Goal: Information Seeking & Learning: Learn about a topic

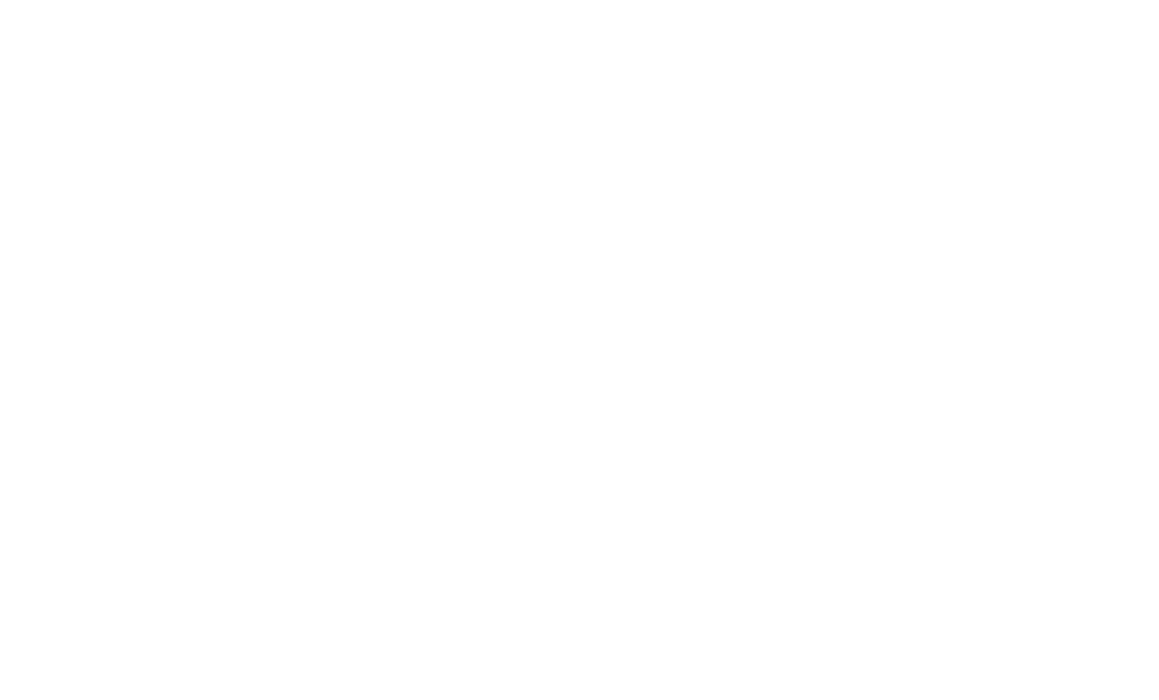
click at [1030, 509] on div at bounding box center [579, 350] width 1159 height 700
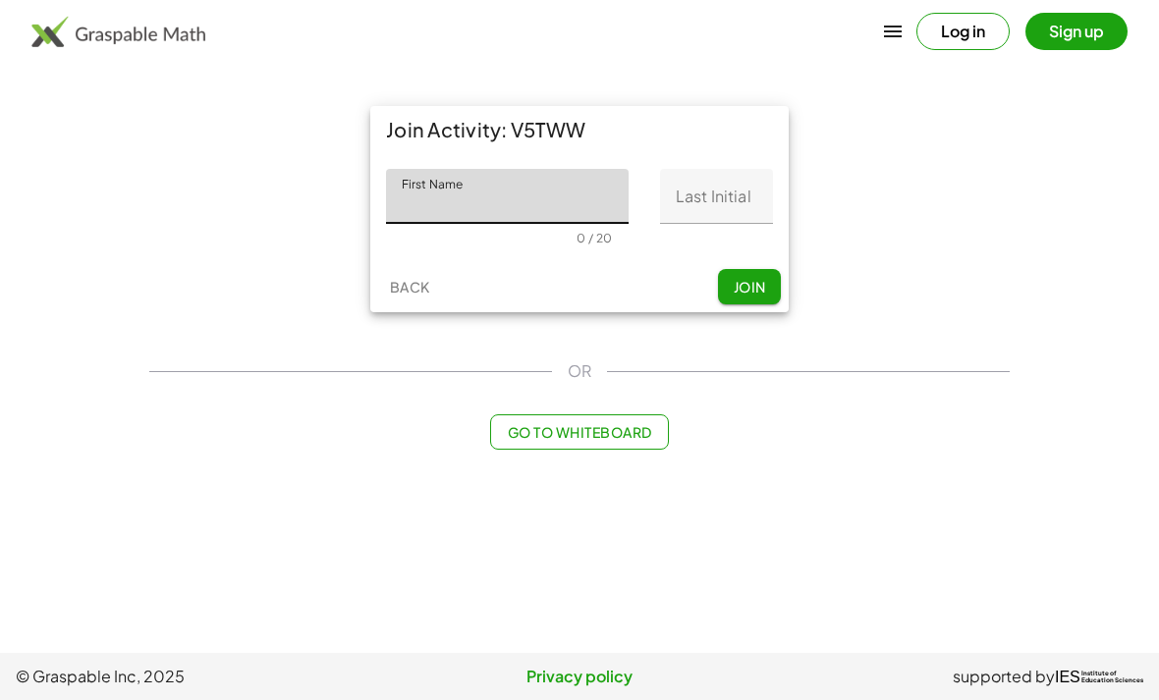
click at [580, 195] on input "First Name" at bounding box center [507, 196] width 243 height 55
type input "********"
click at [719, 177] on input "Last Initial" at bounding box center [716, 196] width 113 height 55
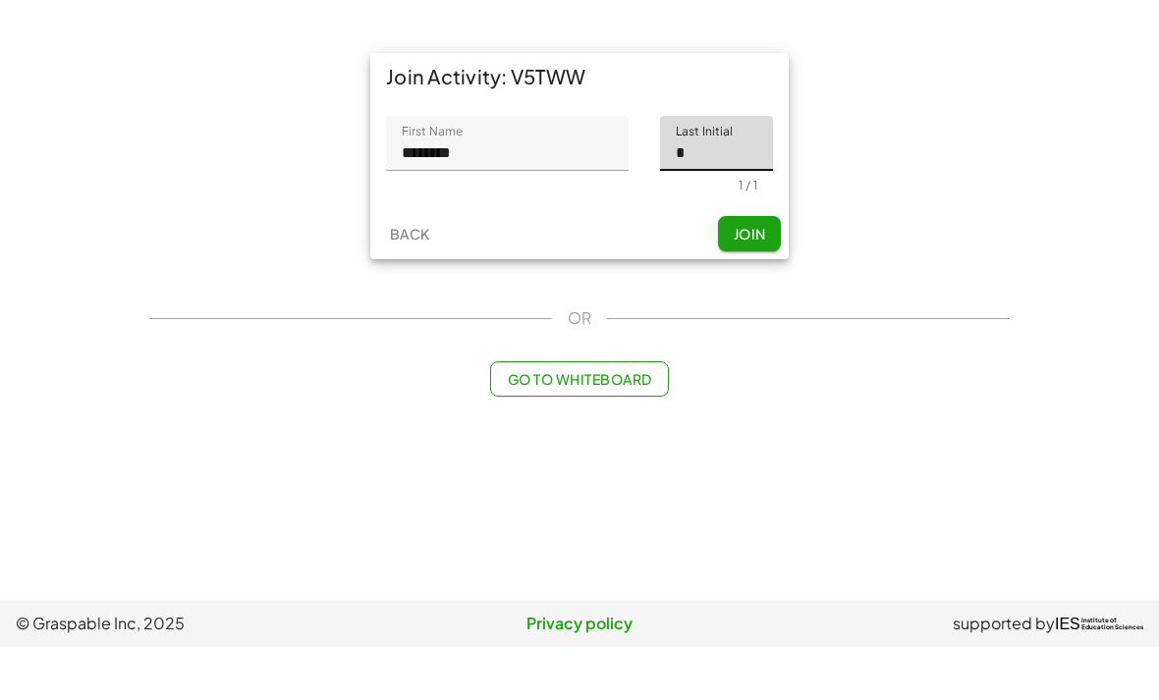
type input "*"
click at [589, 169] on input "********" at bounding box center [507, 196] width 243 height 55
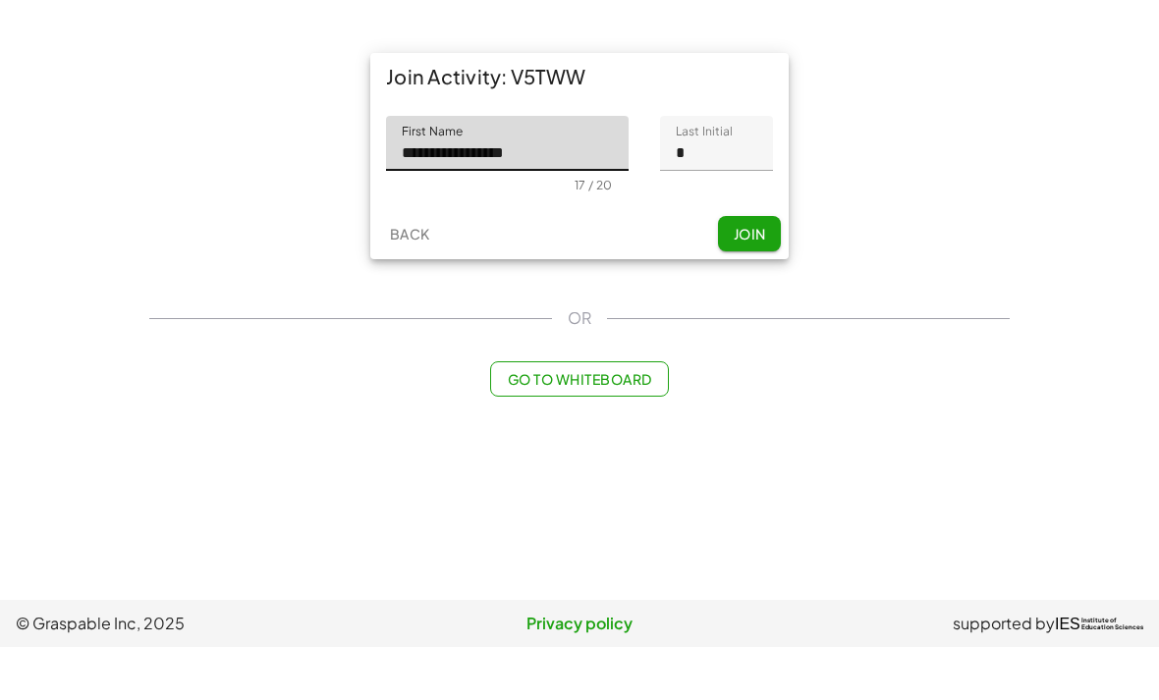
type input "**********"
click at [1064, 250] on main "**********" at bounding box center [579, 326] width 1159 height 653
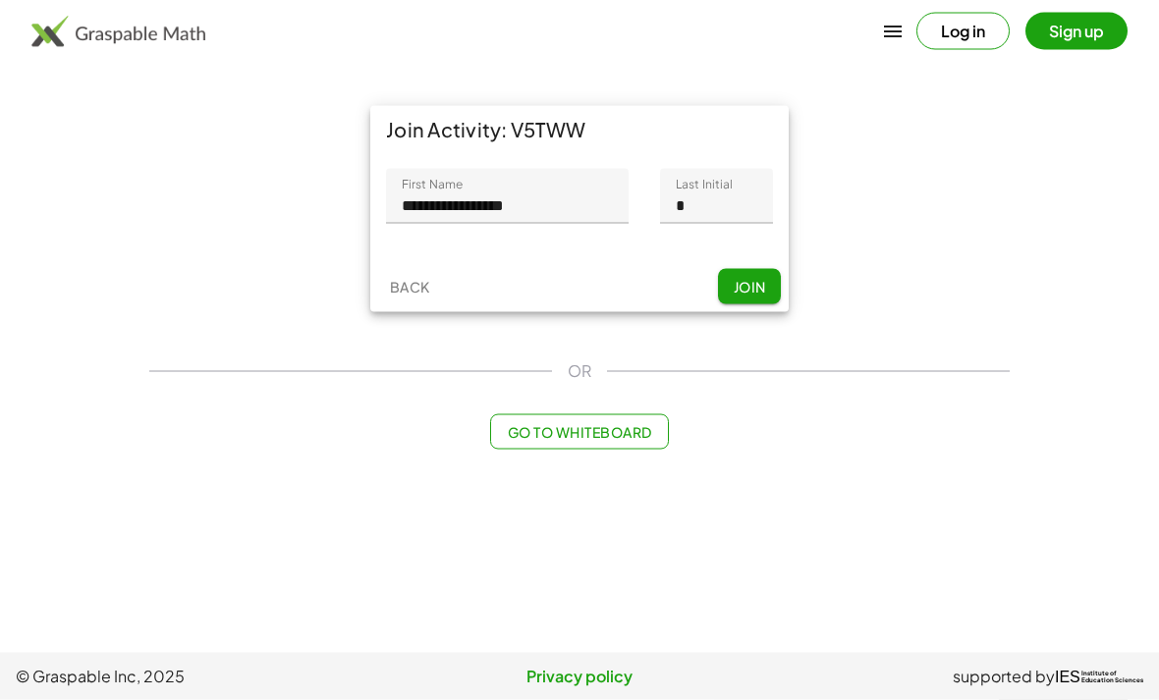
scroll to position [34, 0]
click at [764, 278] on span "Join" at bounding box center [749, 287] width 32 height 18
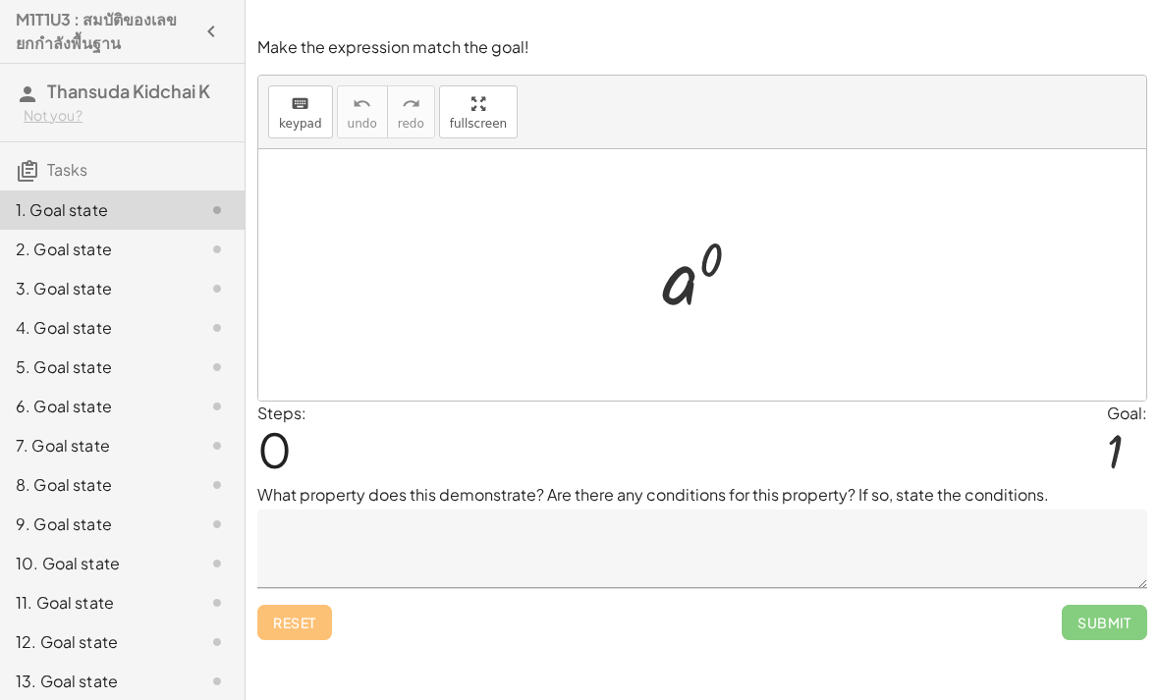
click at [1105, 399] on div at bounding box center [702, 274] width 888 height 251
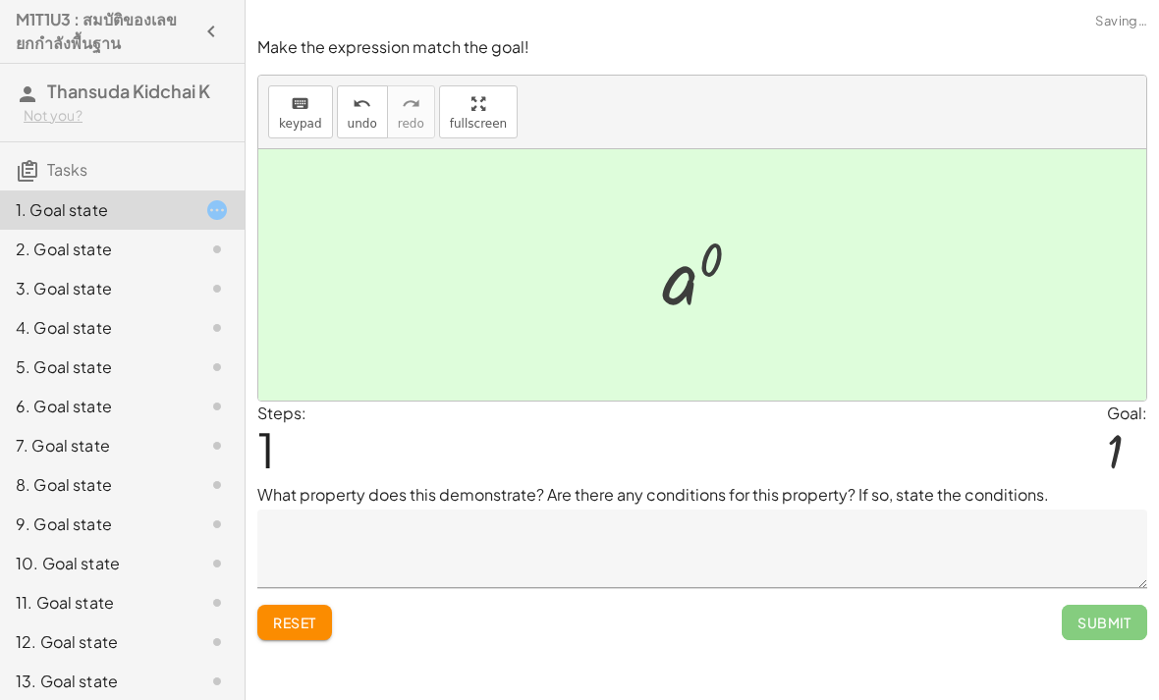
click at [719, 259] on div at bounding box center [710, 275] width 82 height 97
click at [794, 510] on textarea at bounding box center [702, 549] width 890 height 79
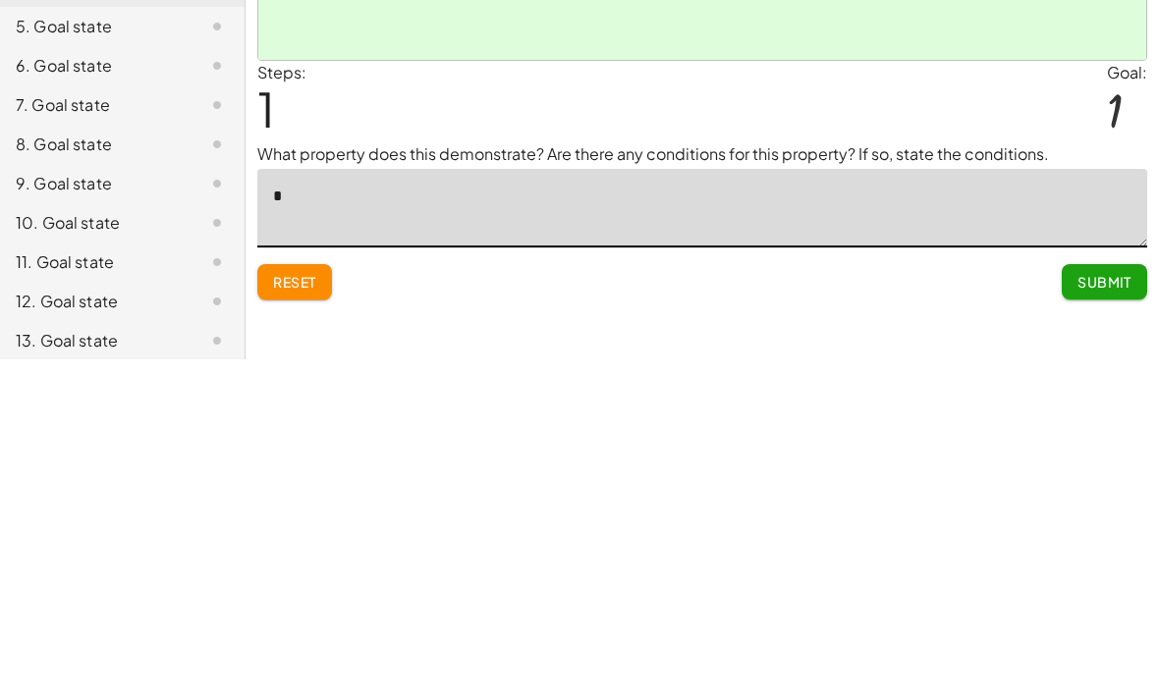
type textarea "*"
click at [0, 0] on div "Make the expression match the goal! keyboard keypad undo undo redo redo fullscr…" at bounding box center [0, 0] width 0 height 0
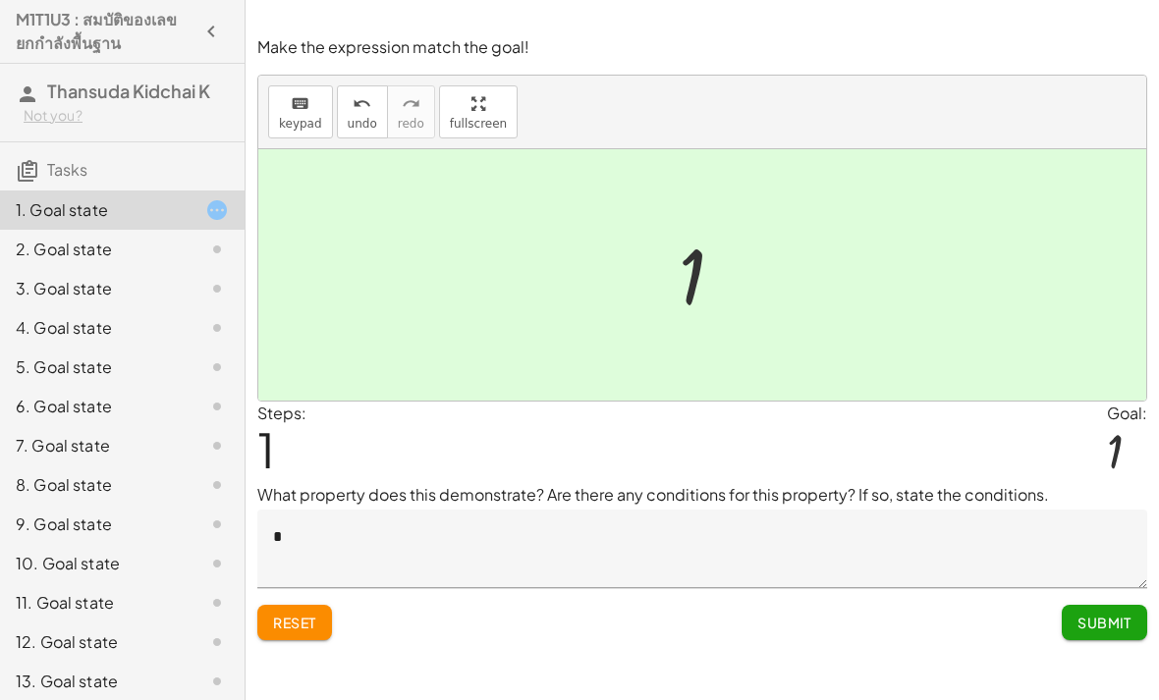
click at [1100, 614] on span "Submit" at bounding box center [1105, 623] width 54 height 18
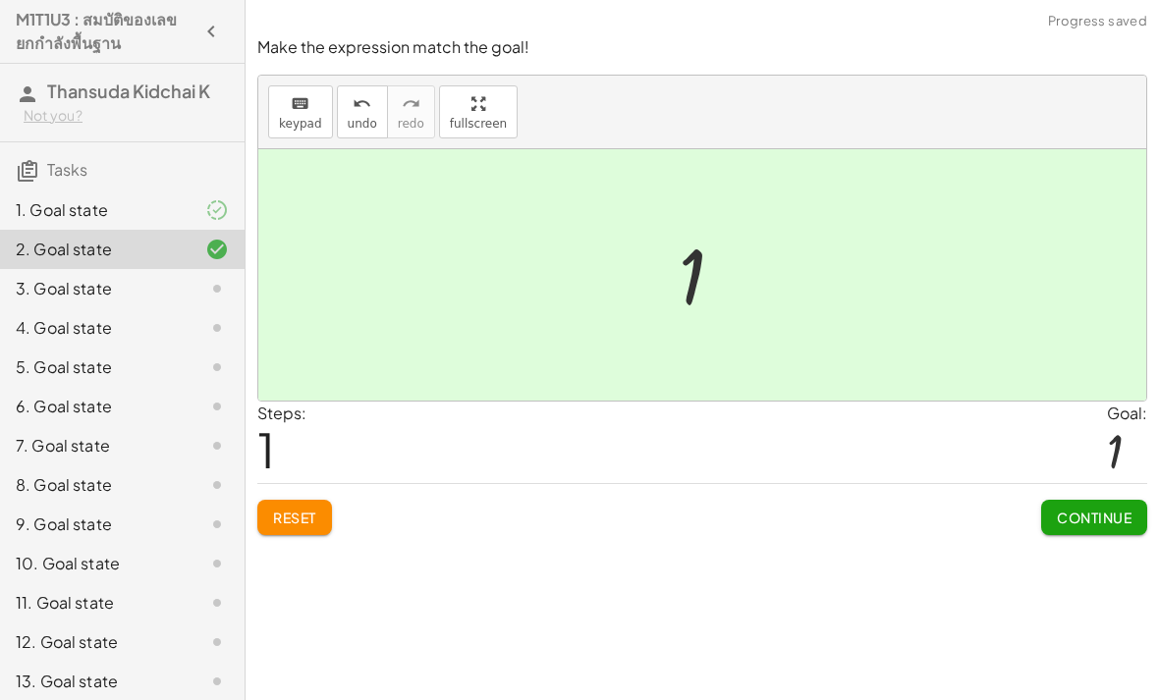
click at [1093, 509] on span "Continue" at bounding box center [1094, 518] width 75 height 18
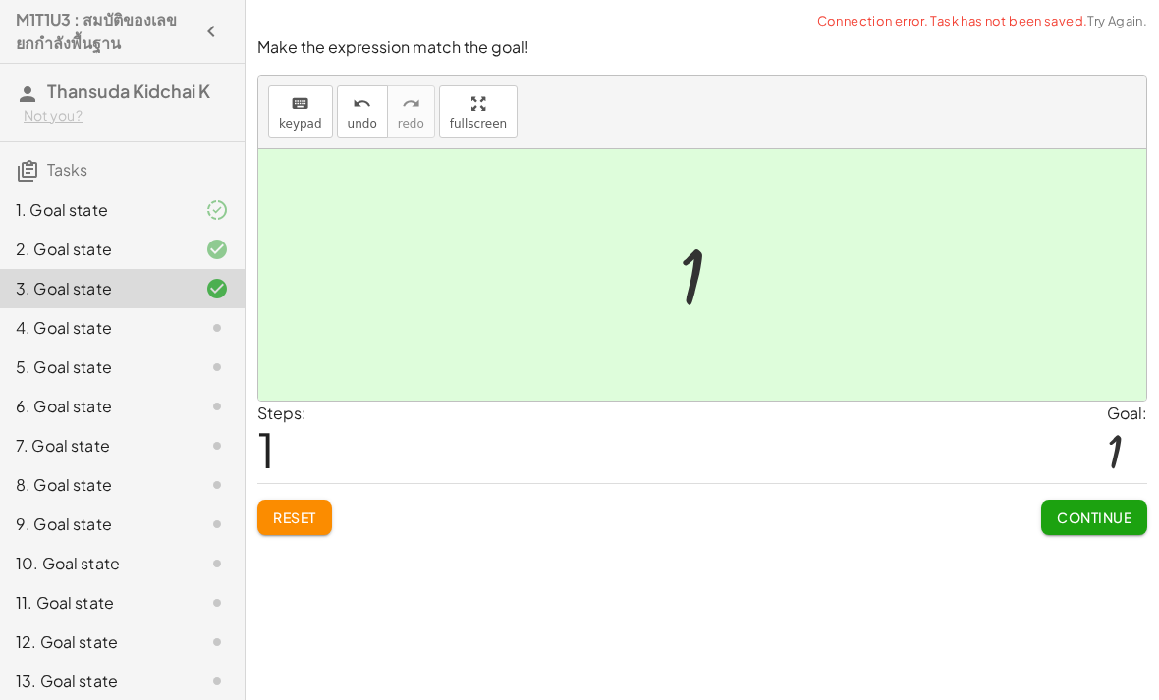
click at [1087, 509] on span "Continue" at bounding box center [1094, 518] width 75 height 18
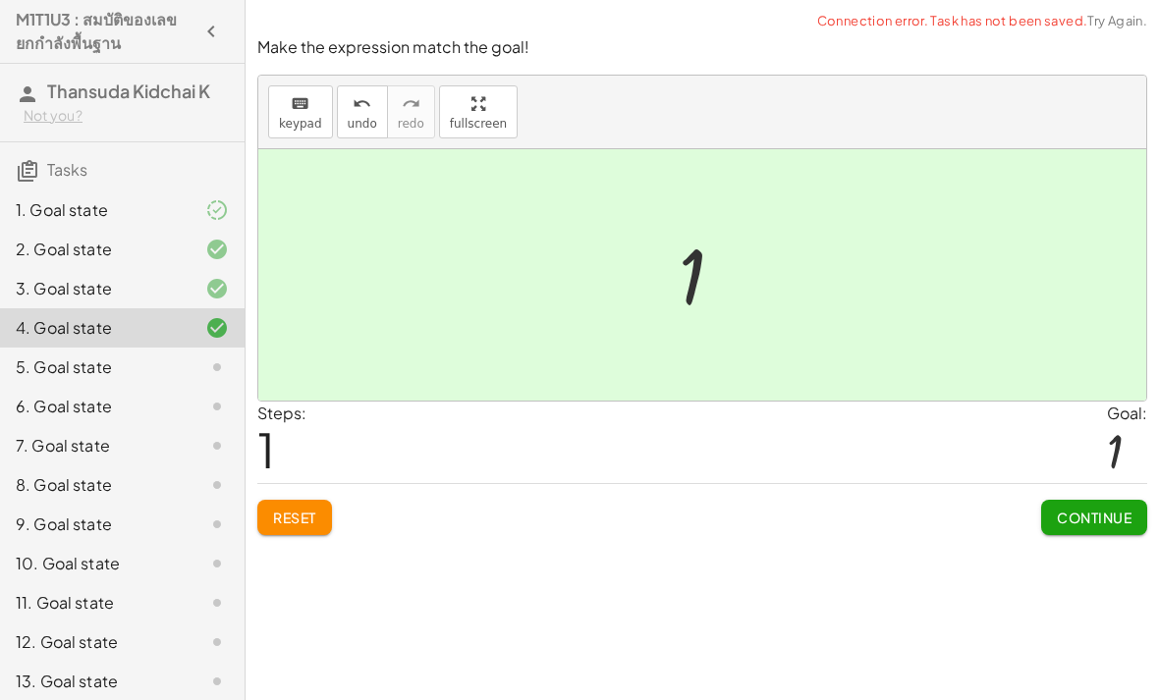
click at [1068, 509] on span "Continue" at bounding box center [1094, 518] width 75 height 18
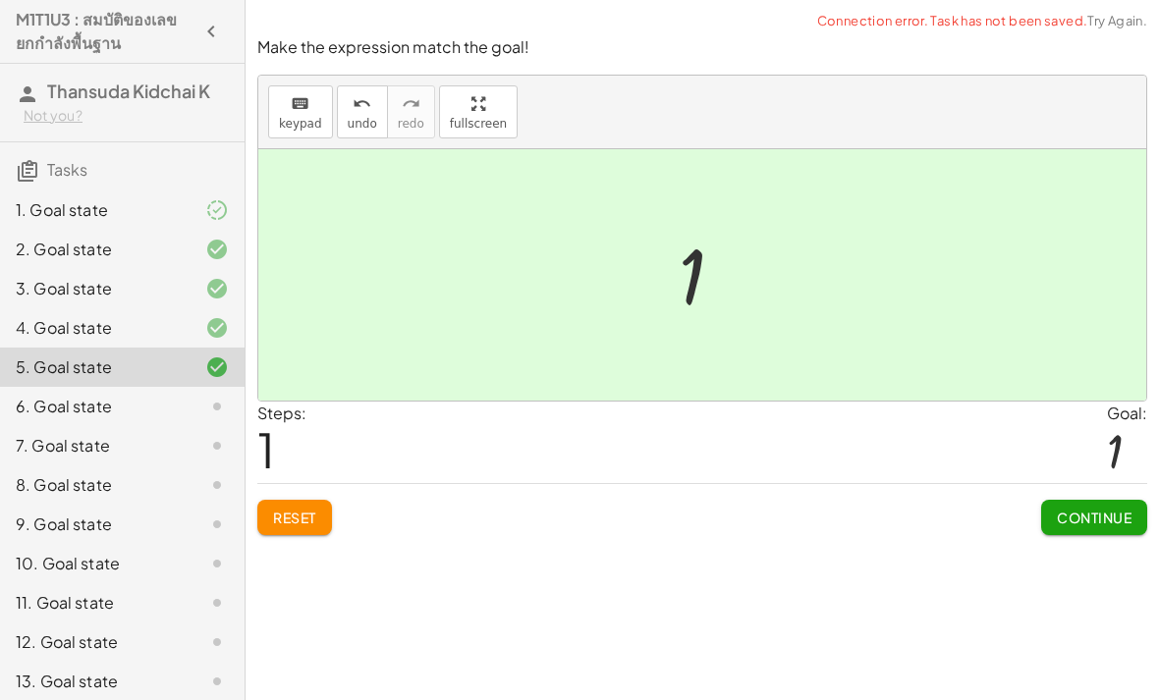
click at [1077, 509] on span "Continue" at bounding box center [1094, 518] width 75 height 18
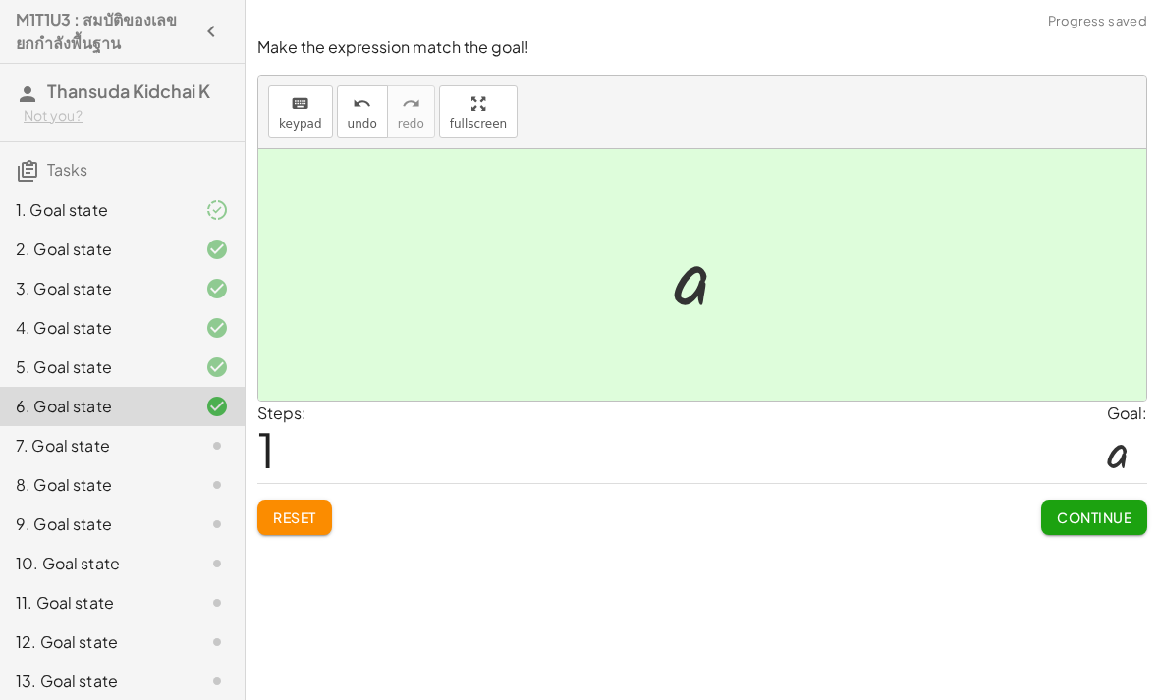
click at [1086, 500] on button "Continue" at bounding box center [1094, 517] width 106 height 35
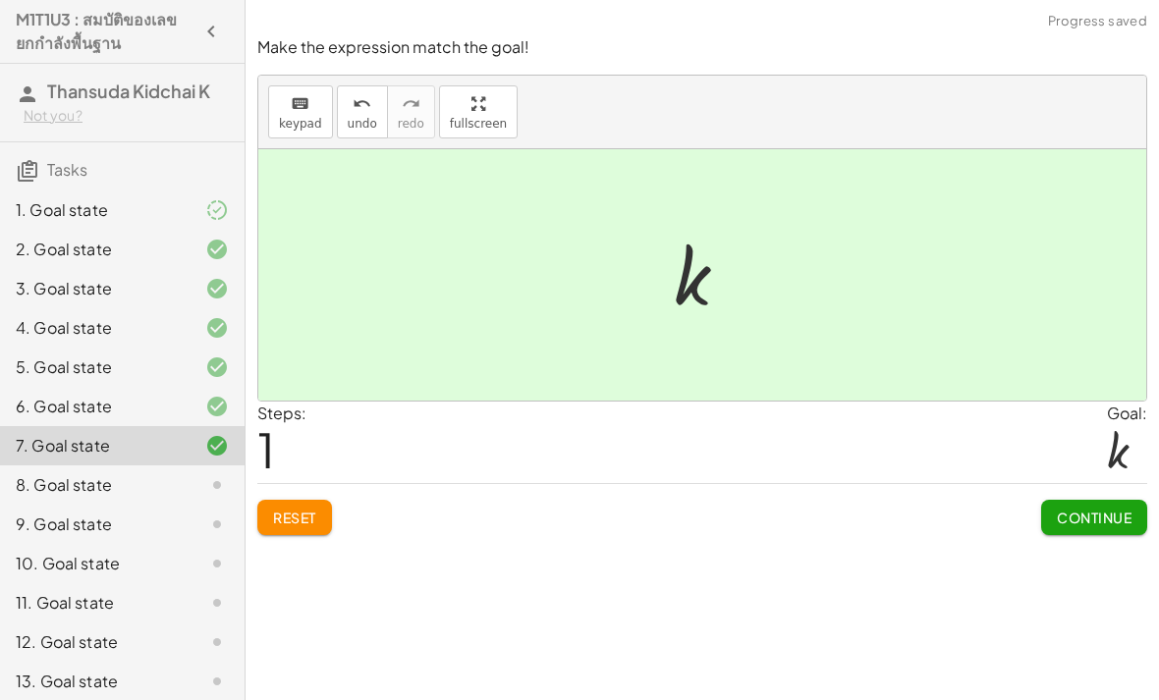
click at [1073, 509] on span "Continue" at bounding box center [1094, 518] width 75 height 18
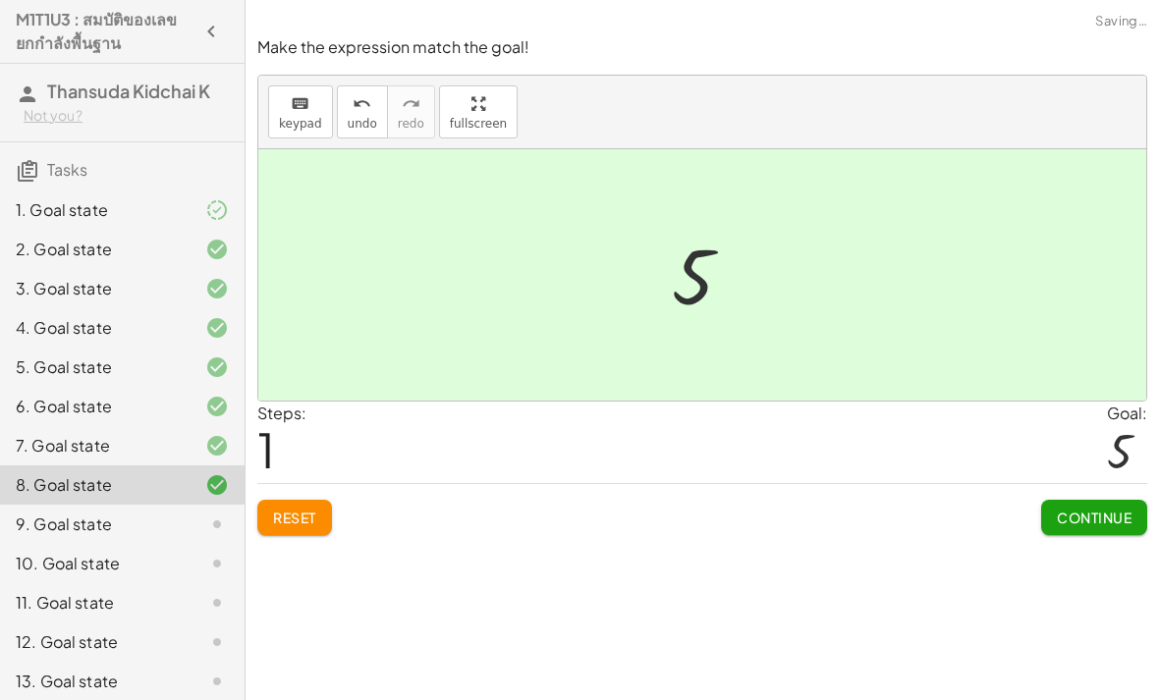
click at [1053, 500] on button "Continue" at bounding box center [1094, 517] width 106 height 35
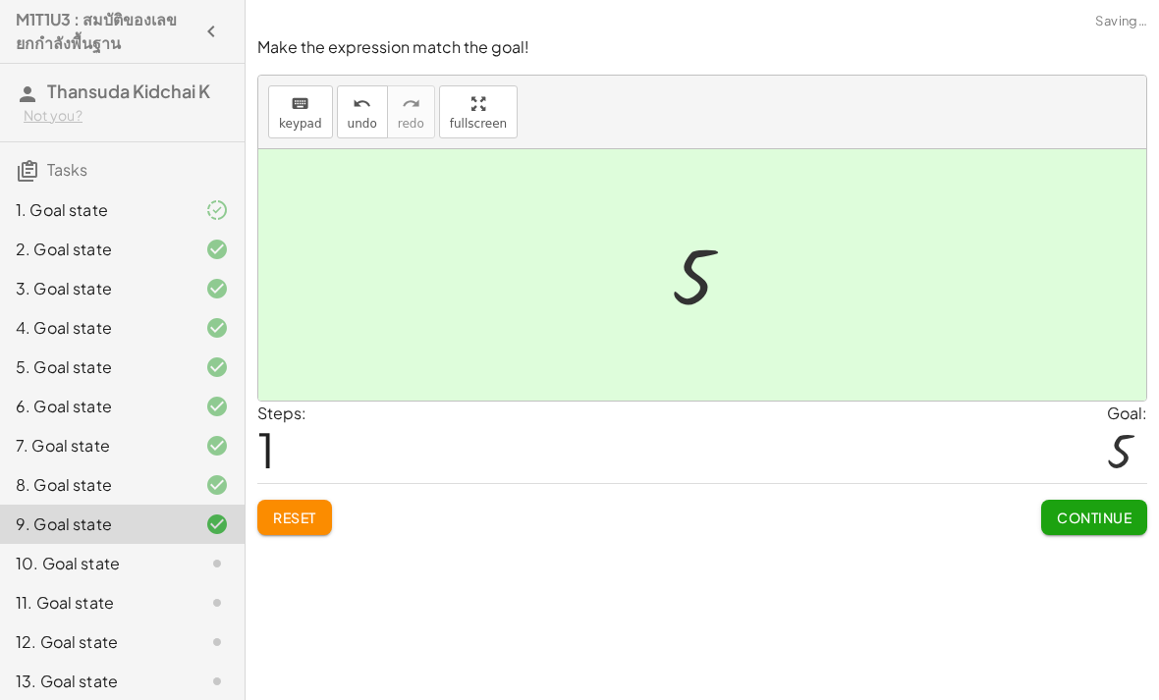
click at [1069, 509] on span "Continue" at bounding box center [1094, 518] width 75 height 18
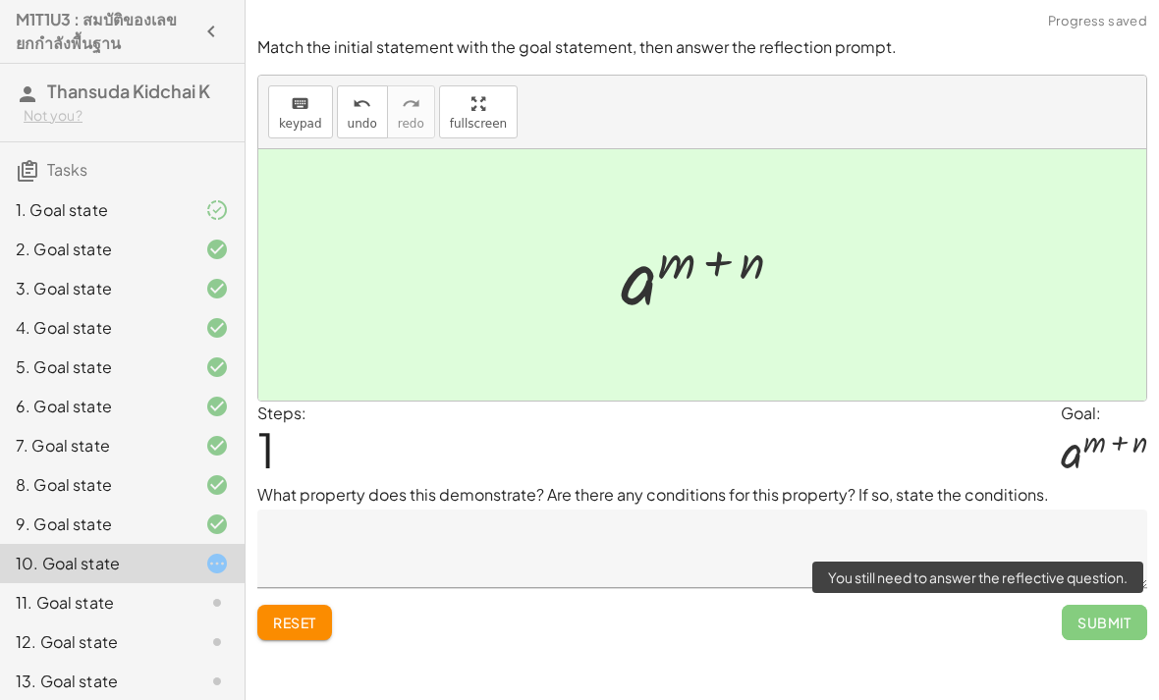
click at [1086, 605] on span "Submit" at bounding box center [1104, 622] width 85 height 35
click at [1105, 605] on span "Submit" at bounding box center [1104, 622] width 85 height 35
click at [1104, 605] on span "Submit" at bounding box center [1104, 622] width 85 height 35
click at [926, 510] on textarea at bounding box center [702, 549] width 890 height 79
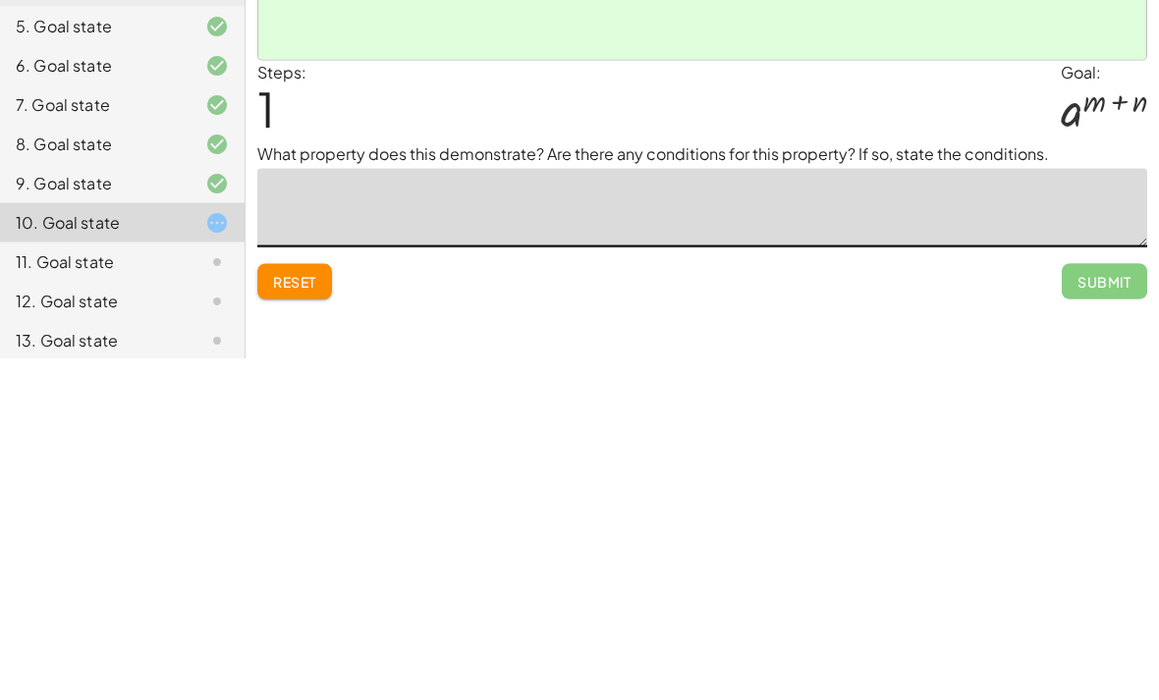
type textarea "*"
click at [1114, 605] on button "Submit" at bounding box center [1104, 622] width 85 height 35
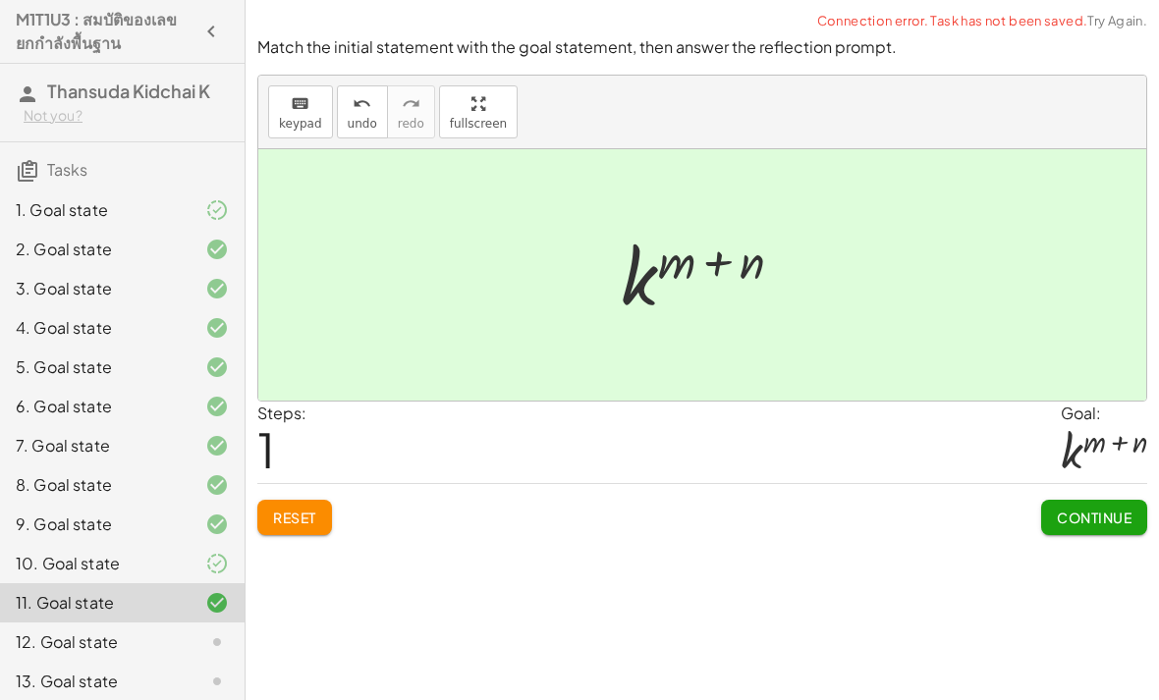
click at [1098, 509] on span "Continue" at bounding box center [1094, 518] width 75 height 18
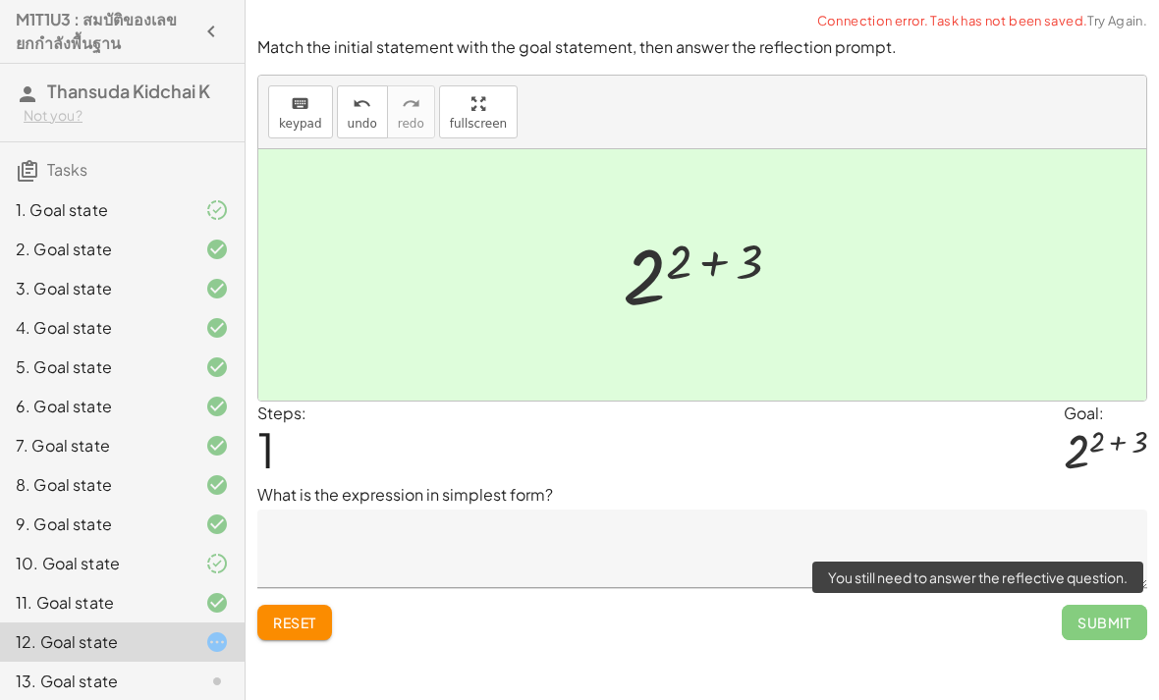
click at [1089, 605] on span "Submit" at bounding box center [1104, 622] width 85 height 35
click at [0, 0] on div "Match the initial statement with the goal statement, then answer the reflection…" at bounding box center [0, 0] width 0 height 0
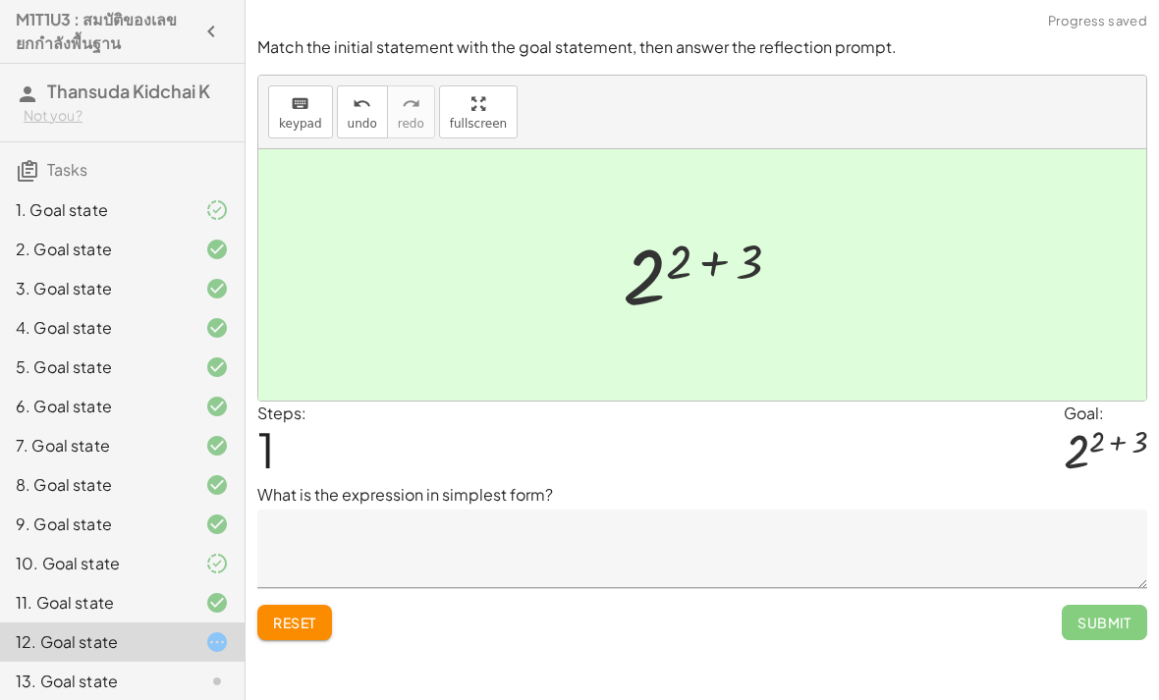
click at [879, 510] on textarea at bounding box center [702, 549] width 890 height 79
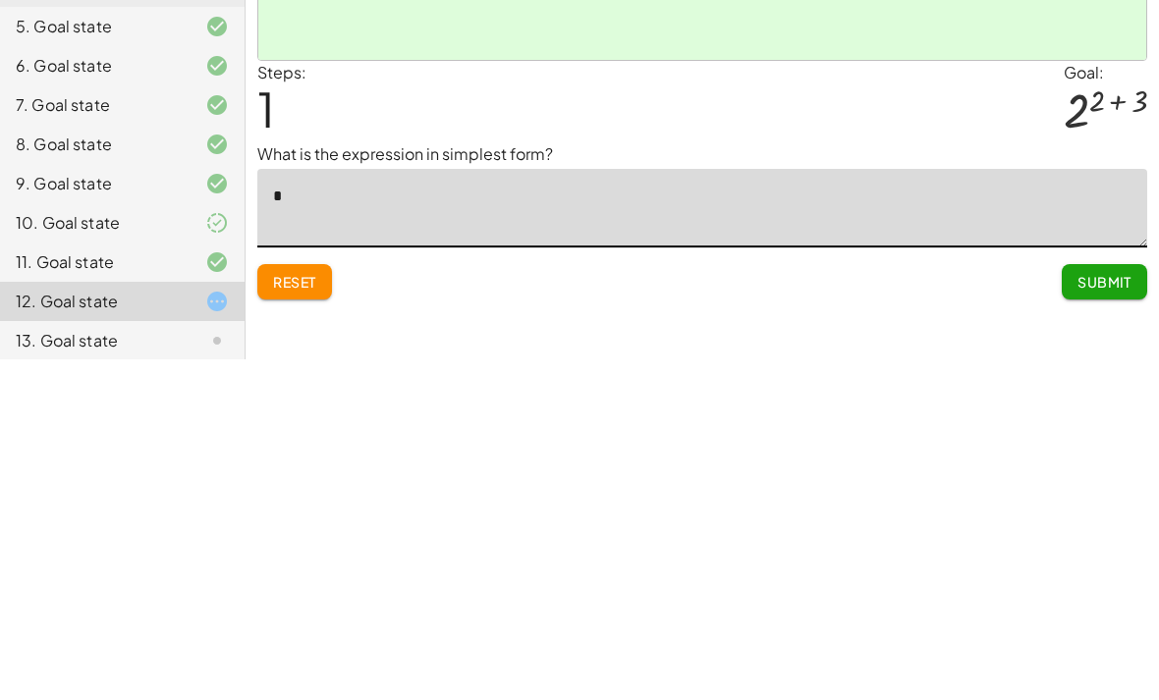
click at [739, 267] on div "Make the expression match the goal! keyboard keypad undo undo redo redo fullscr…" at bounding box center [703, 350] width 914 height 700
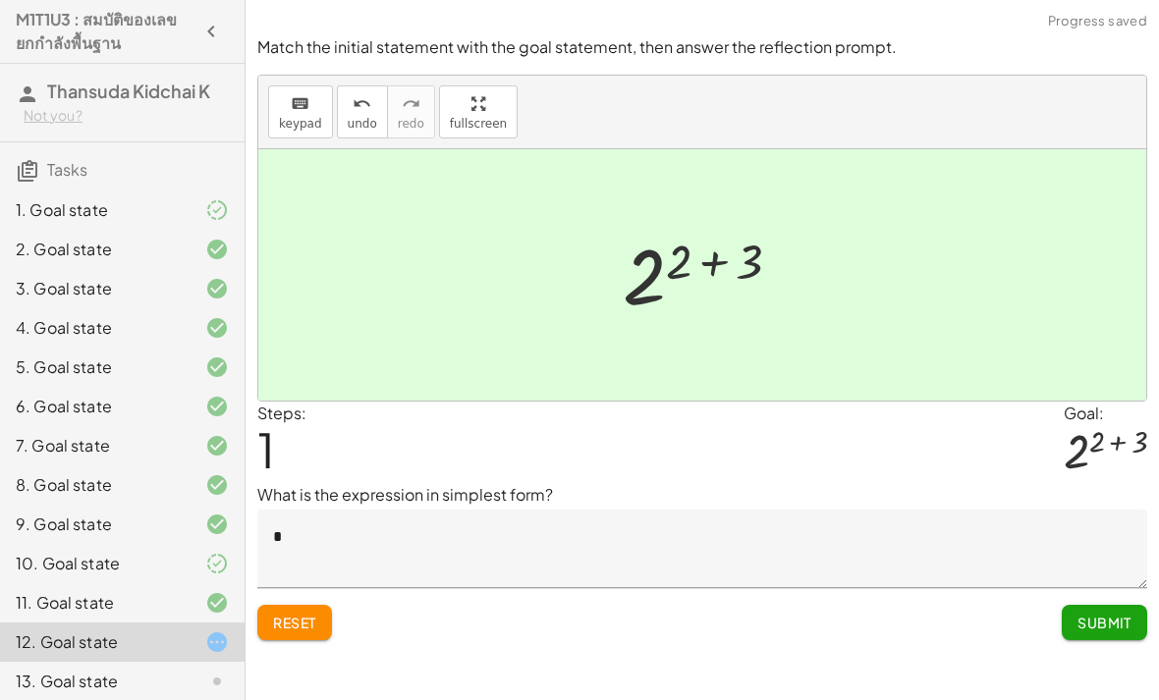
click at [1098, 614] on span "Submit" at bounding box center [1105, 623] width 54 height 18
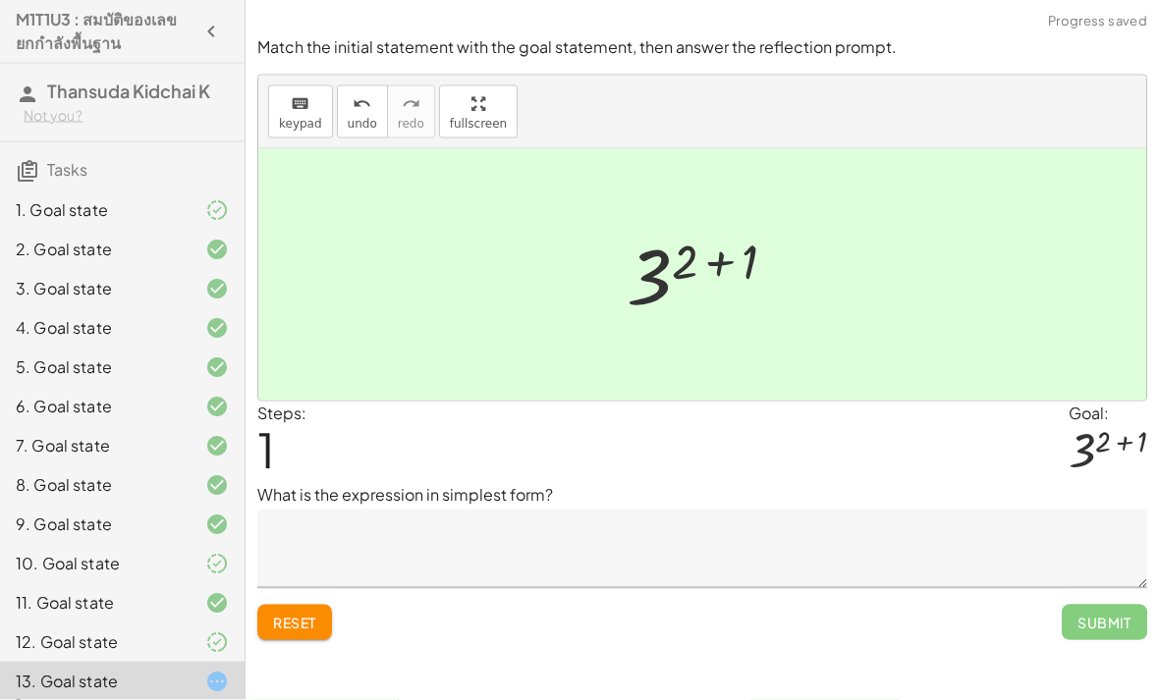
scroll to position [57, 0]
click at [201, 643] on div at bounding box center [201, 643] width 55 height 24
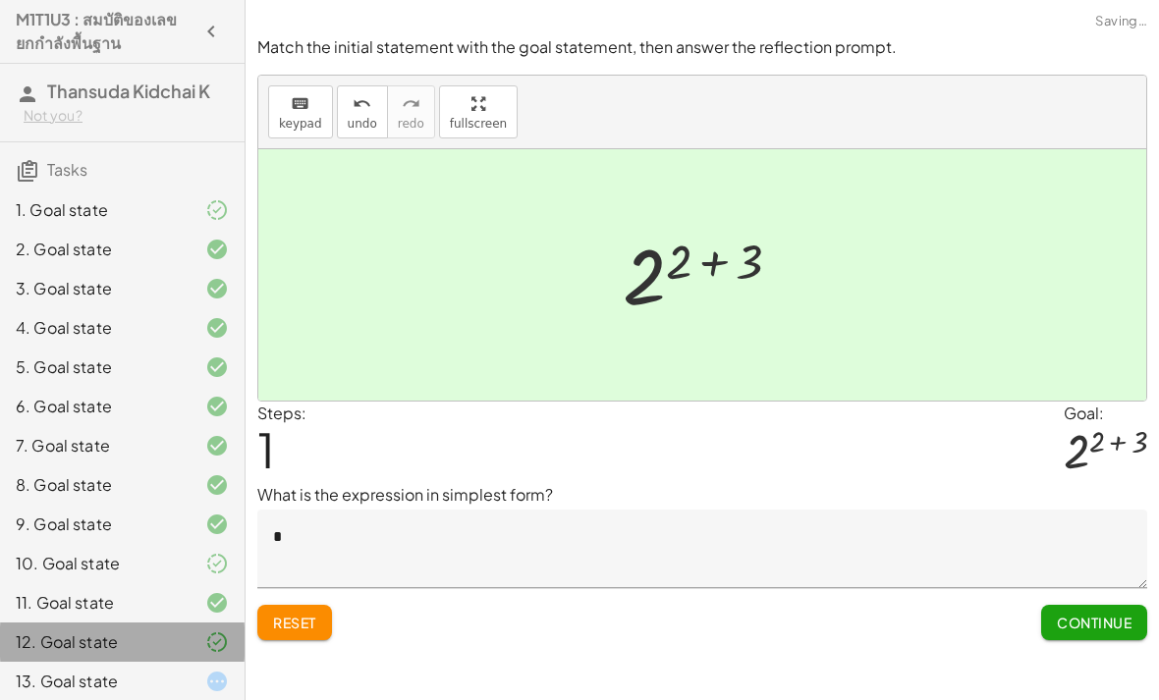
click at [200, 642] on div at bounding box center [201, 643] width 55 height 24
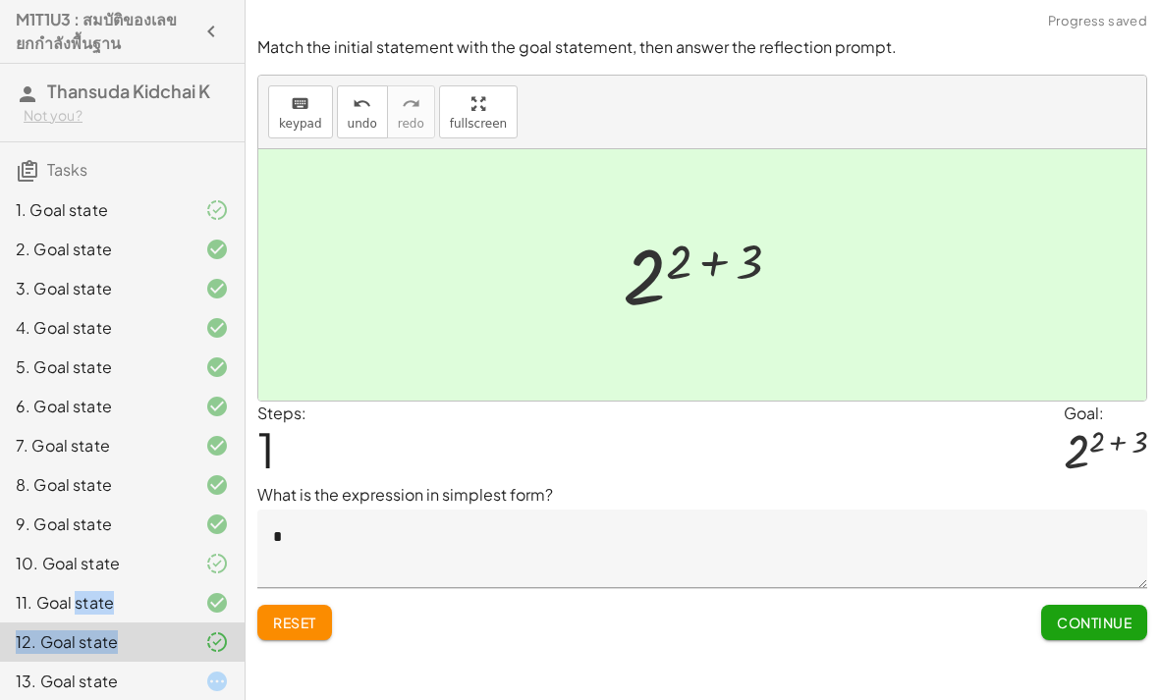
click at [332, 605] on button "Reset" at bounding box center [294, 622] width 75 height 35
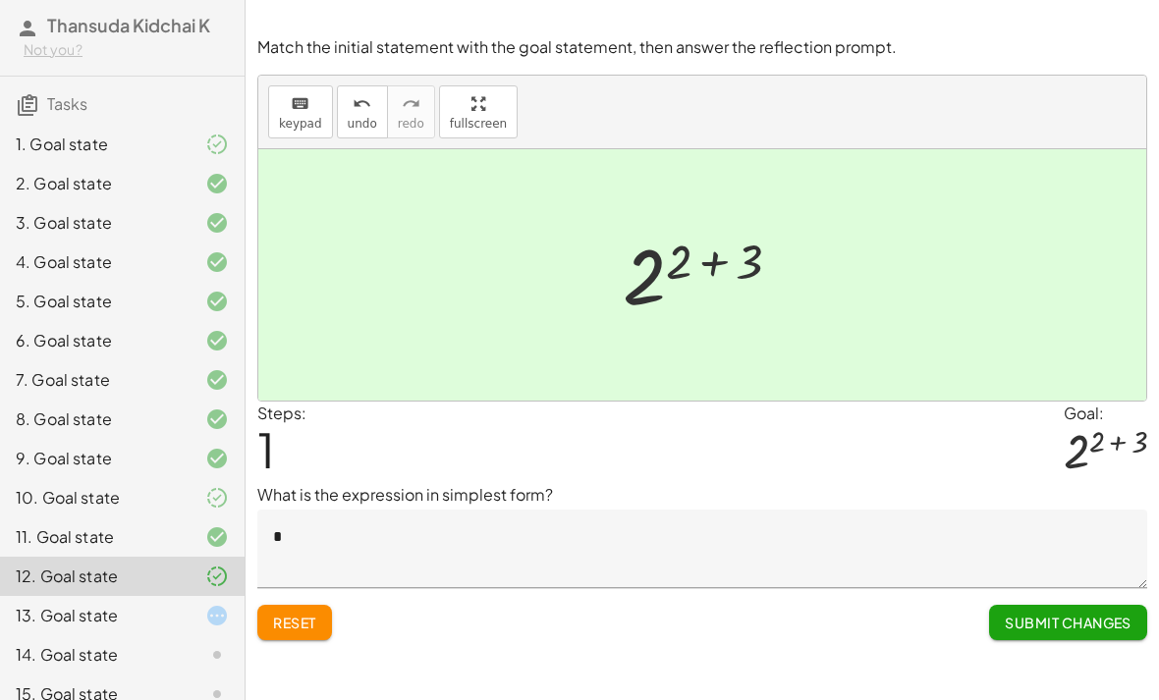
scroll to position [147, 0]
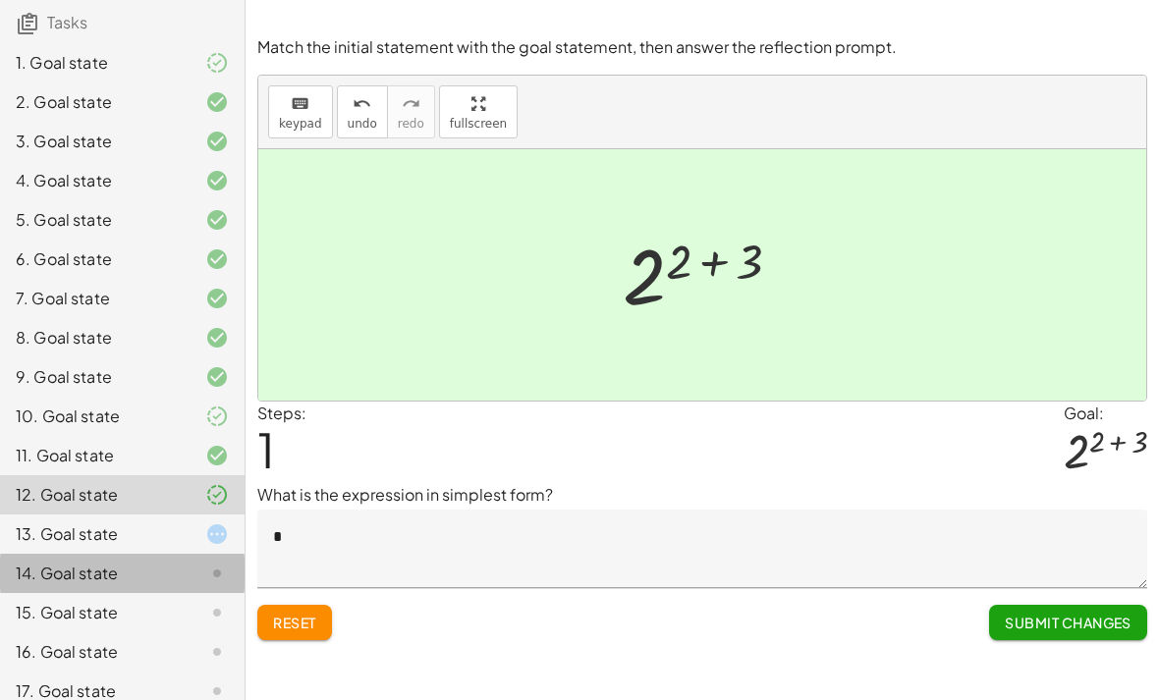
click at [182, 583] on div at bounding box center [201, 574] width 55 height 24
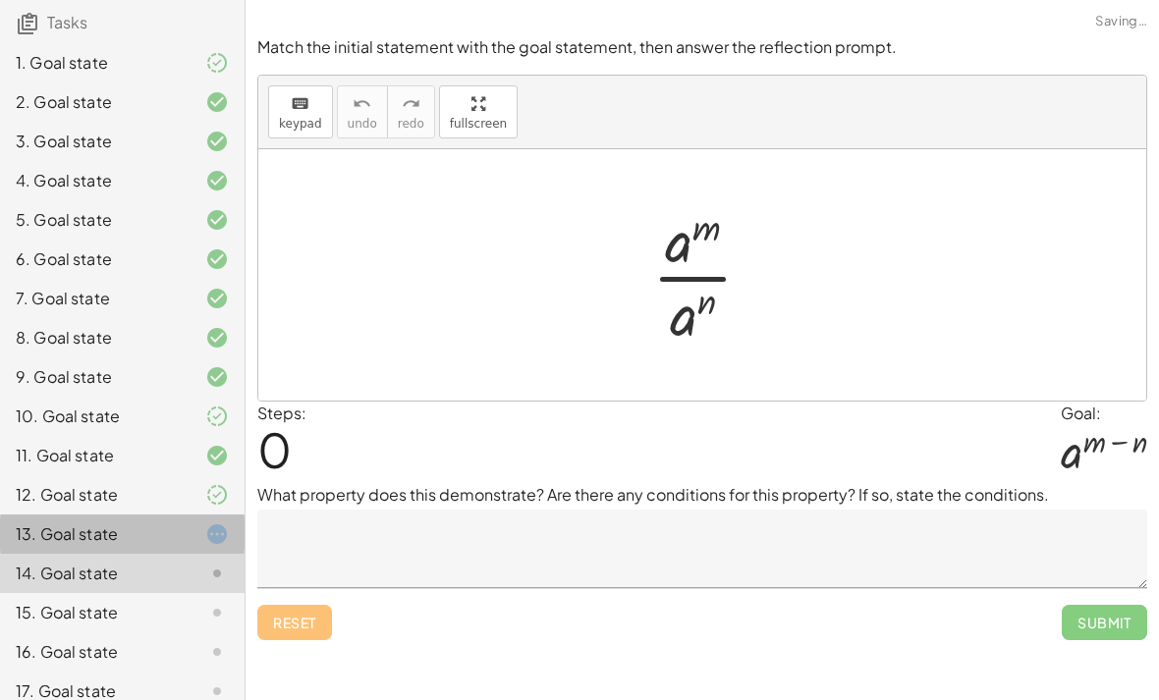
click at [204, 544] on div at bounding box center [201, 535] width 55 height 24
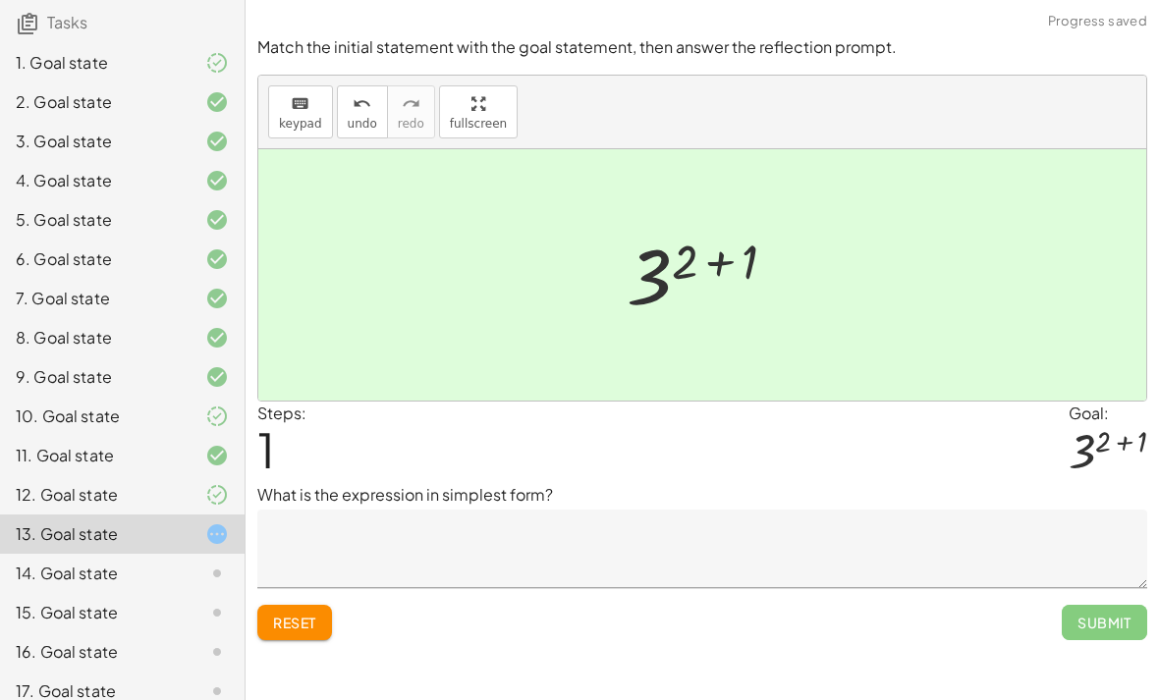
click at [180, 642] on div at bounding box center [201, 652] width 55 height 24
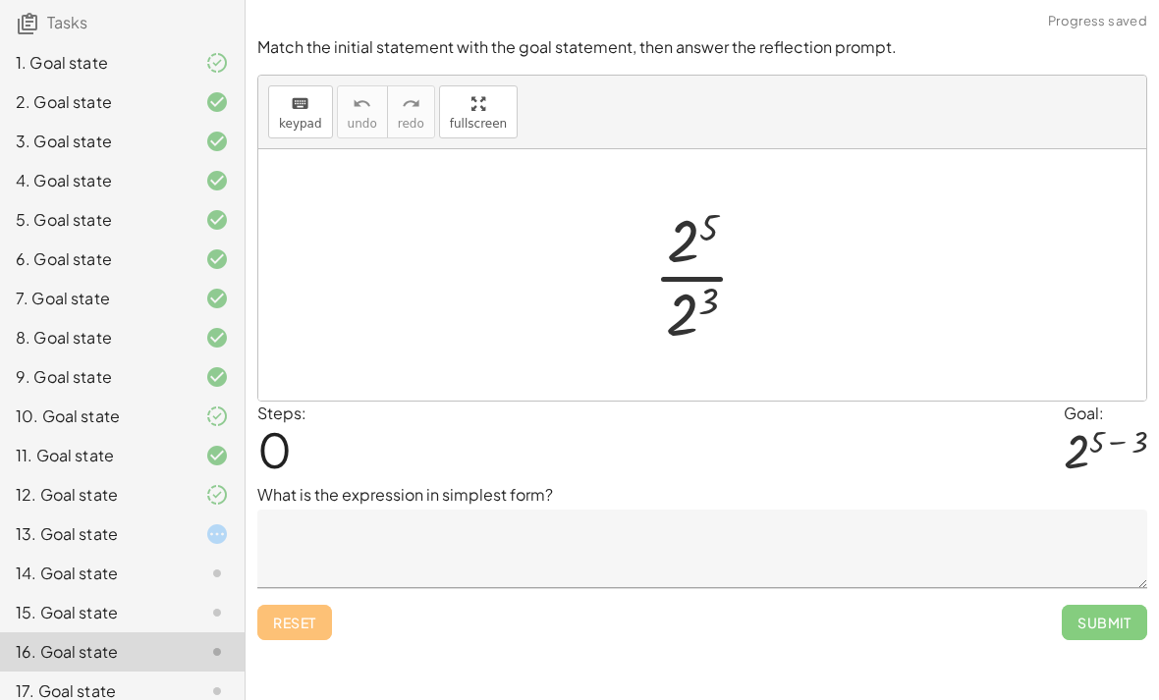
click at [203, 610] on div at bounding box center [201, 613] width 55 height 24
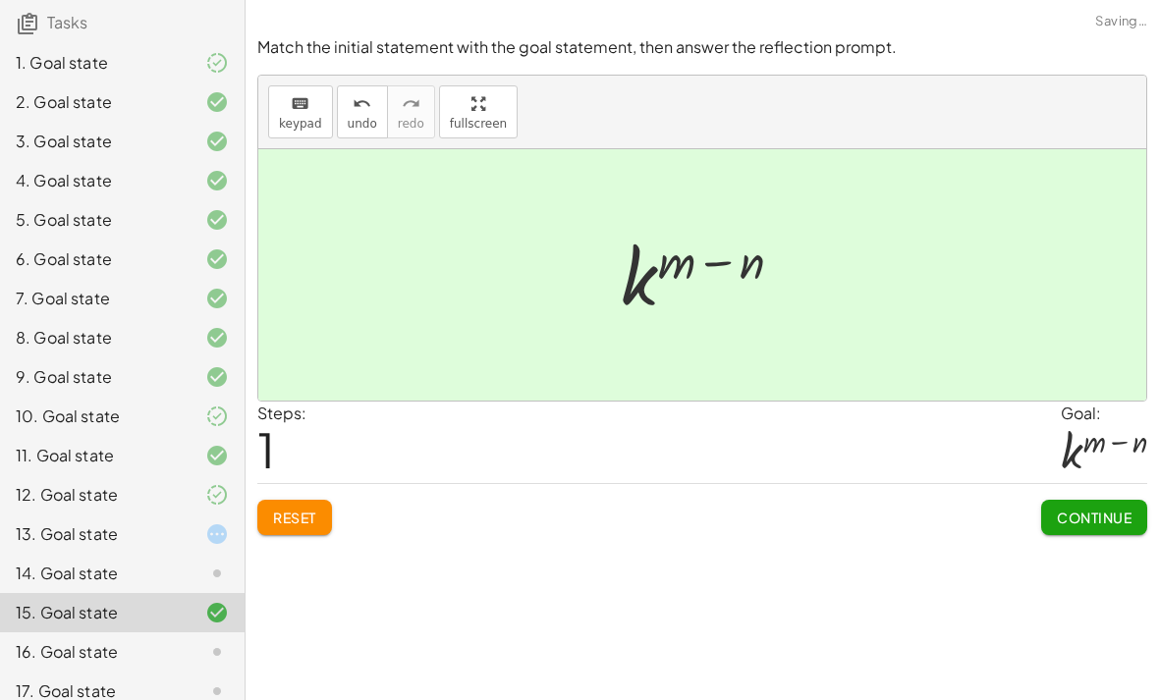
click at [1107, 509] on span "Continue" at bounding box center [1094, 518] width 75 height 18
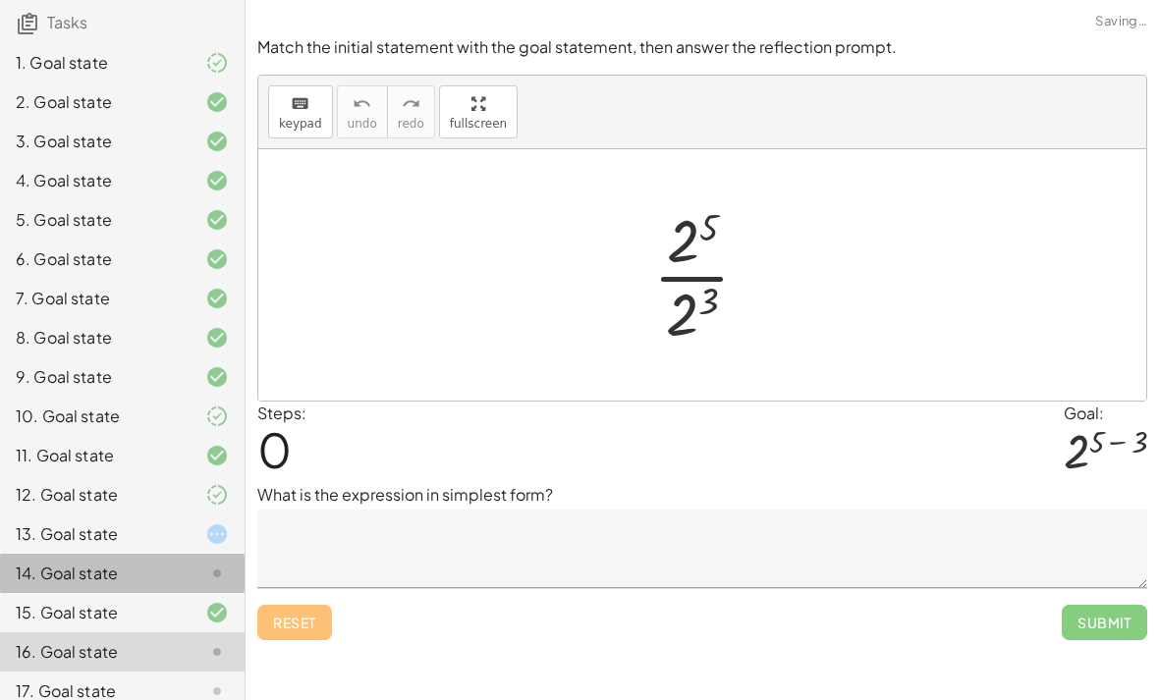
click at [201, 569] on div at bounding box center [201, 574] width 55 height 24
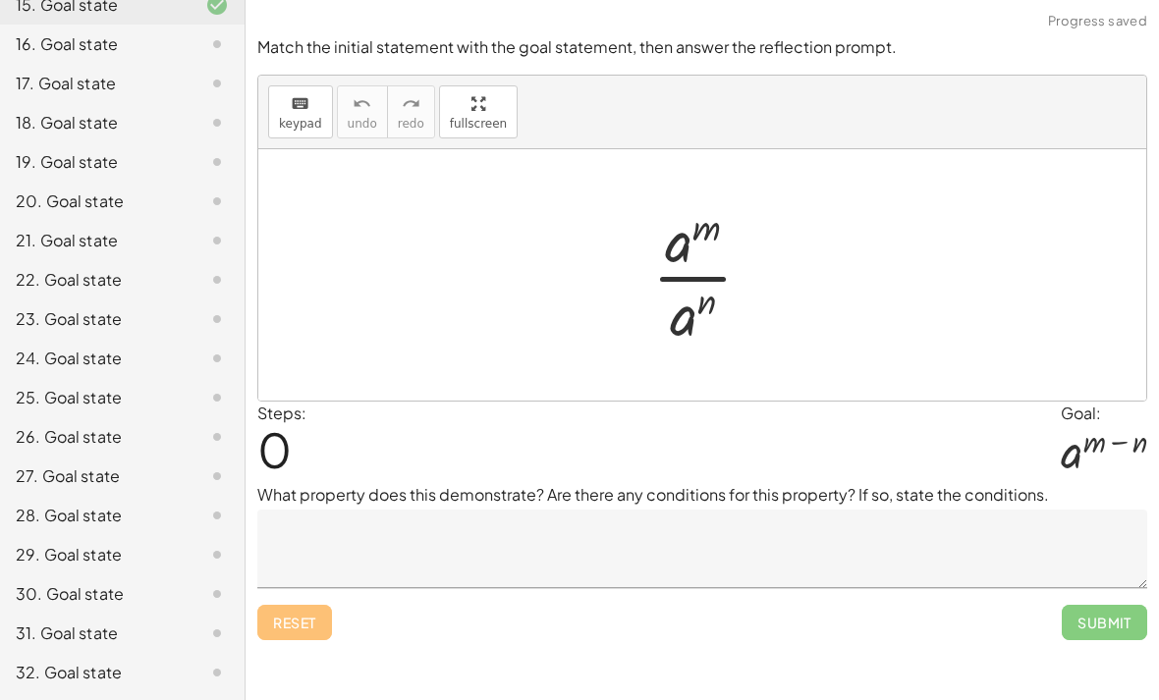
scroll to position [754, 0]
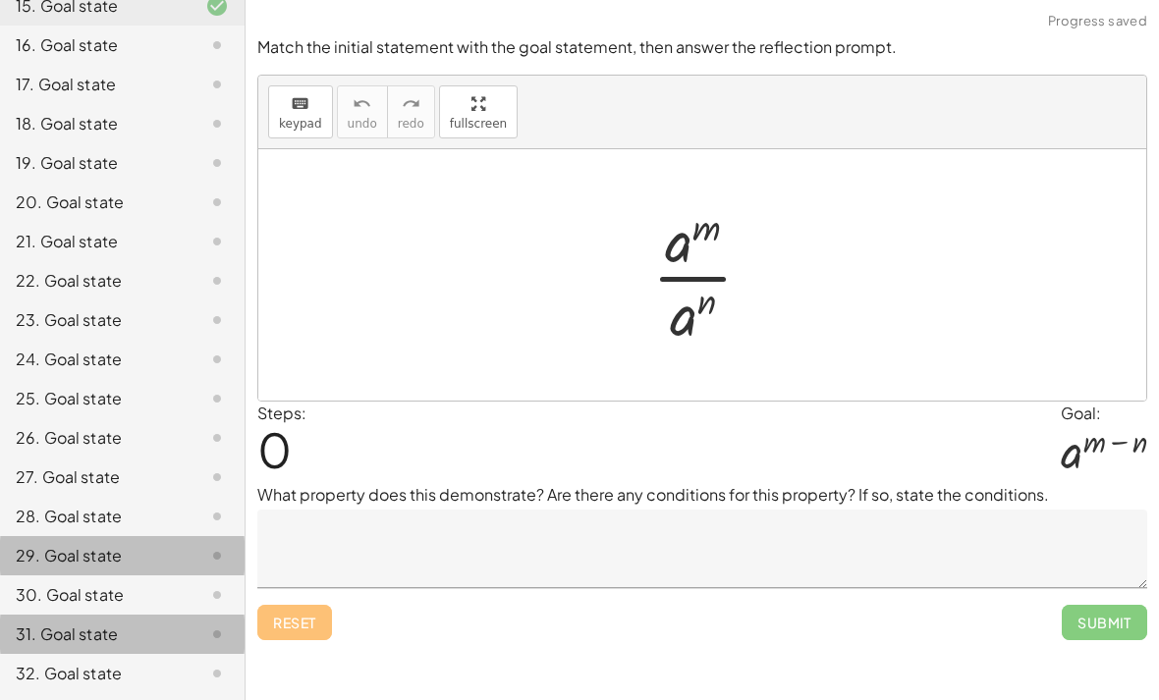
click at [218, 565] on icon at bounding box center [217, 556] width 24 height 24
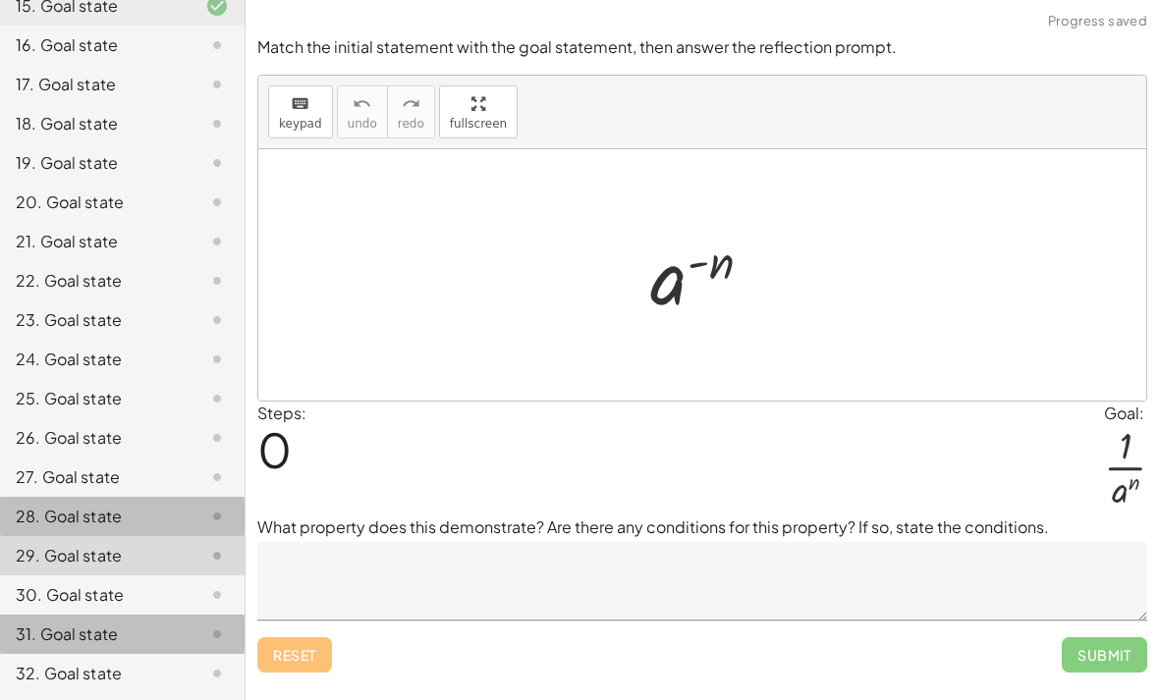
click at [213, 576] on div "28. Goal state" at bounding box center [122, 595] width 245 height 39
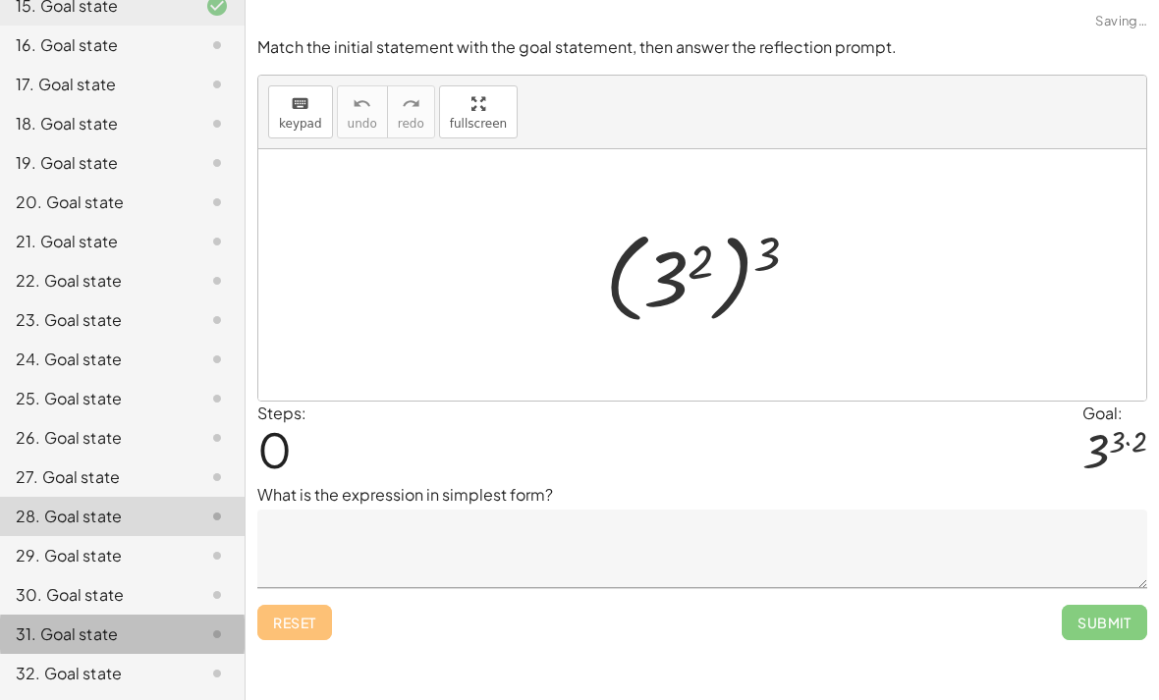
click at [194, 365] on div at bounding box center [201, 360] width 55 height 24
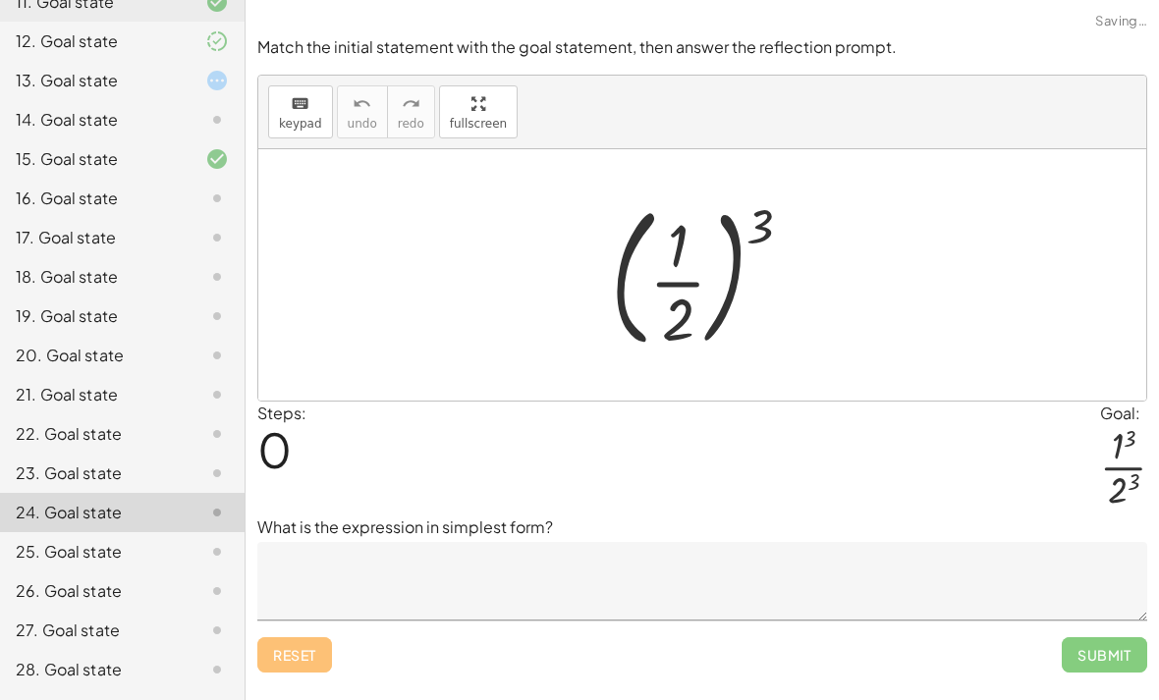
scroll to position [612, 0]
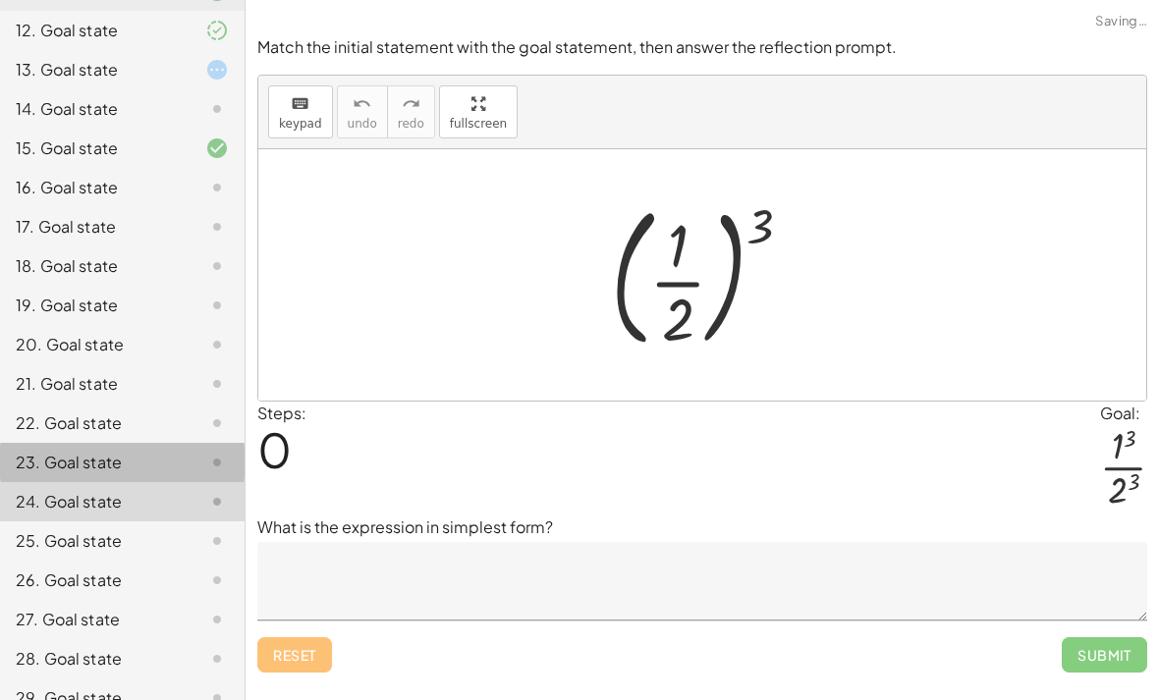
click at [132, 459] on div "23. Goal state" at bounding box center [95, 463] width 158 height 24
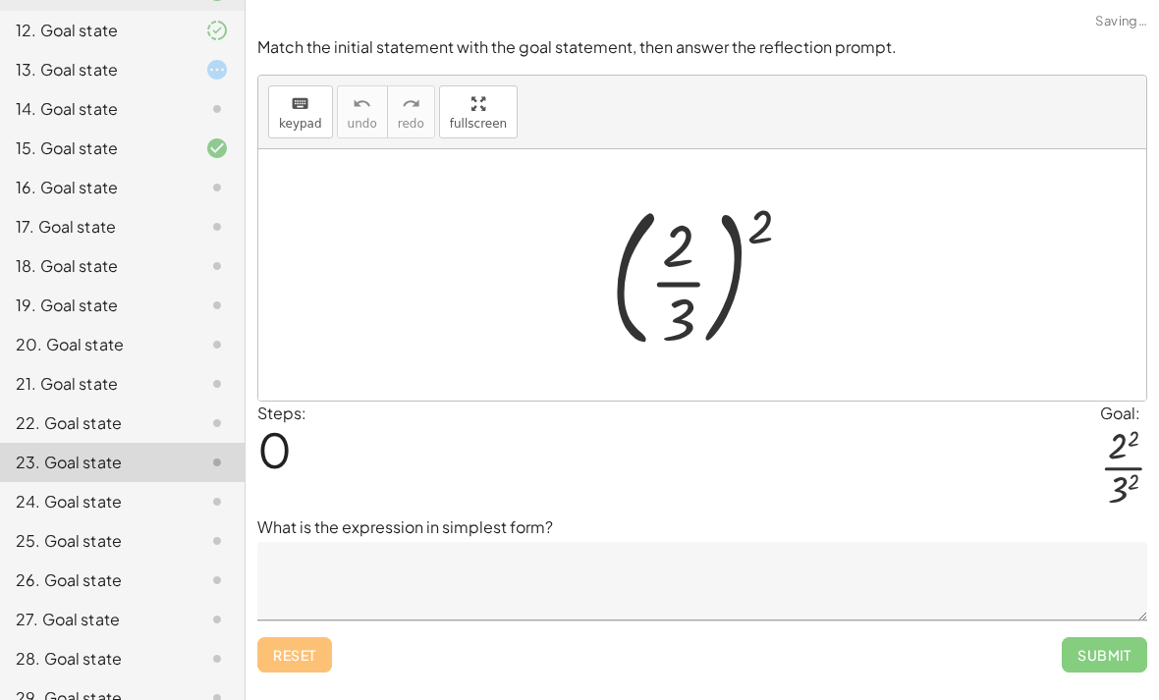
click at [149, 482] on div "22. Goal state" at bounding box center [122, 501] width 245 height 39
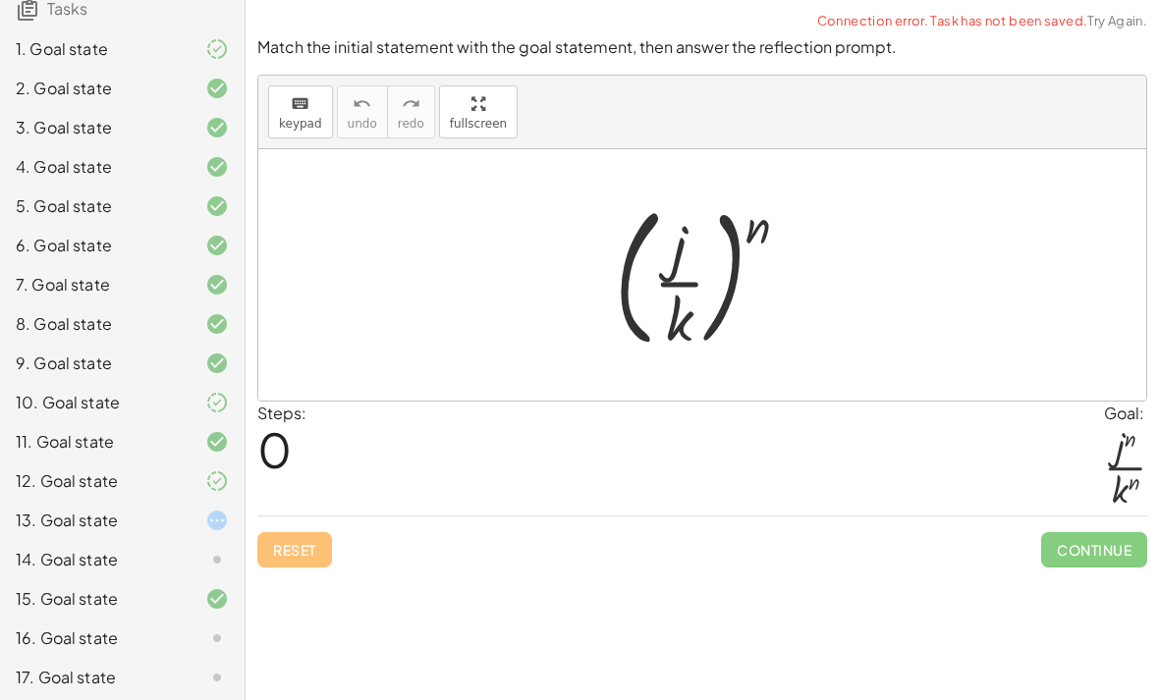
scroll to position [163, 0]
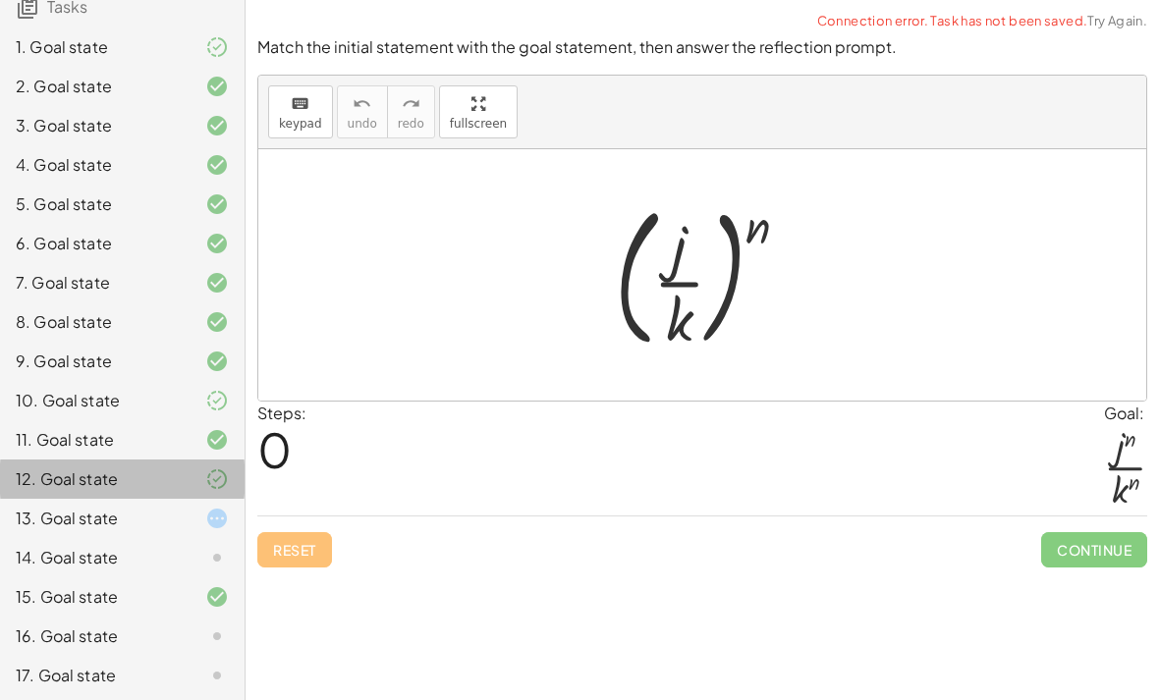
click at [114, 473] on div "12. Goal state" at bounding box center [95, 480] width 158 height 24
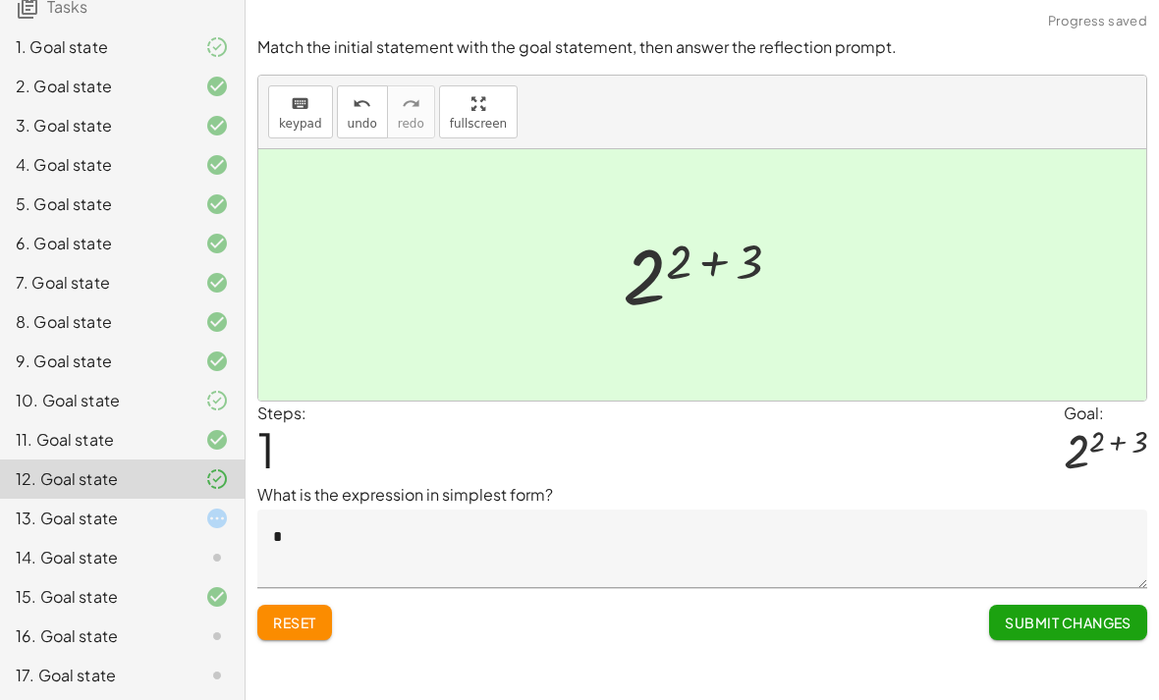
click at [372, 510] on textarea "*" at bounding box center [702, 549] width 890 height 79
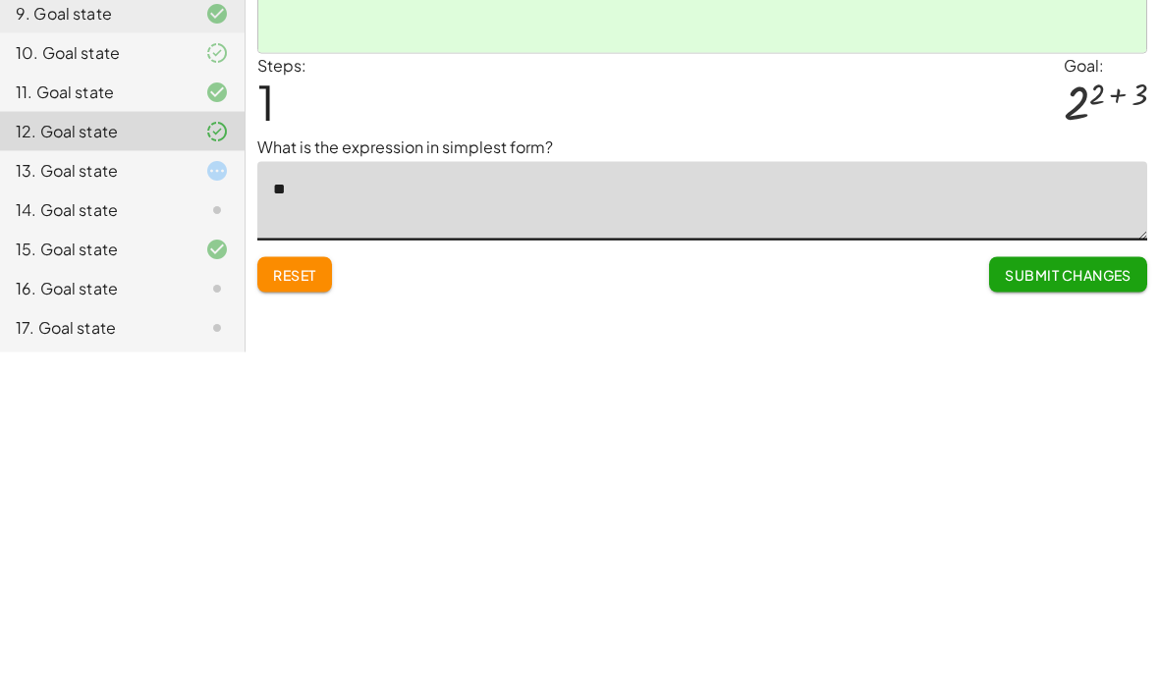
click at [496, 510] on textarea "**" at bounding box center [702, 549] width 890 height 79
type textarea "*"
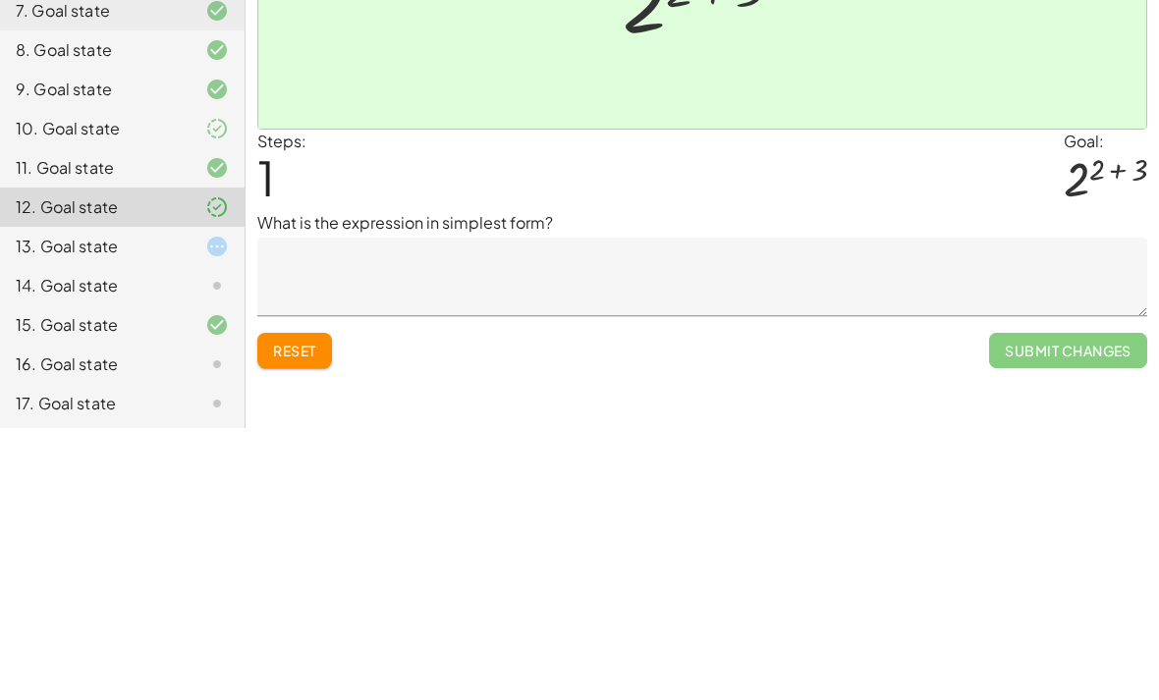
scroll to position [64, 0]
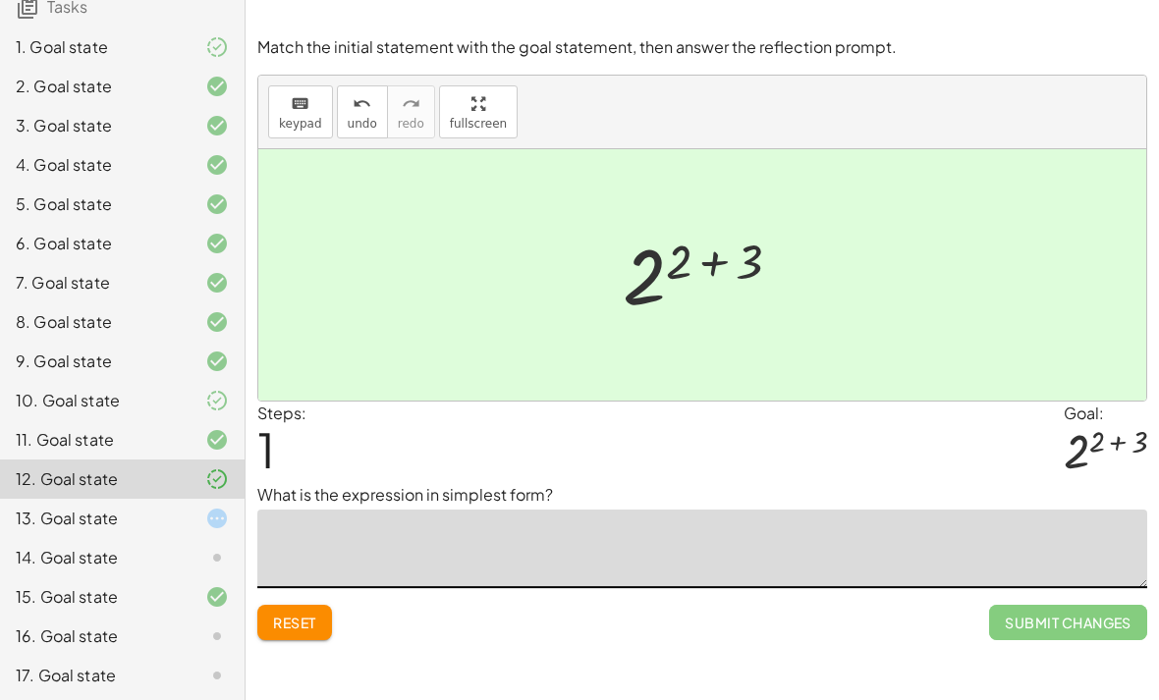
click at [0, 0] on div "Match the initial statement with the goal statement, then answer the reflection…" at bounding box center [0, 0] width 0 height 0
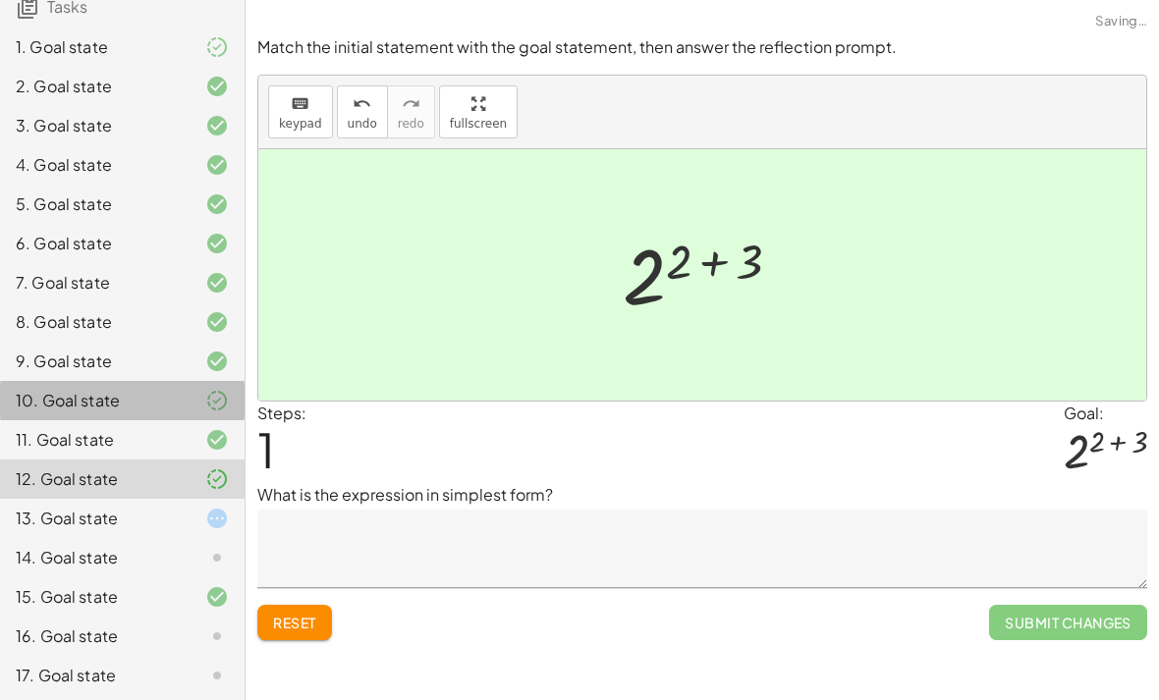
click at [137, 399] on div "10. Goal state" at bounding box center [95, 401] width 158 height 24
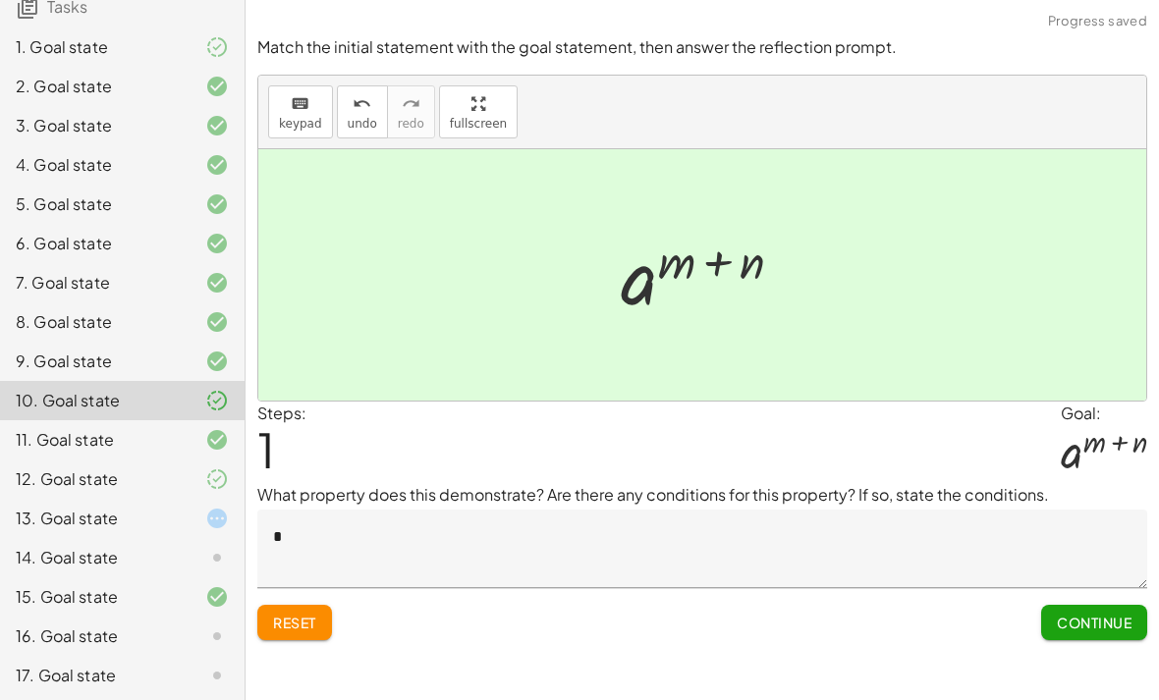
click at [531, 510] on textarea "*" at bounding box center [702, 549] width 890 height 79
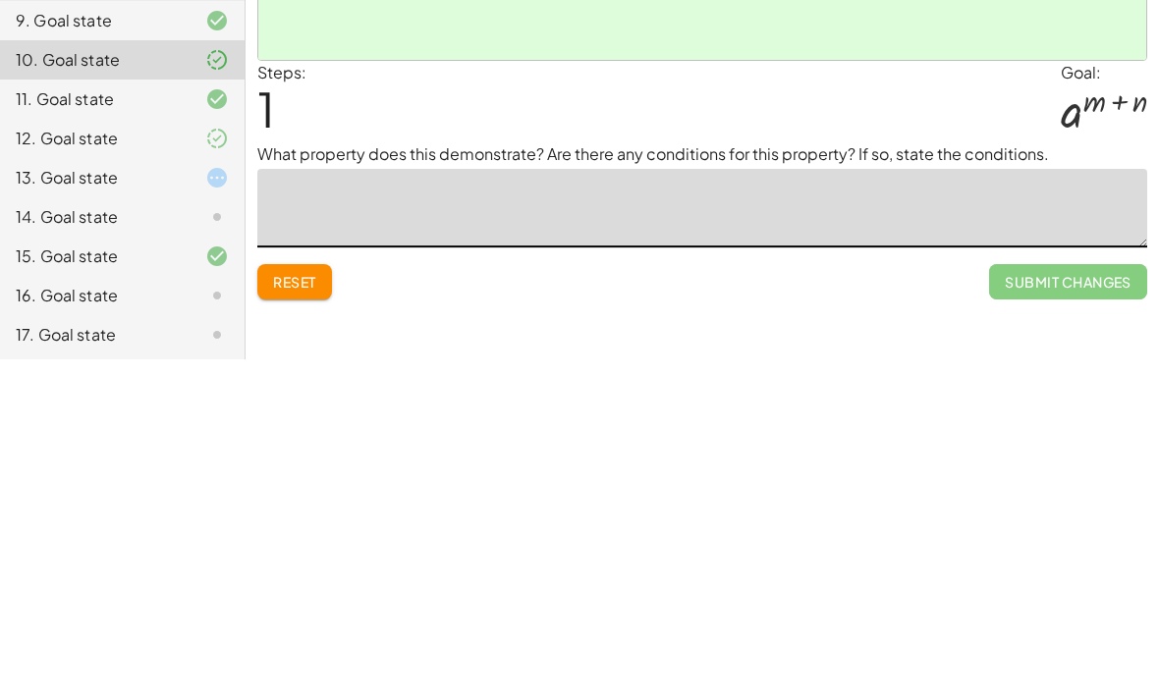
click at [379, 588] on div "Reset Submit Changes" at bounding box center [702, 614] width 890 height 52
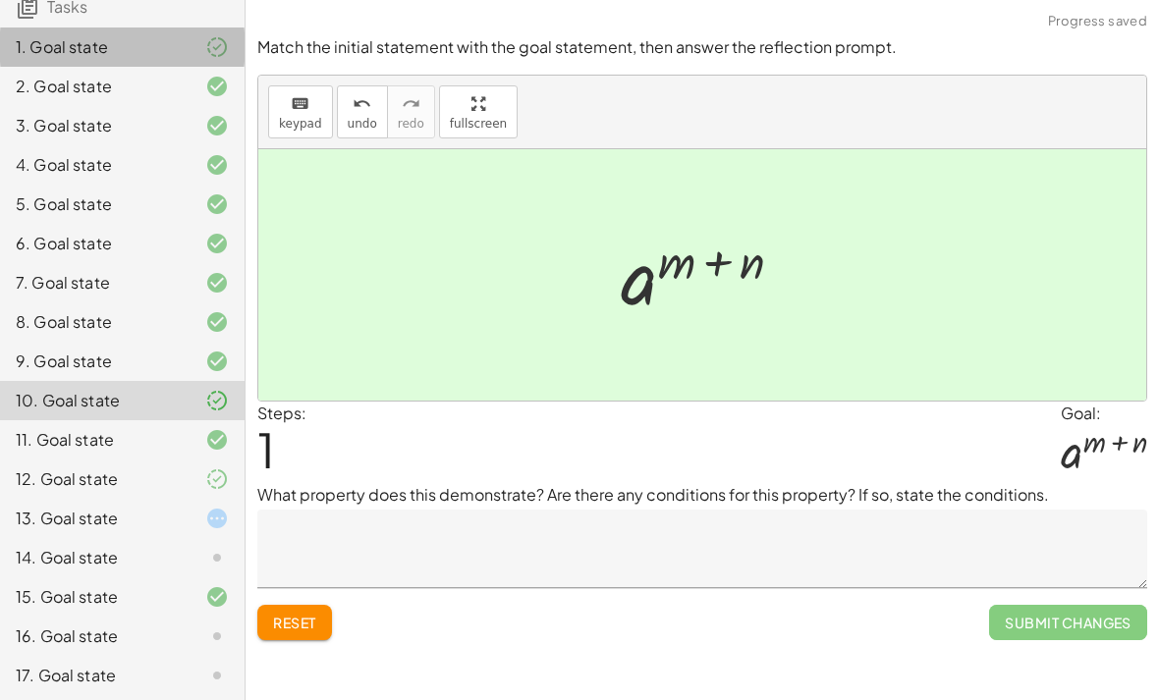
click at [178, 50] on div at bounding box center [201, 47] width 55 height 24
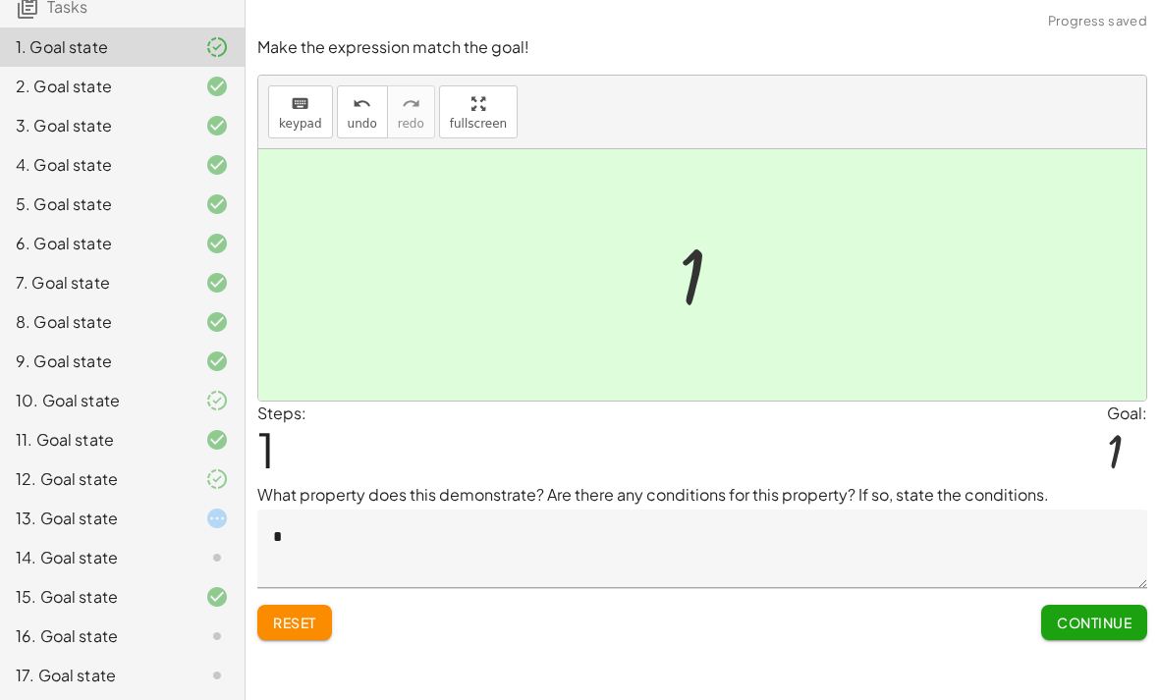
click at [110, 439] on div "11. Goal state" at bounding box center [95, 440] width 158 height 24
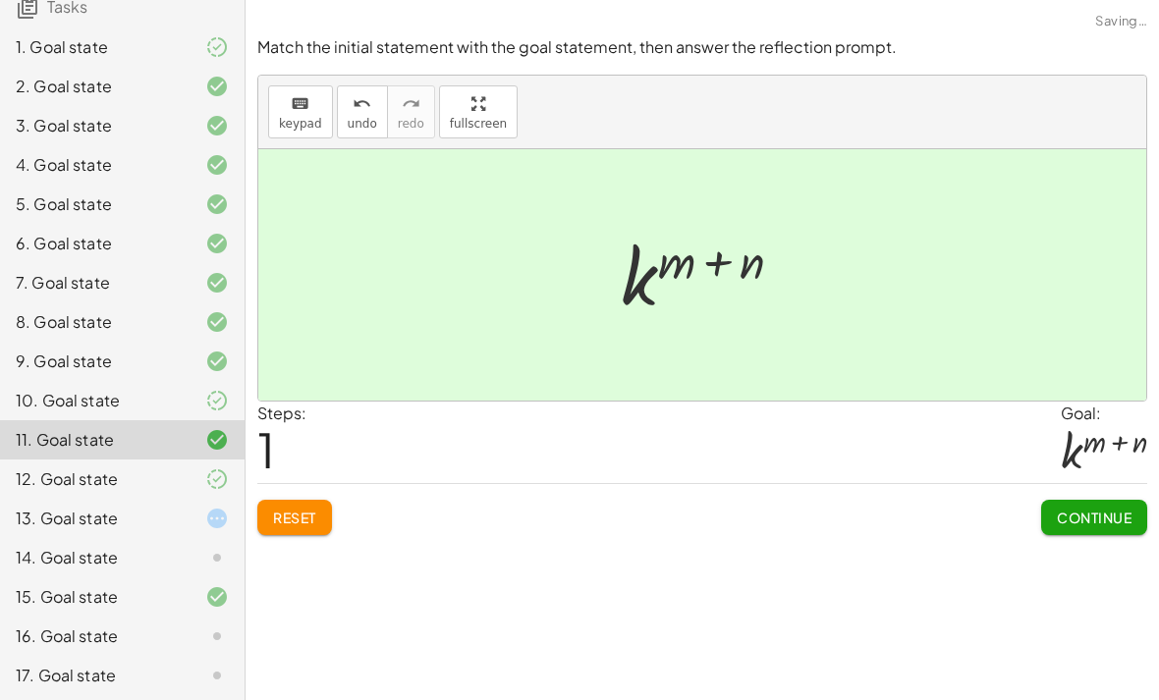
click at [109, 409] on div "10. Goal state" at bounding box center [95, 401] width 158 height 24
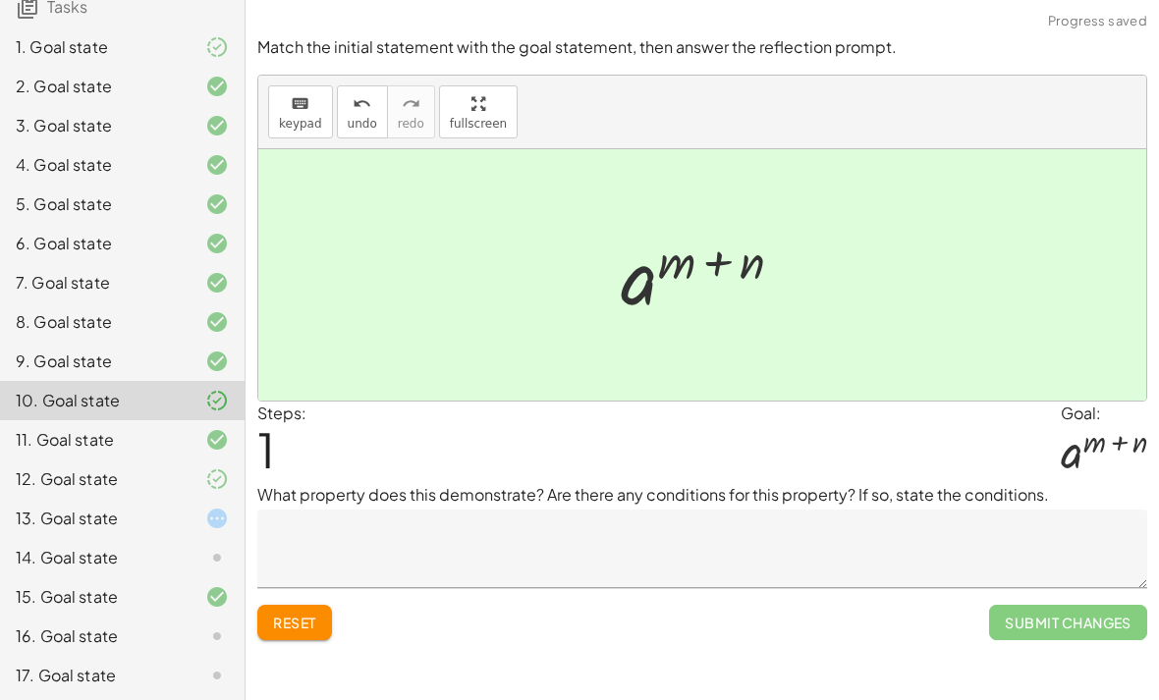
click at [891, 510] on textarea at bounding box center [702, 549] width 890 height 79
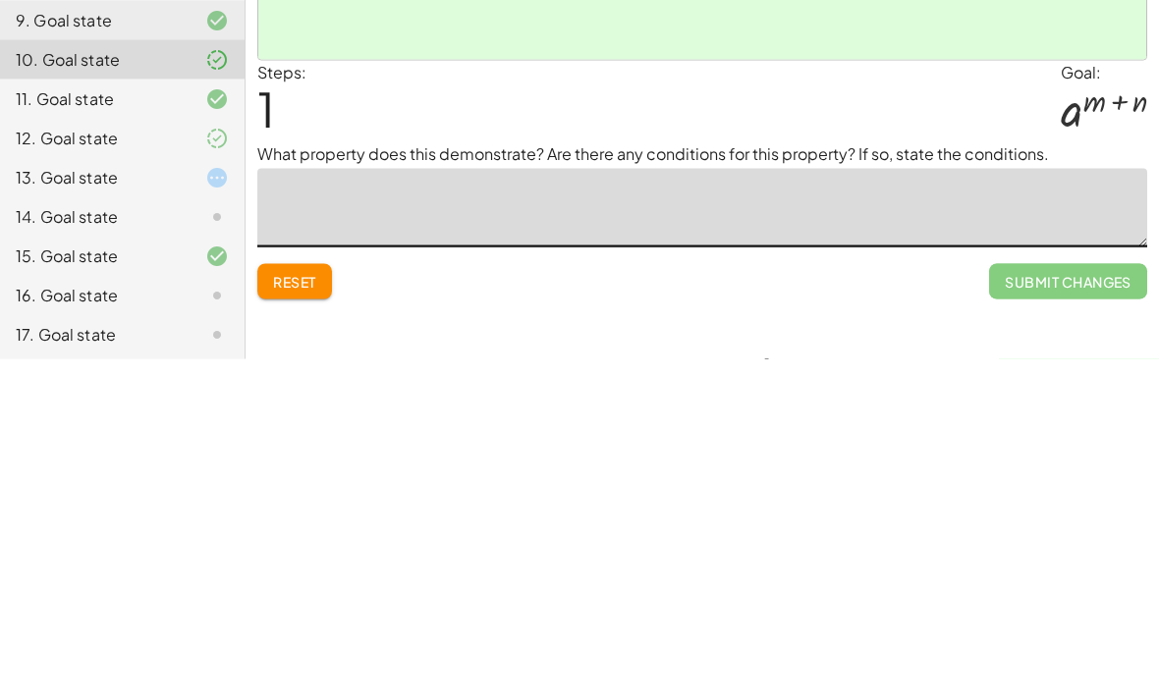
type textarea "*"
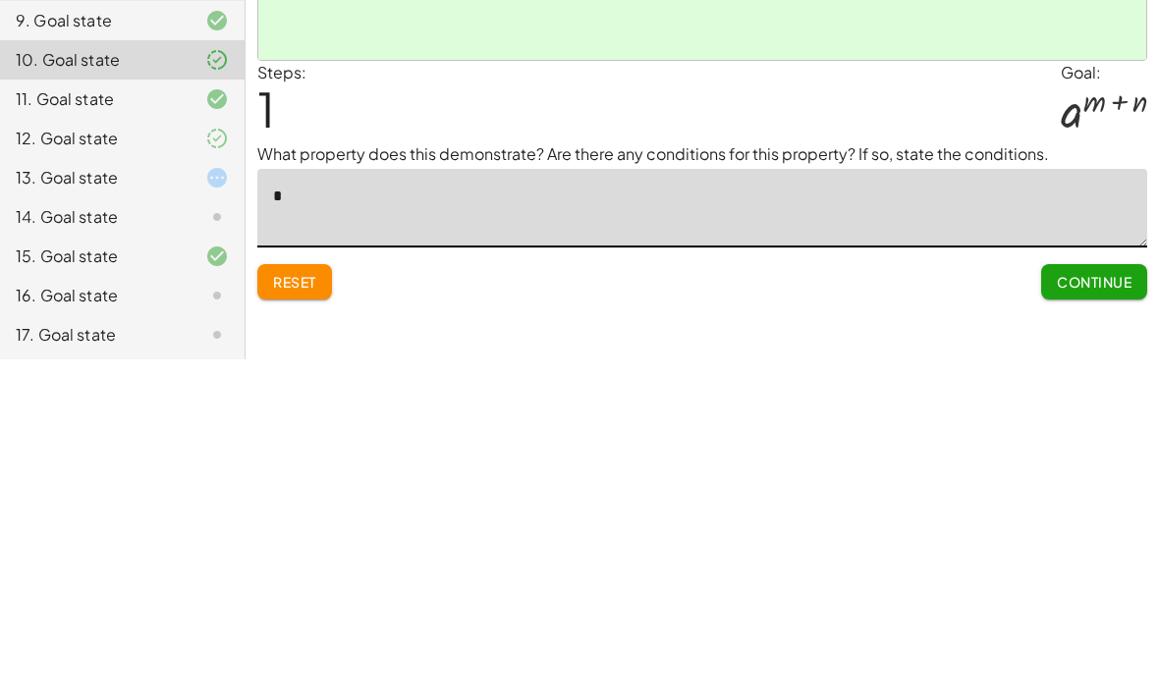
click at [1090, 614] on span "Continue" at bounding box center [1094, 623] width 75 height 18
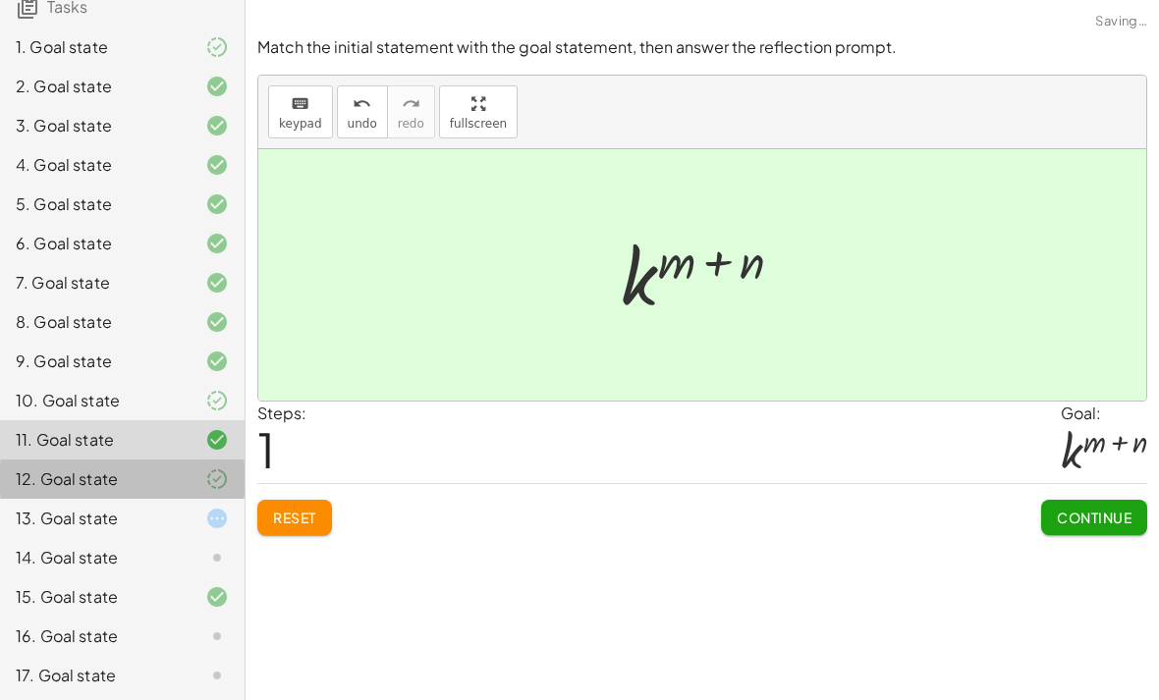
click at [229, 538] on div "12. Goal state" at bounding box center [122, 557] width 245 height 39
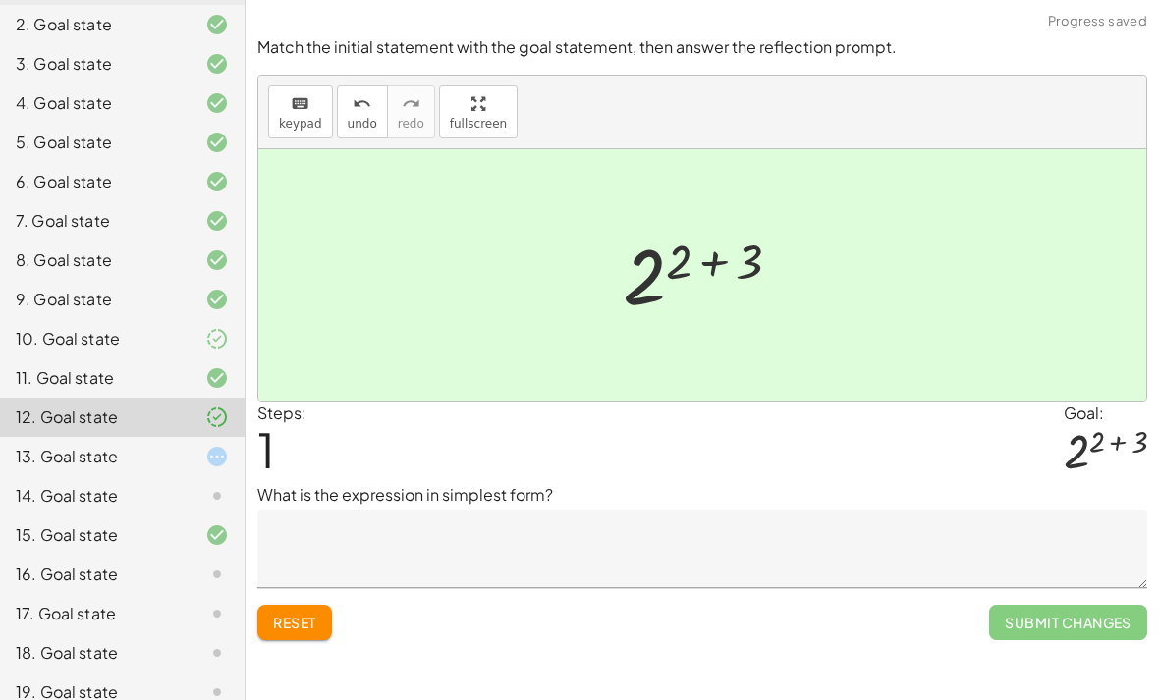
scroll to position [232, 0]
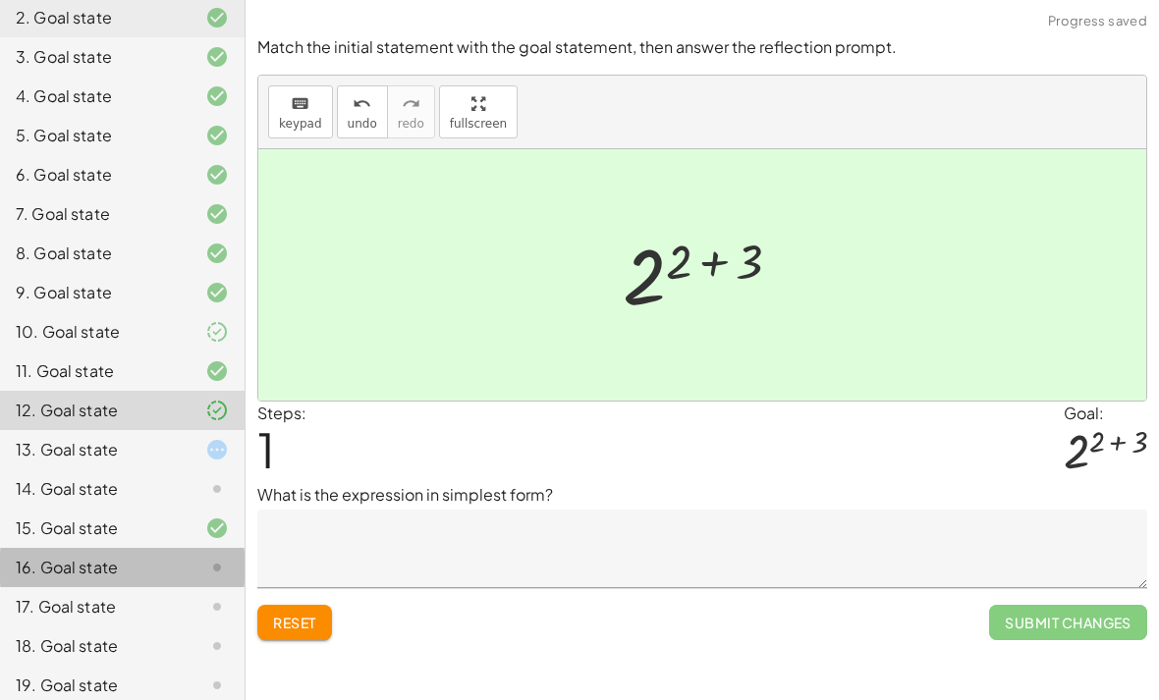
click at [192, 627] on div "16. Goal state" at bounding box center [122, 646] width 245 height 39
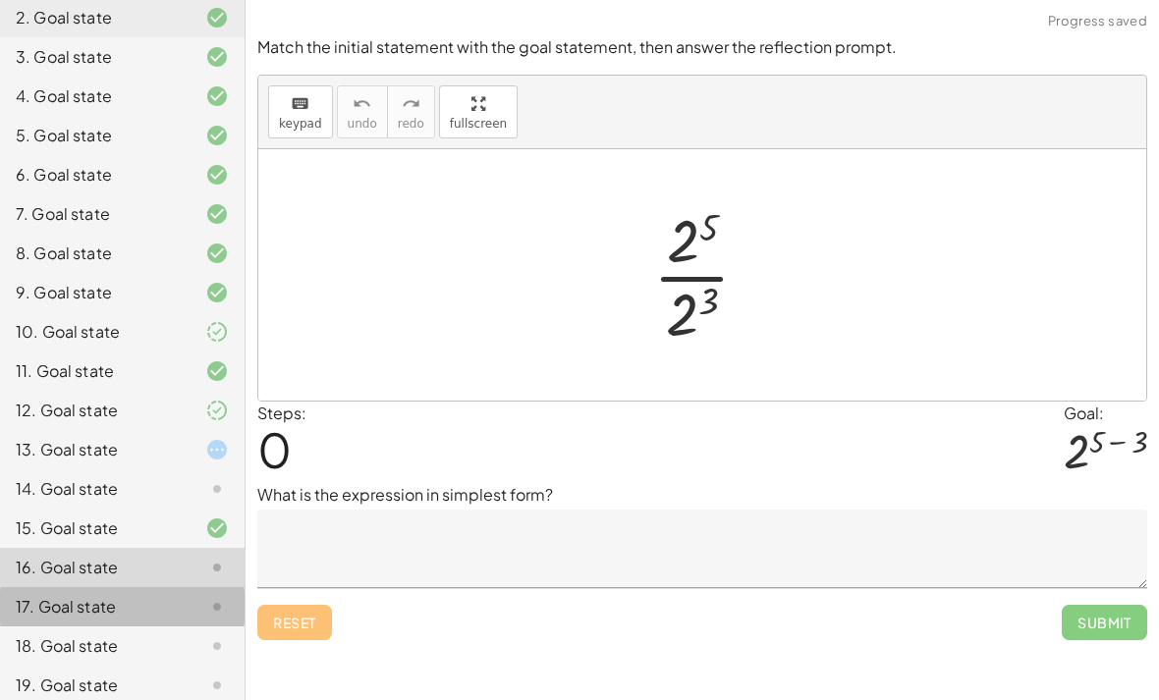
click at [191, 605] on div at bounding box center [201, 607] width 55 height 24
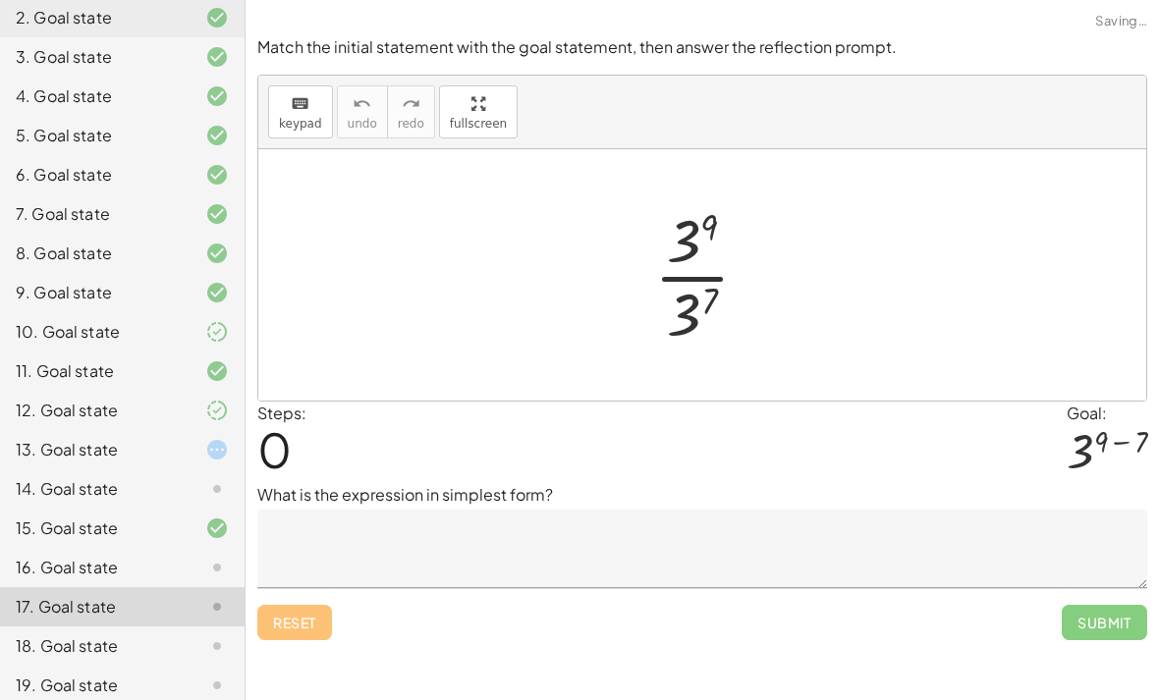
scroll to position [153, 0]
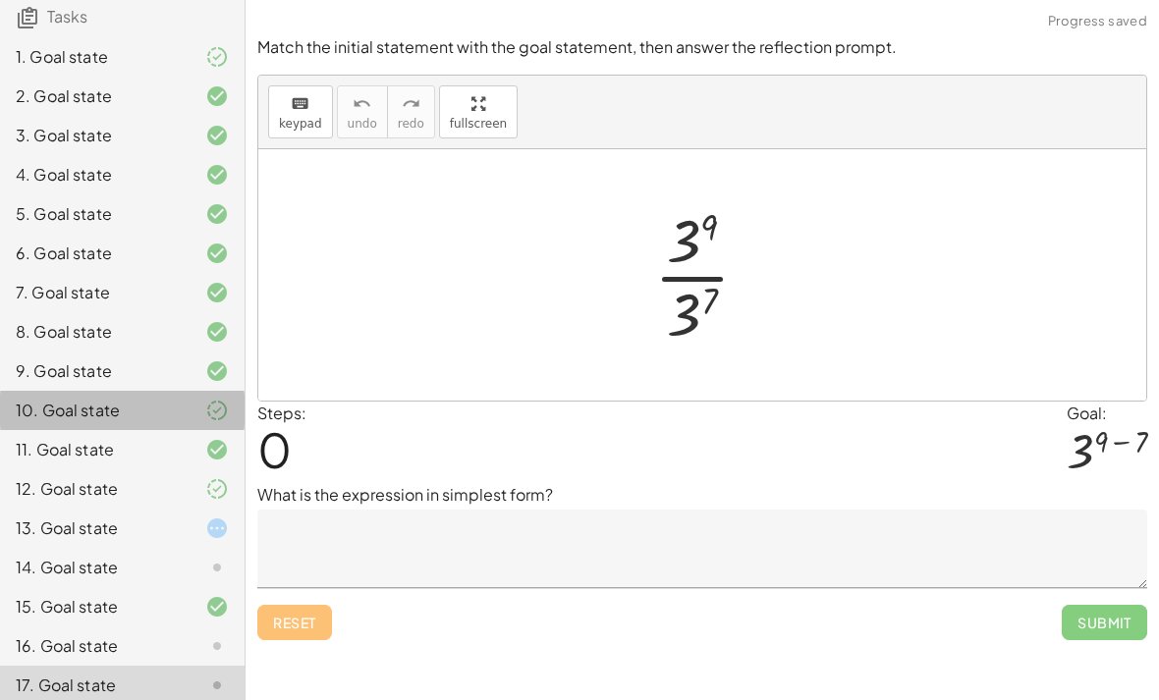
click at [180, 416] on div at bounding box center [201, 411] width 55 height 24
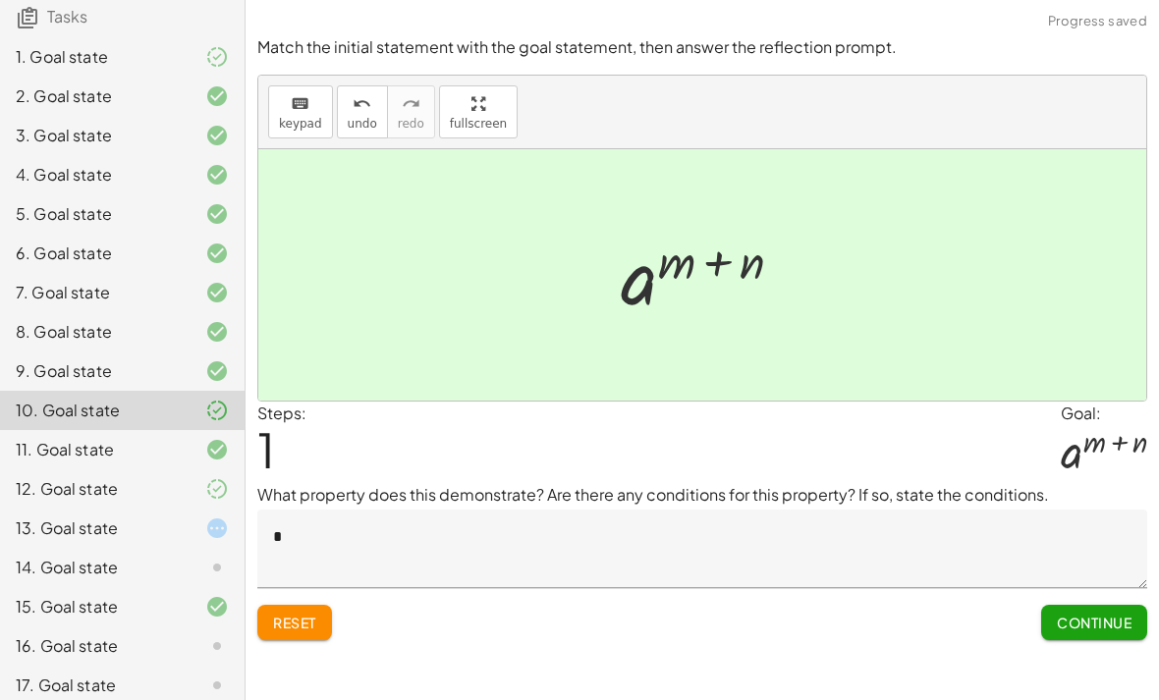
click at [146, 493] on div "12. Goal state" at bounding box center [95, 489] width 158 height 24
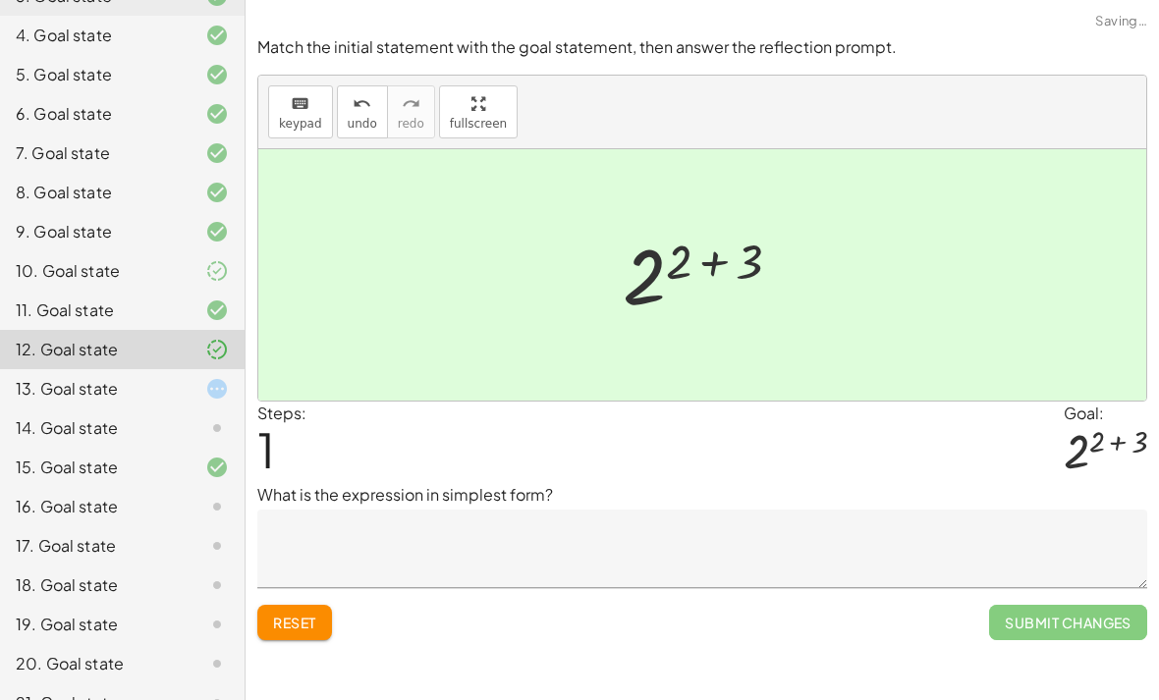
scroll to position [301, 0]
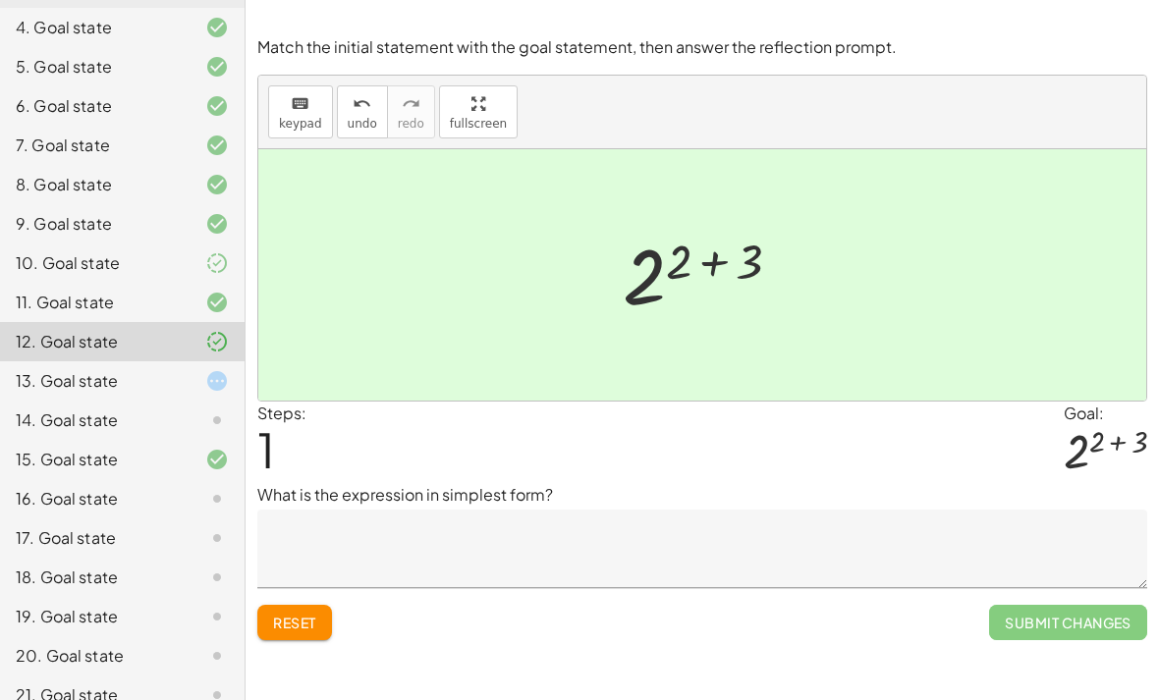
click at [634, 510] on textarea at bounding box center [702, 549] width 890 height 79
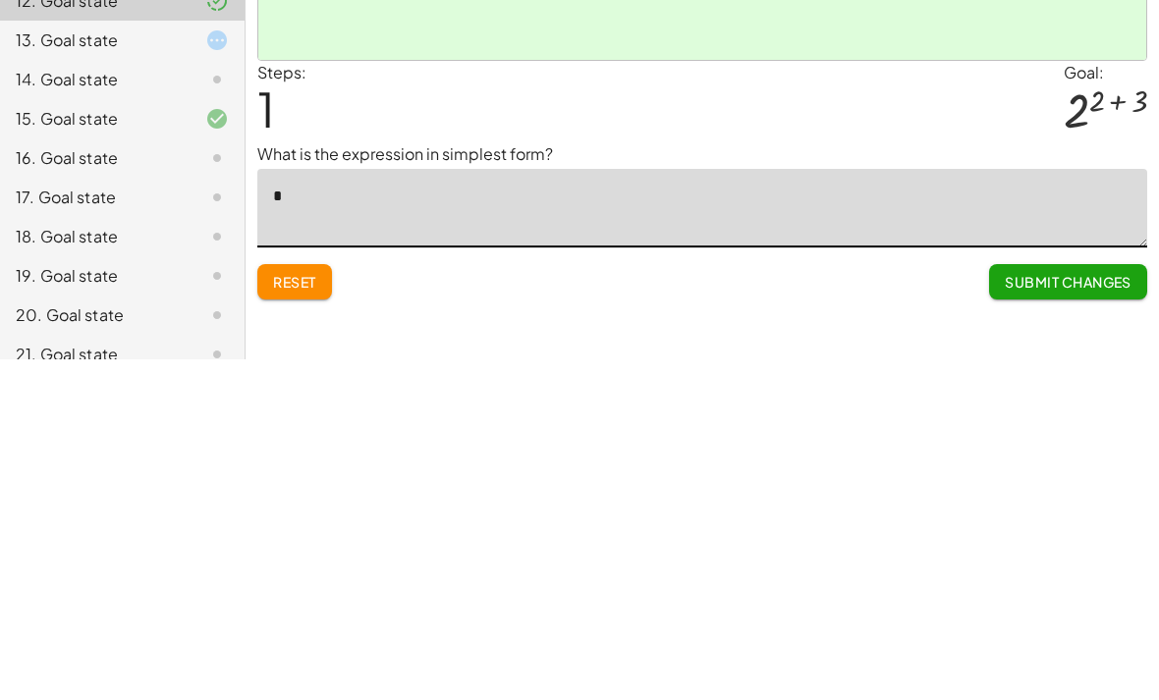
click at [342, 510] on textarea "*" at bounding box center [702, 549] width 890 height 79
paste textarea "**"
type textarea "***"
click at [526, 588] on div "Reset Submit Changes" at bounding box center [702, 614] width 890 height 52
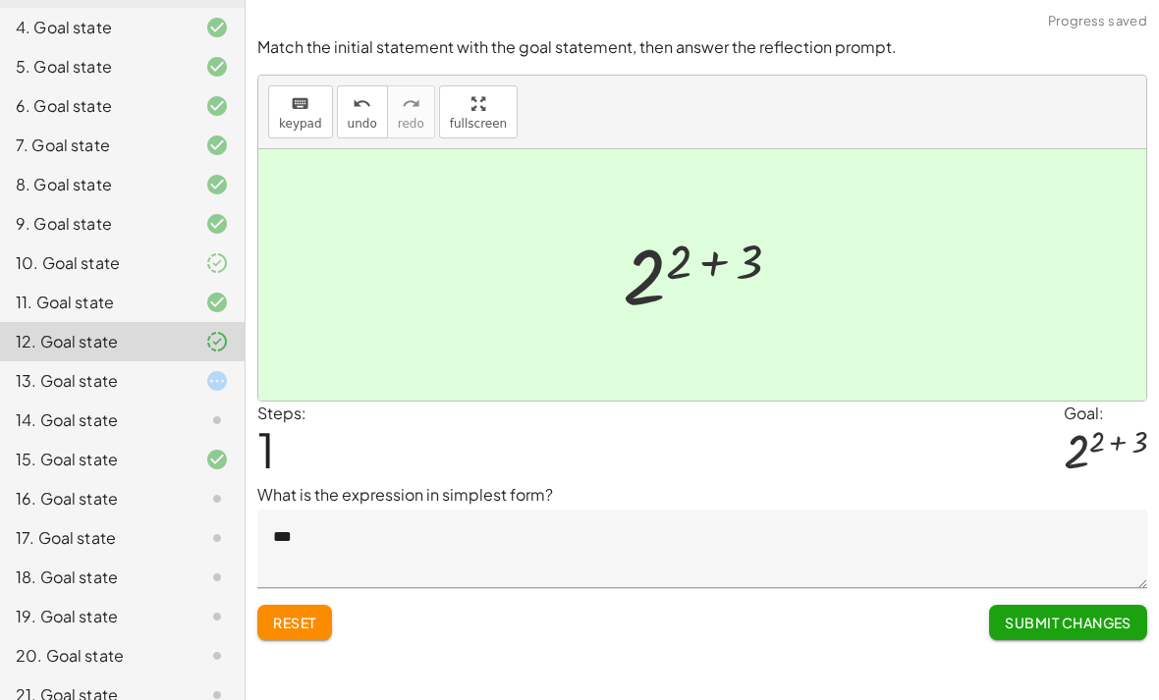
click at [1029, 605] on button "Submit Changes" at bounding box center [1068, 622] width 158 height 35
click at [1087, 614] on span "Continue" at bounding box center [1094, 623] width 75 height 18
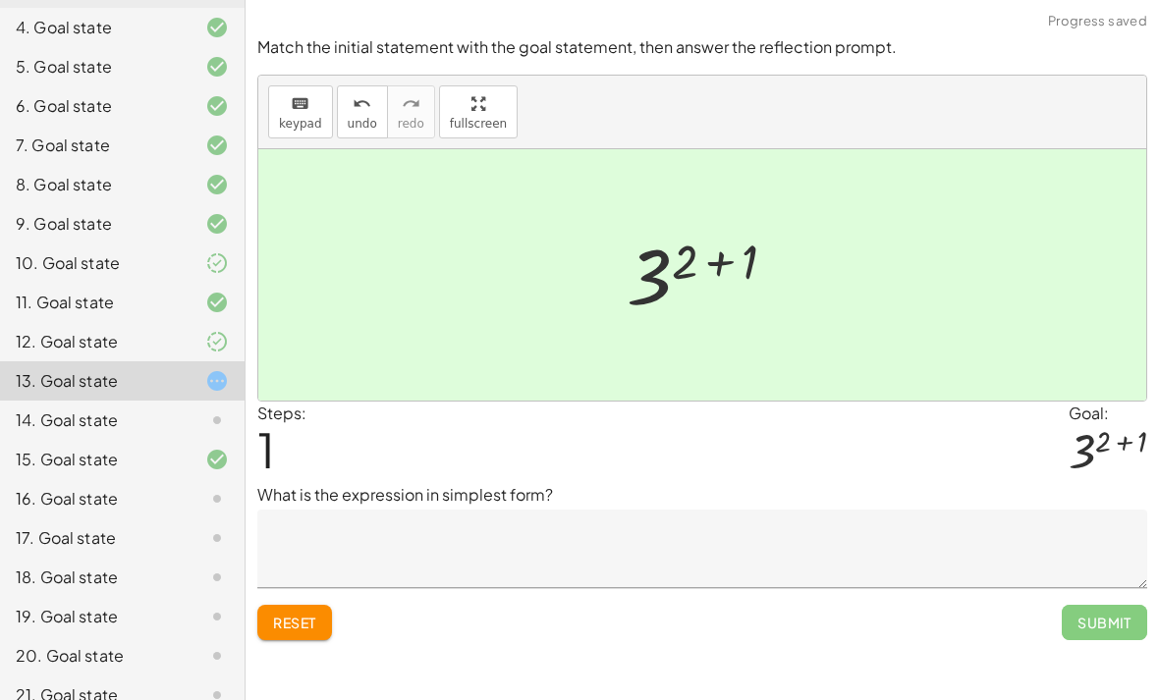
click at [1033, 510] on textarea at bounding box center [702, 549] width 890 height 79
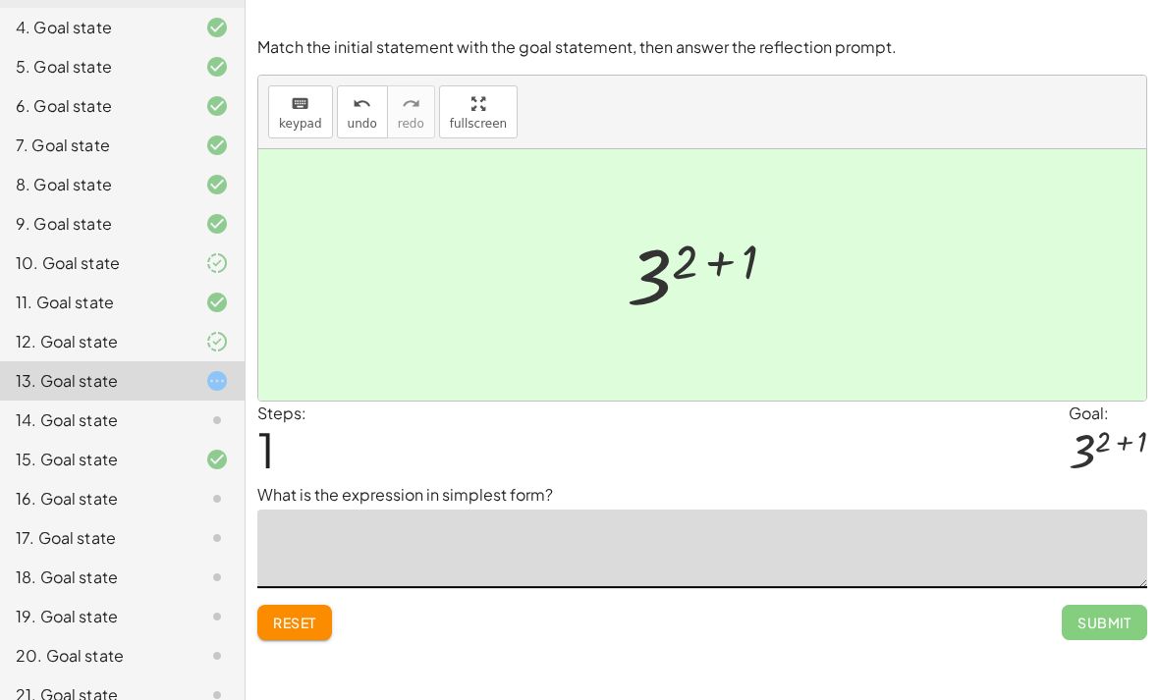
click at [679, 510] on textarea at bounding box center [702, 549] width 890 height 79
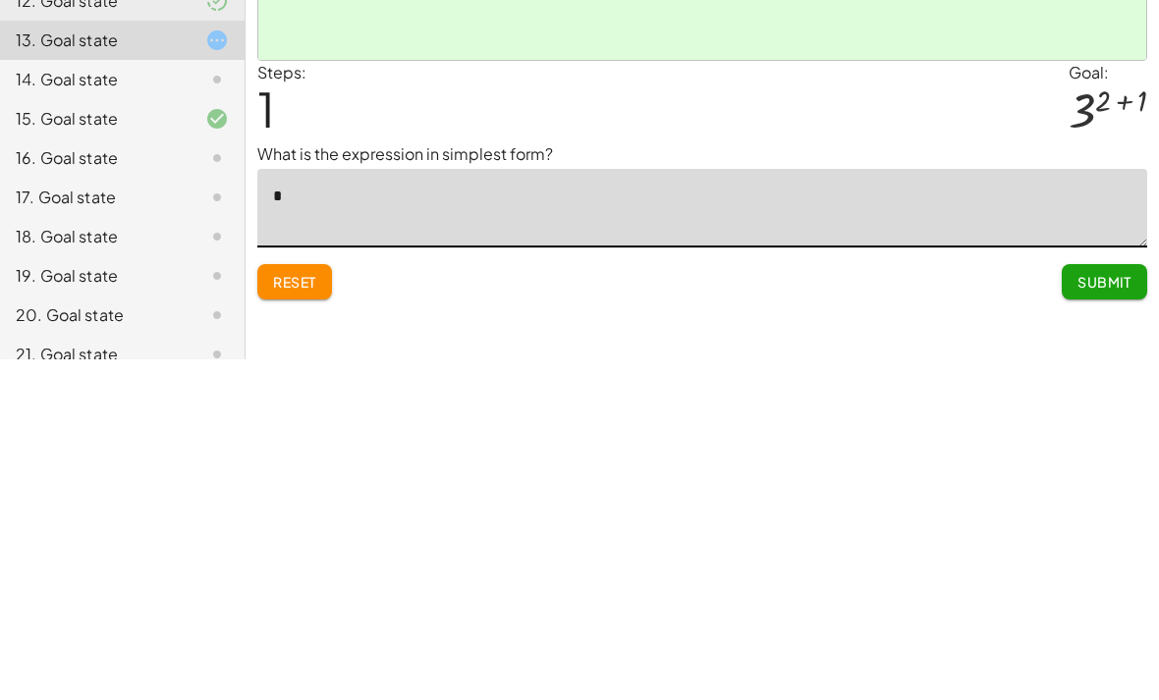
click at [461, 510] on textarea "*" at bounding box center [702, 549] width 890 height 79
paste textarea "**"
type textarea "***"
click at [584, 263] on div "Make the expression match the goal! keyboard keypad undo undo redo redo fullscr…" at bounding box center [703, 350] width 914 height 700
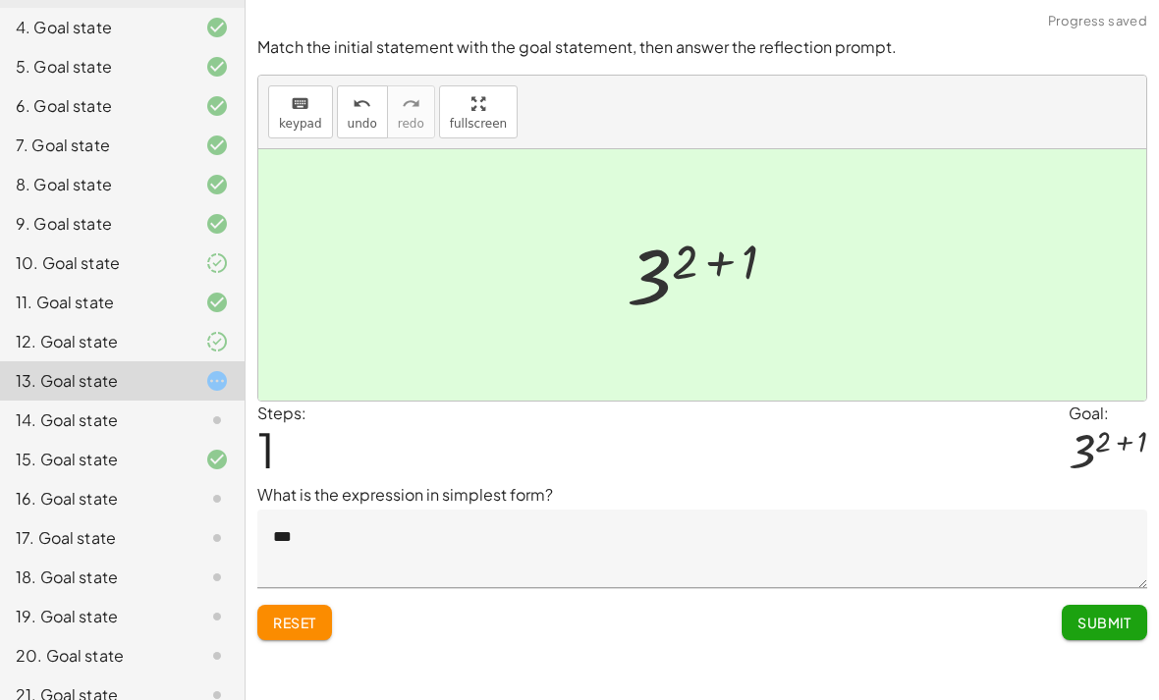
click at [1082, 614] on span "Submit" at bounding box center [1105, 623] width 54 height 18
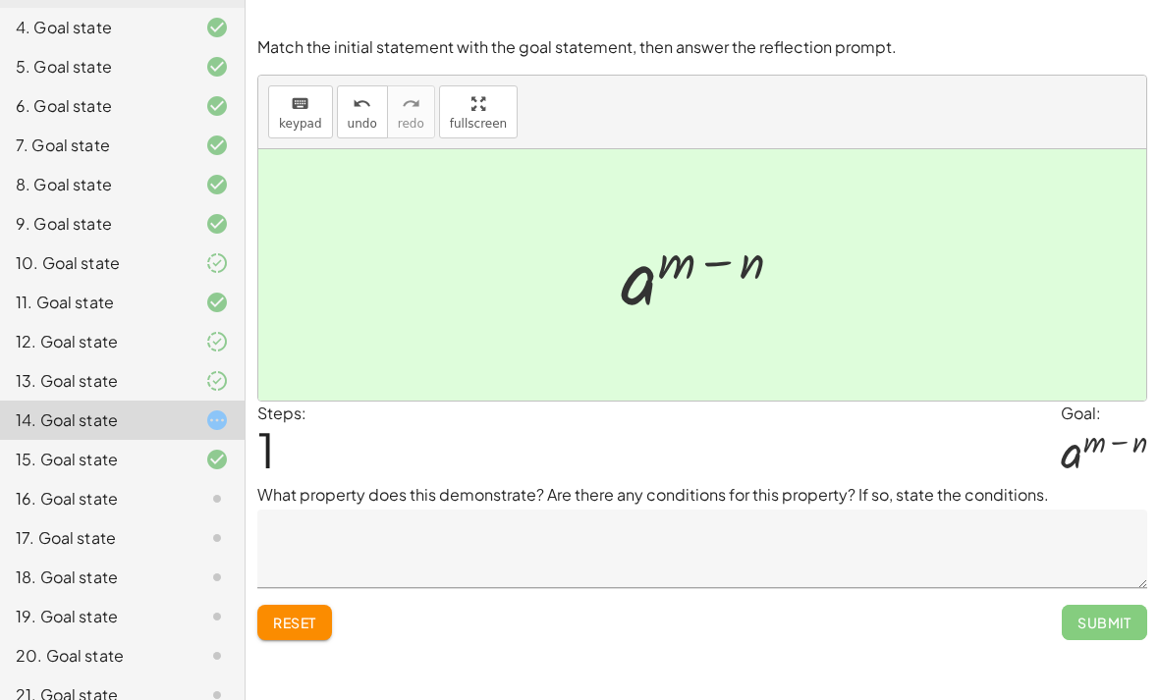
click at [1094, 521] on textarea at bounding box center [702, 549] width 890 height 79
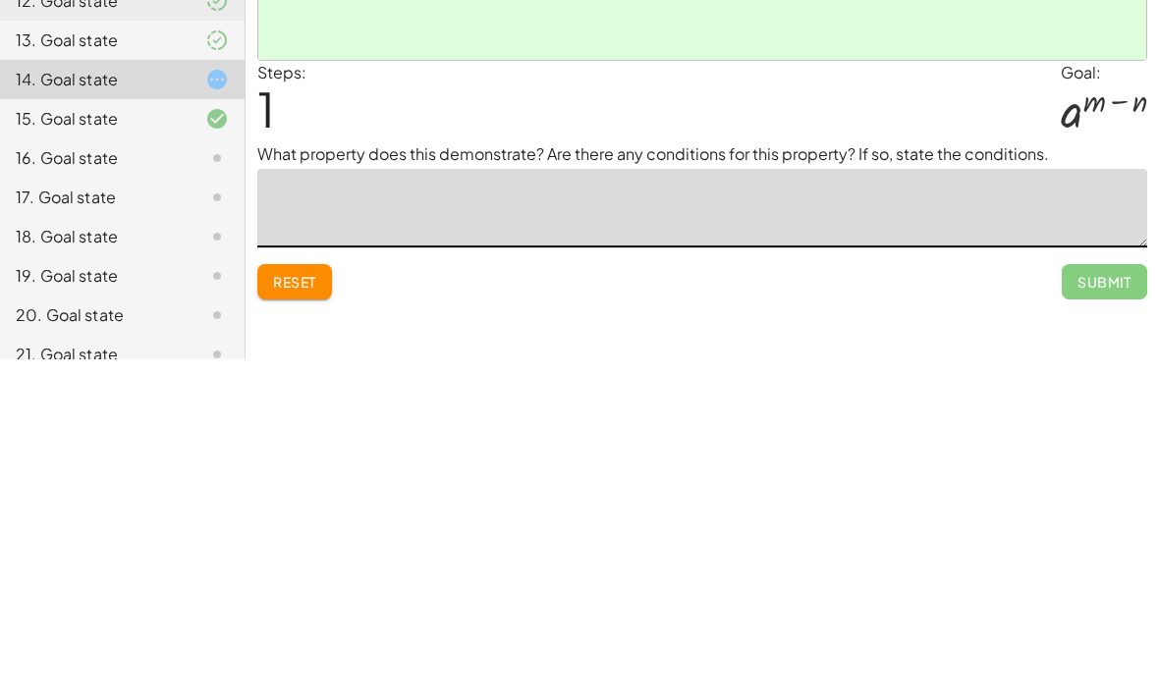
type textarea "*"
click at [1067, 605] on button "Submit" at bounding box center [1104, 622] width 85 height 35
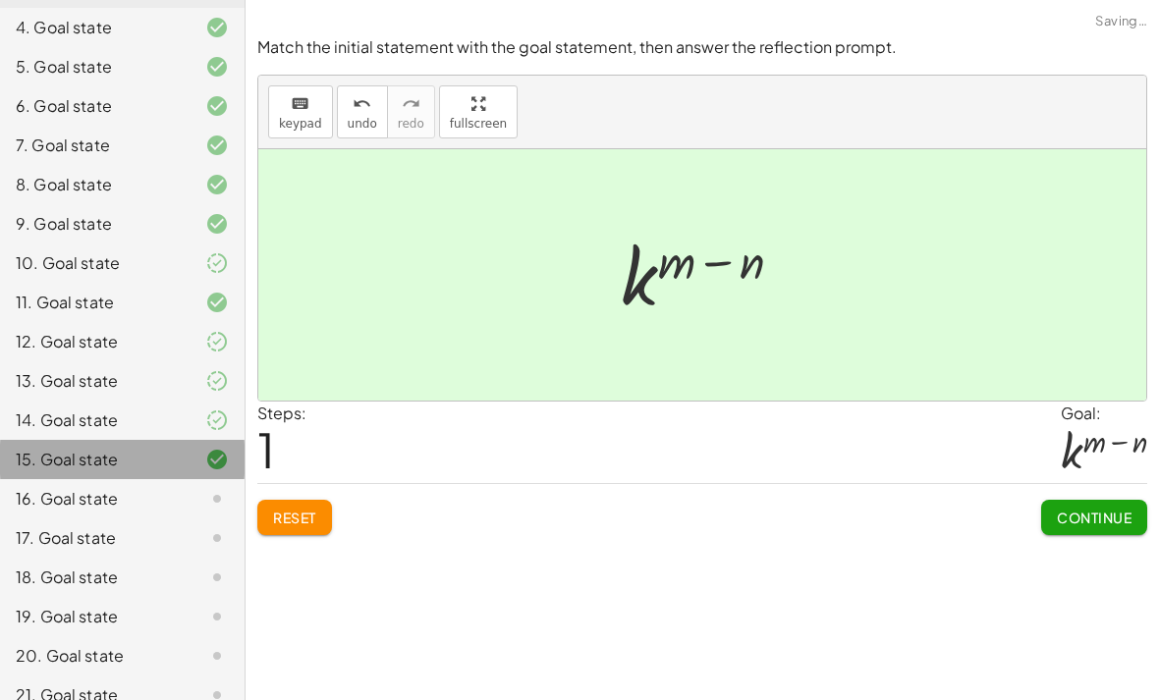
click at [109, 476] on div "15. Goal state" at bounding box center [122, 459] width 245 height 39
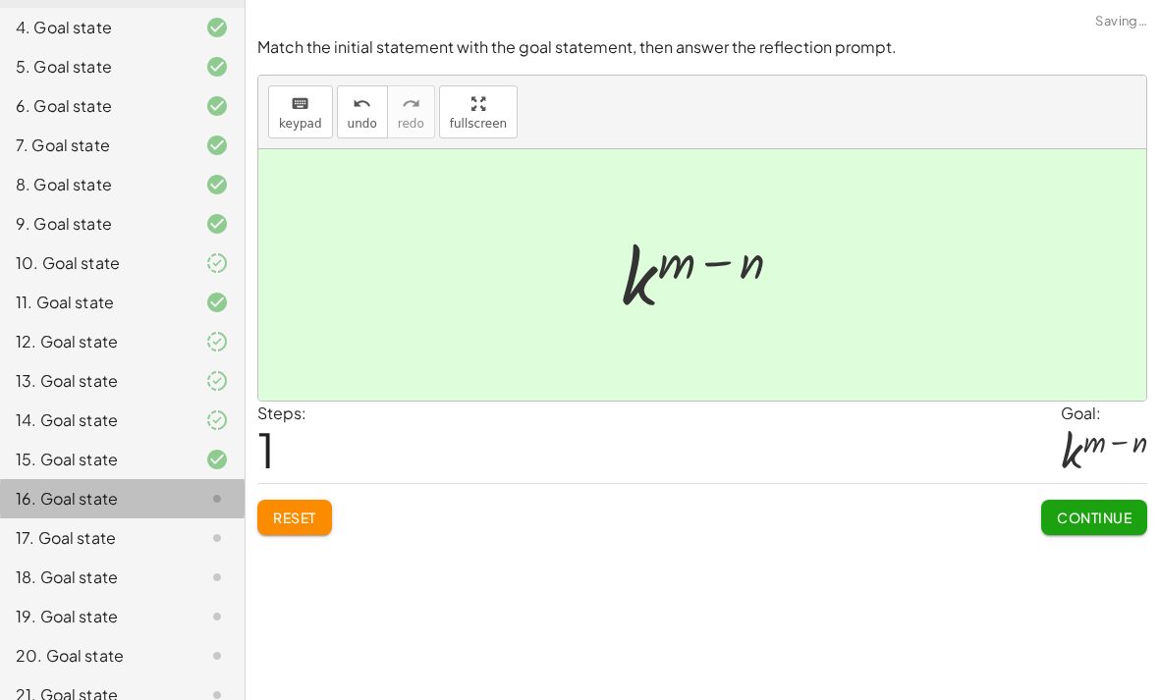
click at [125, 502] on div "16. Goal state" at bounding box center [95, 499] width 158 height 24
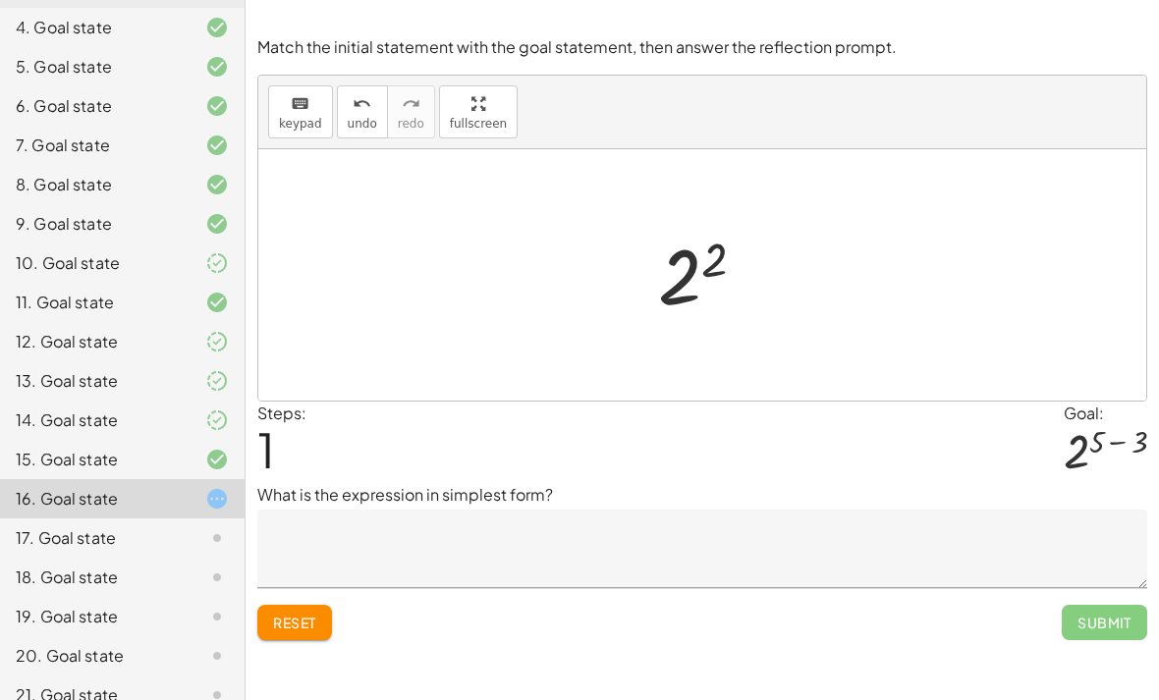
click at [626, 510] on textarea at bounding box center [702, 549] width 890 height 79
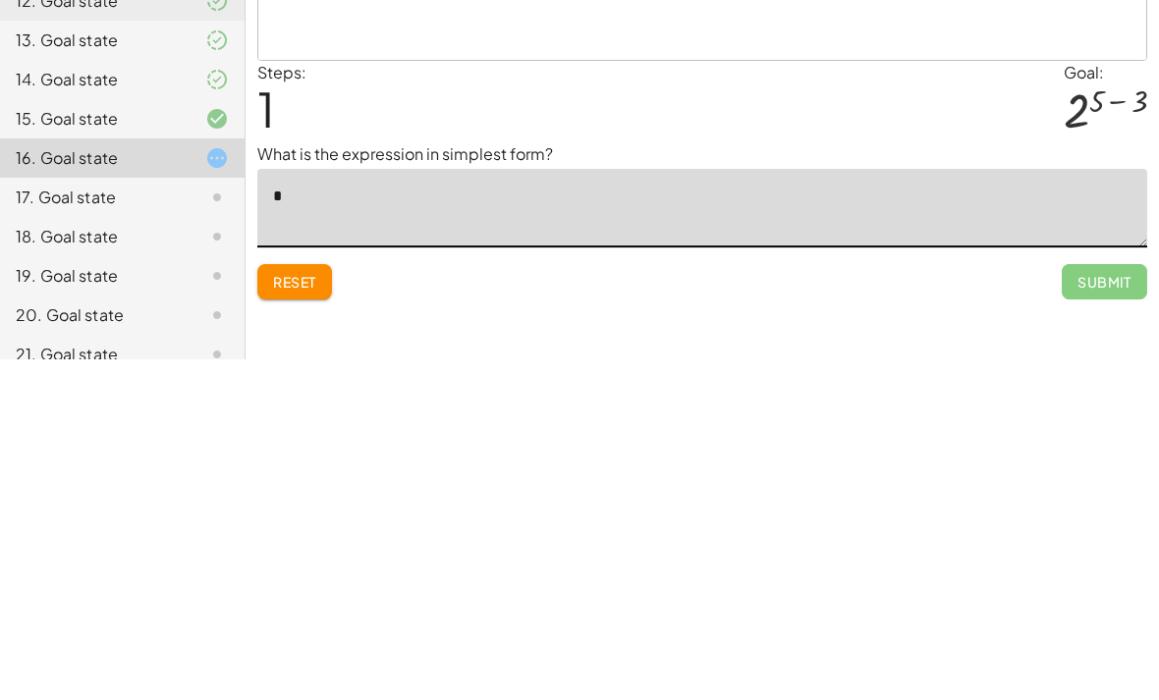
click at [546, 510] on textarea "*" at bounding box center [702, 549] width 890 height 79
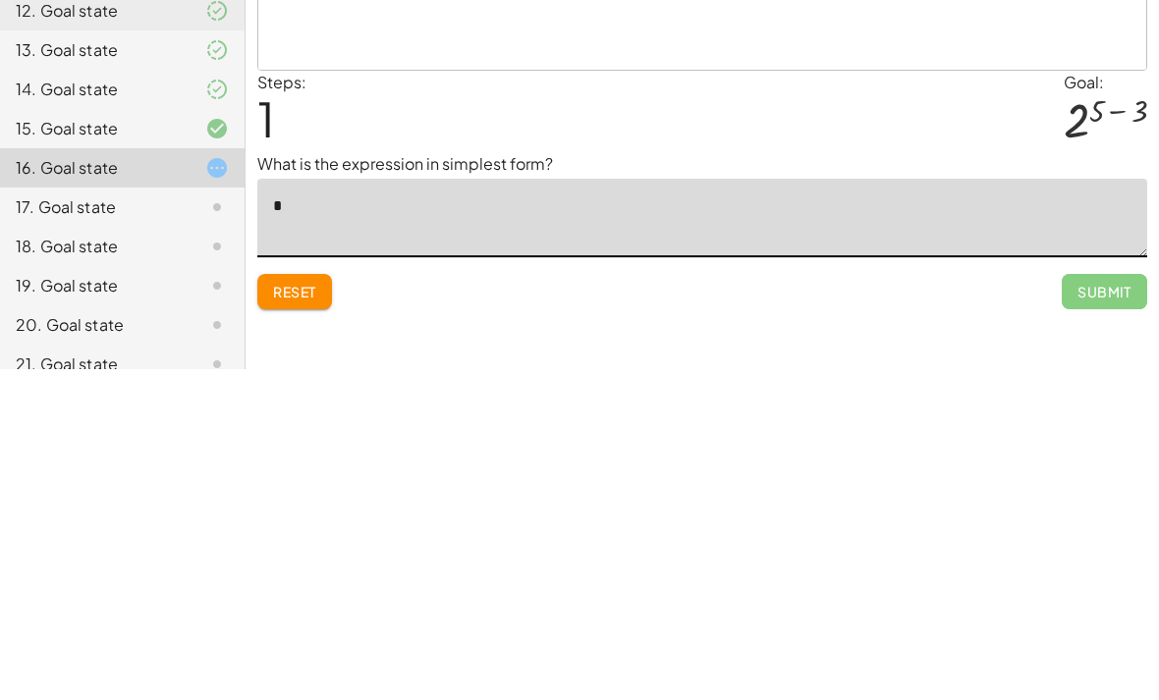
paste textarea "**"
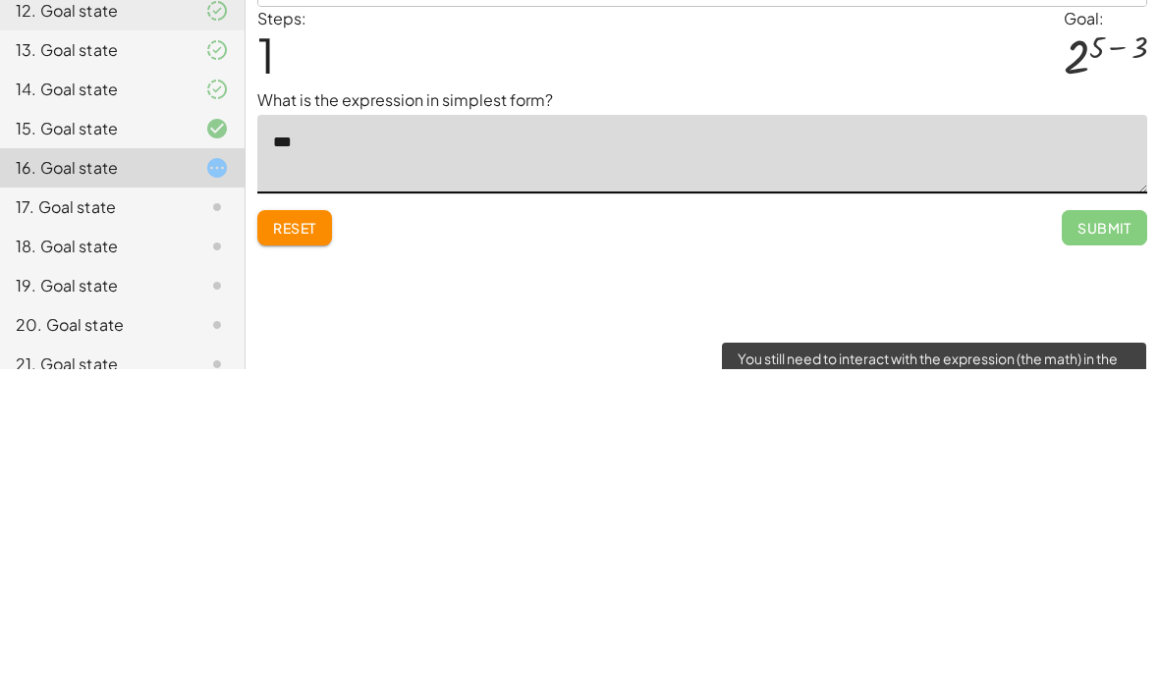
click at [1111, 541] on span "Submit" at bounding box center [1104, 558] width 85 height 35
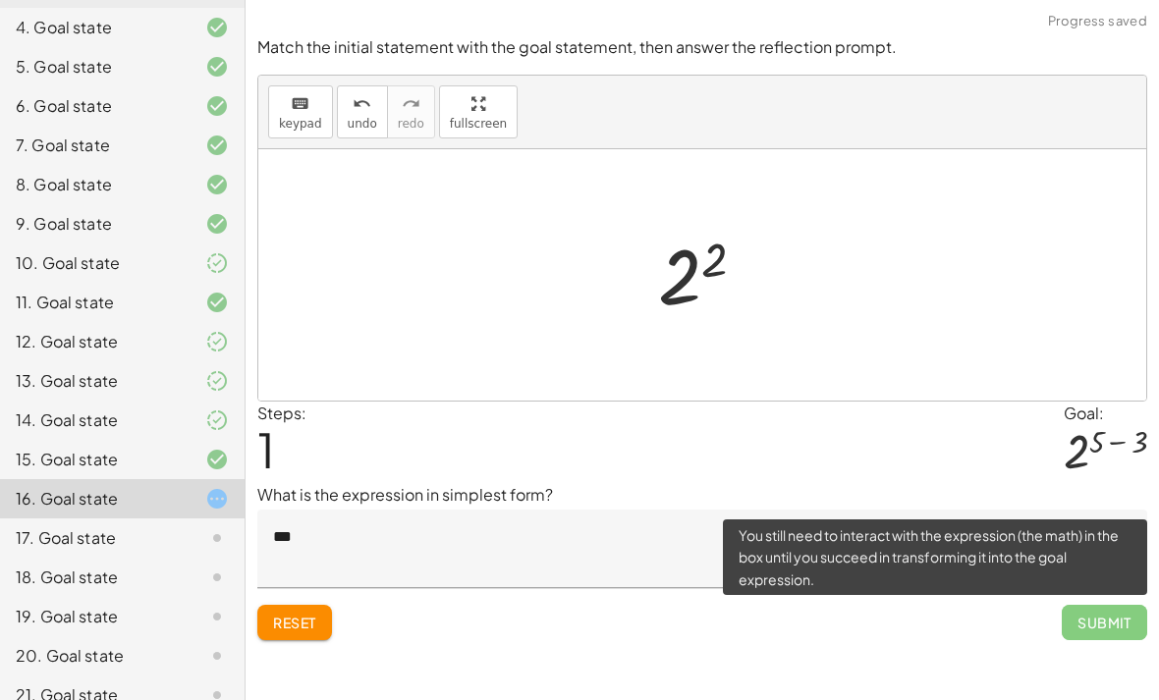
click at [869, 510] on textarea "***" at bounding box center [702, 549] width 890 height 79
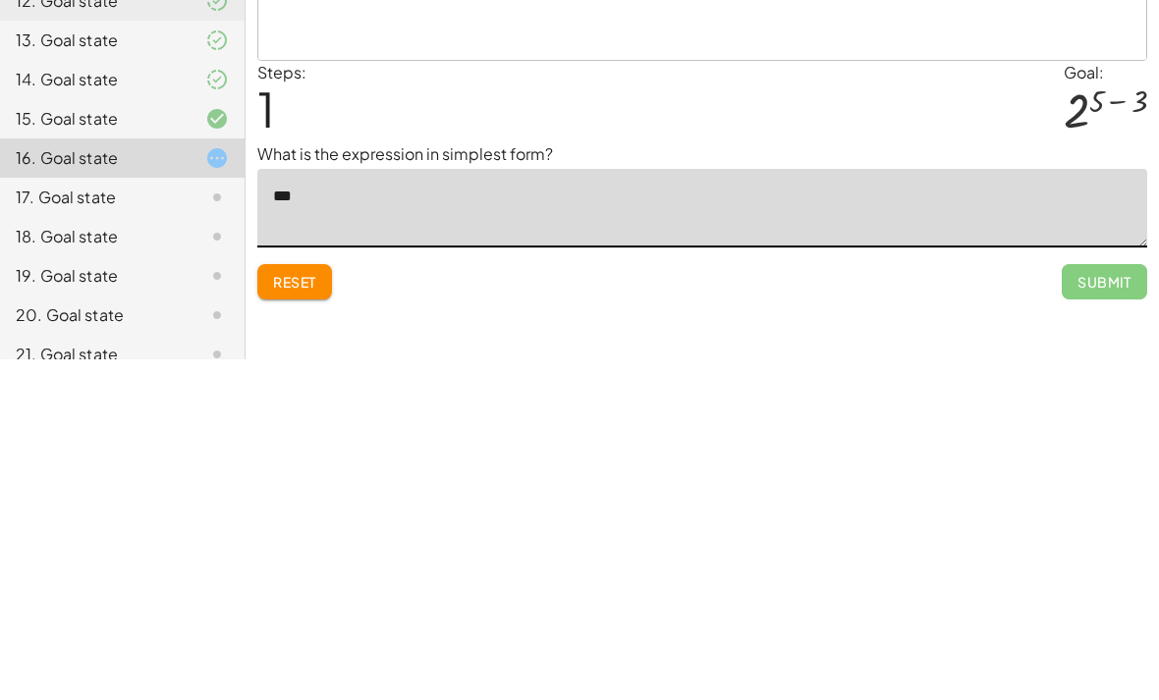
type textarea "*"
click at [723, 483] on p "What is the expression in simplest form?" at bounding box center [702, 495] width 890 height 24
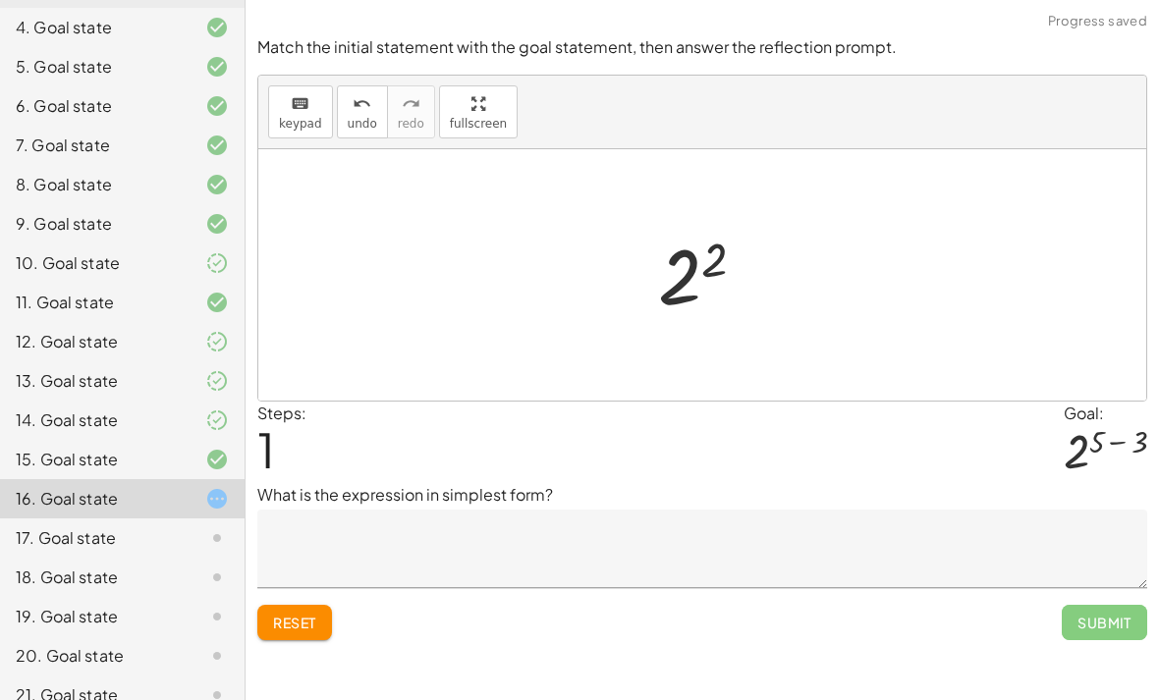
click at [1017, 511] on textarea at bounding box center [702, 549] width 890 height 79
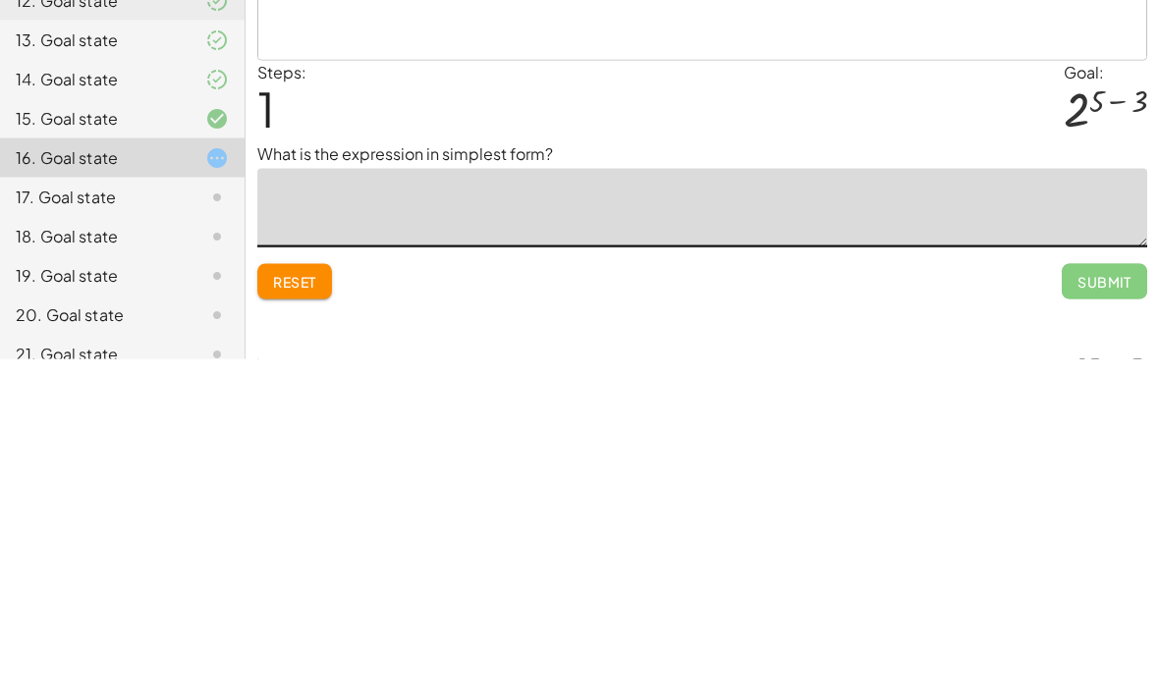
type textarea "*"
click at [545, 510] on textarea at bounding box center [702, 549] width 890 height 79
click at [404, 510] on textarea "*" at bounding box center [702, 549] width 890 height 79
click at [354, 510] on textarea "*" at bounding box center [702, 549] width 890 height 79
click at [353, 510] on textarea "*" at bounding box center [702, 549] width 890 height 79
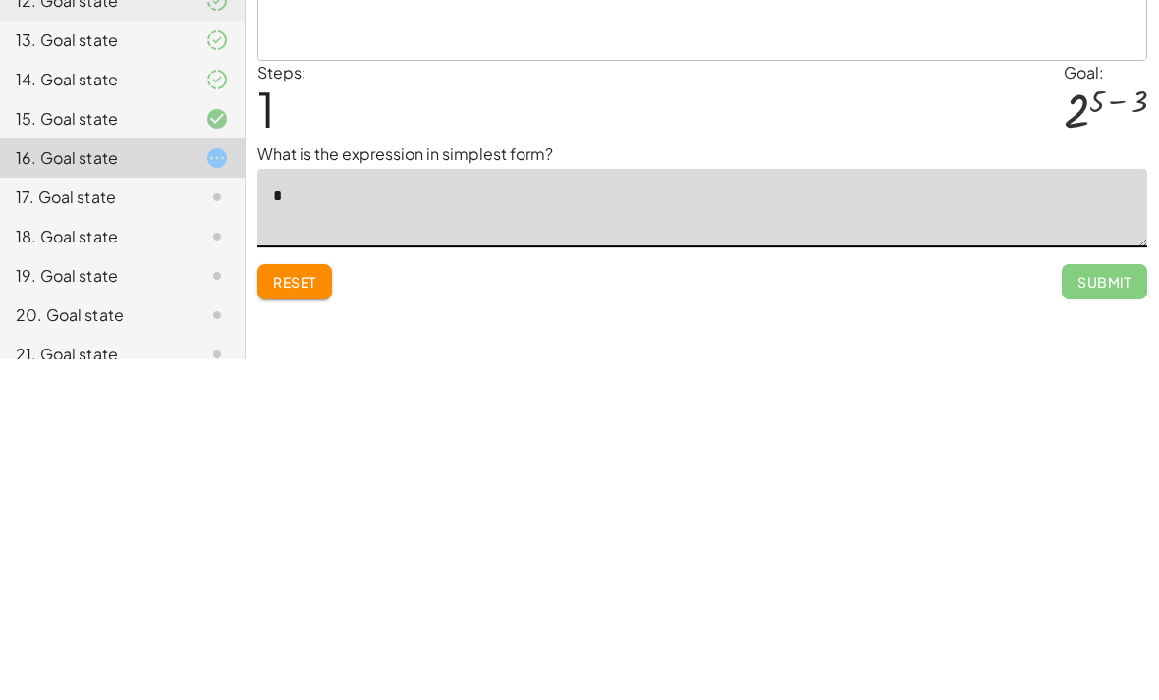
type textarea "*"
click at [433, 510] on textarea at bounding box center [702, 549] width 890 height 79
paste textarea "*"
type textarea "*"
click at [292, 510] on textarea "*" at bounding box center [702, 549] width 890 height 79
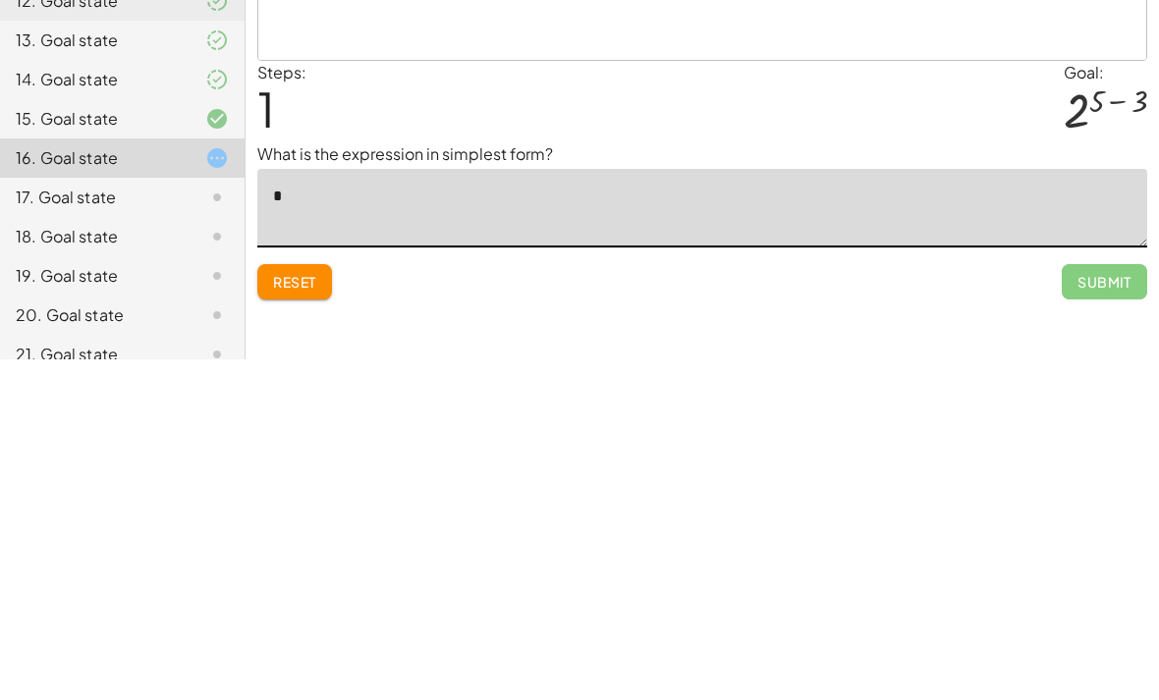
click at [339, 510] on textarea "*" at bounding box center [702, 549] width 890 height 79
paste textarea "**"
click at [1108, 605] on span "Submit" at bounding box center [1104, 622] width 85 height 35
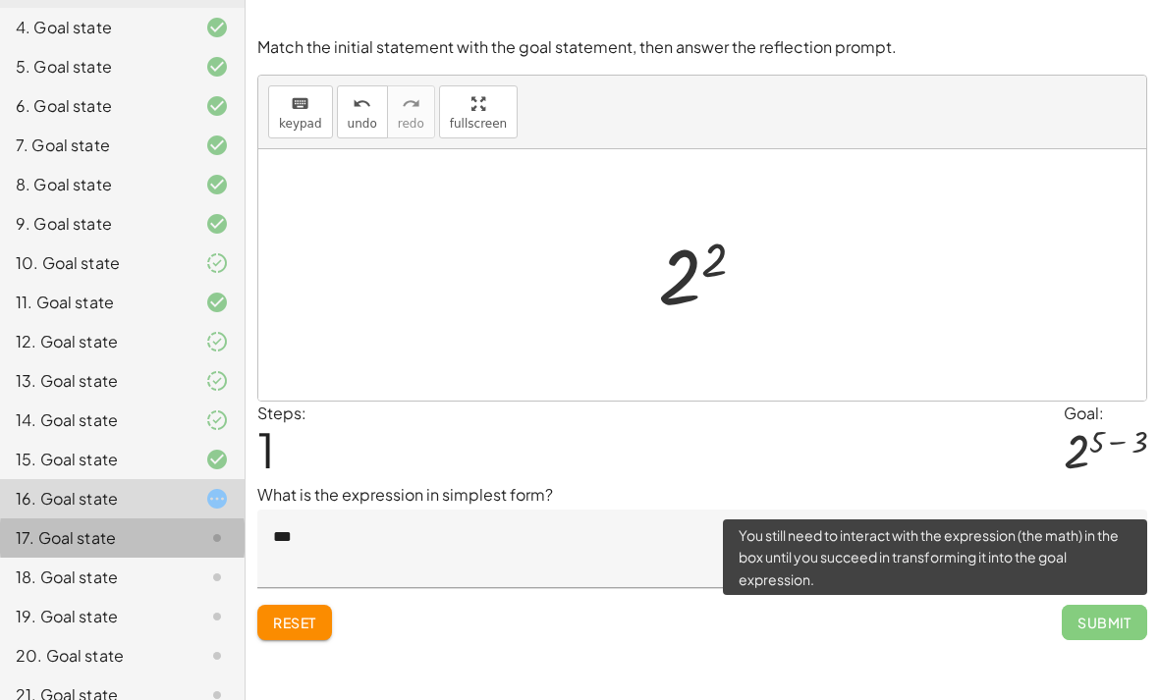
click at [168, 545] on div "17. Goal state" at bounding box center [95, 539] width 158 height 24
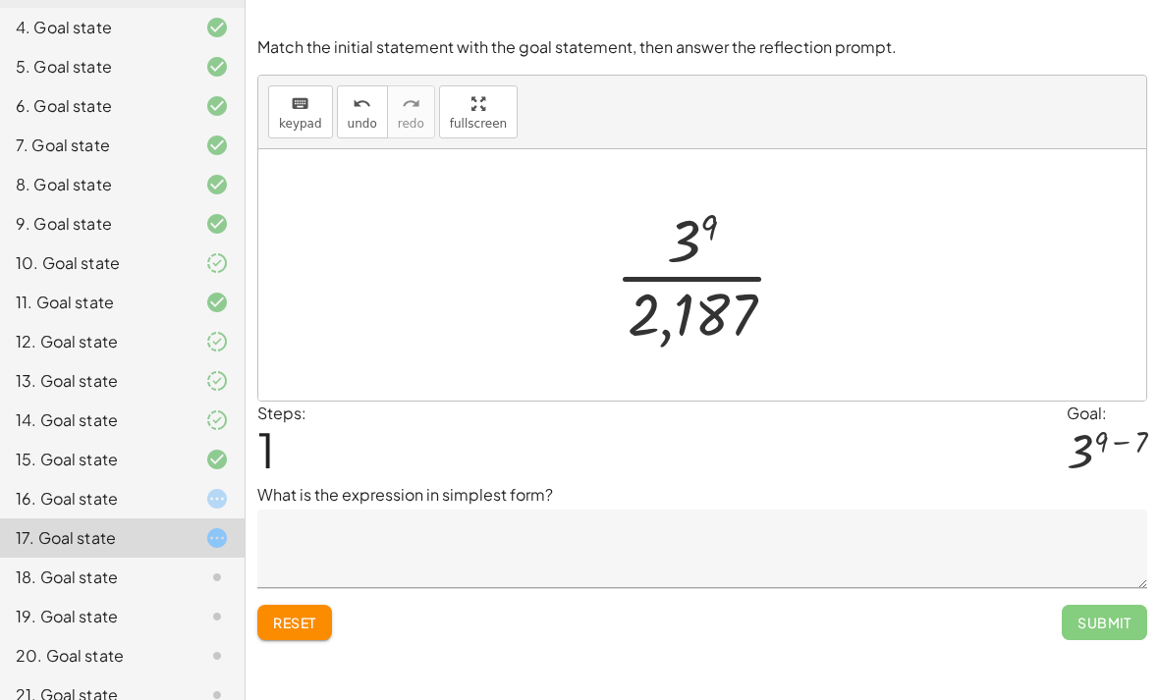
click at [190, 558] on div "16. Goal state" at bounding box center [122, 577] width 245 height 39
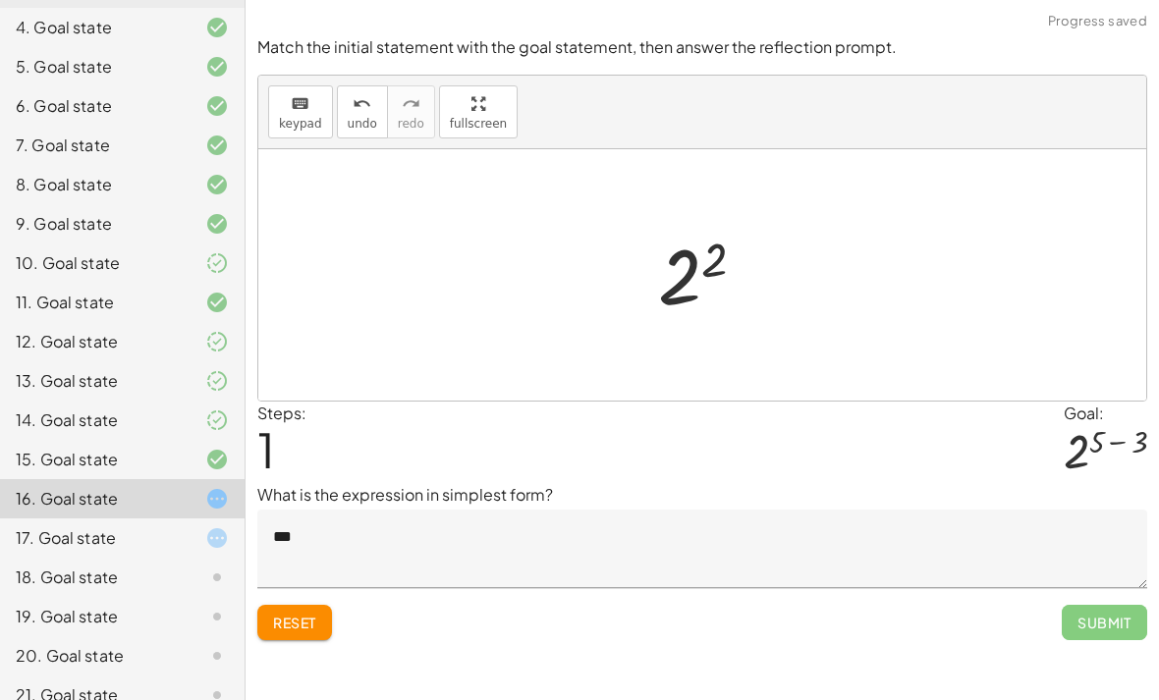
click at [219, 543] on icon at bounding box center [217, 539] width 24 height 24
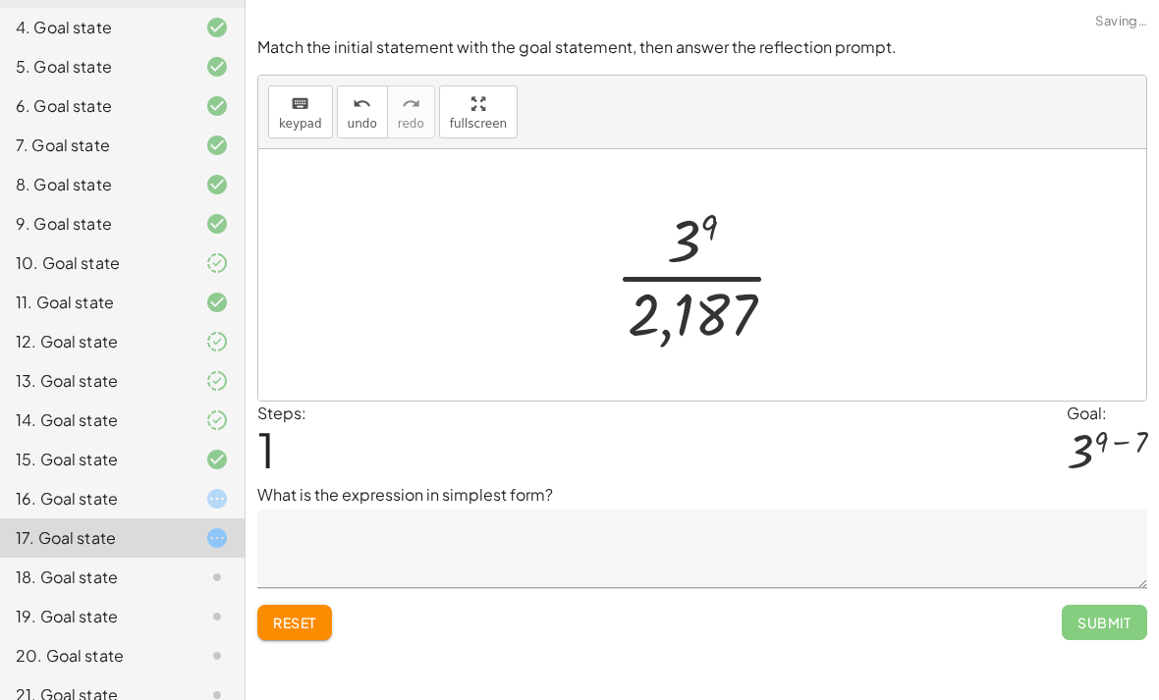
click at [302, 591] on div "Make the expression match the goal! keyboard keypad undo undo redo redo fullscr…" at bounding box center [703, 350] width 914 height 700
click at [301, 590] on div "Make the expression match the goal! keyboard keypad undo undo redo redo fullscr…" at bounding box center [703, 350] width 914 height 700
click at [306, 605] on button "Reset" at bounding box center [294, 622] width 75 height 35
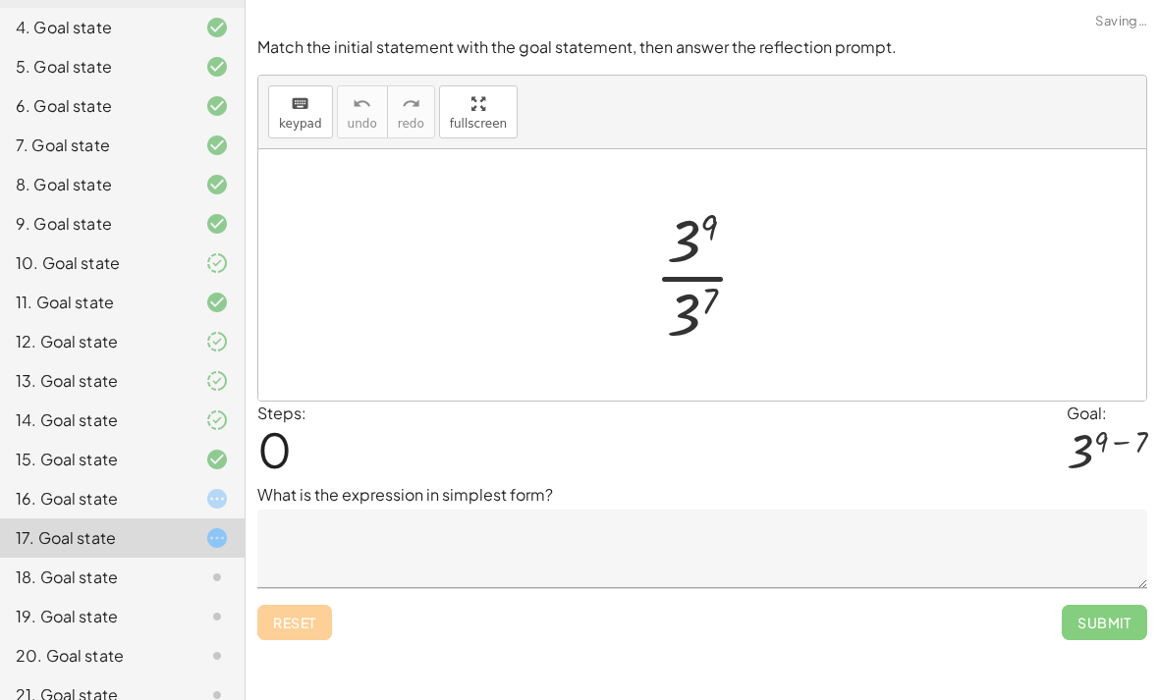
click at [309, 588] on div "Reset Submit" at bounding box center [702, 614] width 890 height 52
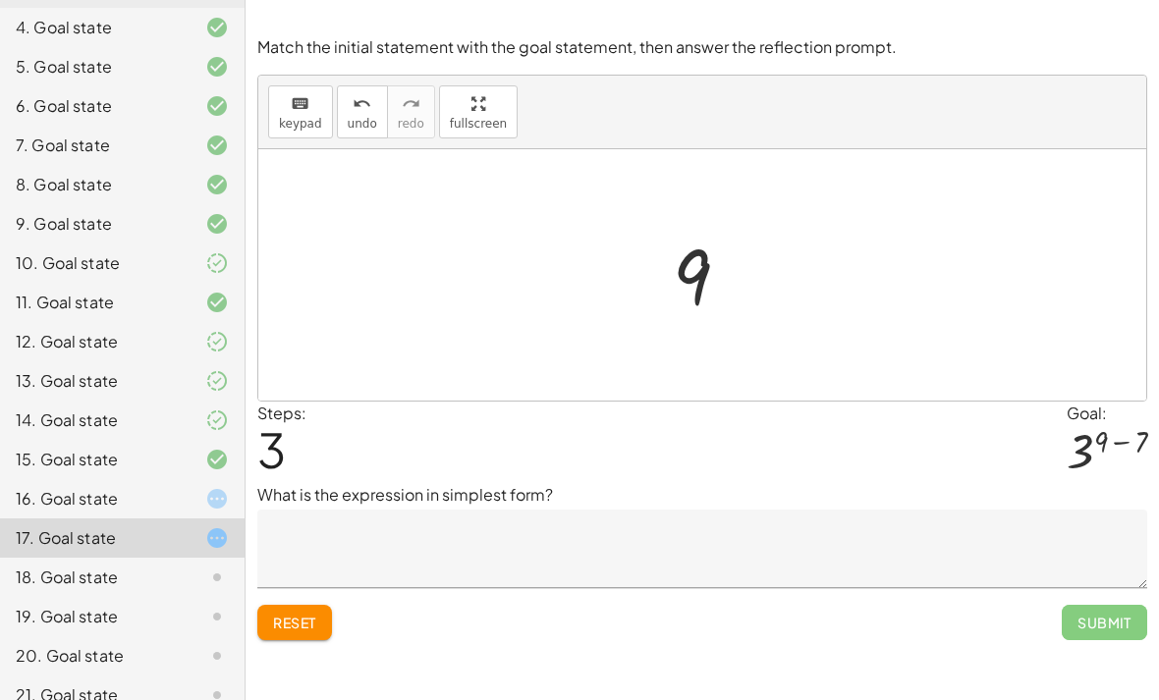
scroll to position [47, 0]
click at [208, 492] on icon at bounding box center [217, 499] width 24 height 24
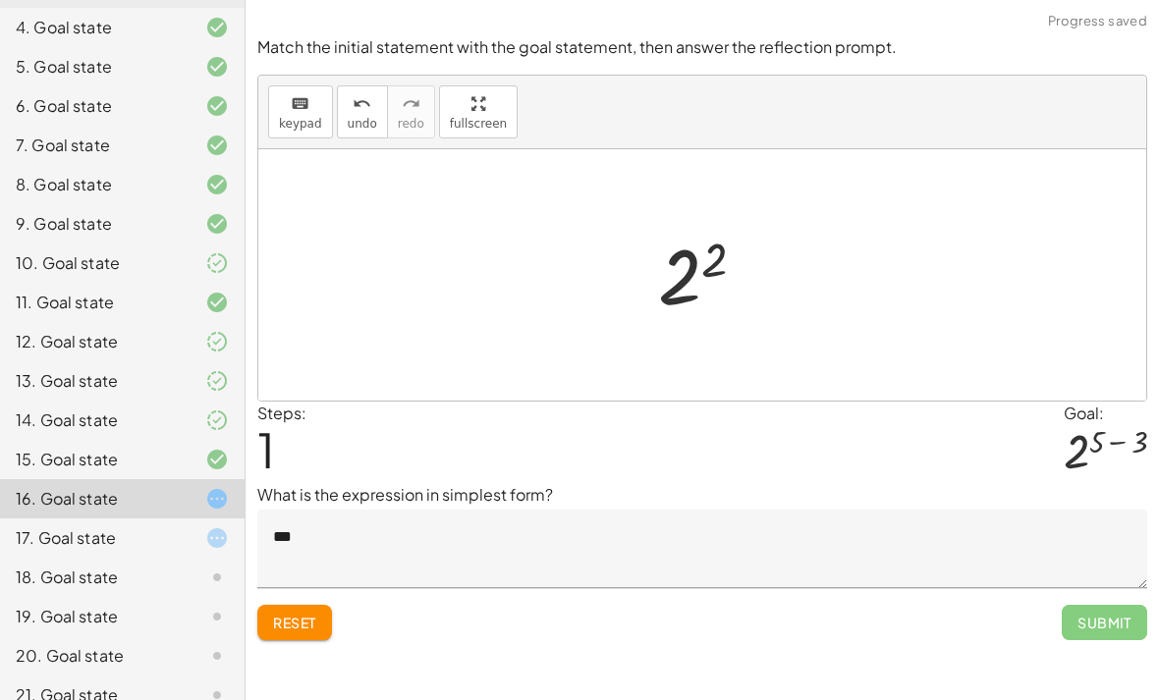
click at [349, 510] on textarea "***" at bounding box center [702, 549] width 890 height 79
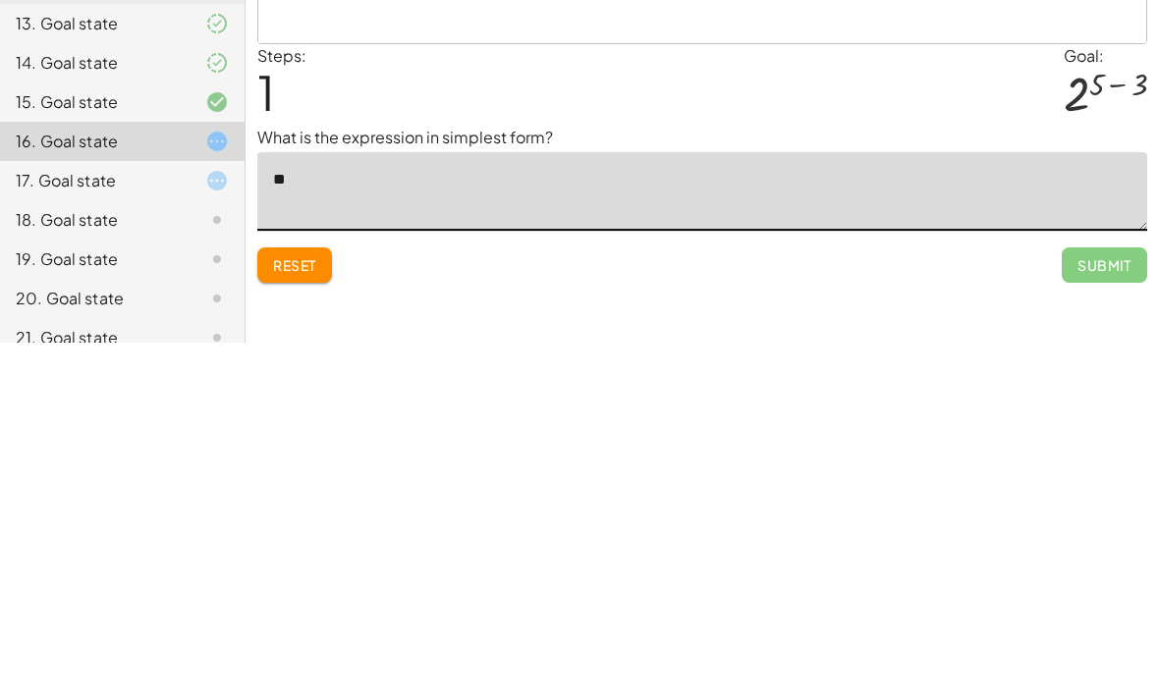
click at [0, 0] on div "Match the initial statement with the goal statement, then answer the reflection…" at bounding box center [0, 0] width 0 height 0
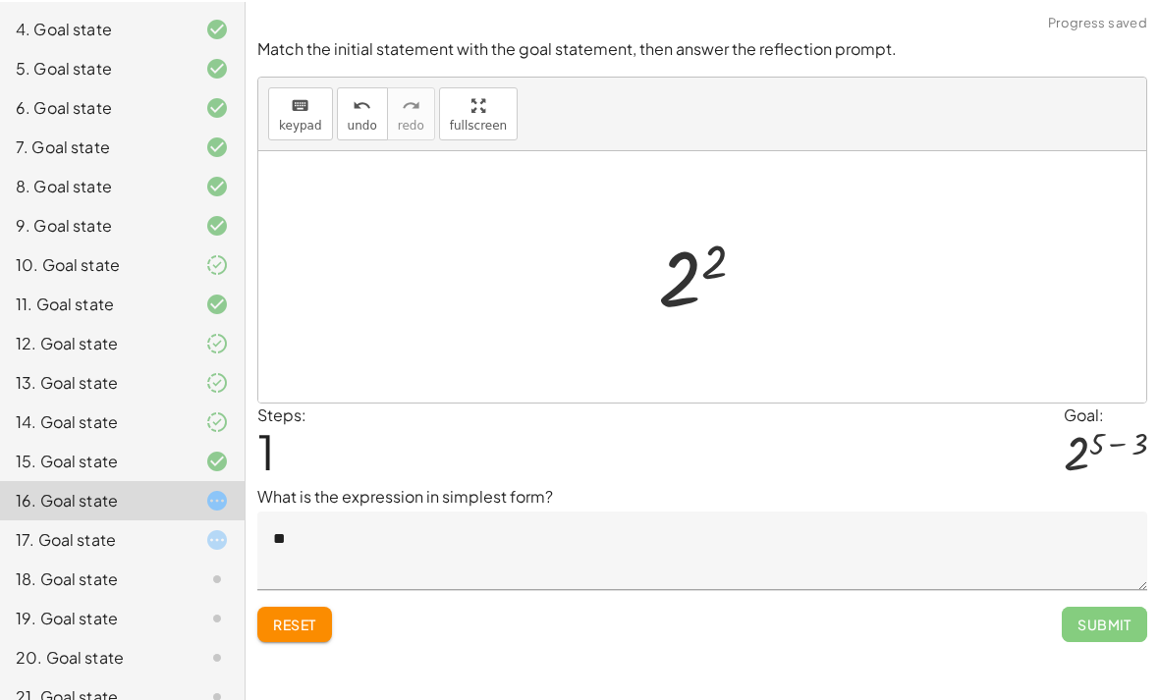
click at [1094, 589] on div "Submit" at bounding box center [1104, 614] width 85 height 51
click at [1093, 589] on div "Submit" at bounding box center [1104, 614] width 85 height 51
click at [904, 510] on textarea "**" at bounding box center [702, 549] width 890 height 79
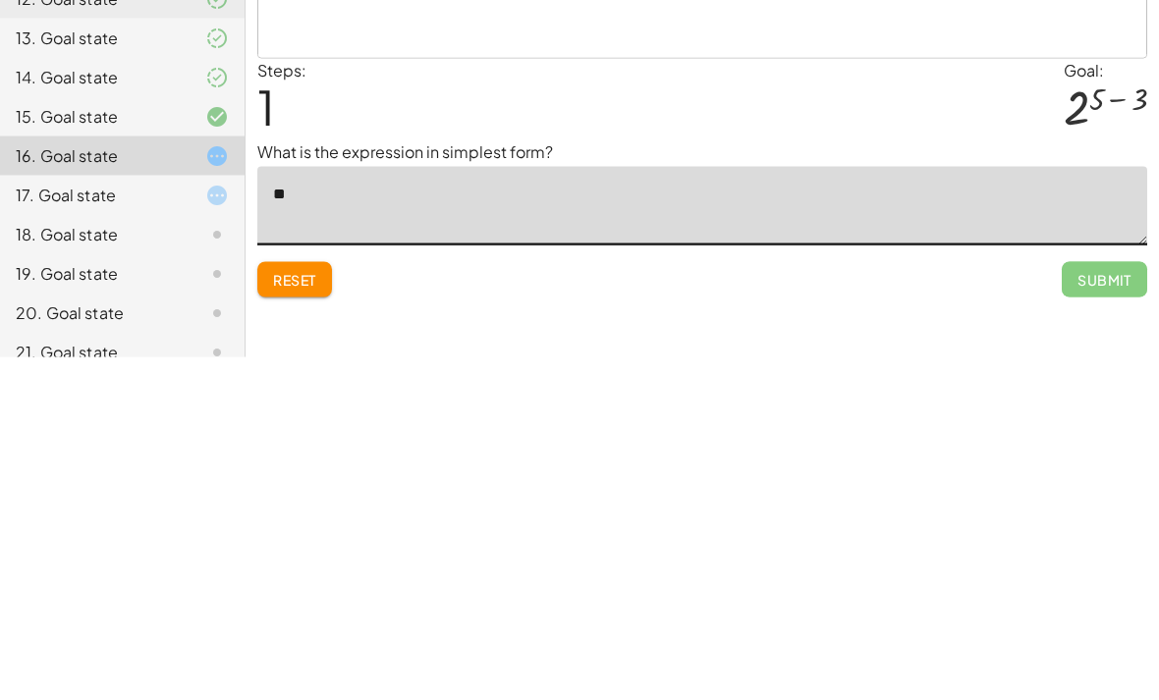
type textarea "*"
click at [282, 614] on span "Reset" at bounding box center [294, 623] width 43 height 18
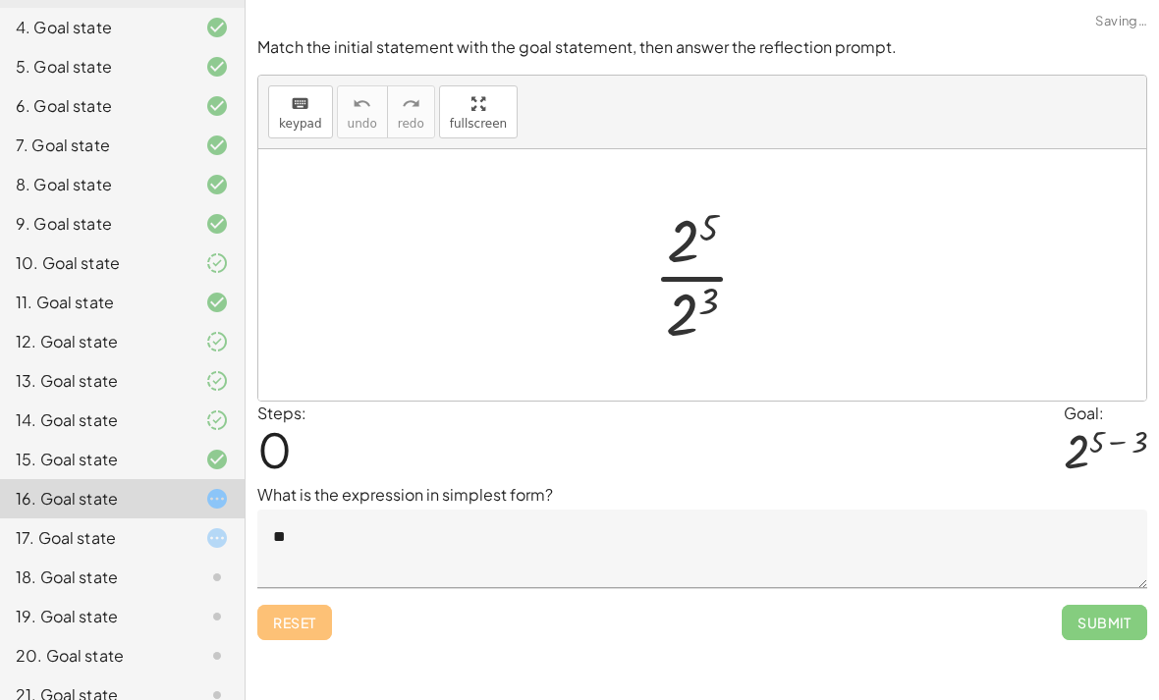
click at [302, 588] on div "Reset Submit" at bounding box center [702, 614] width 890 height 52
click at [282, 588] on div "Reset Submit" at bounding box center [702, 614] width 890 height 52
click at [243, 676] on div "19. Goal state" at bounding box center [122, 695] width 245 height 39
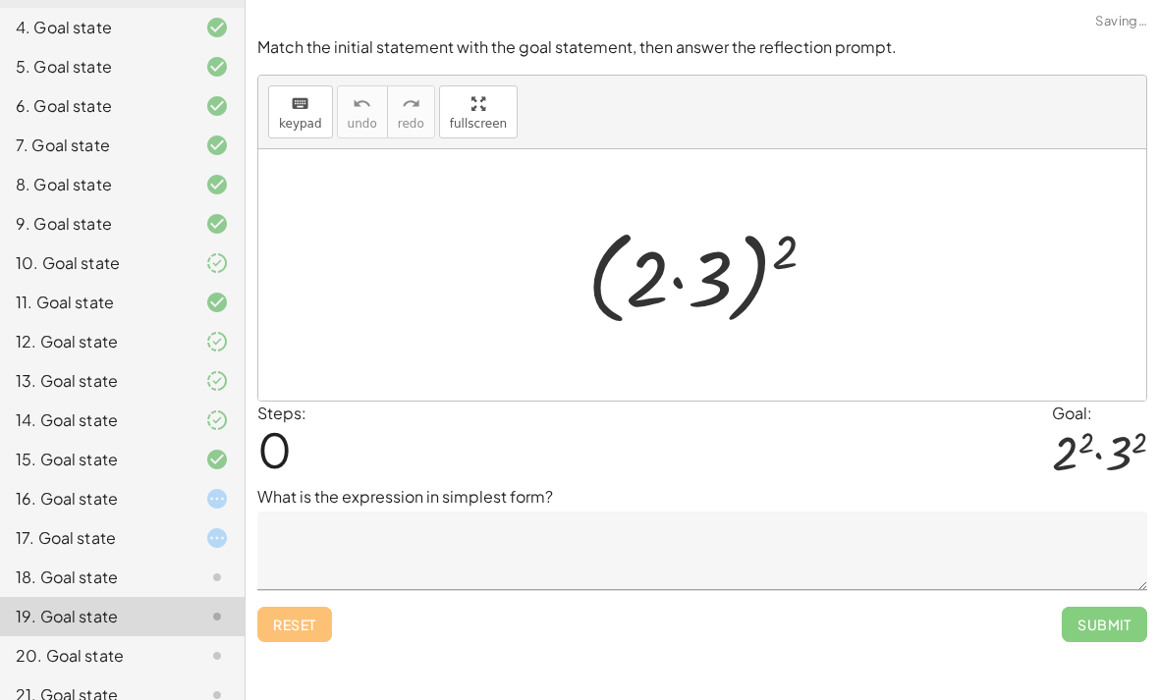
click at [277, 590] on div "Reset Submit" at bounding box center [702, 616] width 890 height 52
click at [280, 590] on div "Reset Submit" at bounding box center [702, 616] width 890 height 52
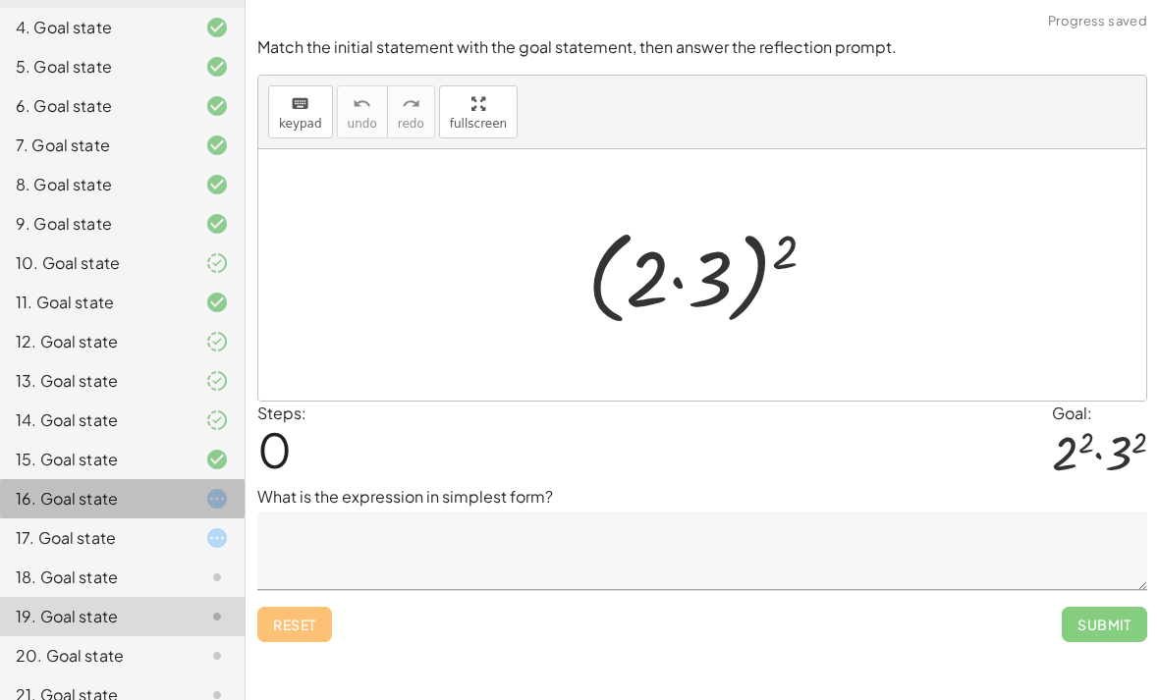
click at [100, 491] on div "16. Goal state" at bounding box center [95, 499] width 158 height 24
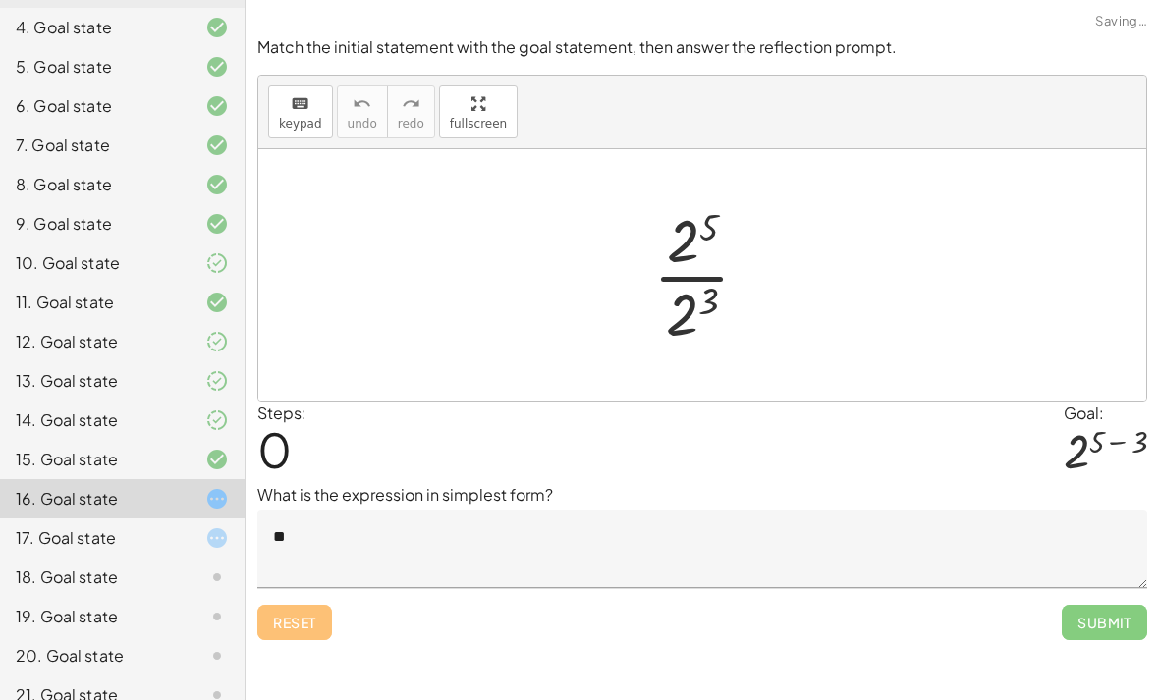
click at [729, 510] on textarea "**" at bounding box center [702, 549] width 890 height 79
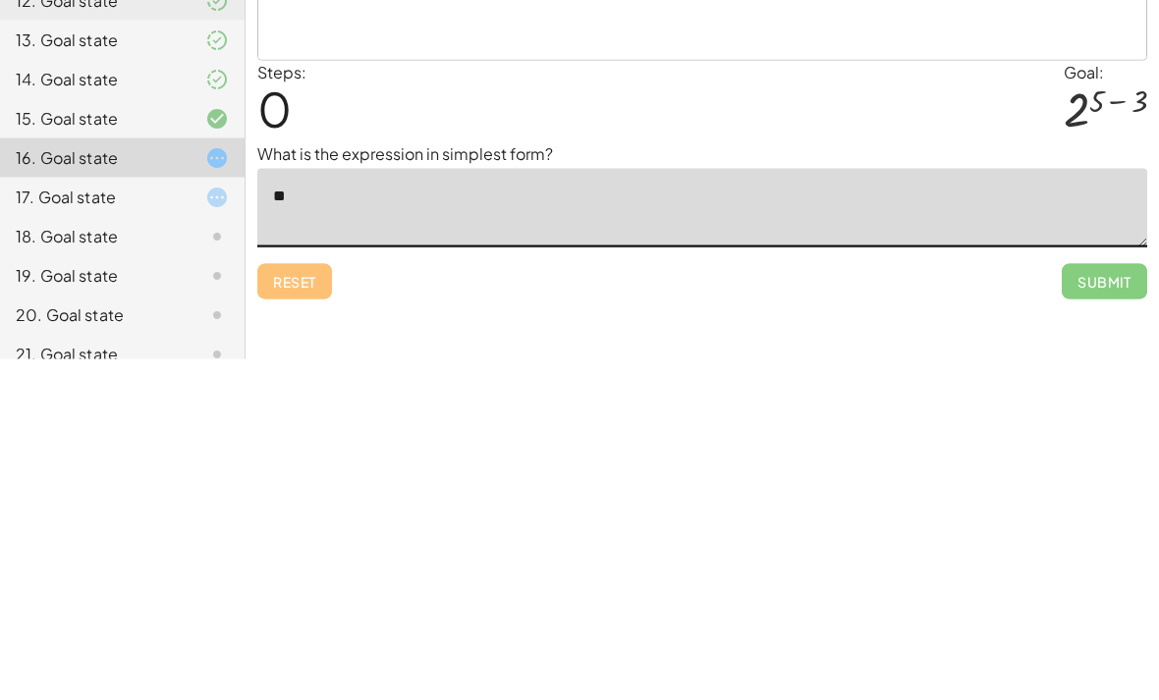
type textarea "*"
click at [858, 588] on div "Reset Submit" at bounding box center [702, 614] width 890 height 52
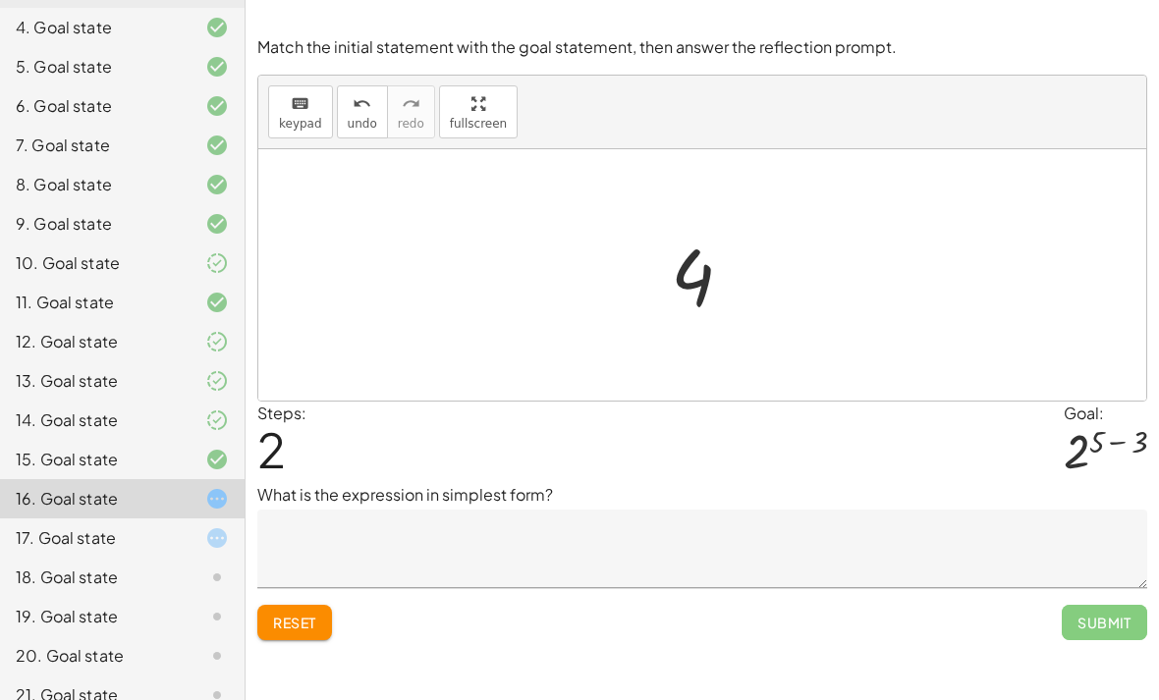
scroll to position [26, 0]
click at [775, 545] on textarea at bounding box center [702, 549] width 890 height 79
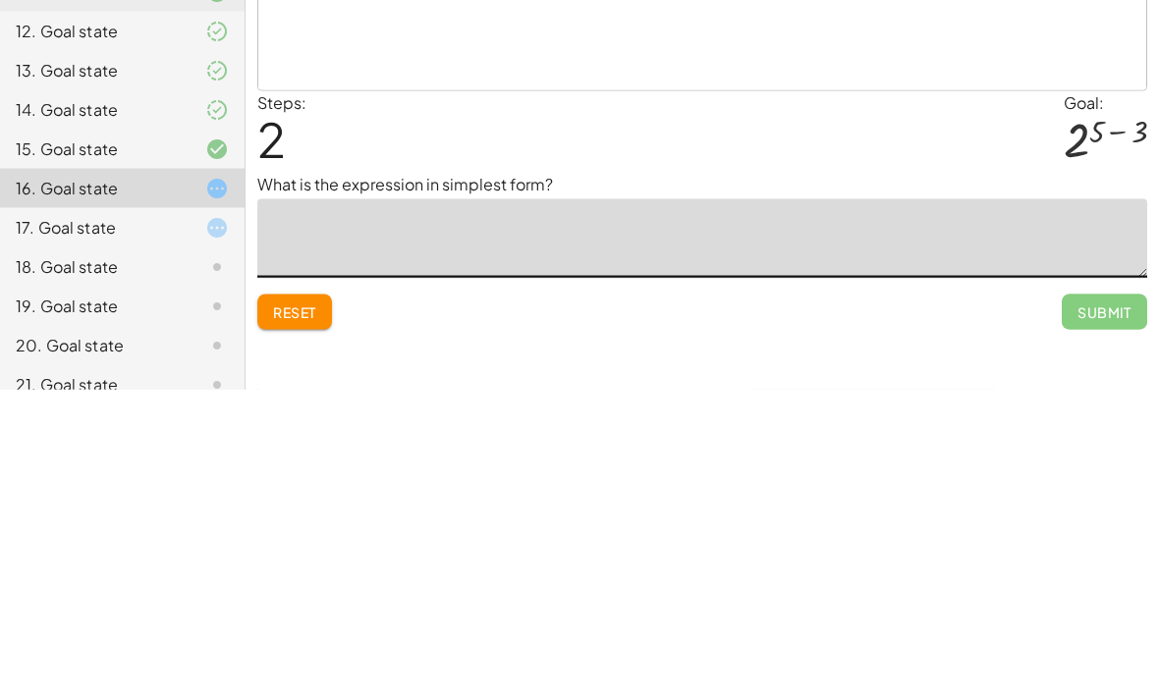
type textarea "*"
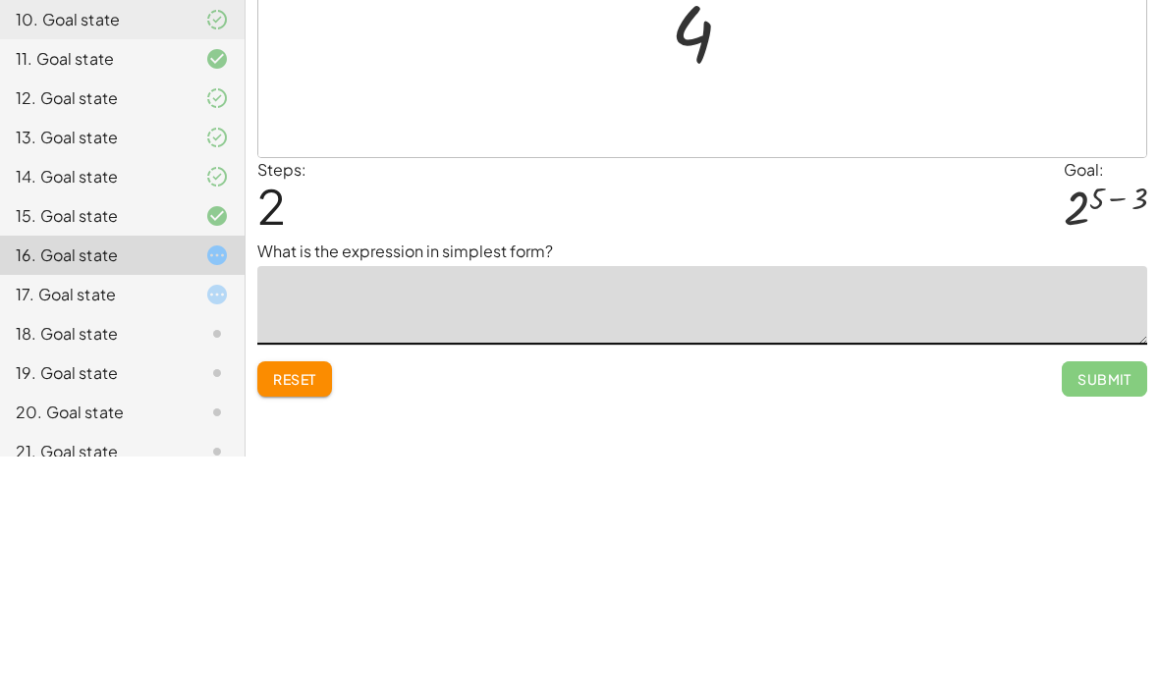
click at [978, 483] on p "What is the expression in simplest form?" at bounding box center [702, 495] width 890 height 24
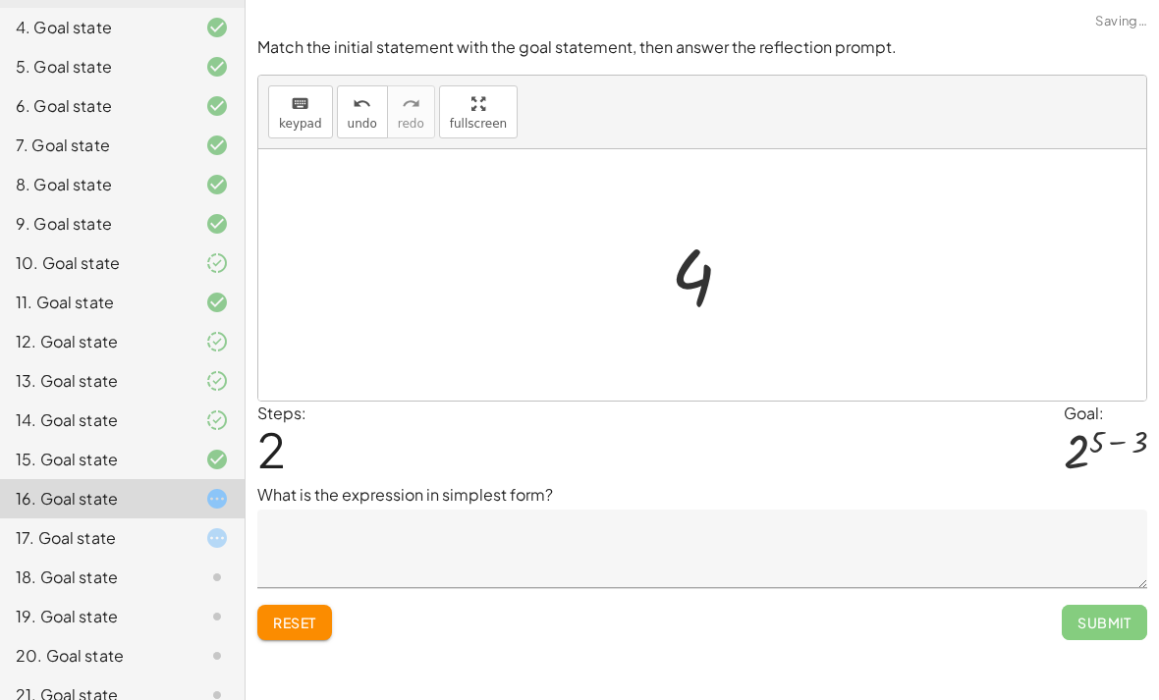
click at [1088, 425] on div at bounding box center [1105, 451] width 83 height 52
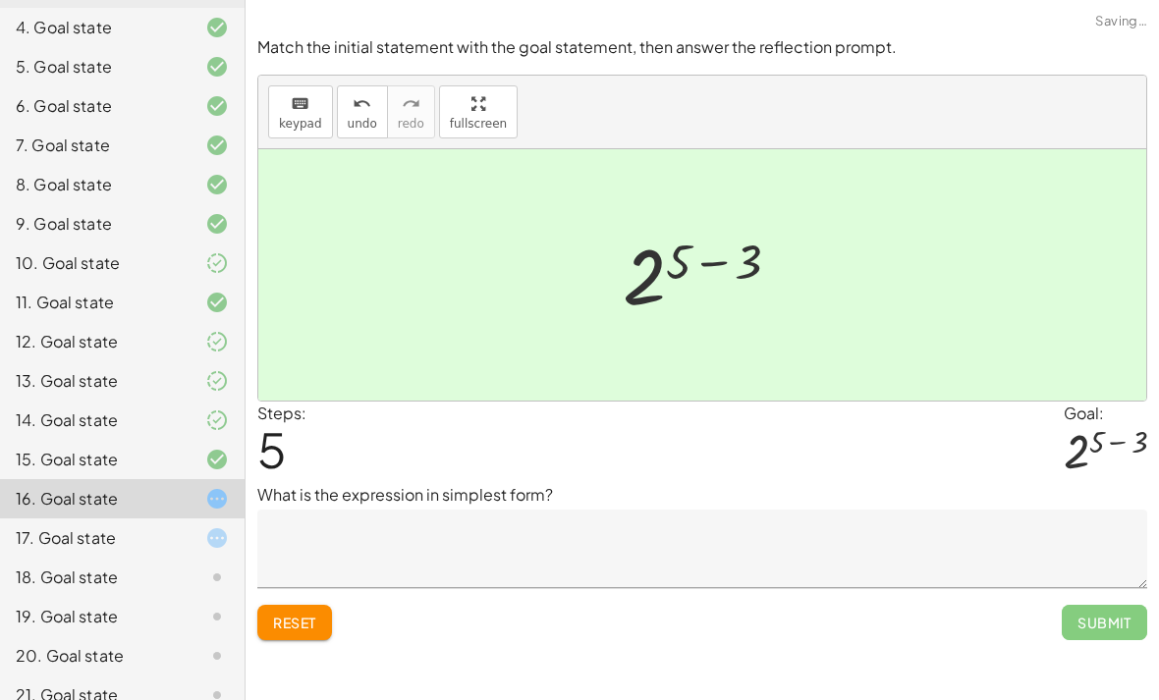
click at [295, 510] on textarea at bounding box center [702, 549] width 890 height 79
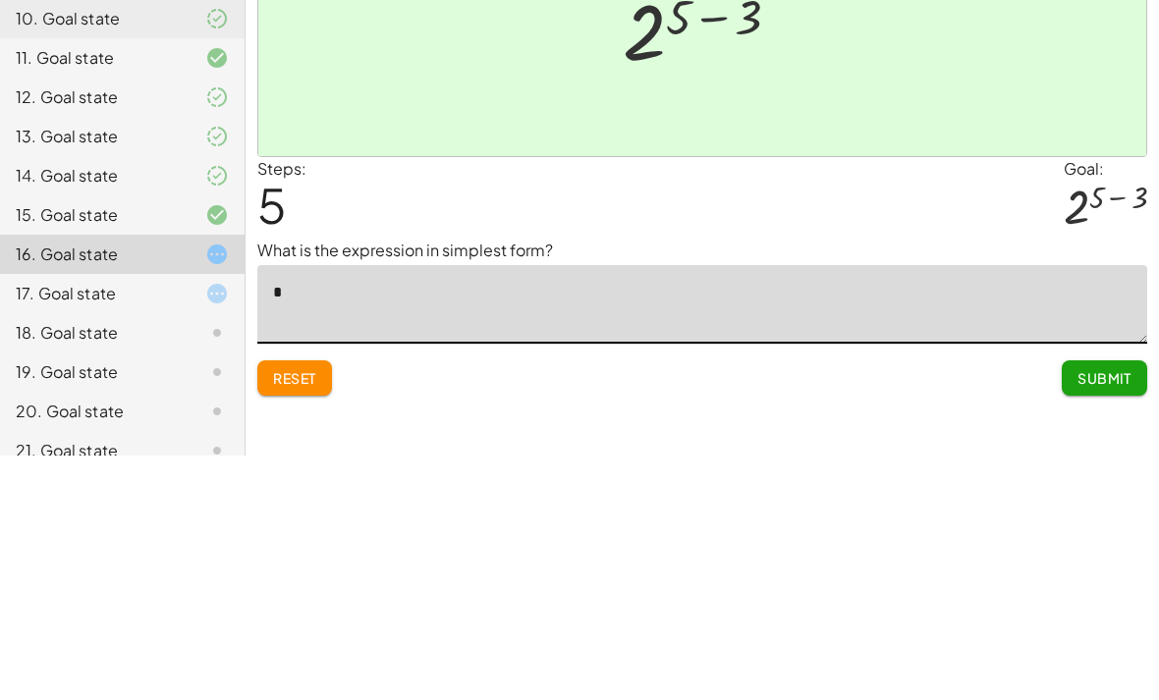
click at [326, 510] on textarea "*" at bounding box center [702, 549] width 890 height 79
click at [296, 510] on textarea "*" at bounding box center [702, 549] width 890 height 79
click at [308, 510] on textarea "*" at bounding box center [702, 549] width 890 height 79
paste textarea "**"
type textarea "***"
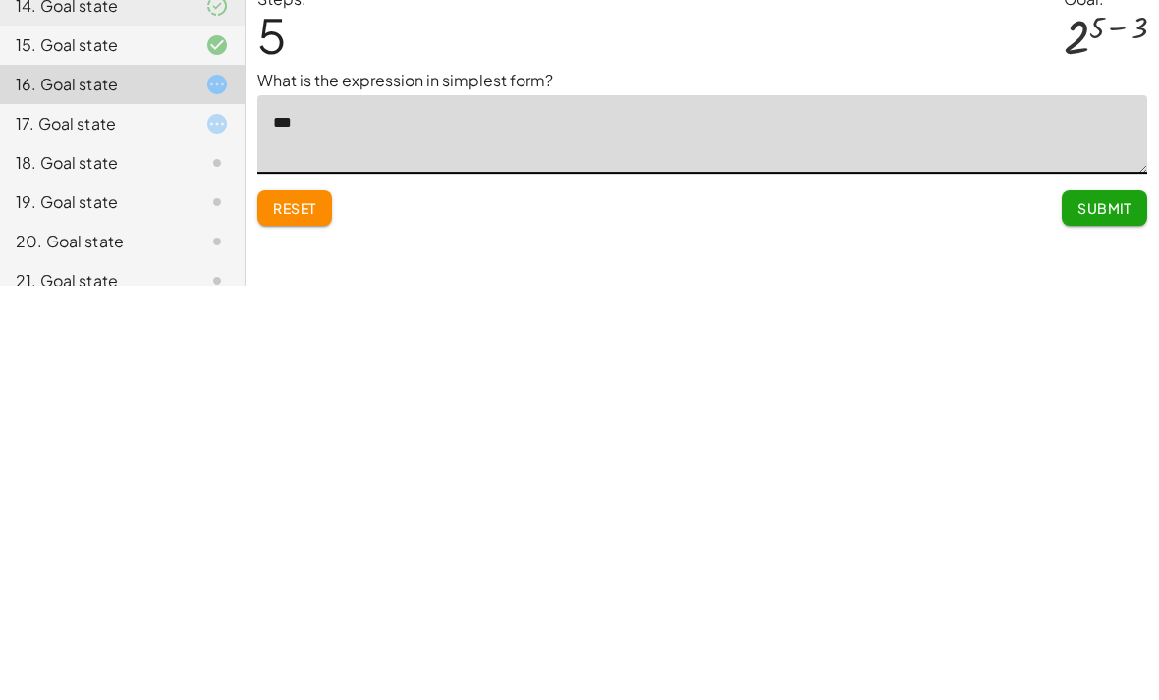
click at [1129, 614] on span "Submit" at bounding box center [1105, 623] width 54 height 18
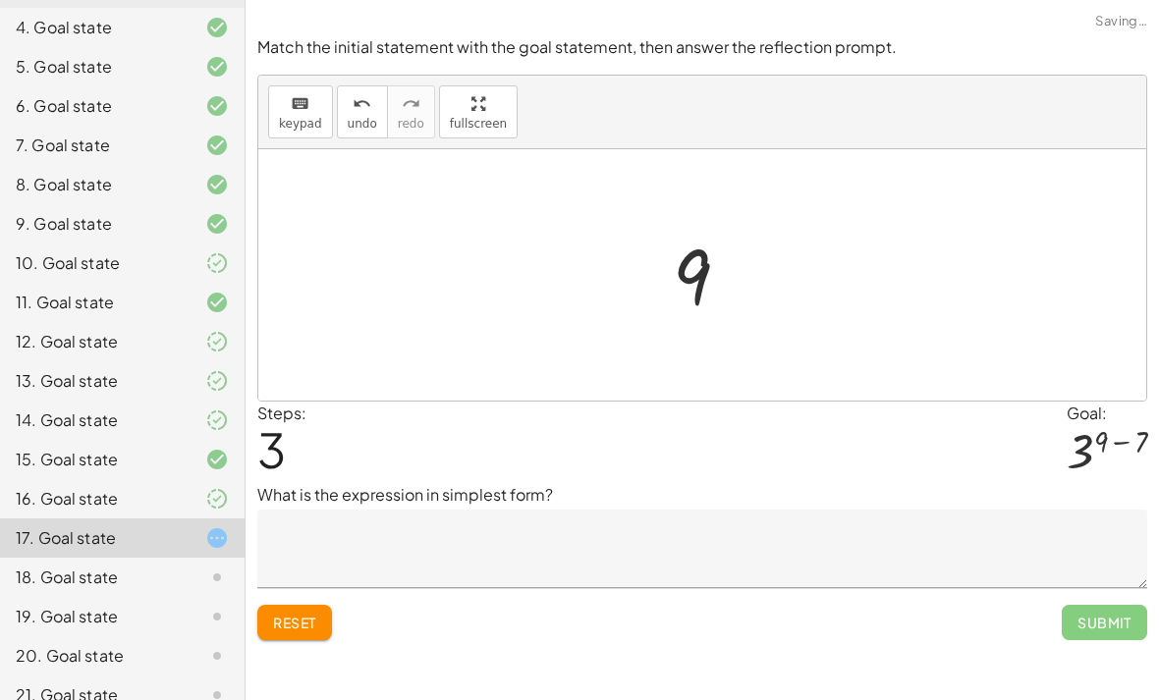
click at [1114, 605] on span "Submit" at bounding box center [1104, 622] width 85 height 35
click at [1045, 607] on div "Make the expression match the goal! keyboard keypad undo undo redo redo fullscr…" at bounding box center [703, 350] width 914 height 700
click at [132, 510] on div "16. Goal state" at bounding box center [95, 499] width 158 height 24
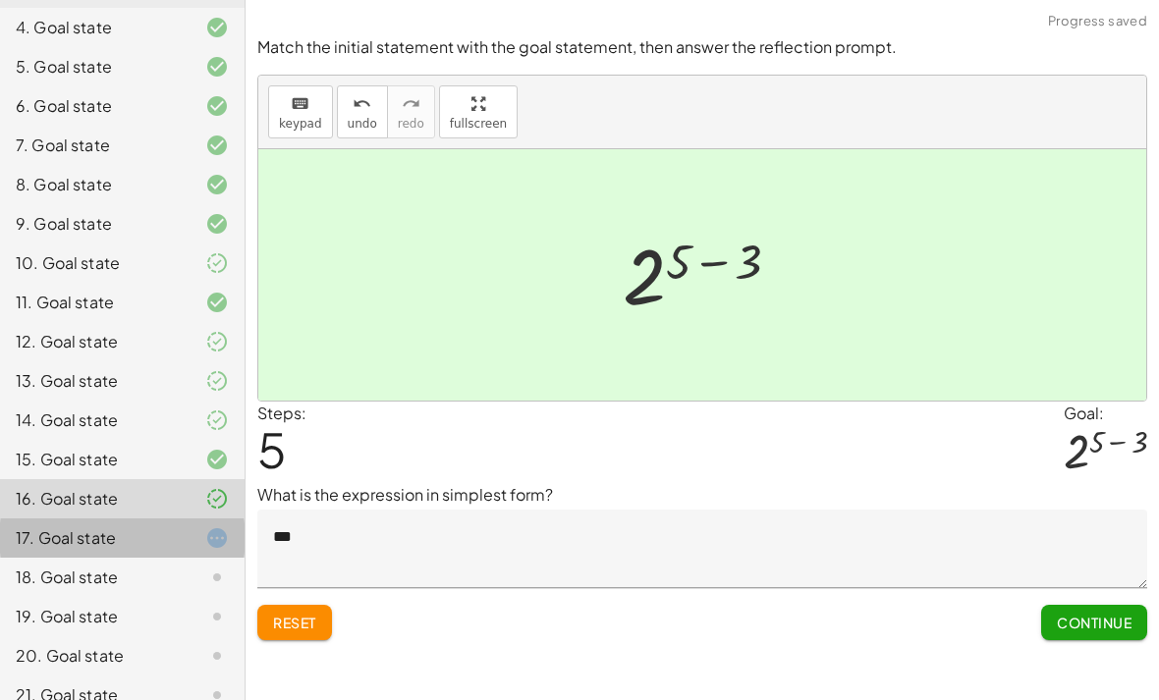
click at [151, 544] on div "17. Goal state" at bounding box center [95, 539] width 158 height 24
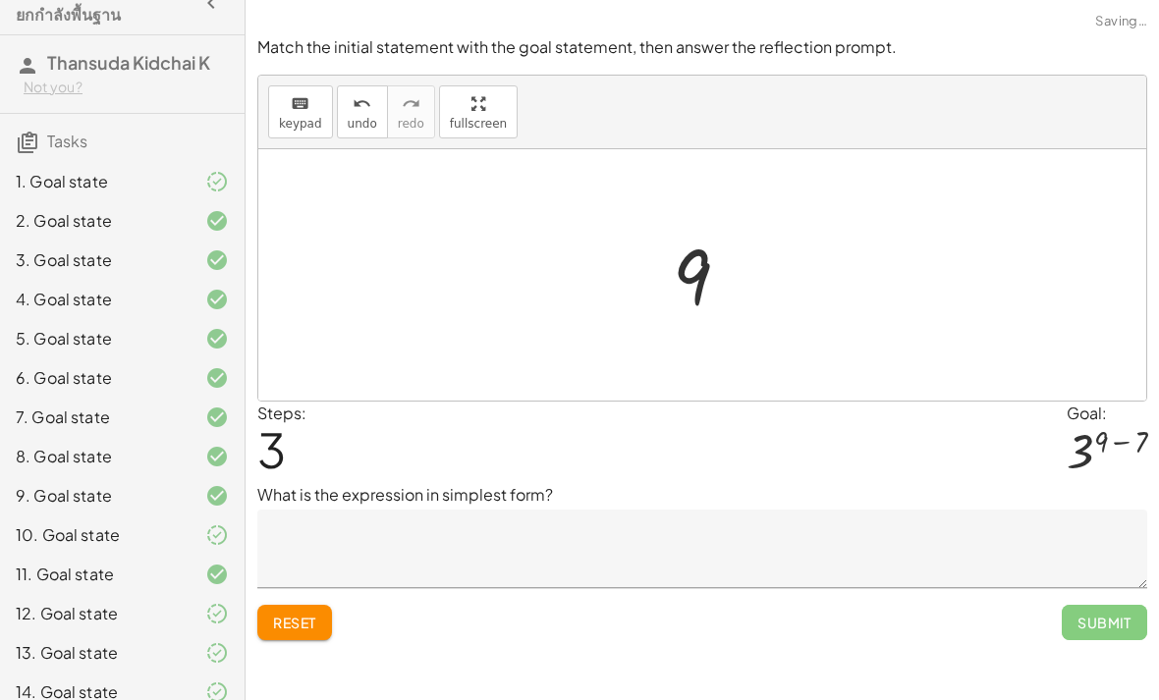
scroll to position [28, 0]
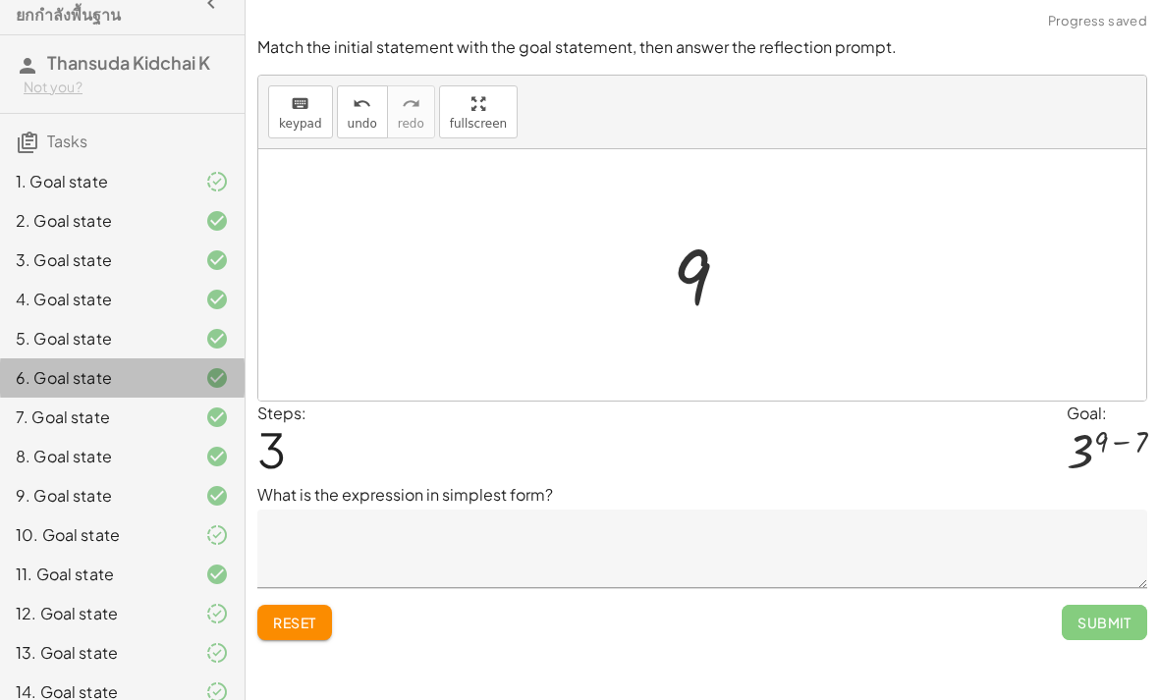
click at [121, 381] on div "6. Goal state" at bounding box center [95, 378] width 158 height 24
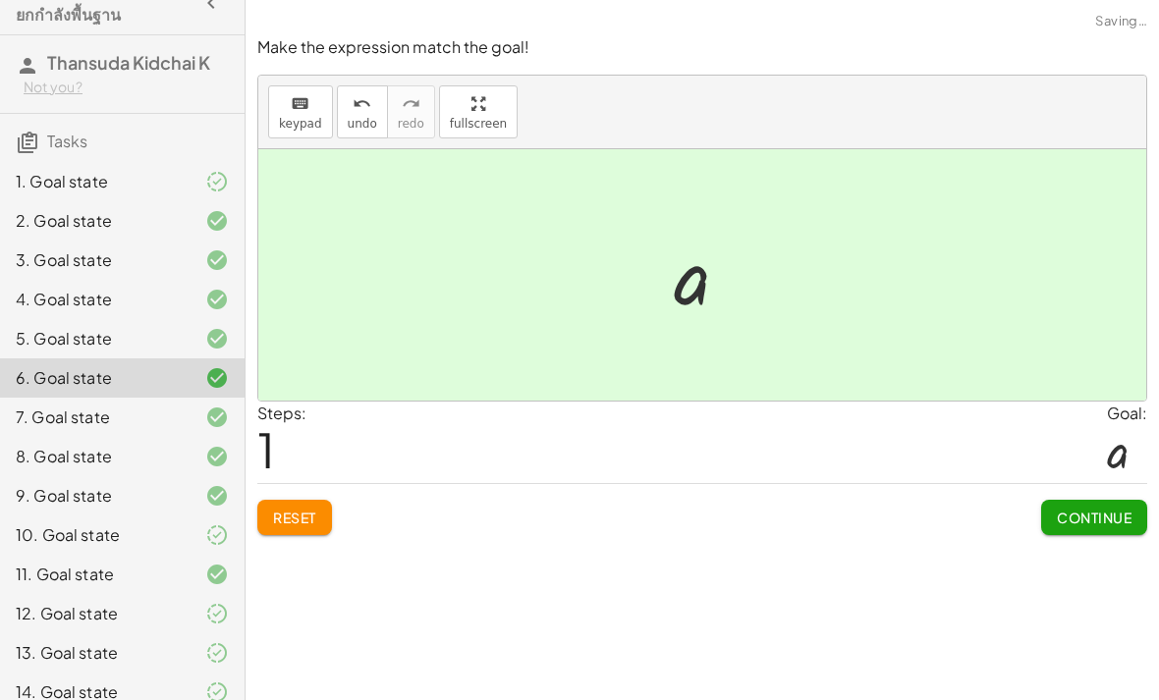
click at [139, 427] on div "7. Goal state" at bounding box center [95, 418] width 158 height 24
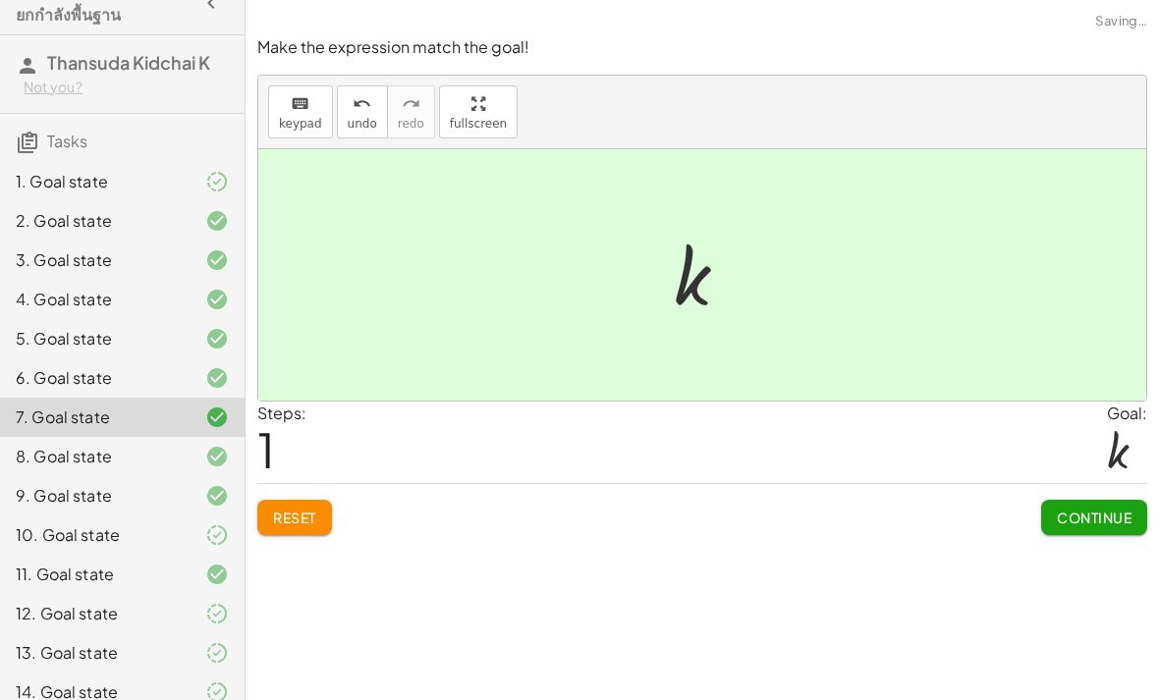
click at [130, 555] on div "9. Goal state" at bounding box center [122, 574] width 245 height 39
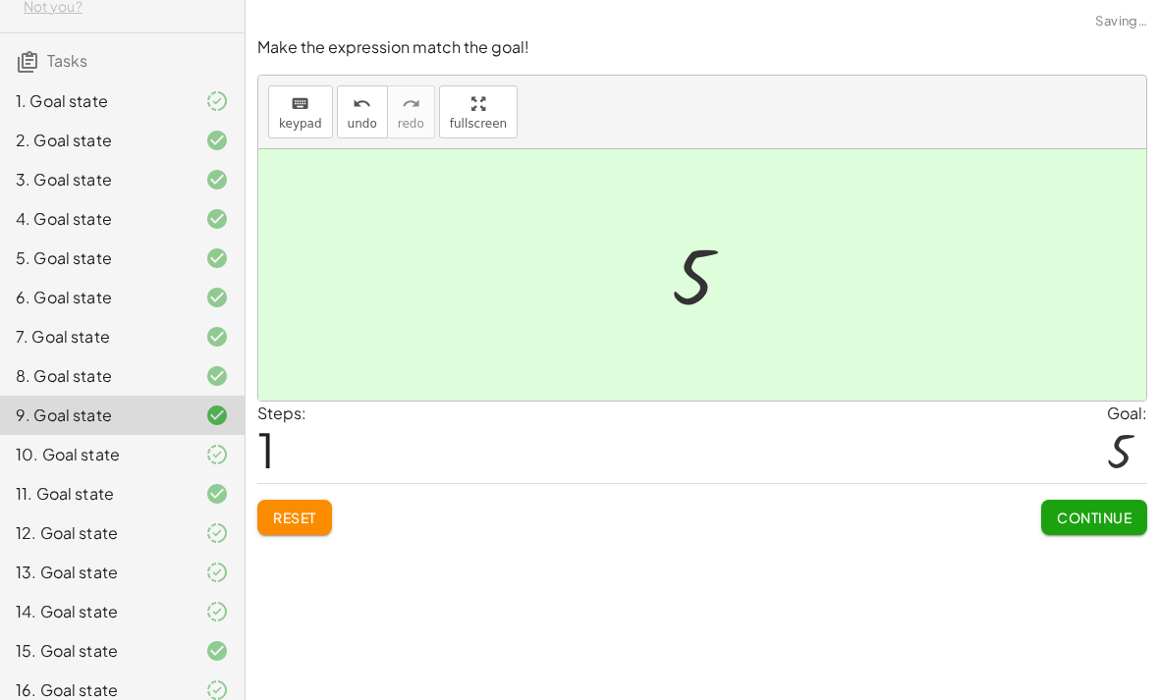
scroll to position [113, 0]
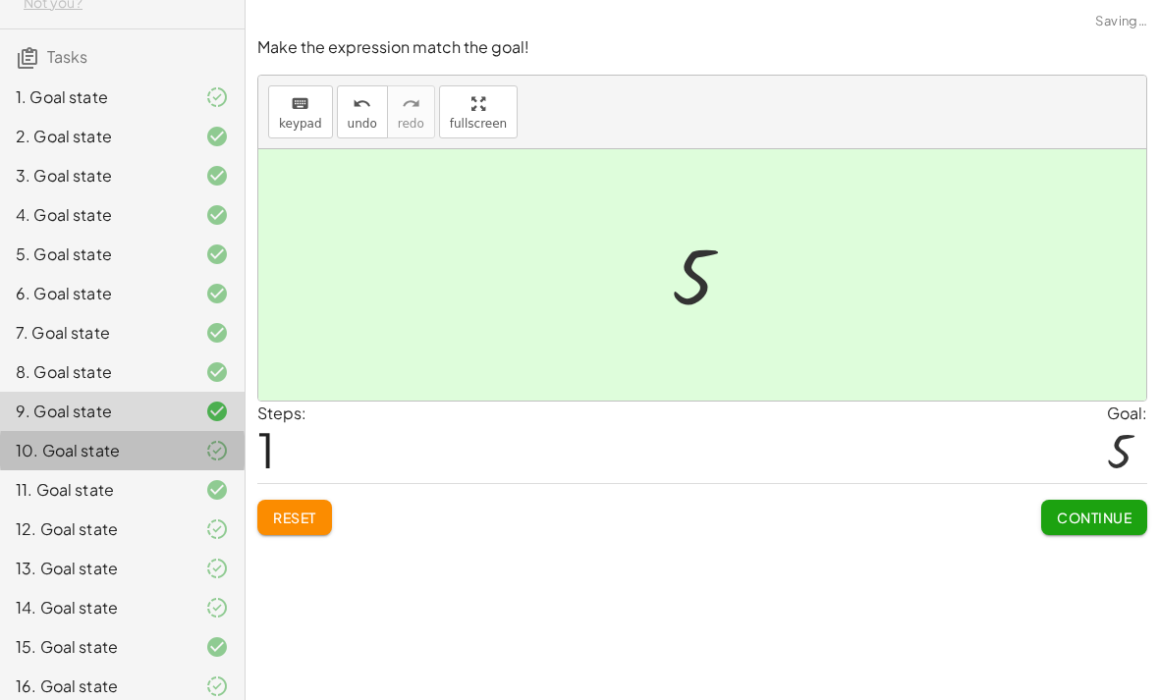
click at [141, 451] on div "10. Goal state" at bounding box center [95, 451] width 158 height 24
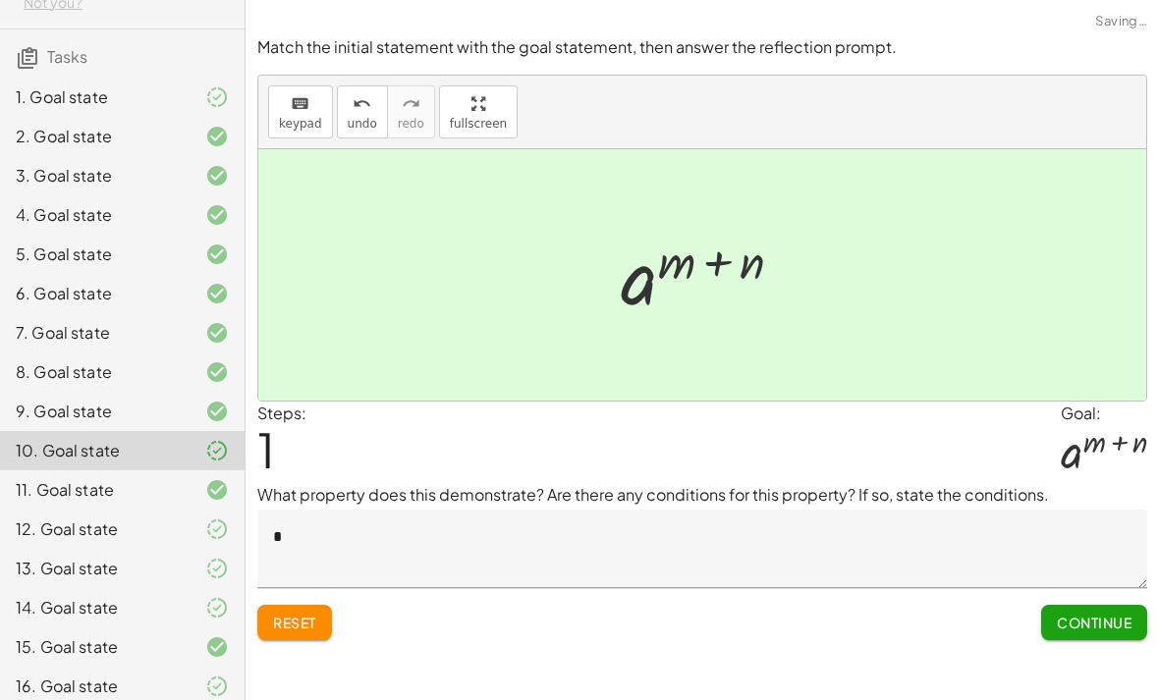
click at [150, 494] on div "11. Goal state" at bounding box center [95, 490] width 158 height 24
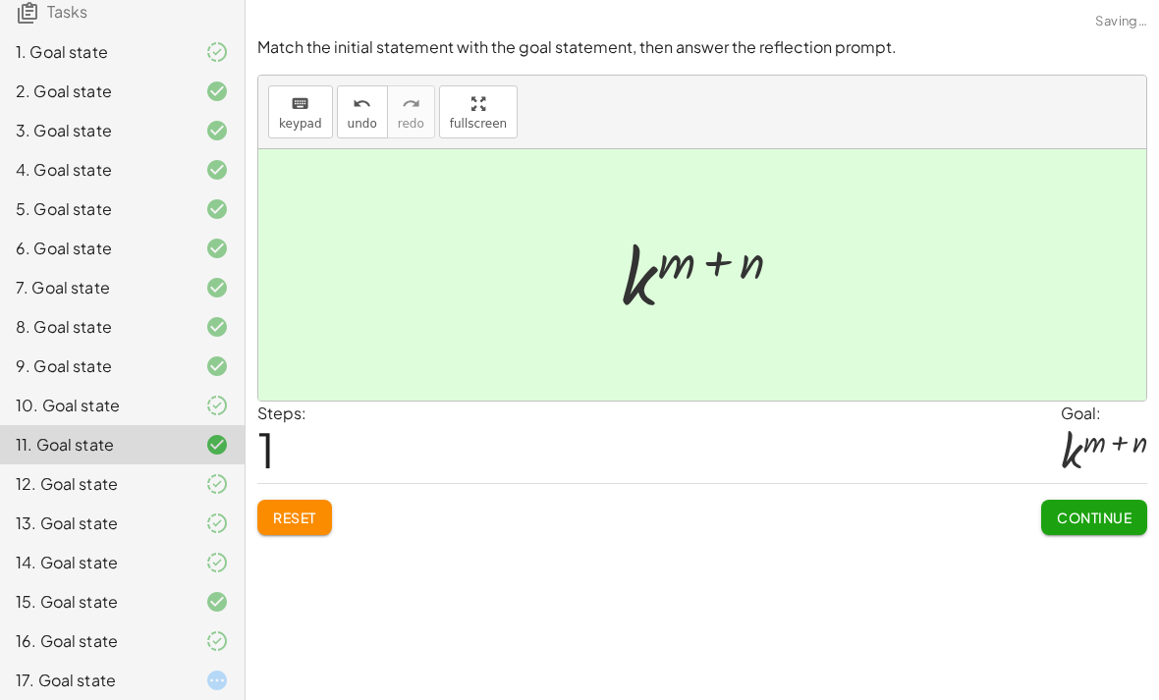
scroll to position [175, 0]
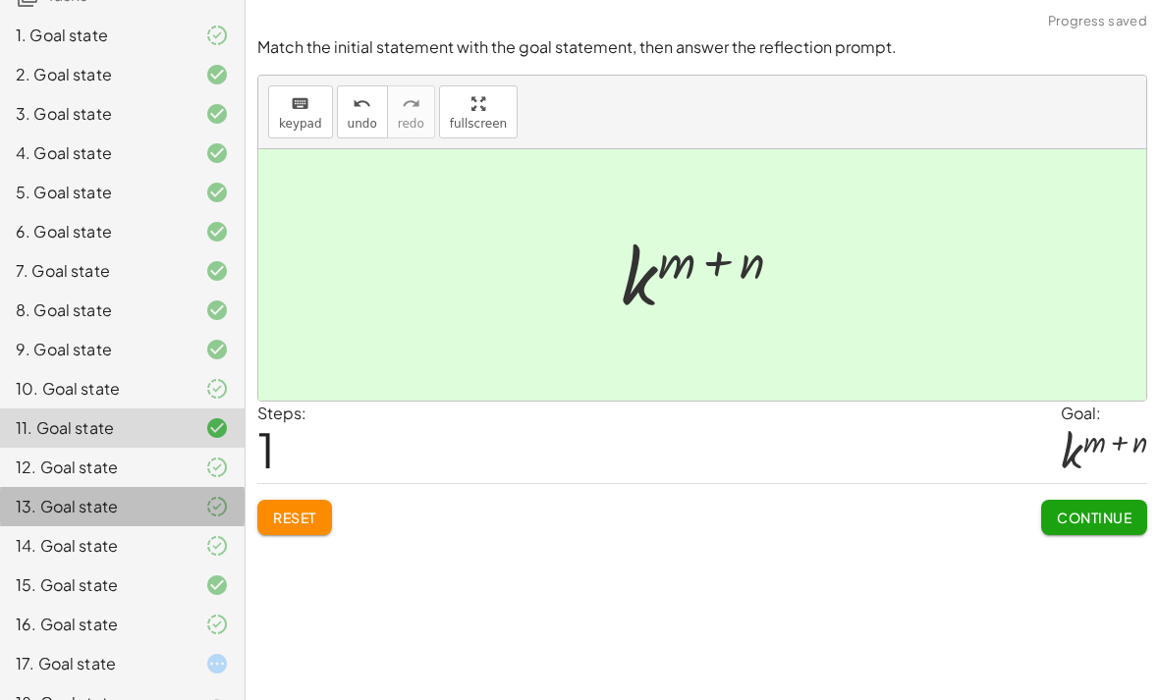
click at [149, 496] on div "13. Goal state" at bounding box center [95, 507] width 158 height 24
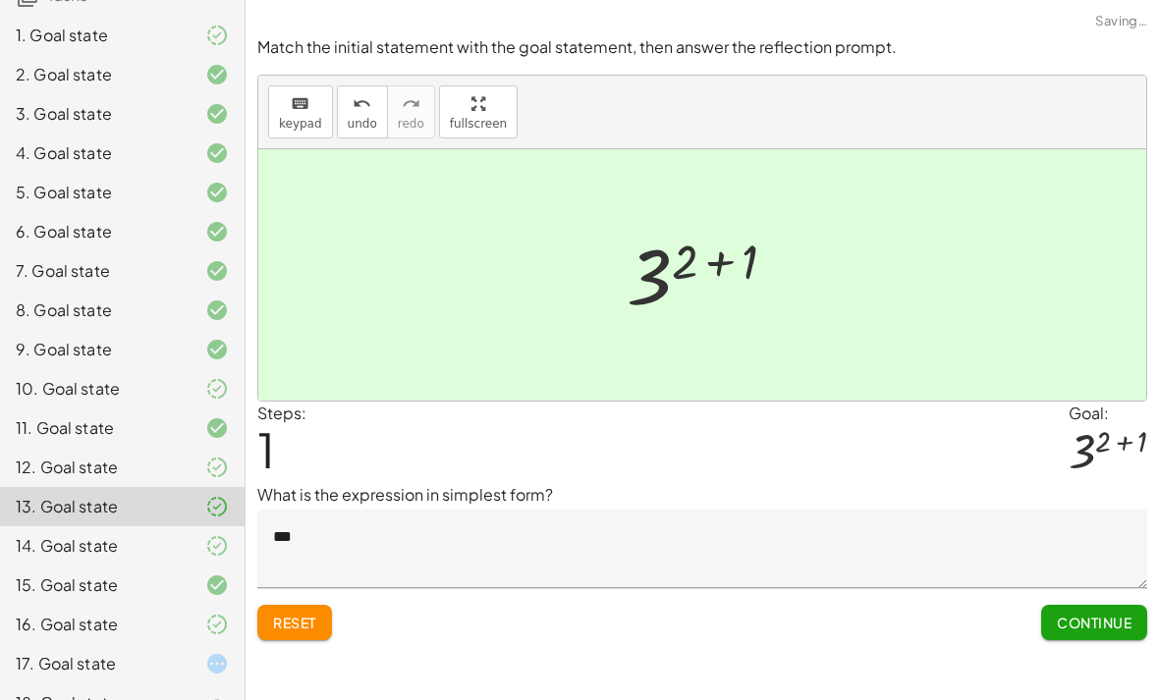
click at [132, 472] on div "12. Goal state" at bounding box center [95, 468] width 158 height 24
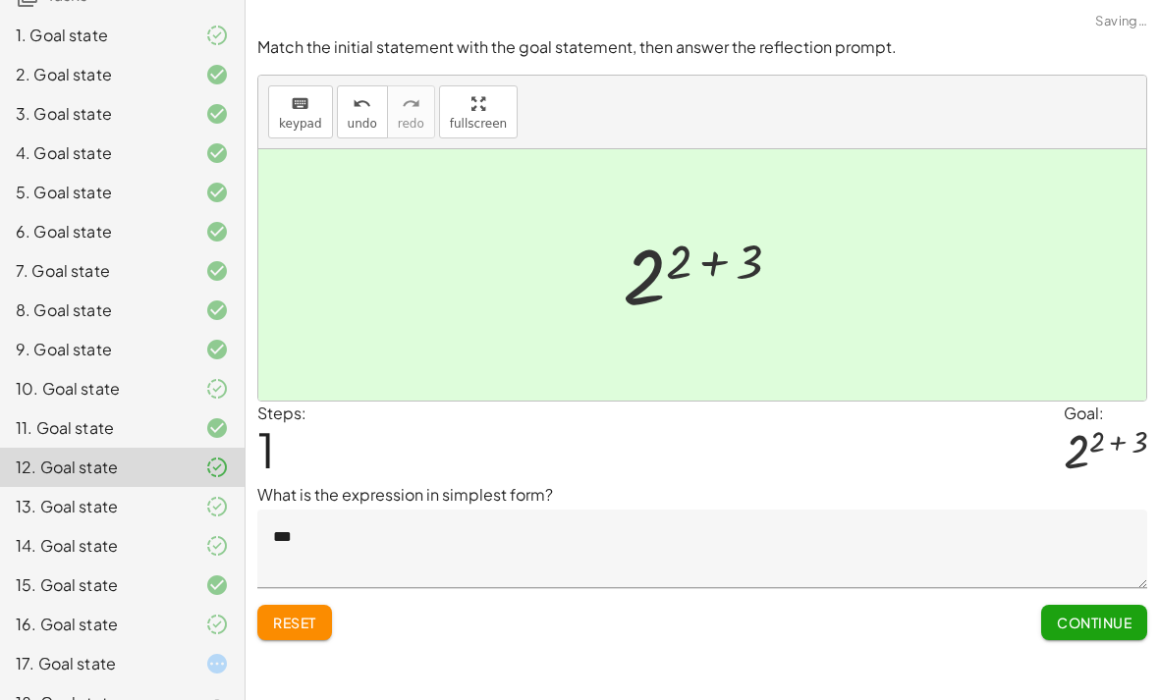
click at [134, 644] on div "15. Goal state" at bounding box center [122, 663] width 245 height 39
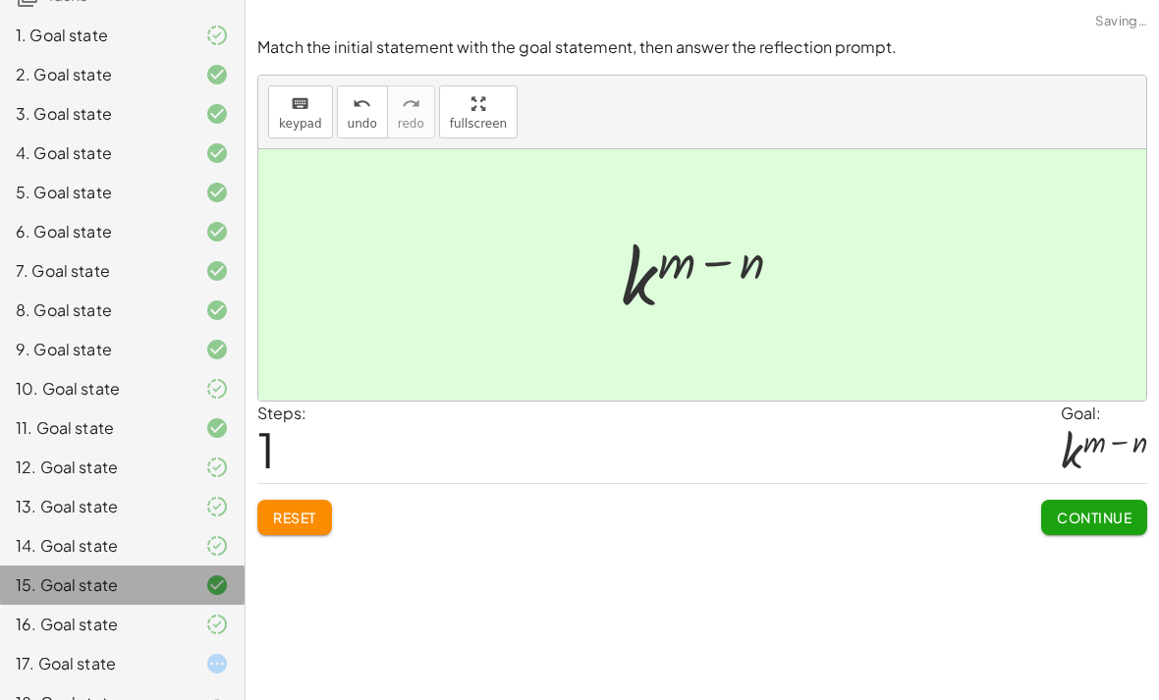
click at [137, 594] on div "15. Goal state" at bounding box center [95, 586] width 158 height 24
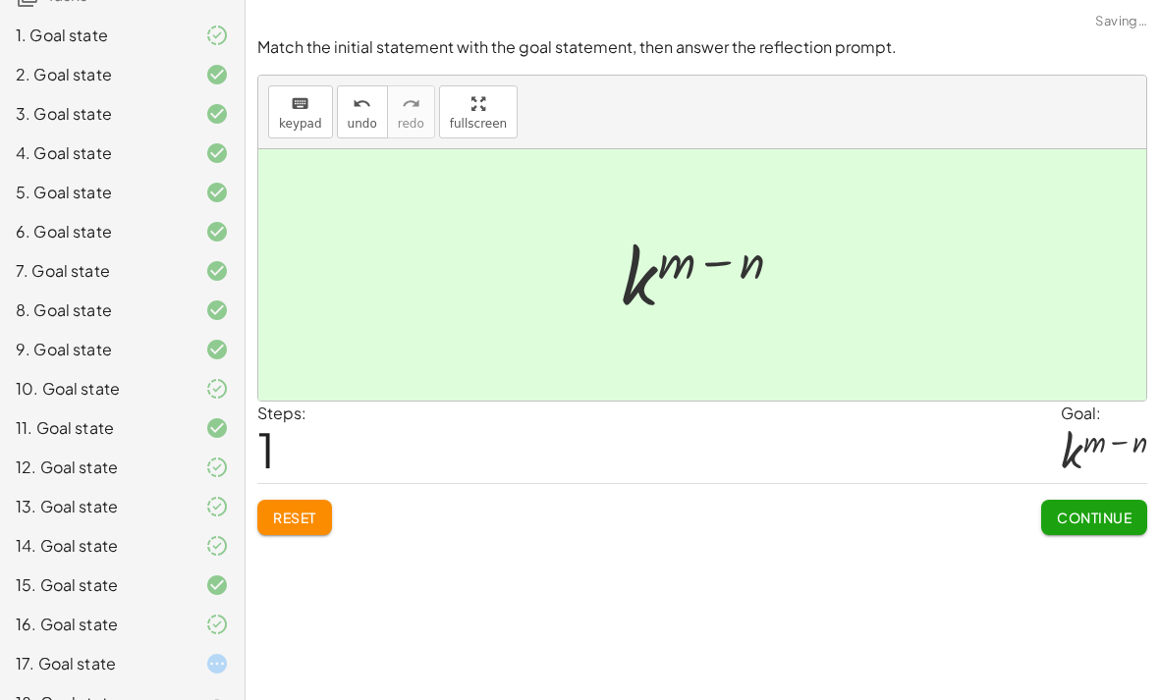
click at [125, 534] on div "14. Goal state" at bounding box center [95, 546] width 158 height 24
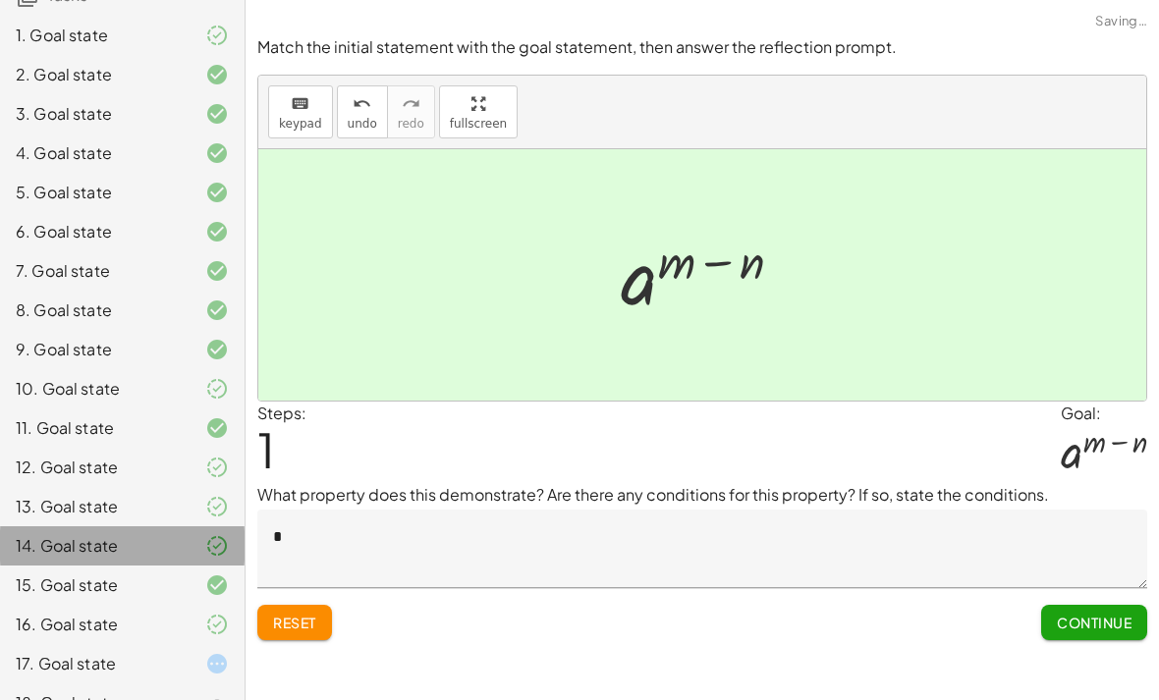
scroll to position [220, 0]
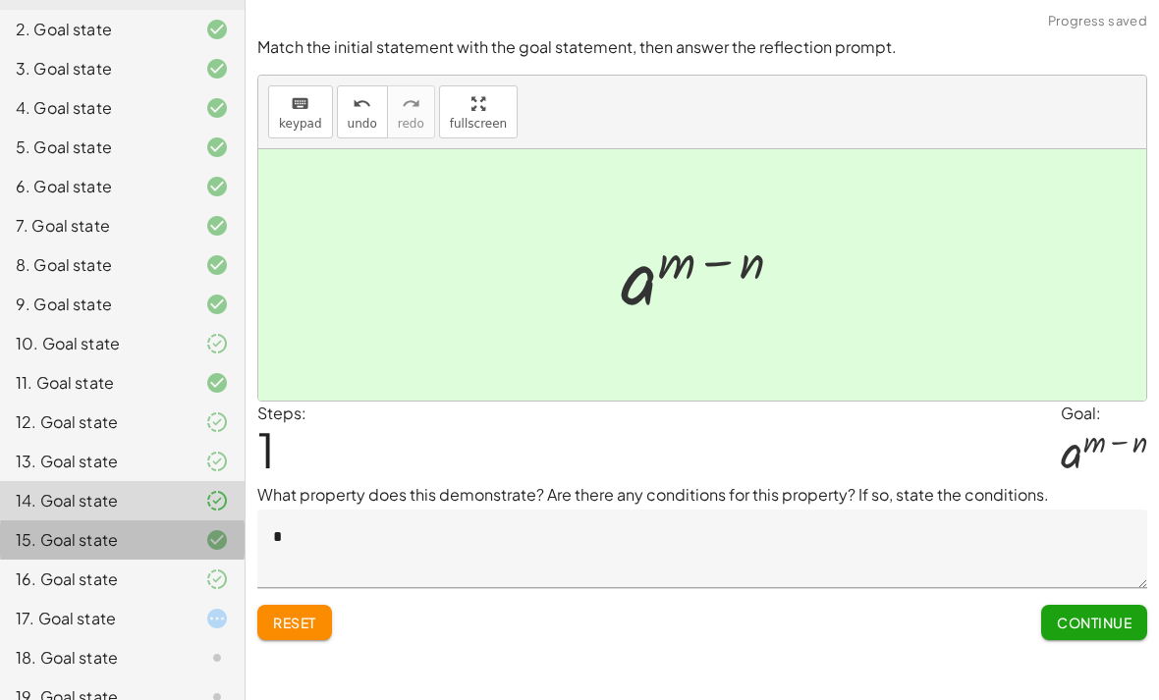
click at [131, 548] on div "15. Goal state" at bounding box center [95, 540] width 158 height 24
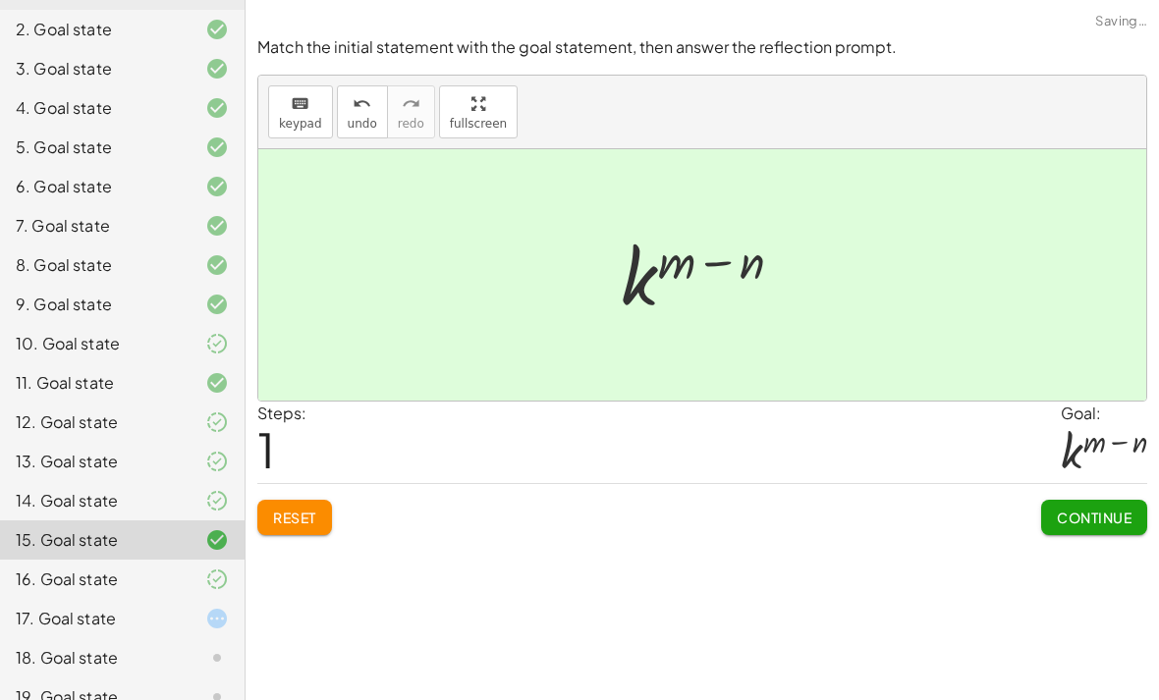
click at [131, 547] on div "15. Goal state" at bounding box center [95, 540] width 158 height 24
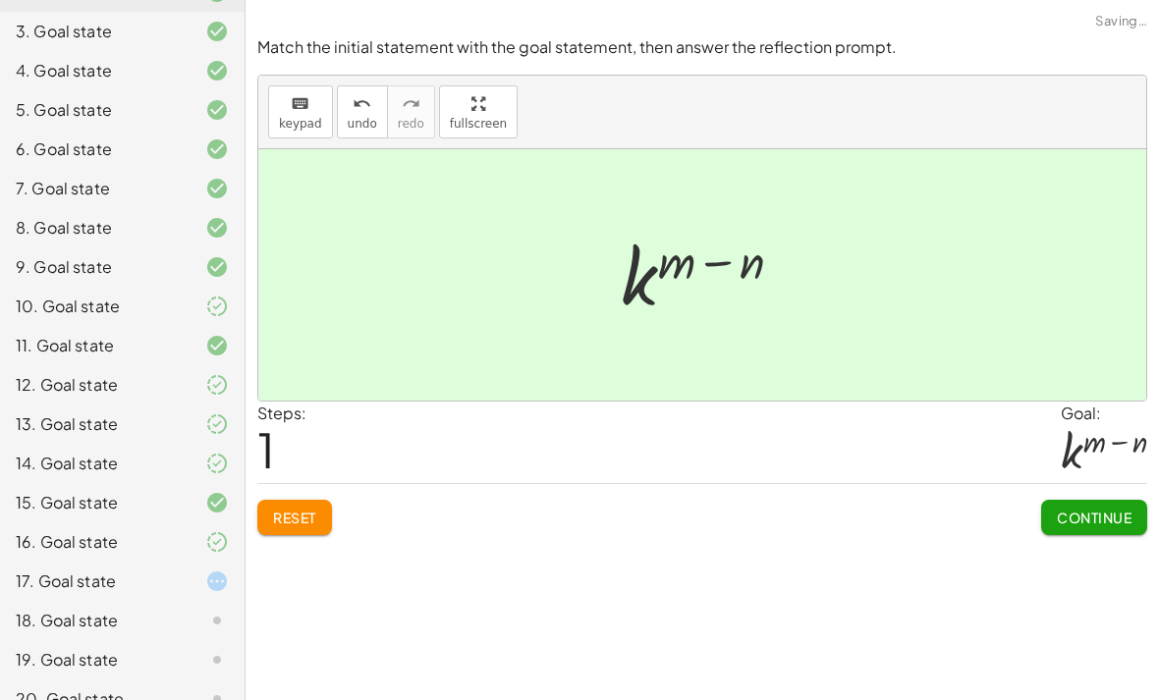
scroll to position [262, 0]
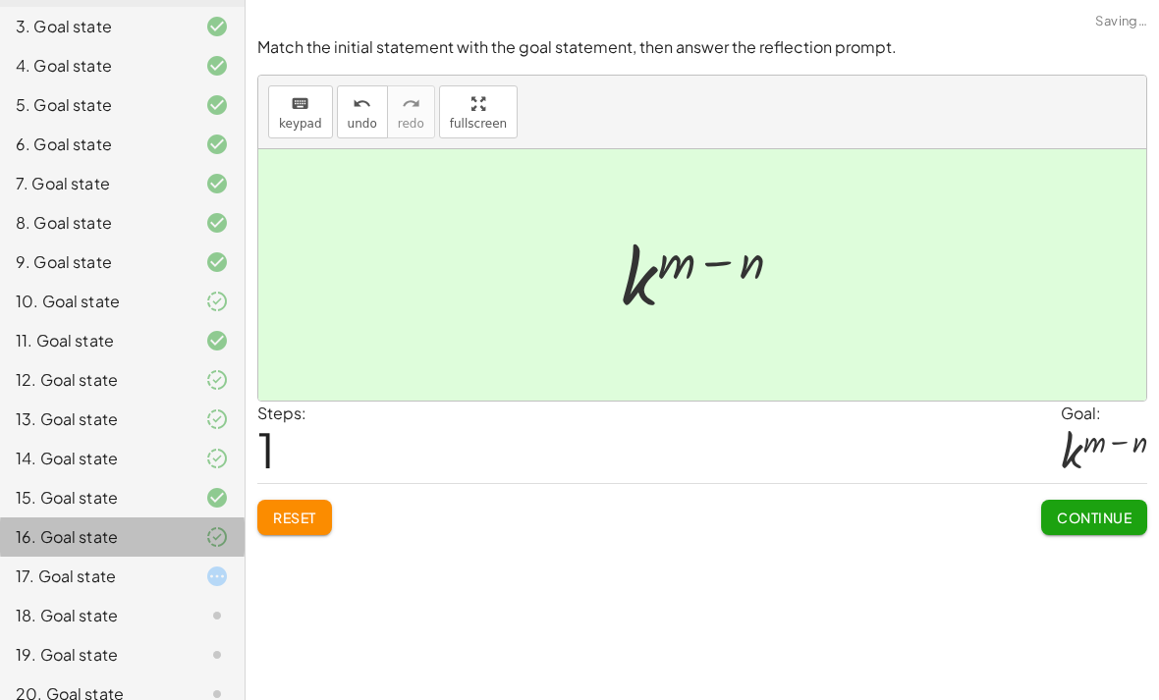
click at [129, 596] on div "16. Goal state" at bounding box center [122, 615] width 245 height 39
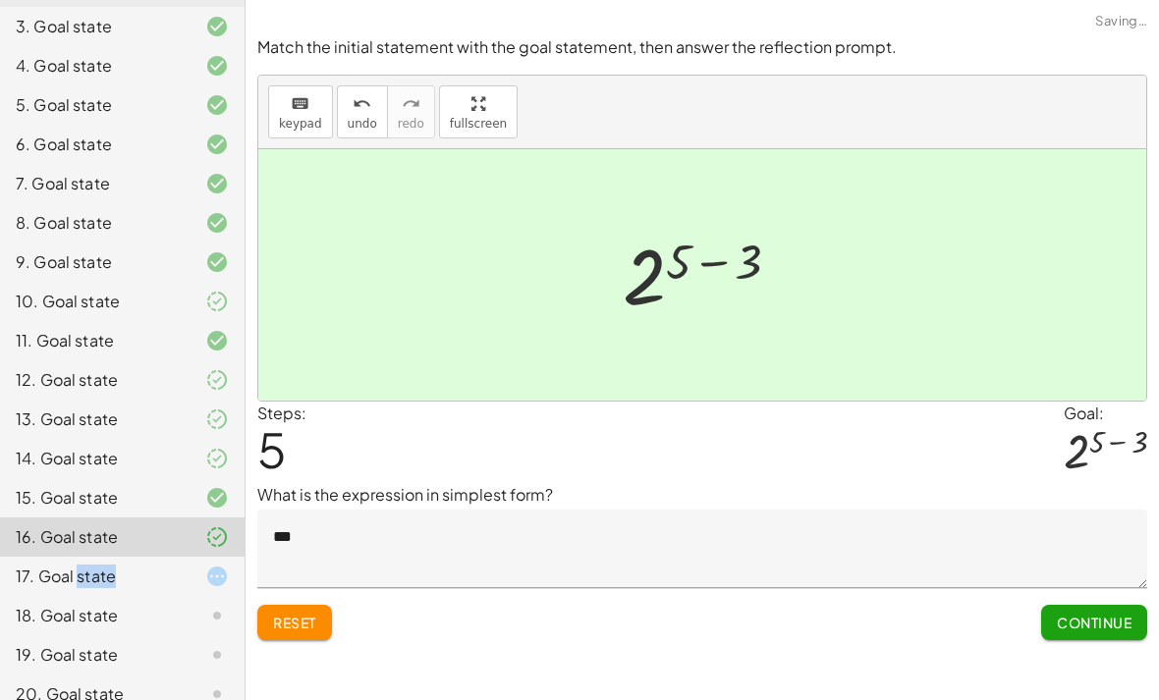
click at [118, 574] on div "17. Goal state" at bounding box center [95, 577] width 158 height 24
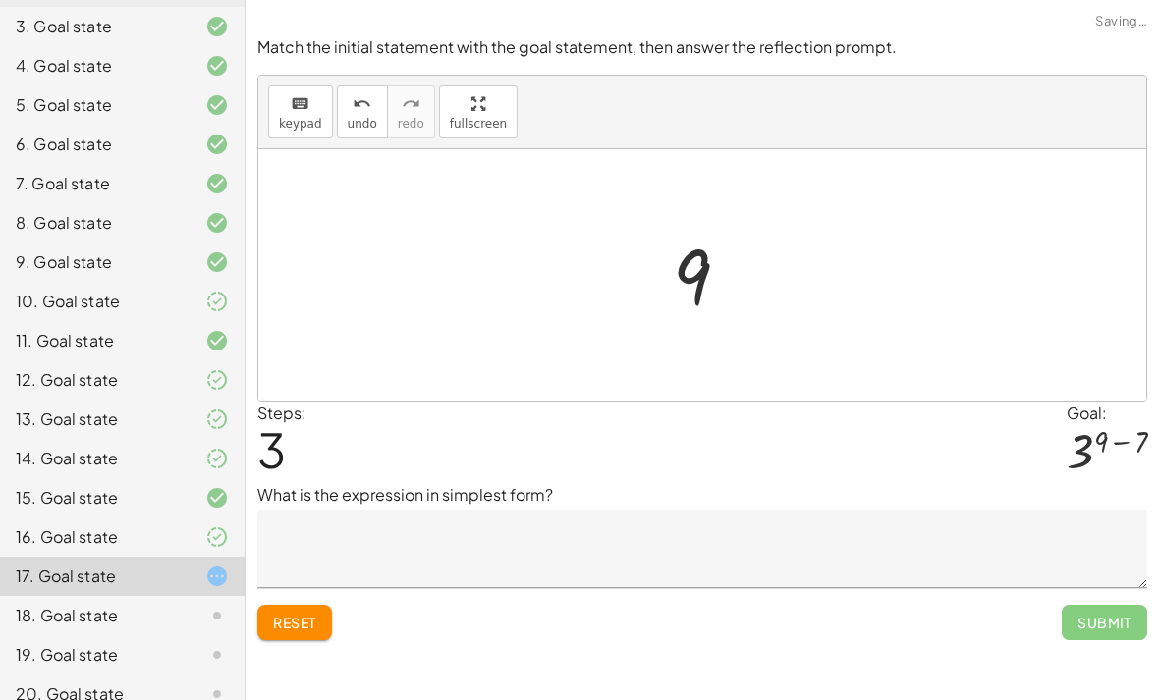
click at [286, 614] on span "Reset" at bounding box center [294, 623] width 43 height 18
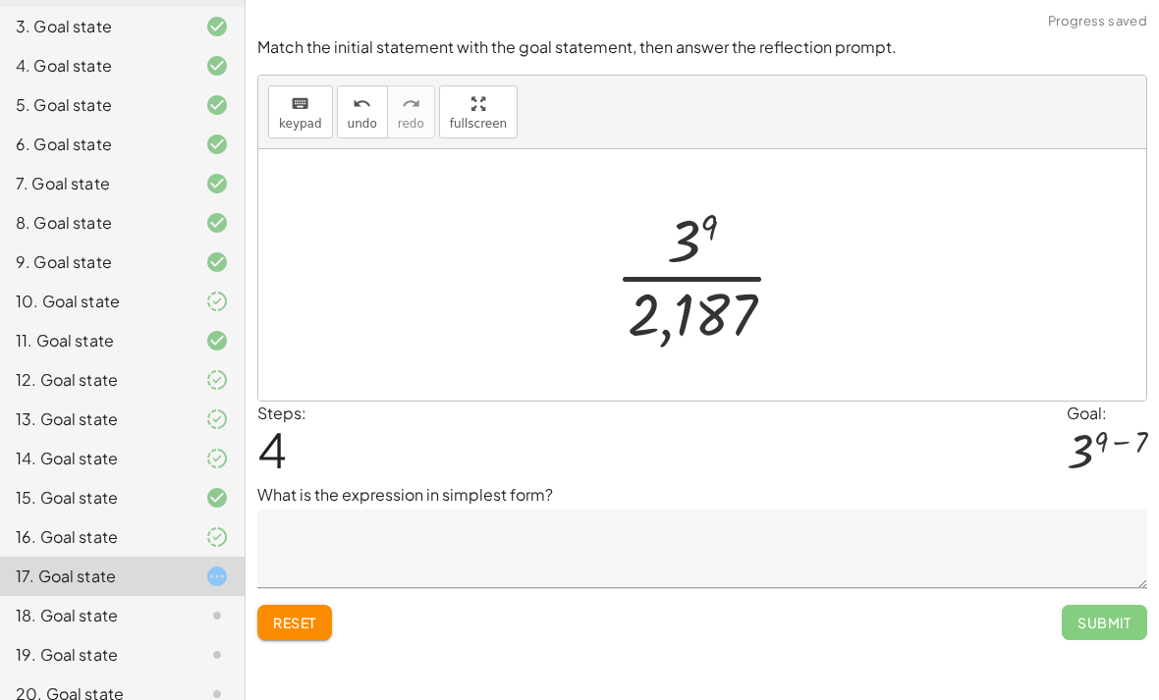
click at [1126, 510] on textarea at bounding box center [702, 549] width 890 height 79
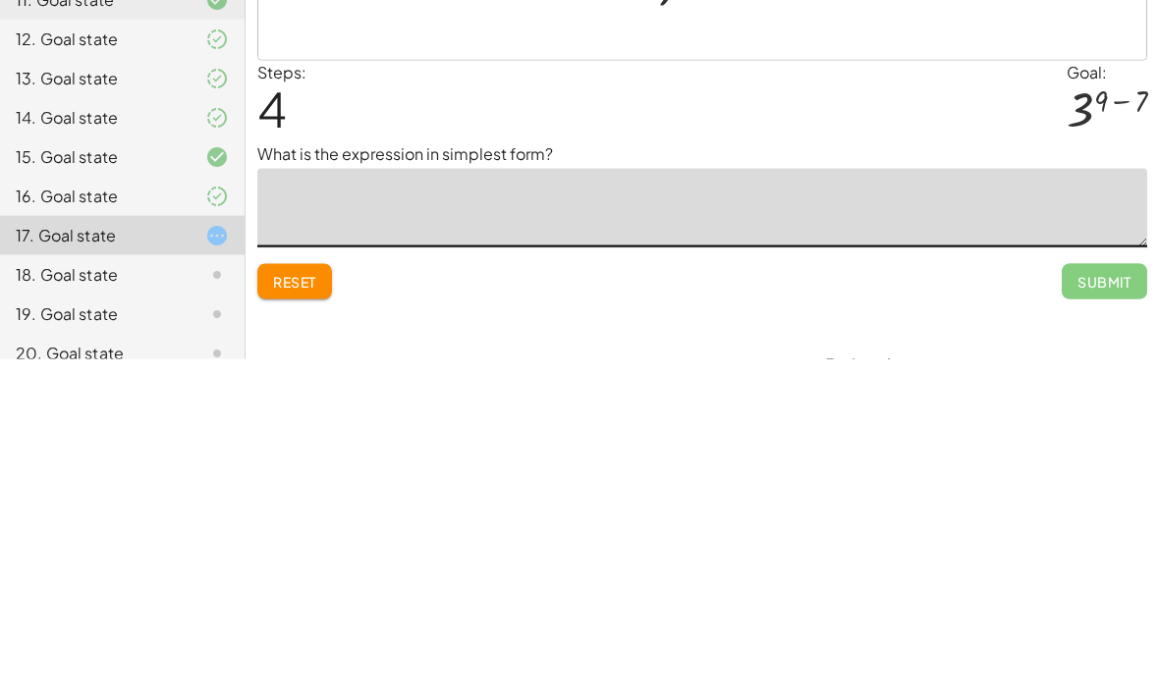
click at [288, 614] on span "Reset" at bounding box center [294, 623] width 43 height 18
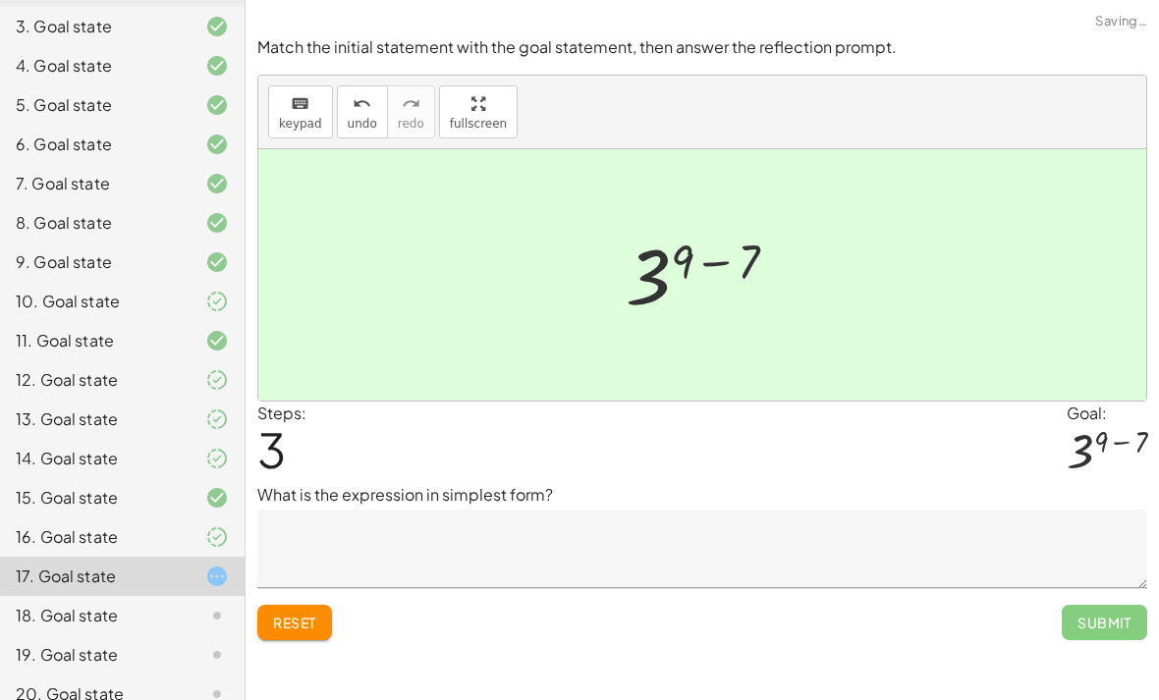
click at [812, 510] on textarea at bounding box center [702, 549] width 890 height 79
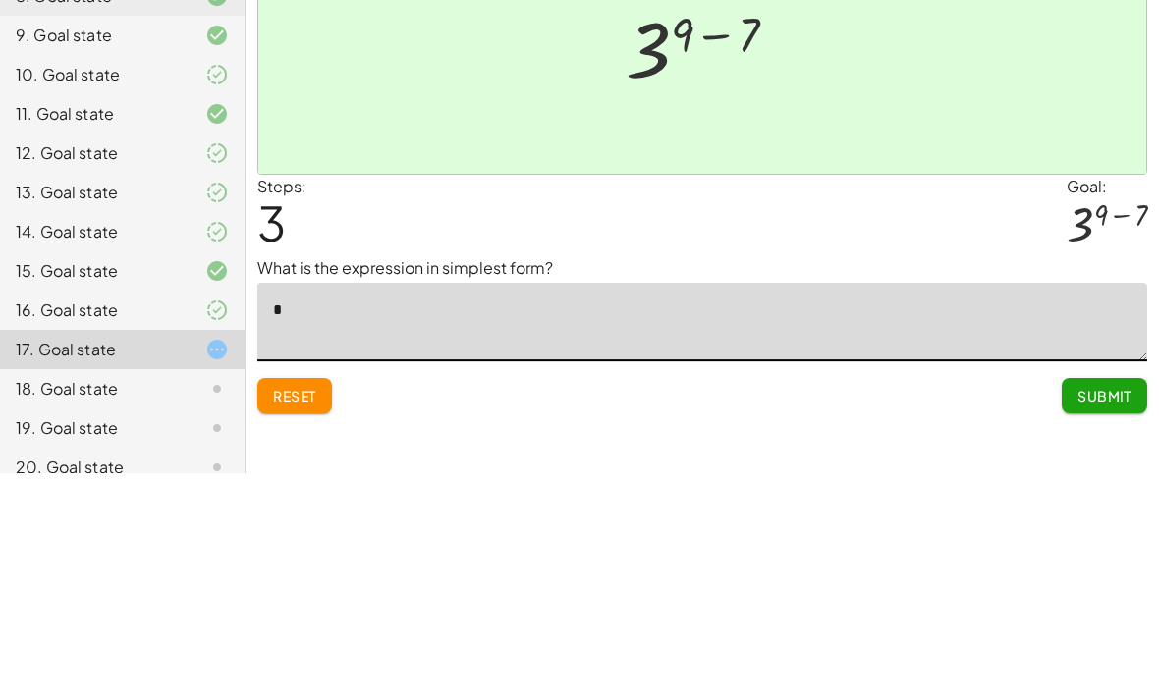
click at [344, 510] on textarea "*" at bounding box center [702, 549] width 890 height 79
paste textarea "**"
type textarea "***"
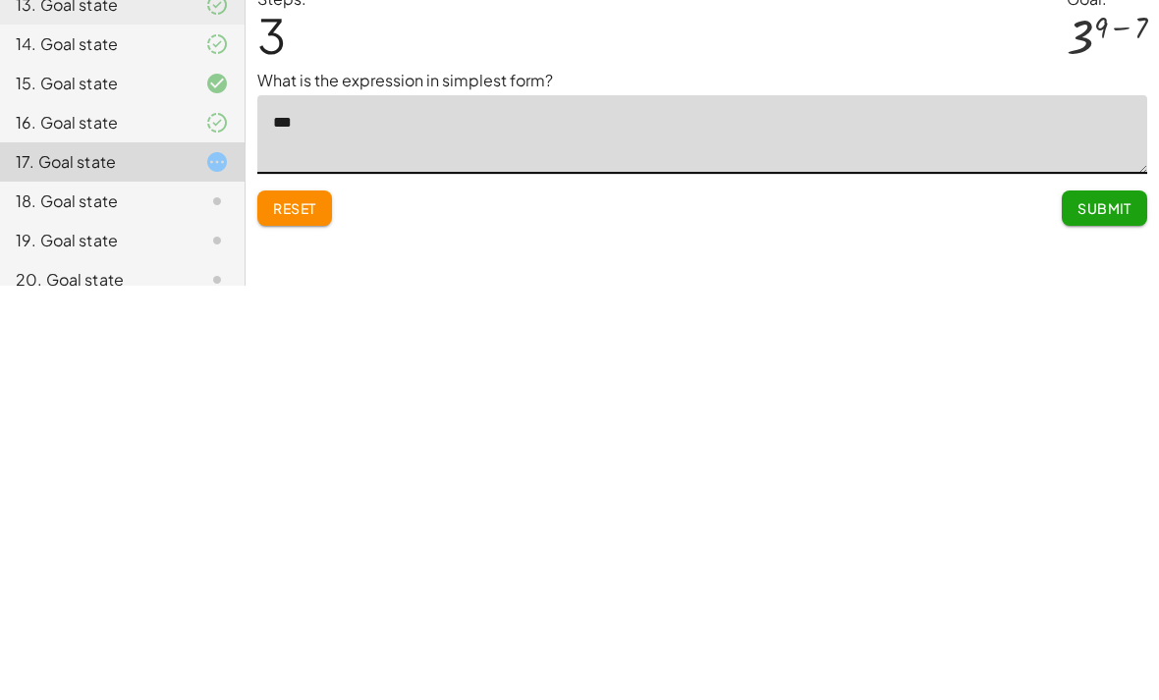
click at [1125, 614] on span "Submit" at bounding box center [1105, 623] width 54 height 18
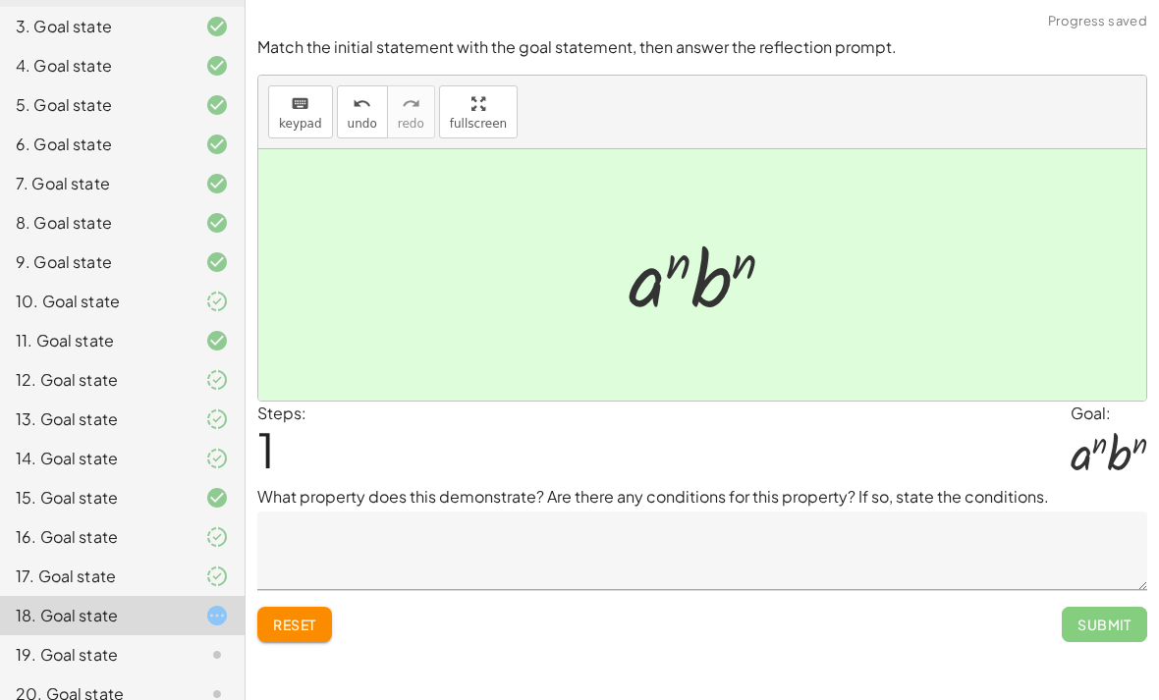
click at [1018, 512] on textarea at bounding box center [702, 551] width 890 height 79
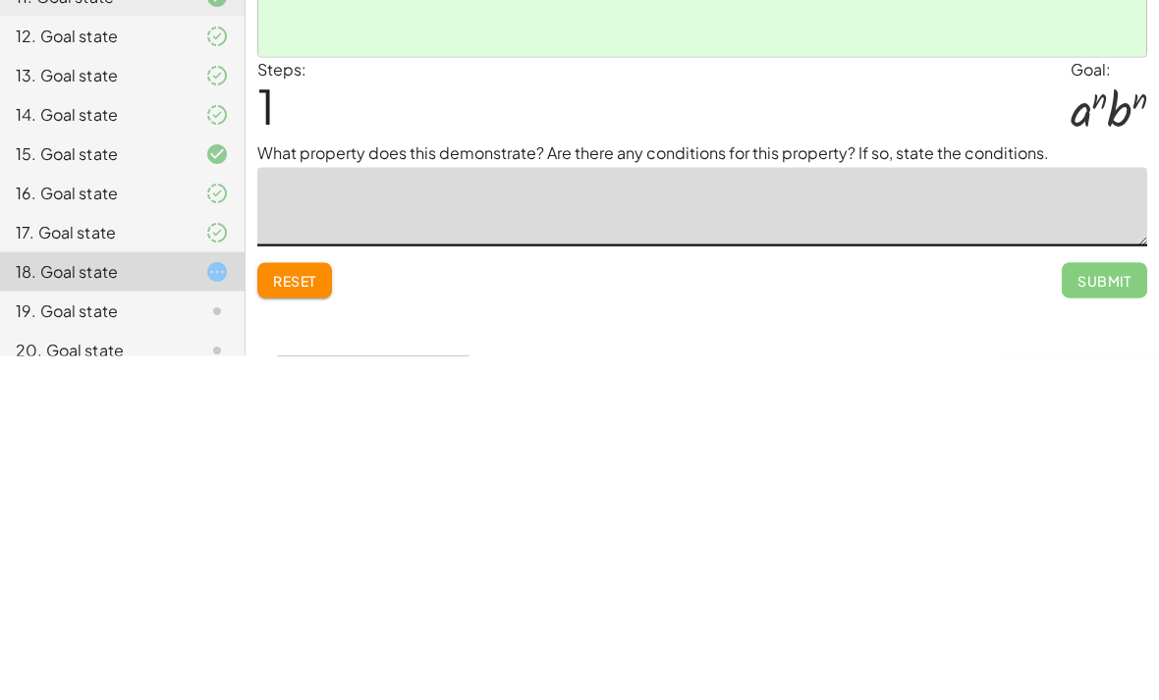
type textarea "*"
click at [1146, 607] on button "Submit" at bounding box center [1104, 624] width 85 height 35
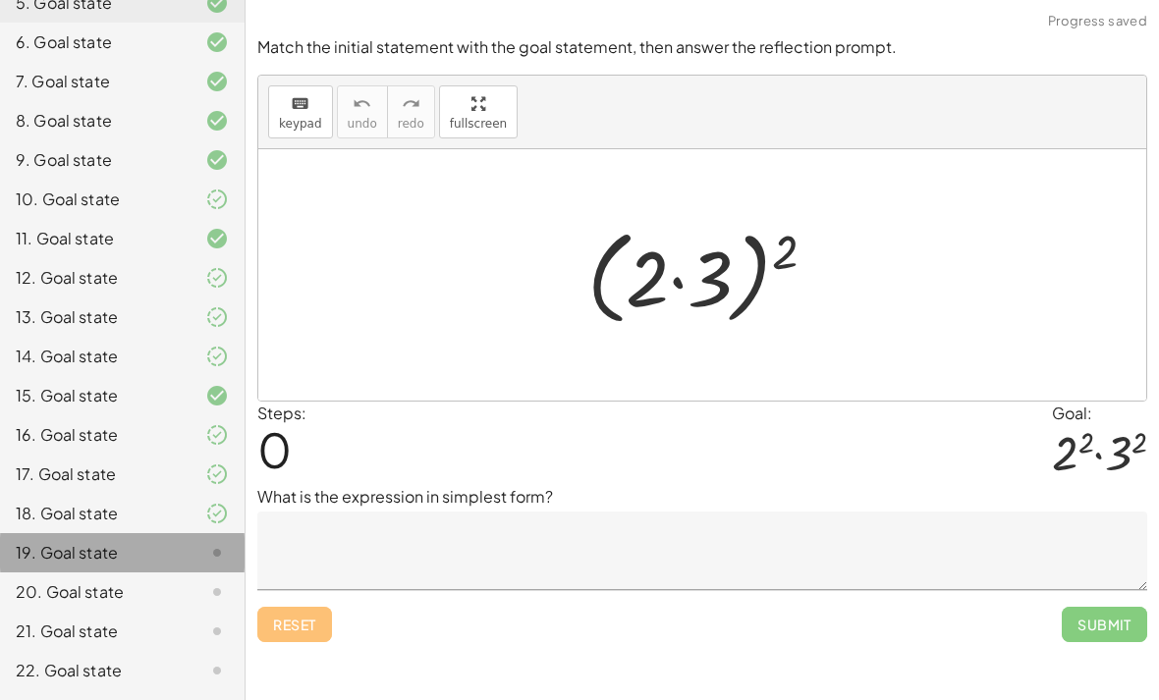
scroll to position [366, 0]
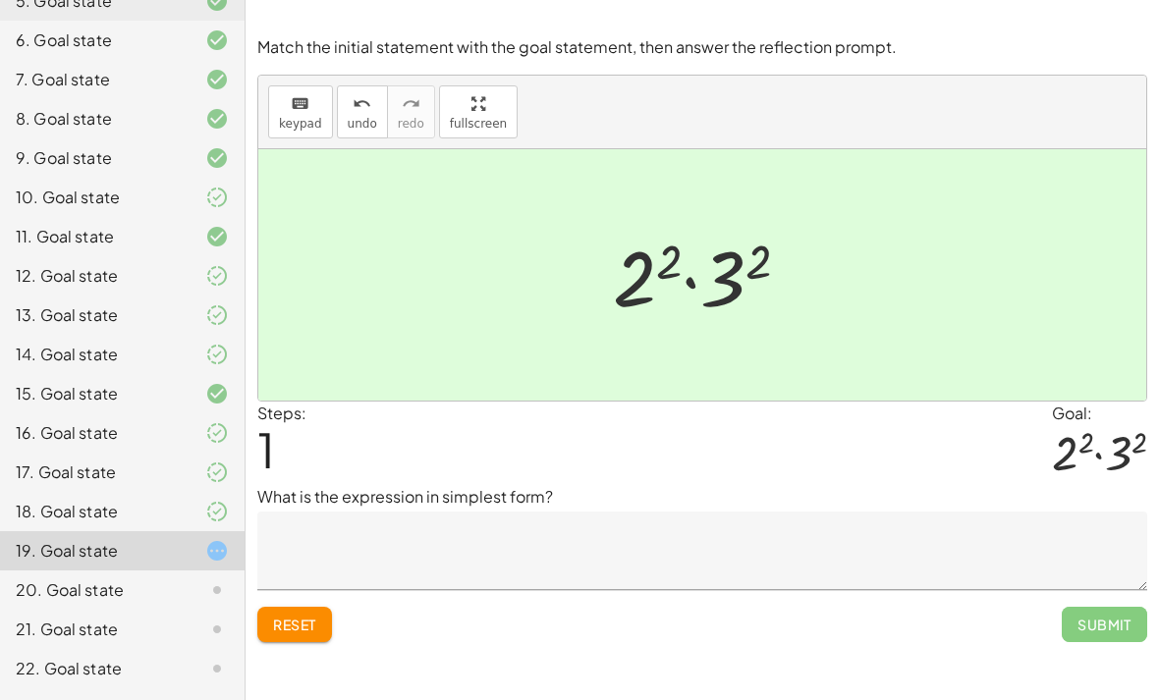
click at [786, 512] on textarea at bounding box center [702, 551] width 890 height 79
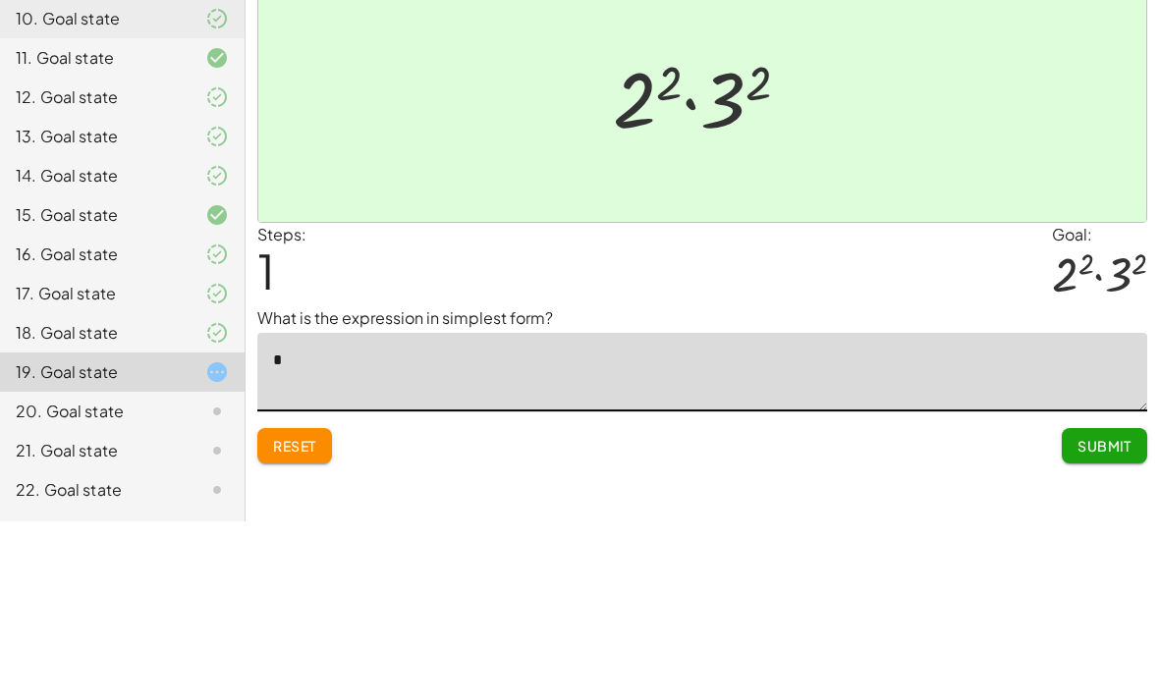
type textarea "**"
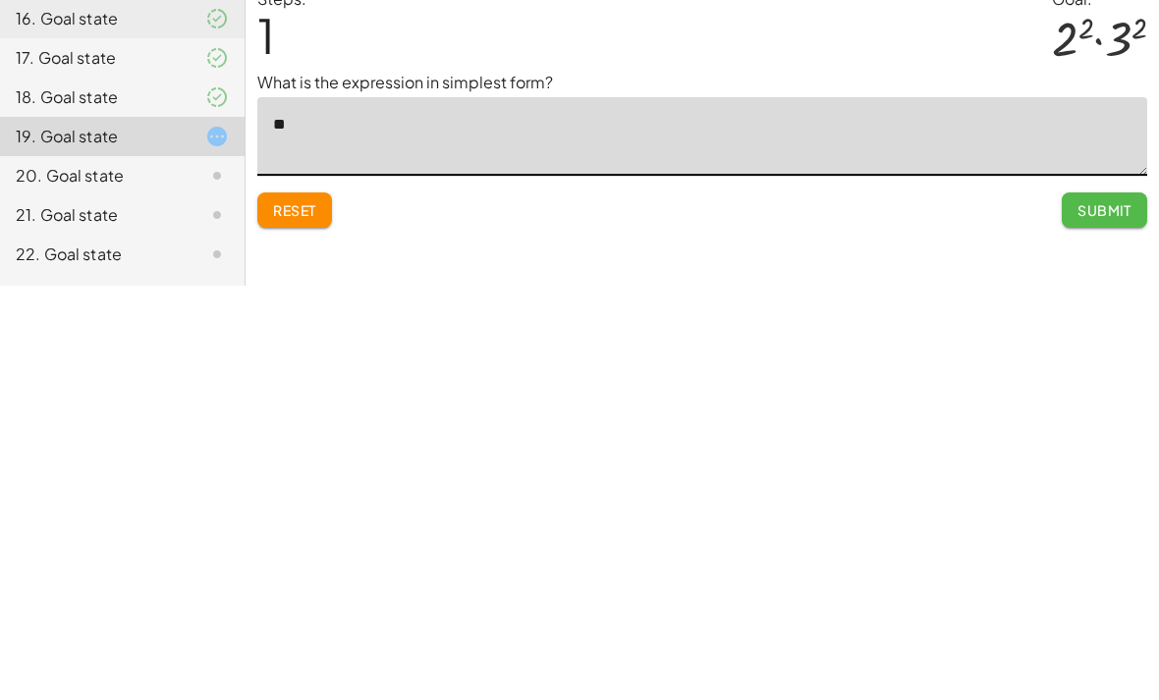
click at [1103, 616] on span "Submit" at bounding box center [1105, 625] width 54 height 18
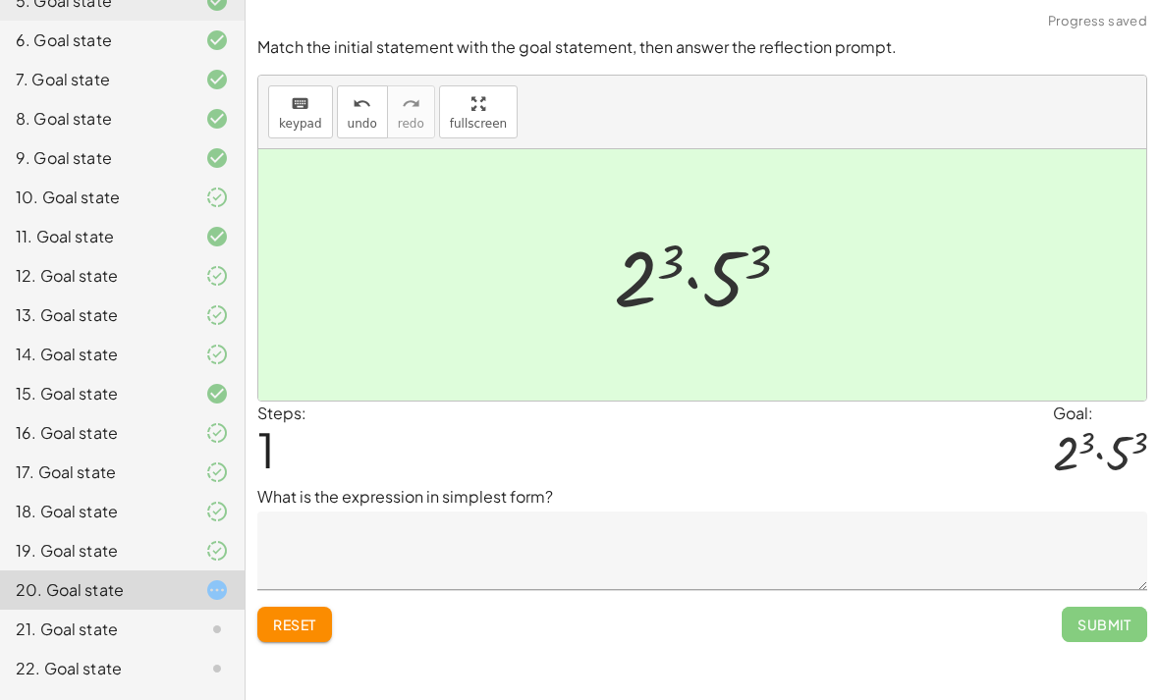
click at [799, 512] on textarea at bounding box center [702, 551] width 890 height 79
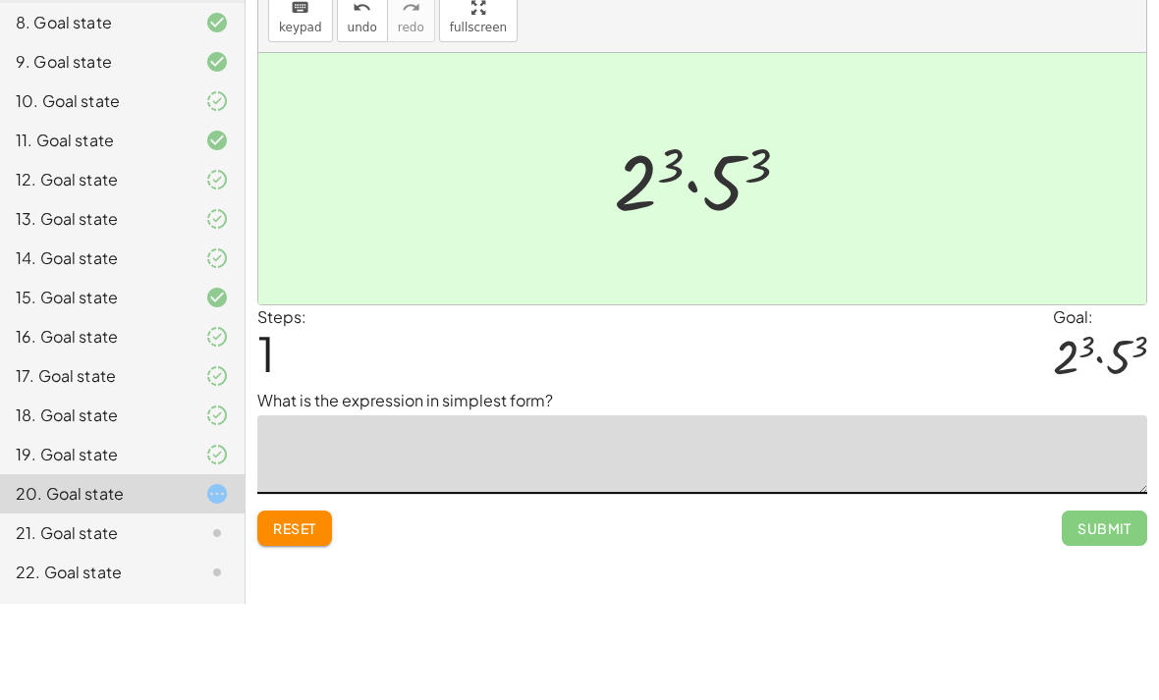
type textarea "*"
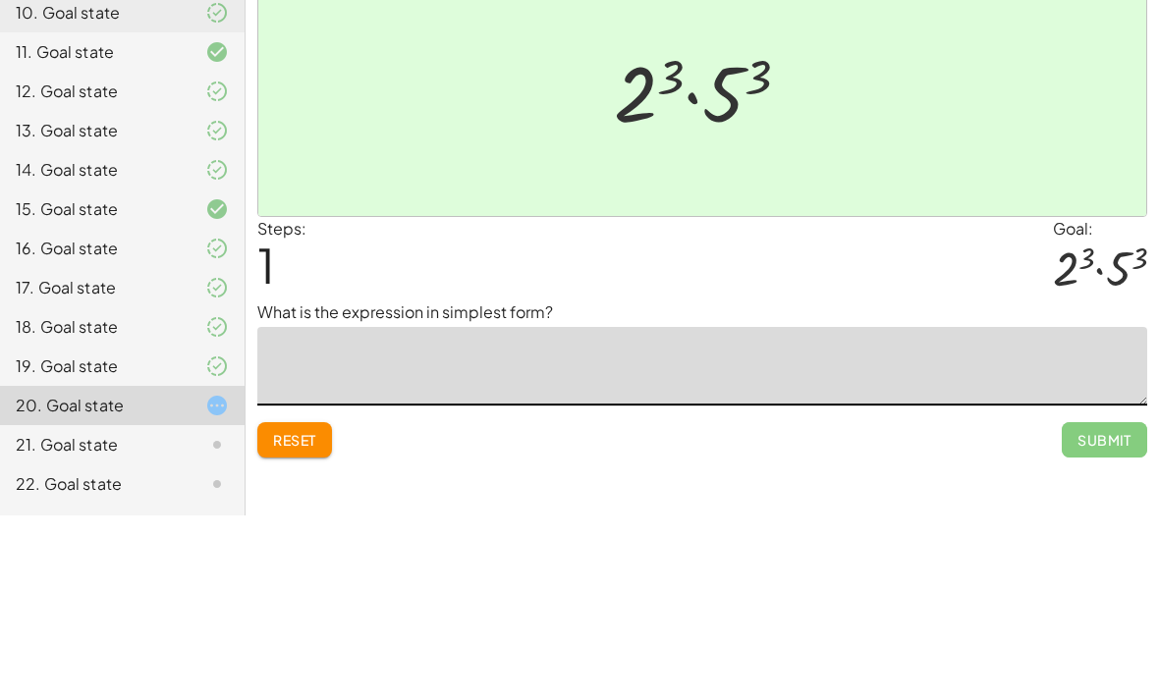
type textarea "*"
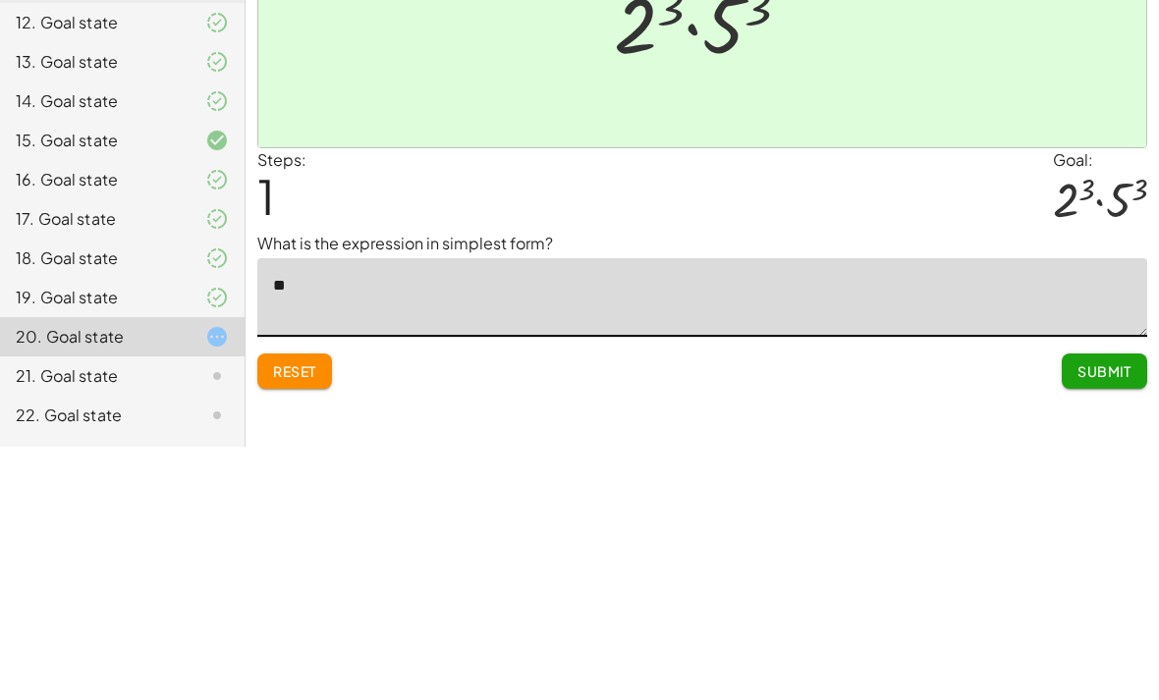
type textarea "***"
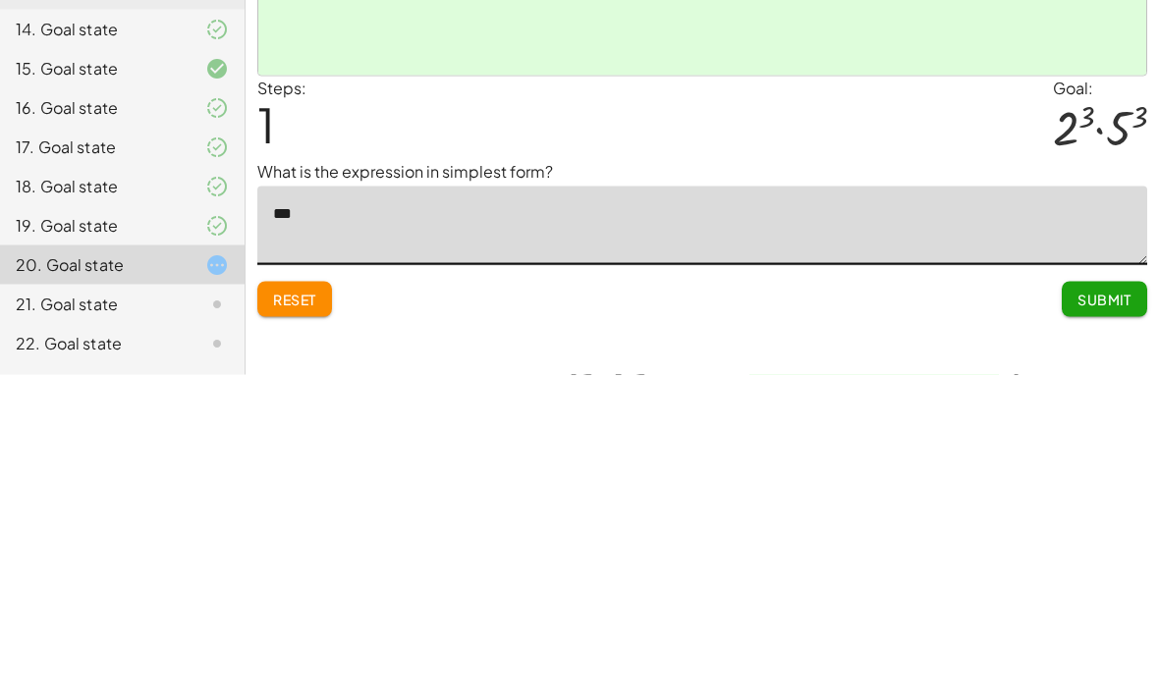
click at [1081, 616] on span "Submit" at bounding box center [1105, 625] width 54 height 18
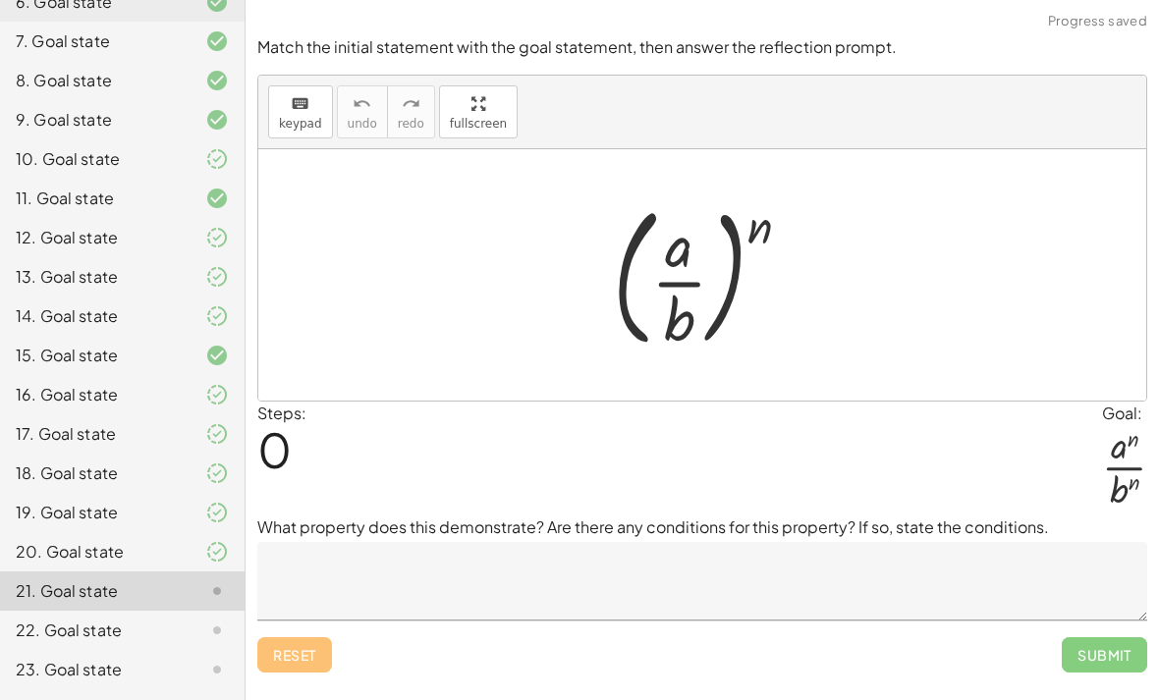
scroll to position [404, 0]
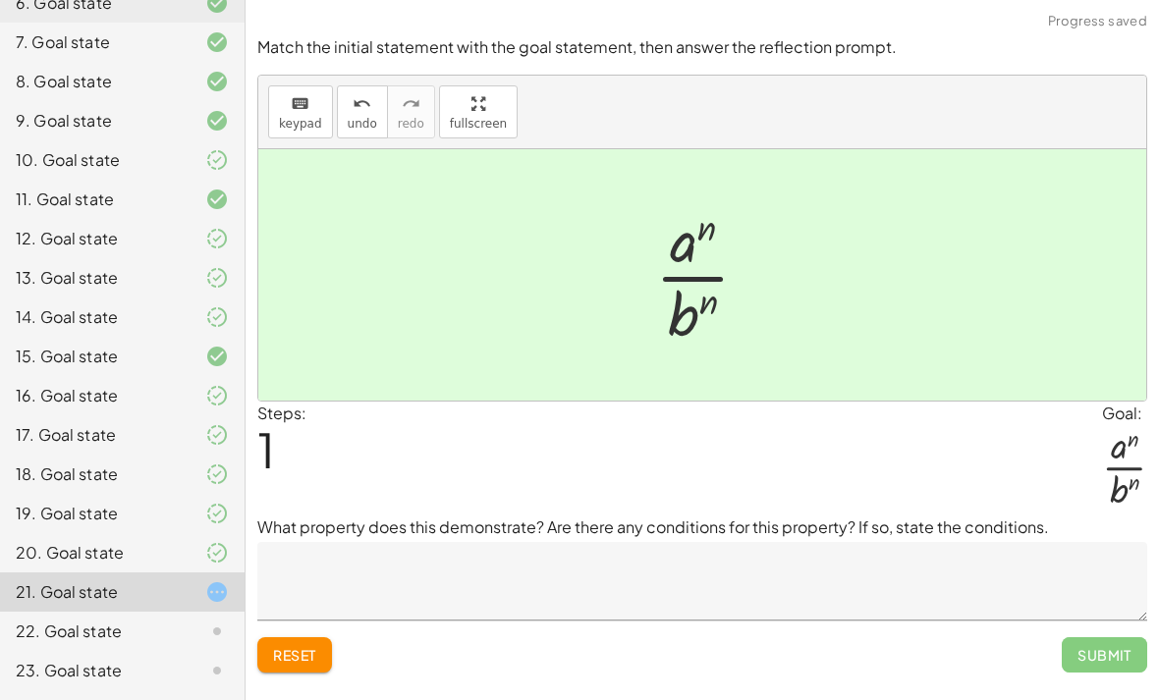
click at [300, 542] on textarea at bounding box center [702, 581] width 890 height 79
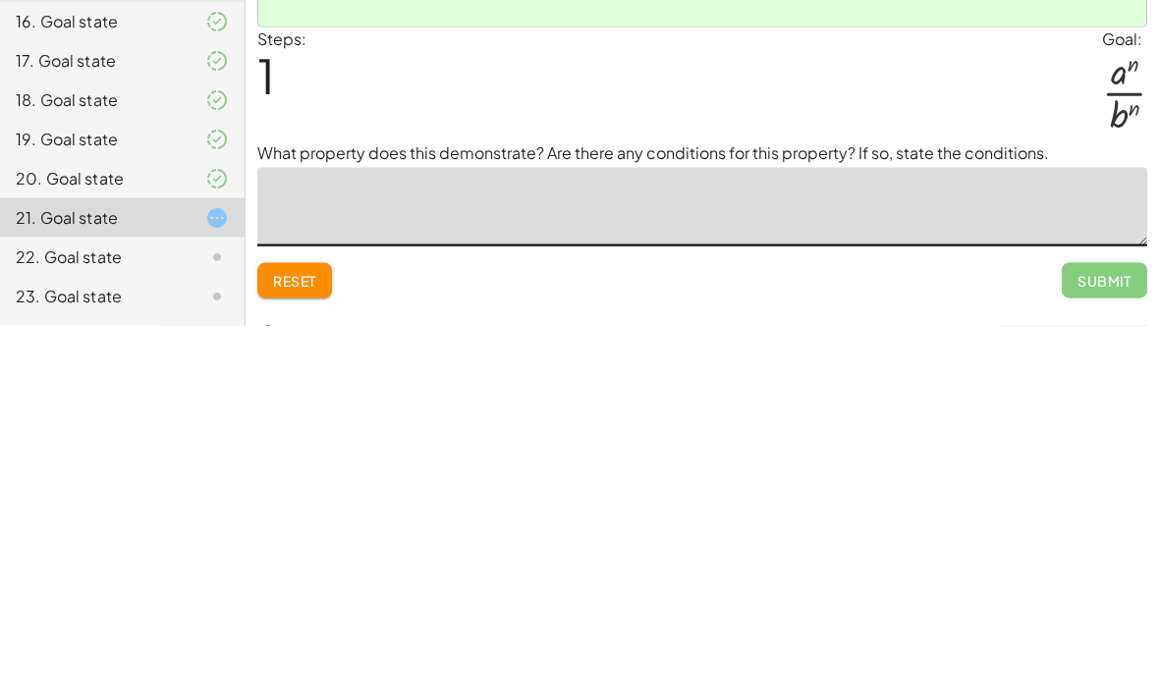
type textarea "*"
click at [1085, 646] on span "Submit" at bounding box center [1105, 655] width 54 height 18
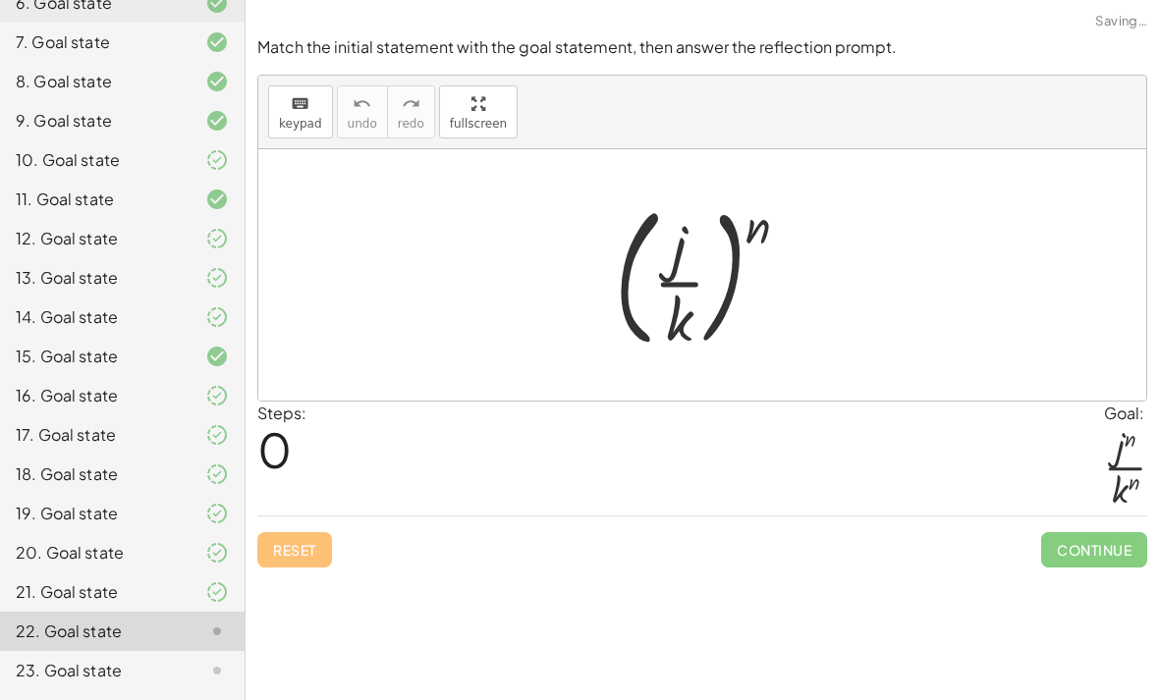
scroll to position [0, 0]
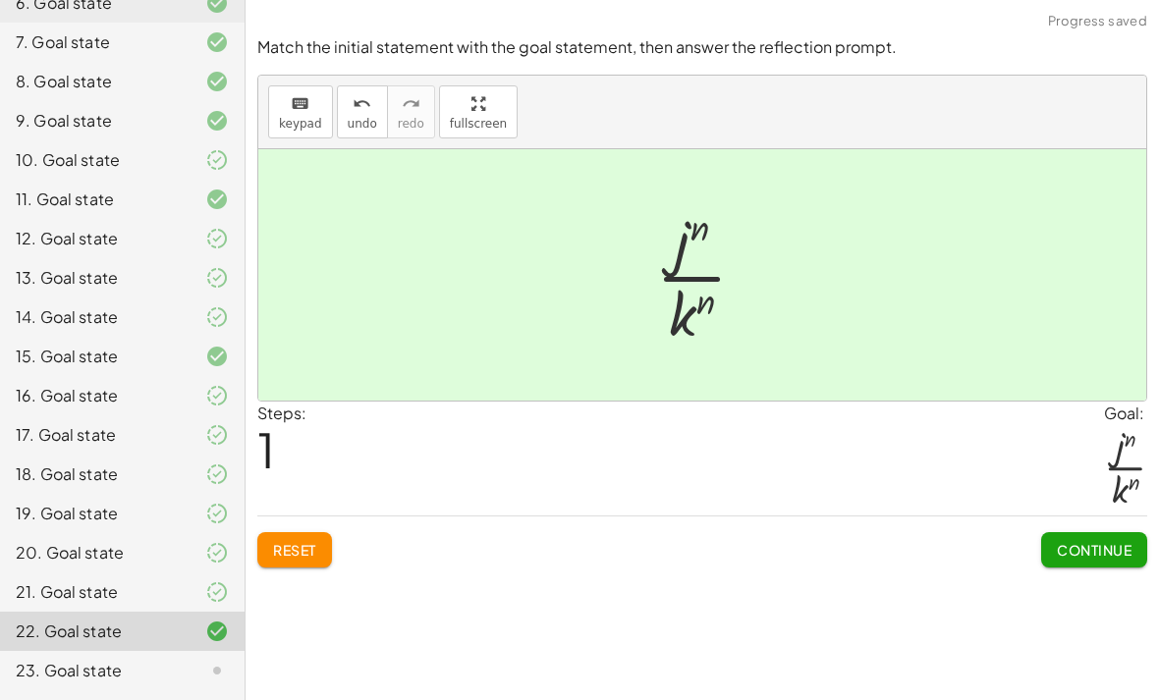
click at [1112, 533] on button "Continue" at bounding box center [1094, 549] width 106 height 35
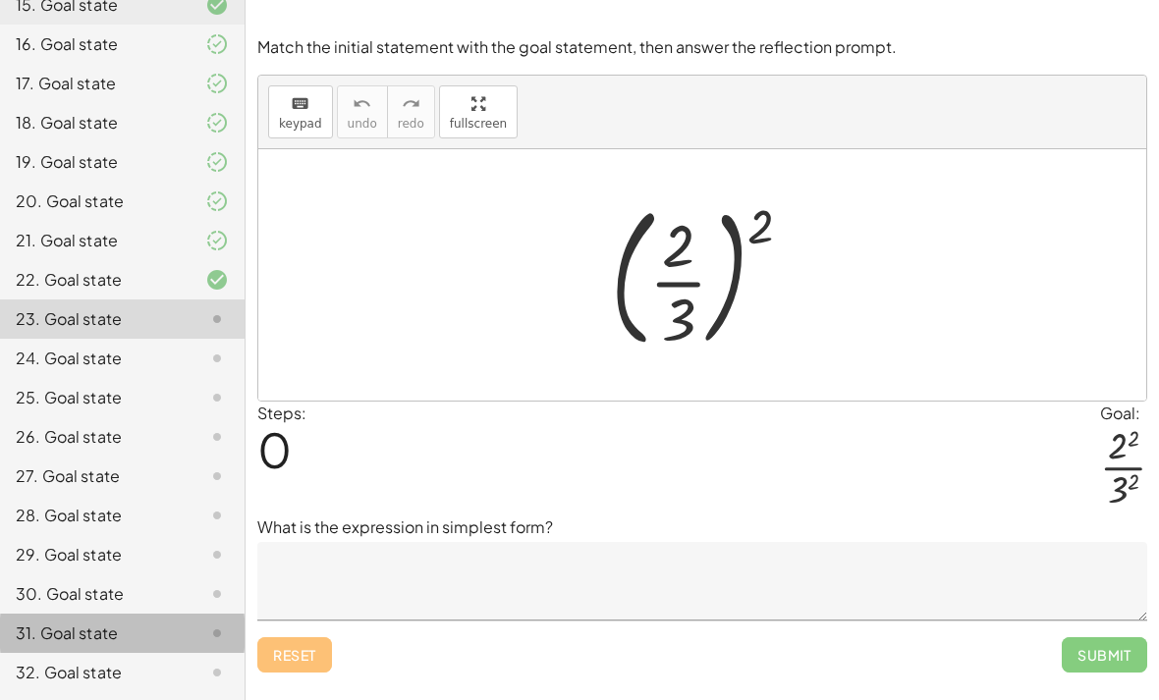
scroll to position [754, 0]
click at [823, 188] on div at bounding box center [702, 274] width 888 height 251
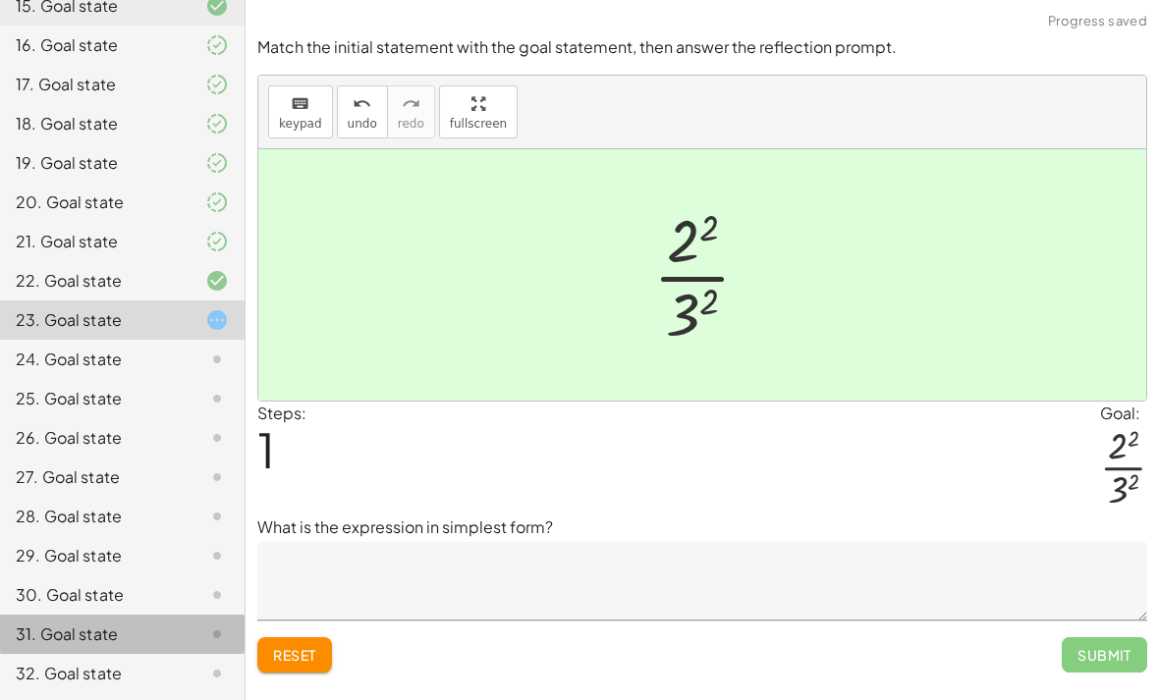
click at [810, 542] on textarea at bounding box center [702, 581] width 890 height 79
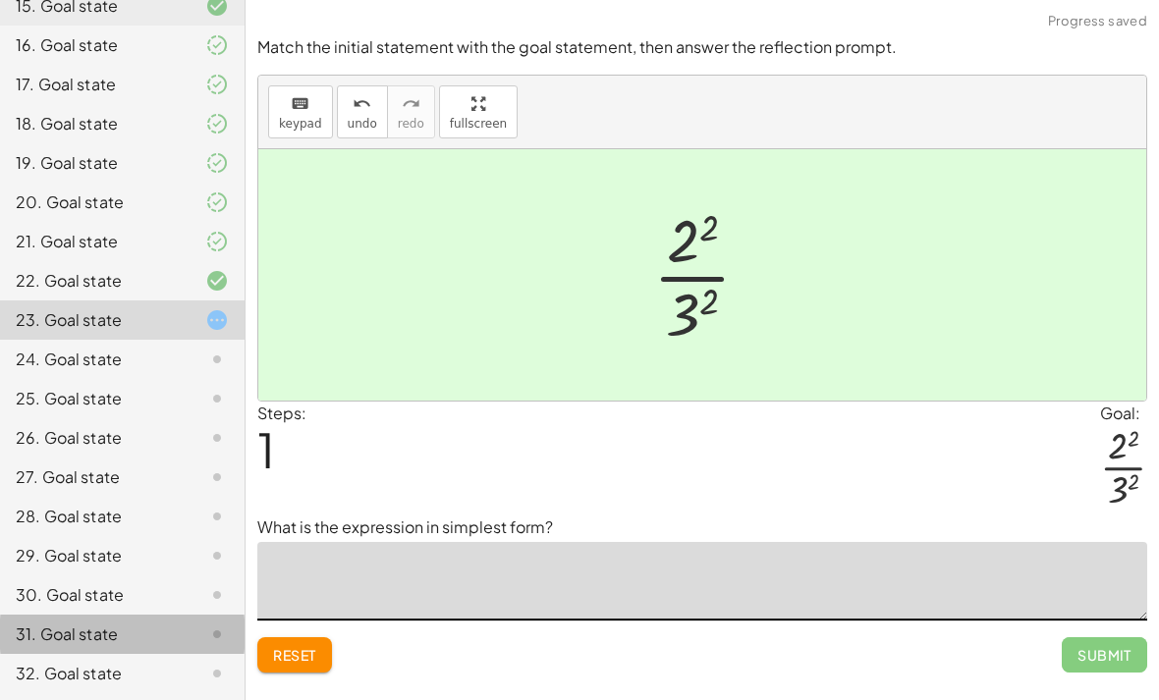
scroll to position [753, 0]
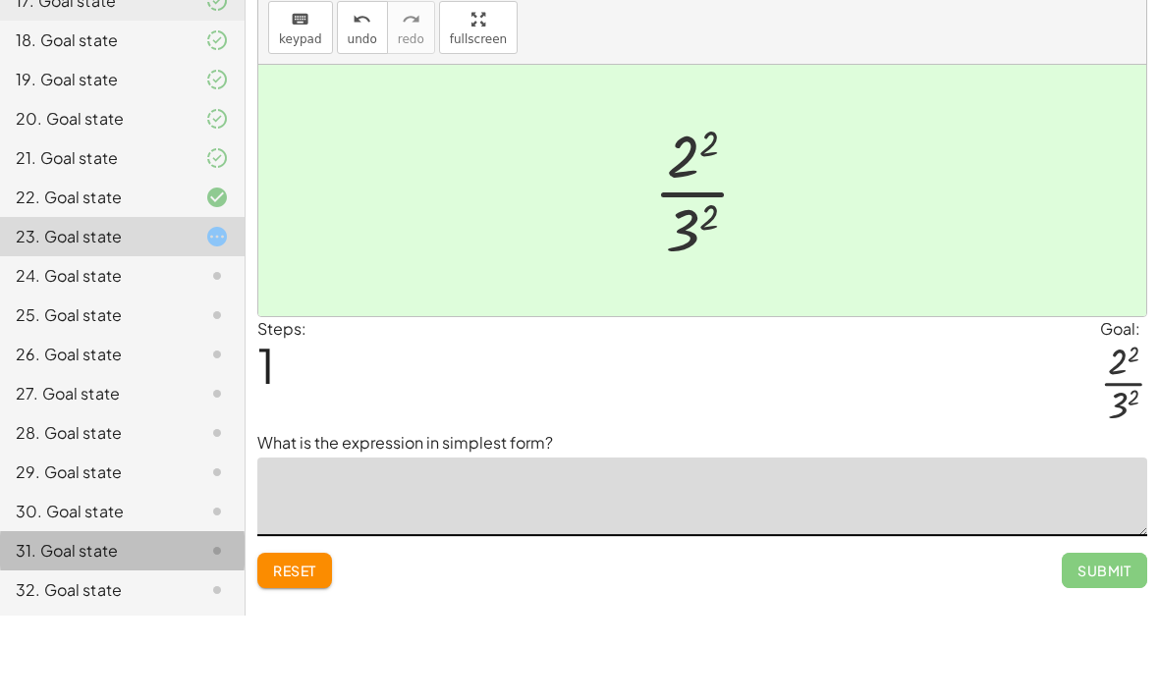
click at [1090, 76] on div "keyboard keypad undo [PERSON_NAME] redo fullscreen" at bounding box center [702, 113] width 888 height 74
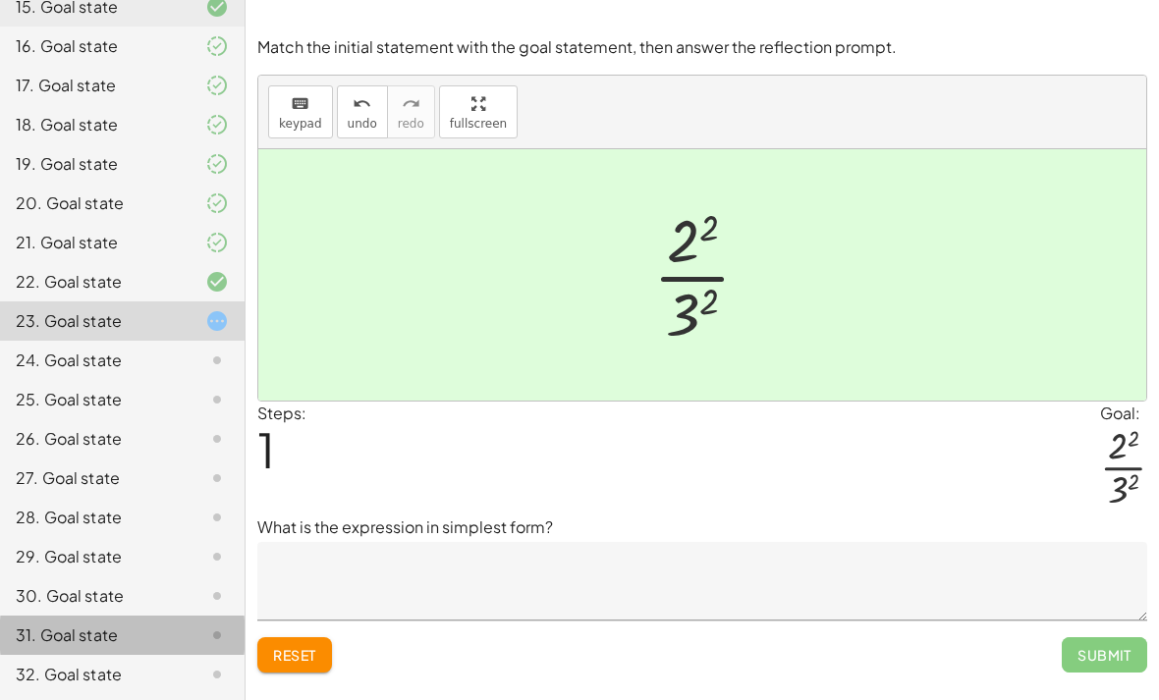
click at [780, 542] on textarea at bounding box center [702, 581] width 890 height 79
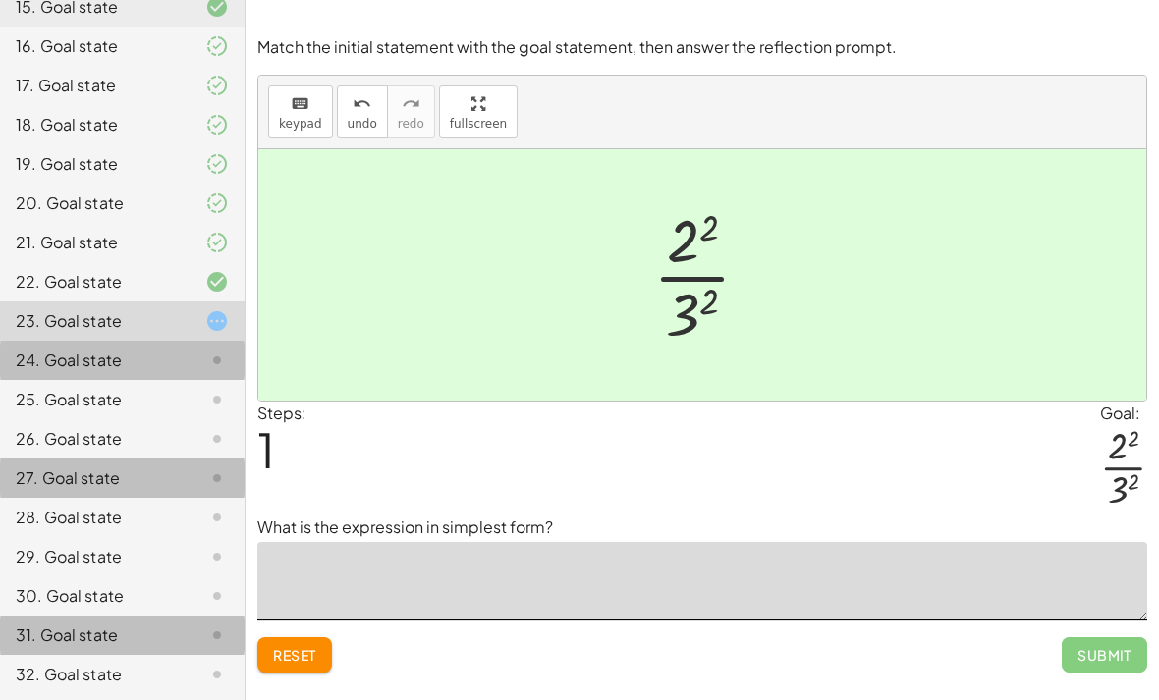
click at [113, 369] on div "24. Goal state" at bounding box center [95, 361] width 158 height 24
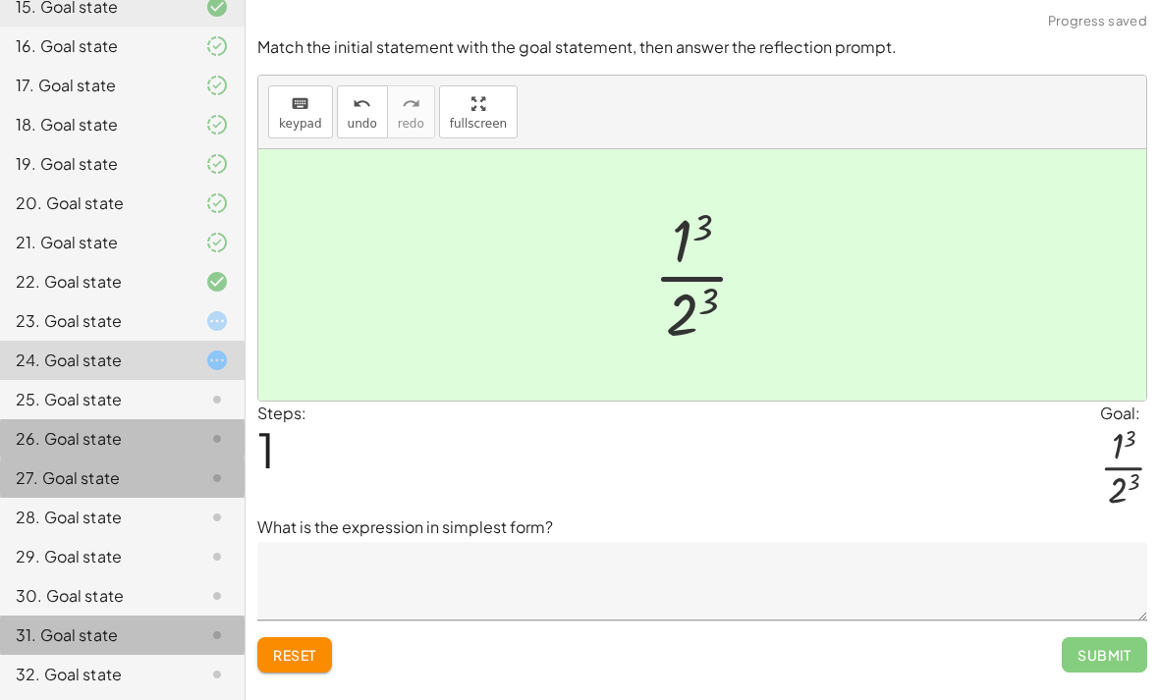
click at [154, 438] on div "26. Goal state" at bounding box center [95, 439] width 158 height 24
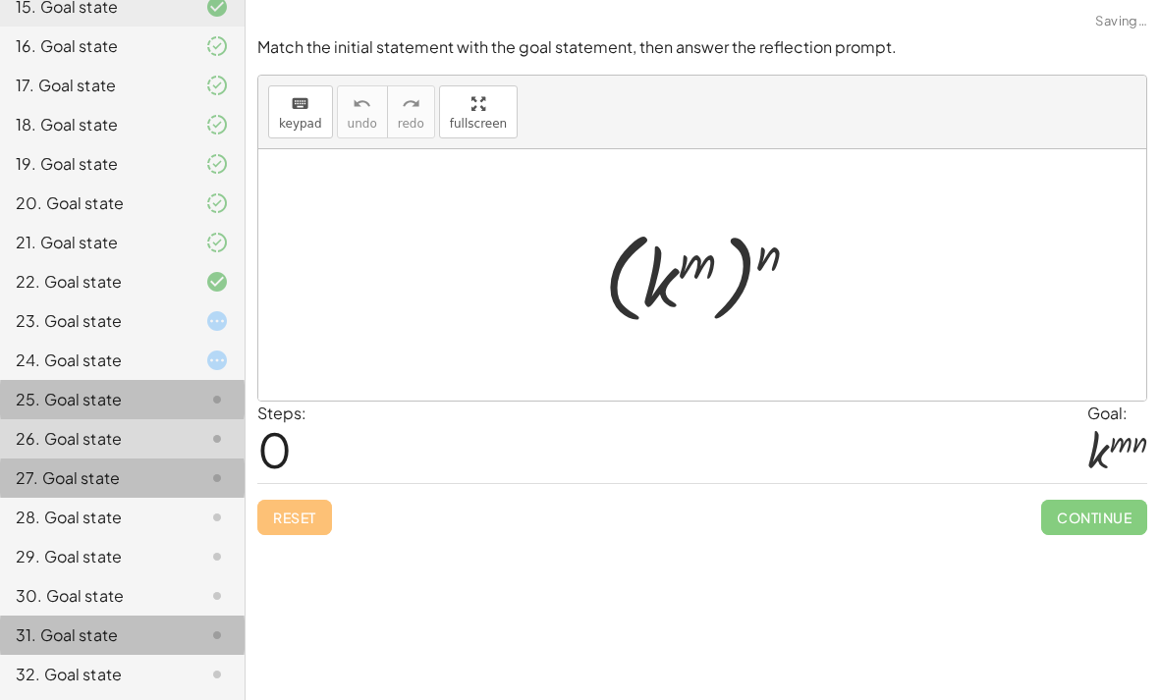
click at [141, 411] on div "25. Goal state" at bounding box center [95, 400] width 158 height 24
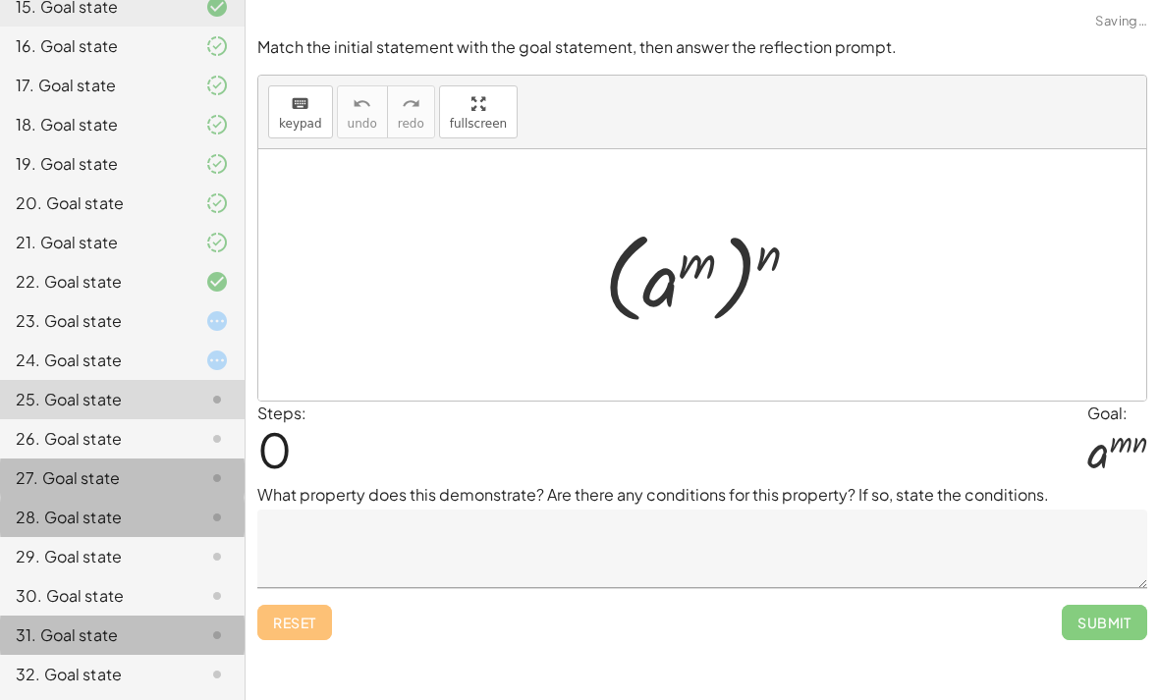
click at [158, 521] on div "28. Goal state" at bounding box center [95, 518] width 158 height 24
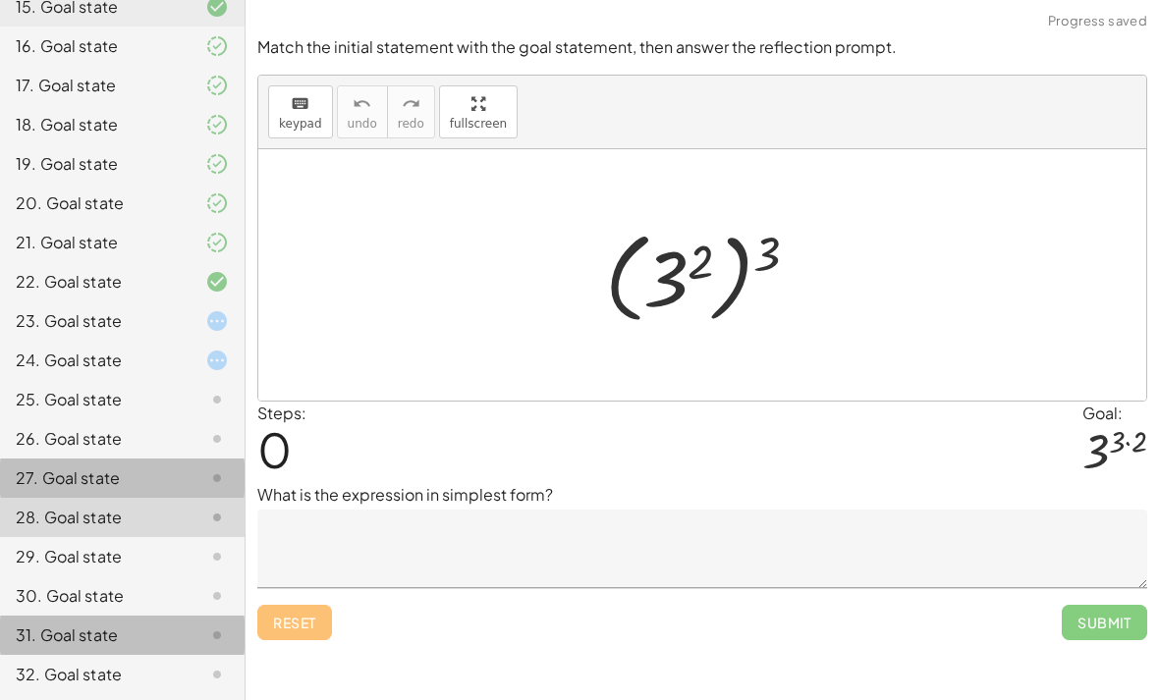
click at [89, 309] on div "23. Goal state" at bounding box center [95, 321] width 158 height 24
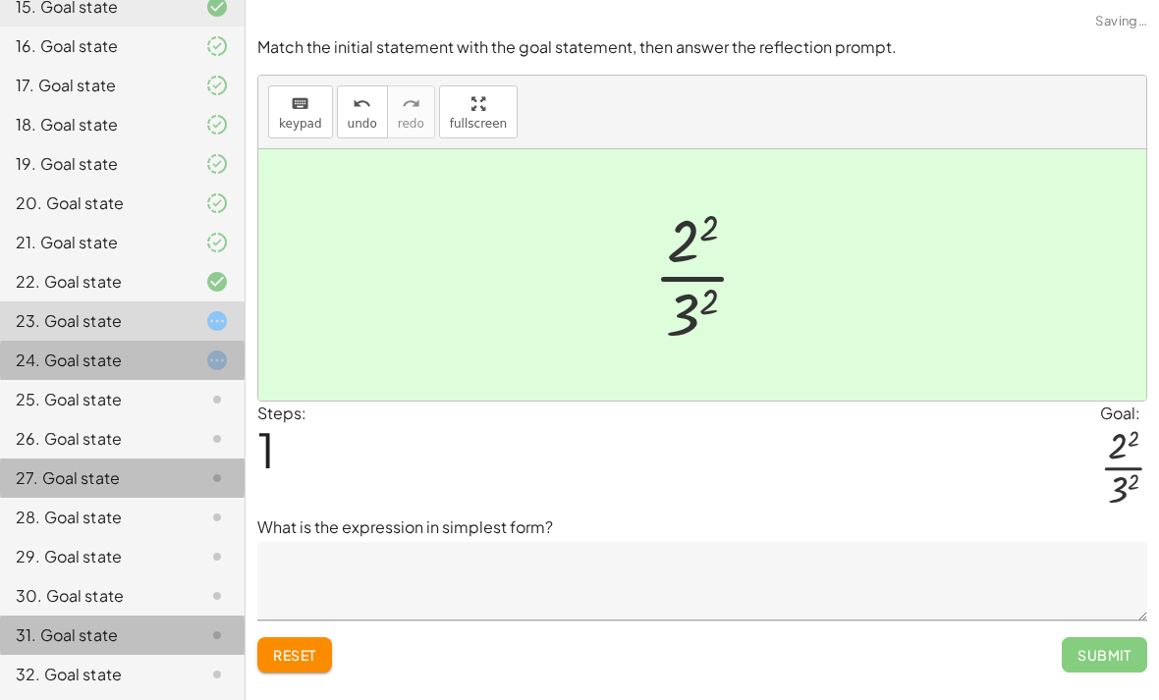
click at [123, 419] on div "24. Goal state" at bounding box center [122, 438] width 245 height 39
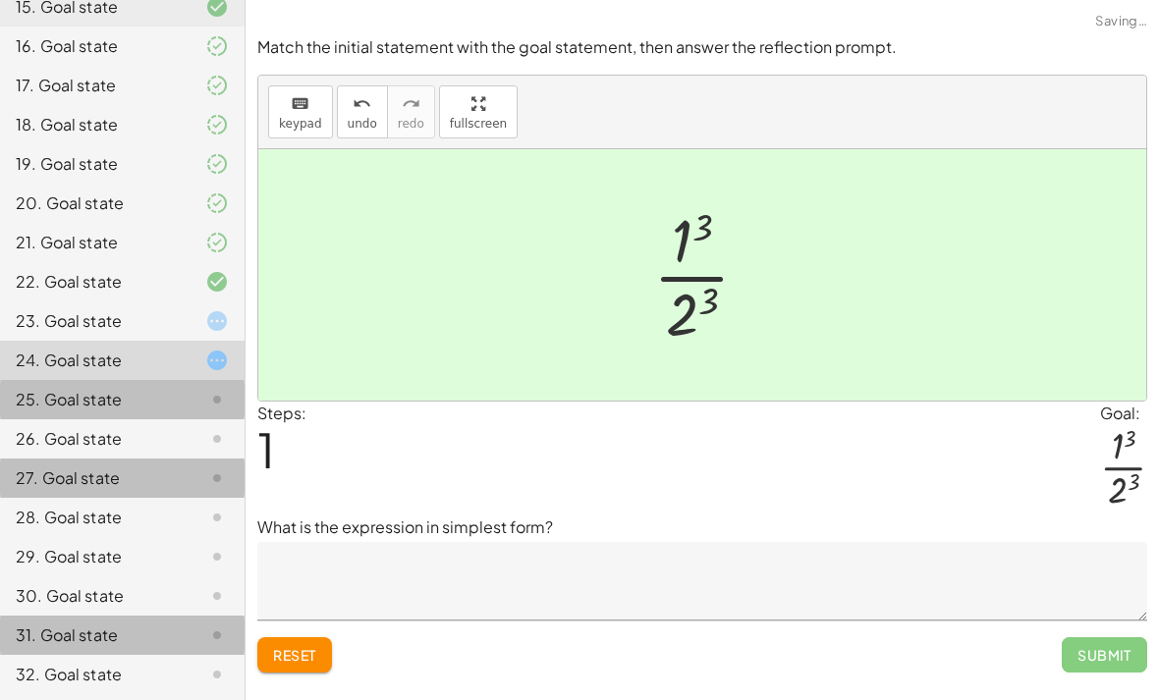
click at [135, 459] on div "25. Goal state" at bounding box center [122, 478] width 245 height 39
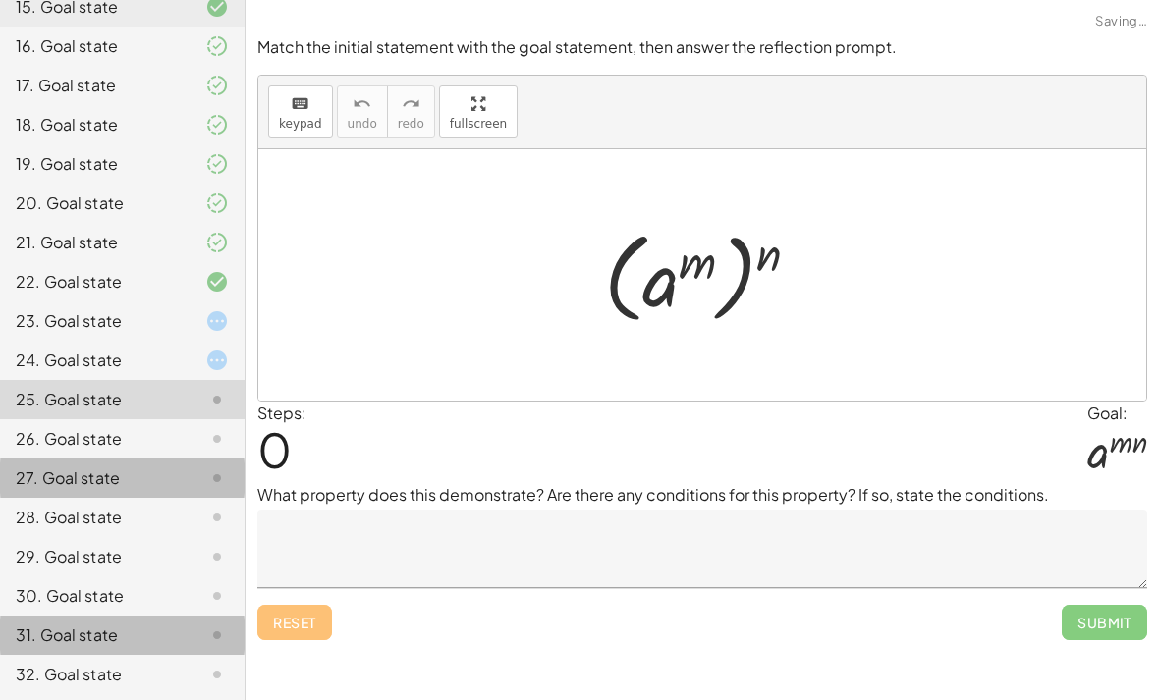
click at [100, 380] on div "23. Goal state" at bounding box center [122, 399] width 245 height 39
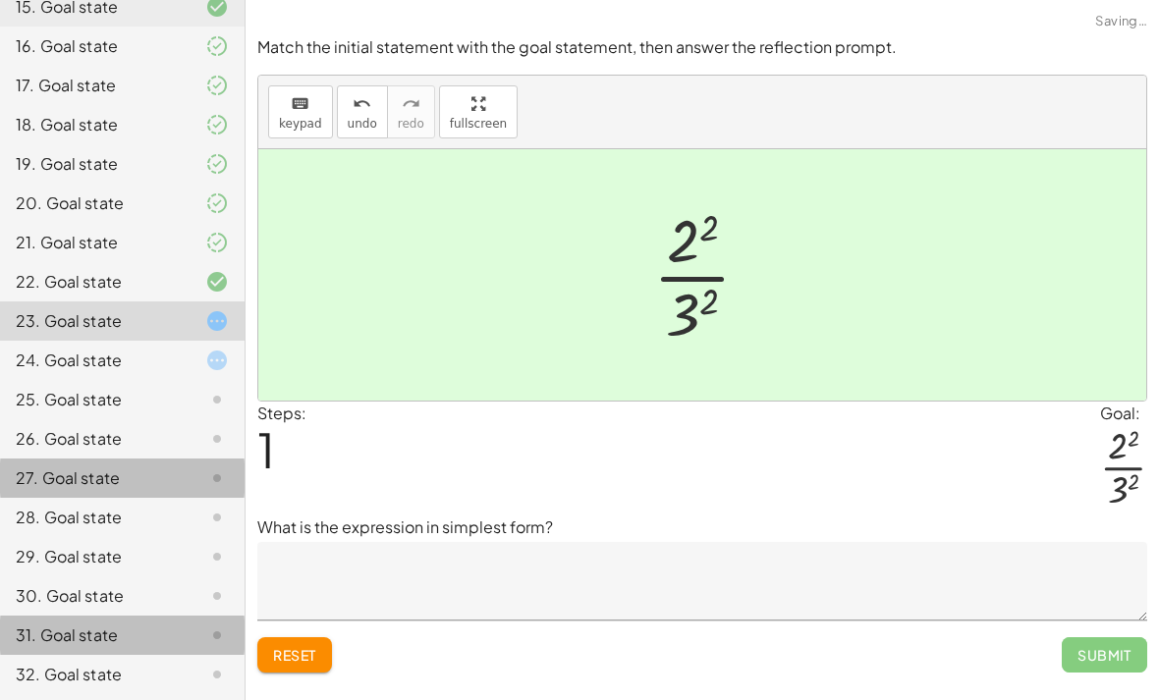
click at [110, 362] on div "24. Goal state" at bounding box center [95, 361] width 158 height 24
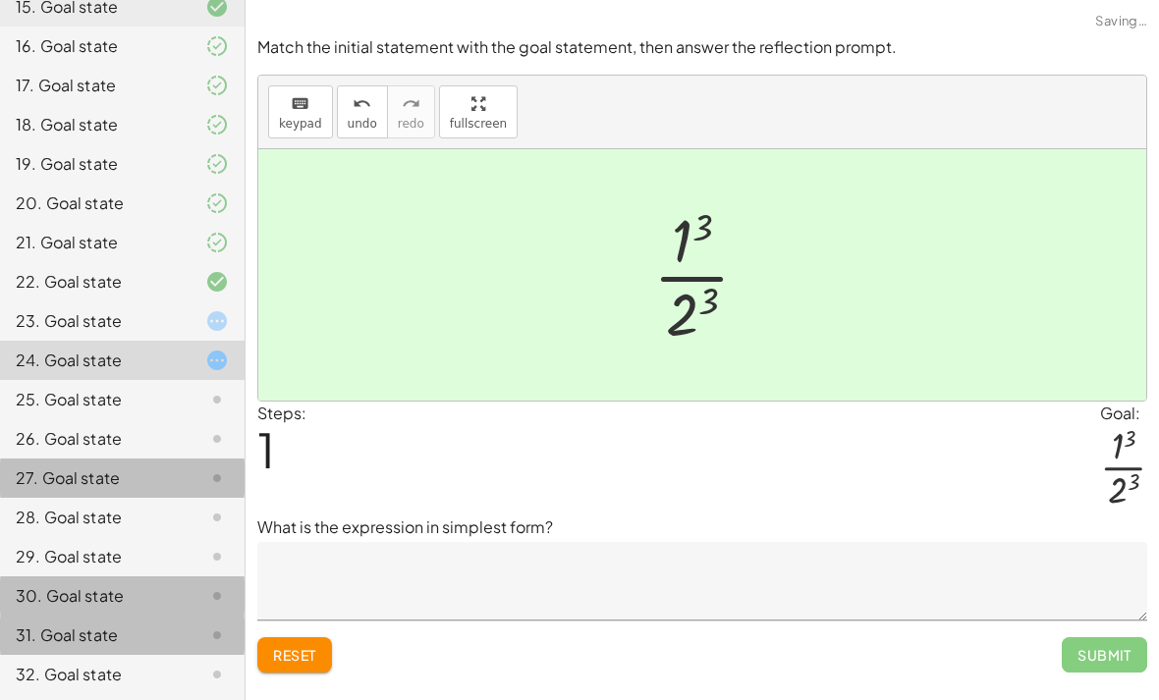
click at [141, 598] on div "30. Goal state" at bounding box center [95, 596] width 158 height 24
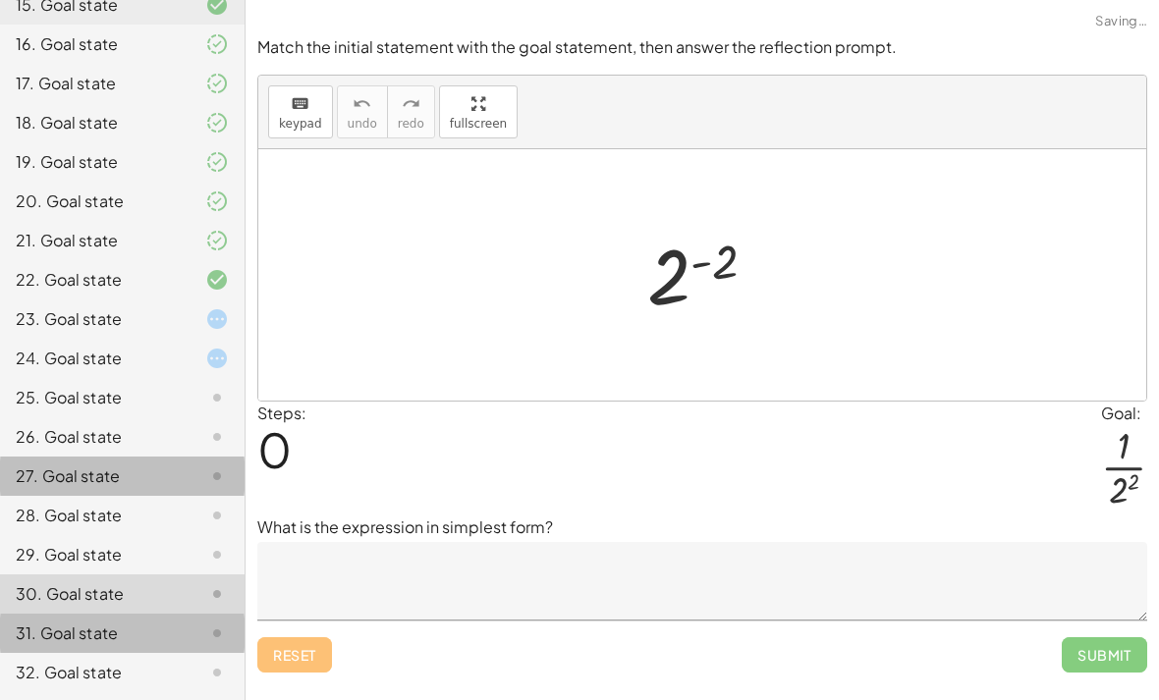
scroll to position [754, 0]
click at [139, 678] on div "32. Goal state" at bounding box center [95, 674] width 158 height 24
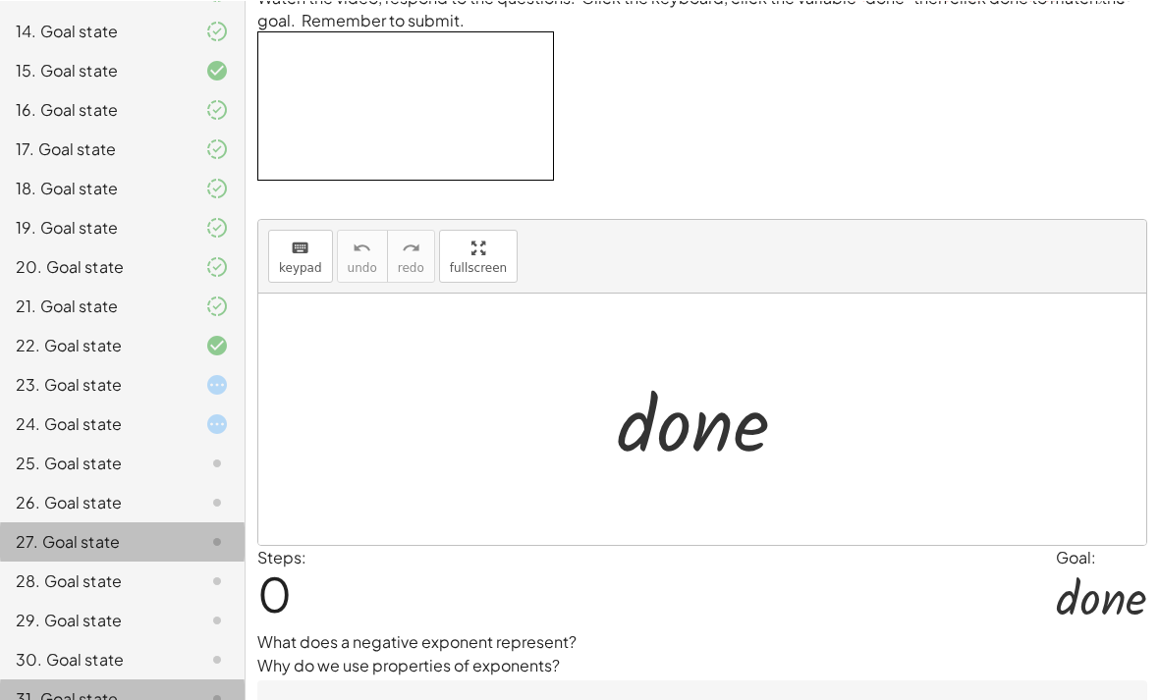
scroll to position [25, 0]
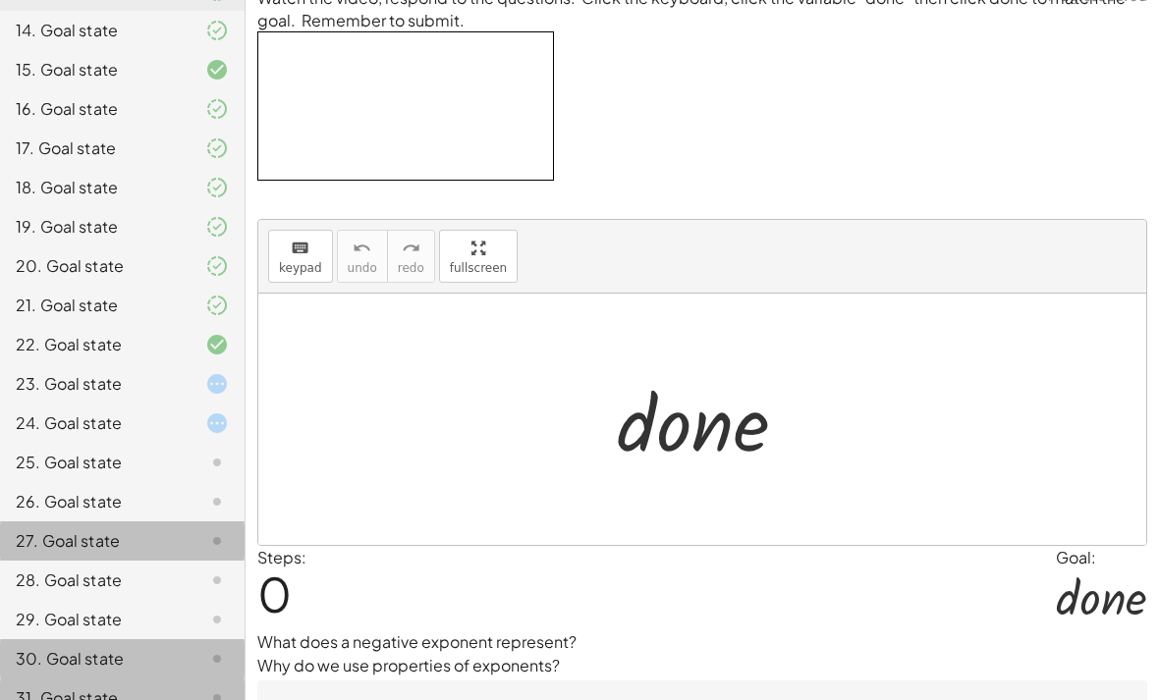
click at [109, 662] on div "30. Goal state" at bounding box center [95, 659] width 158 height 24
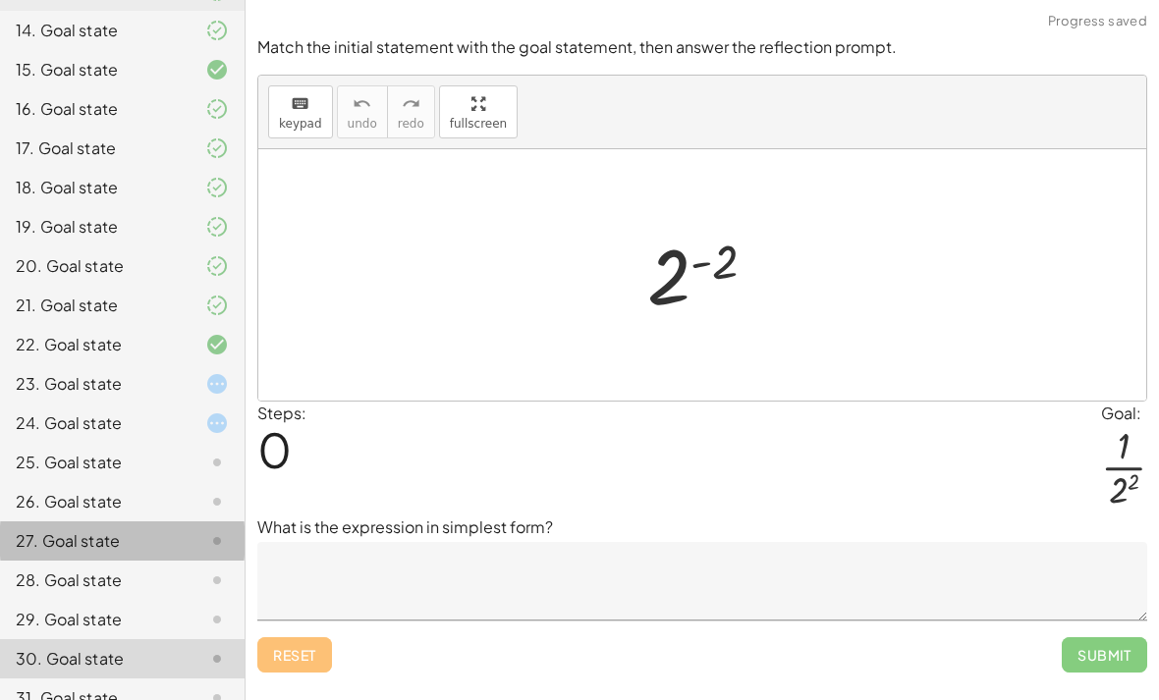
click at [104, 687] on div "31. Goal state" at bounding box center [95, 699] width 158 height 24
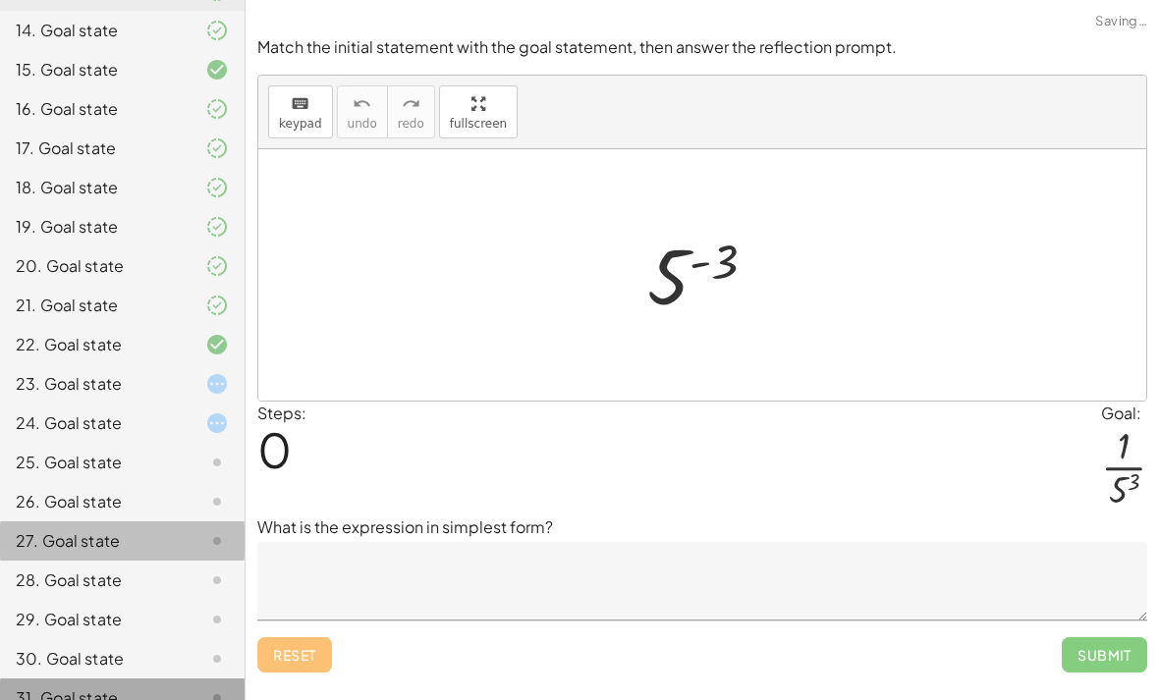
click at [101, 696] on div "31. Goal state" at bounding box center [95, 699] width 158 height 24
click at [108, 683] on div "31. Goal state" at bounding box center [122, 698] width 245 height 39
click at [101, 679] on div "29. Goal state" at bounding box center [122, 698] width 245 height 39
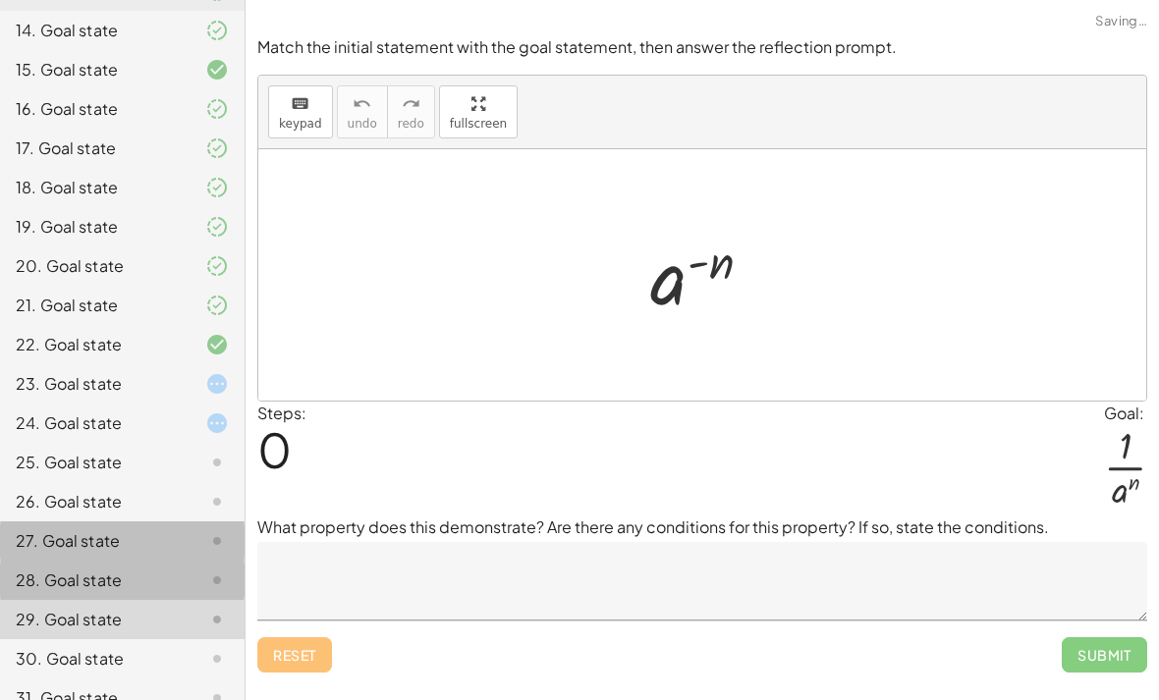
click at [119, 579] on div "28. Goal state" at bounding box center [95, 581] width 158 height 24
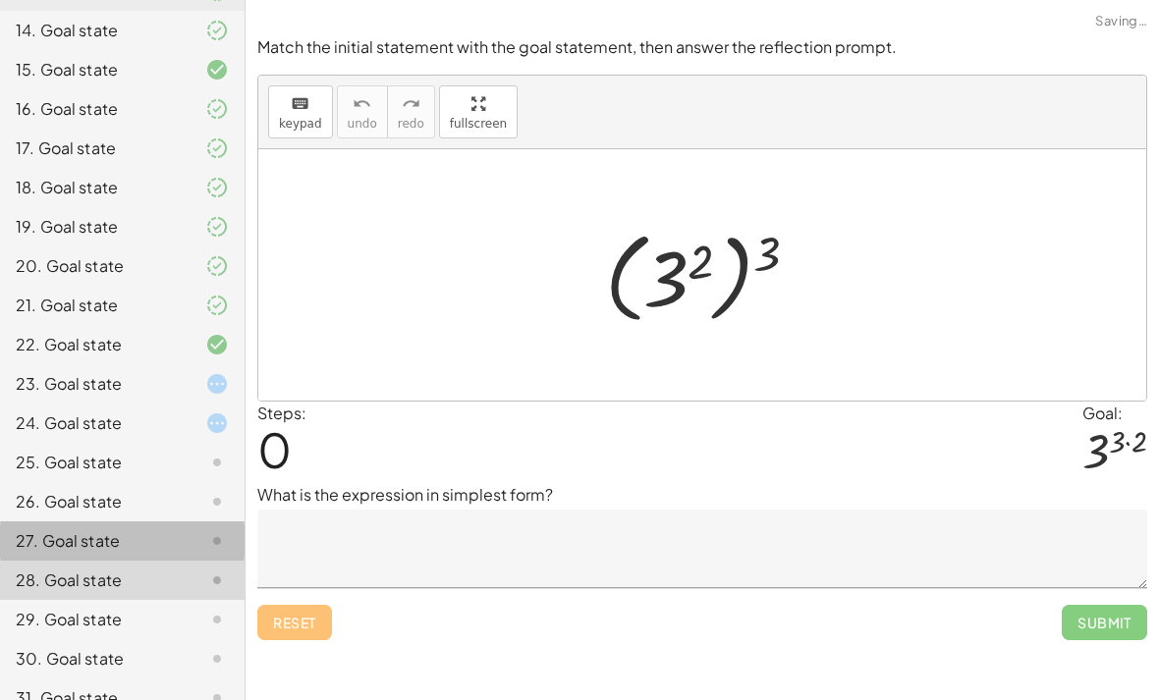
click at [97, 404] on div "22. Goal state" at bounding box center [122, 423] width 245 height 39
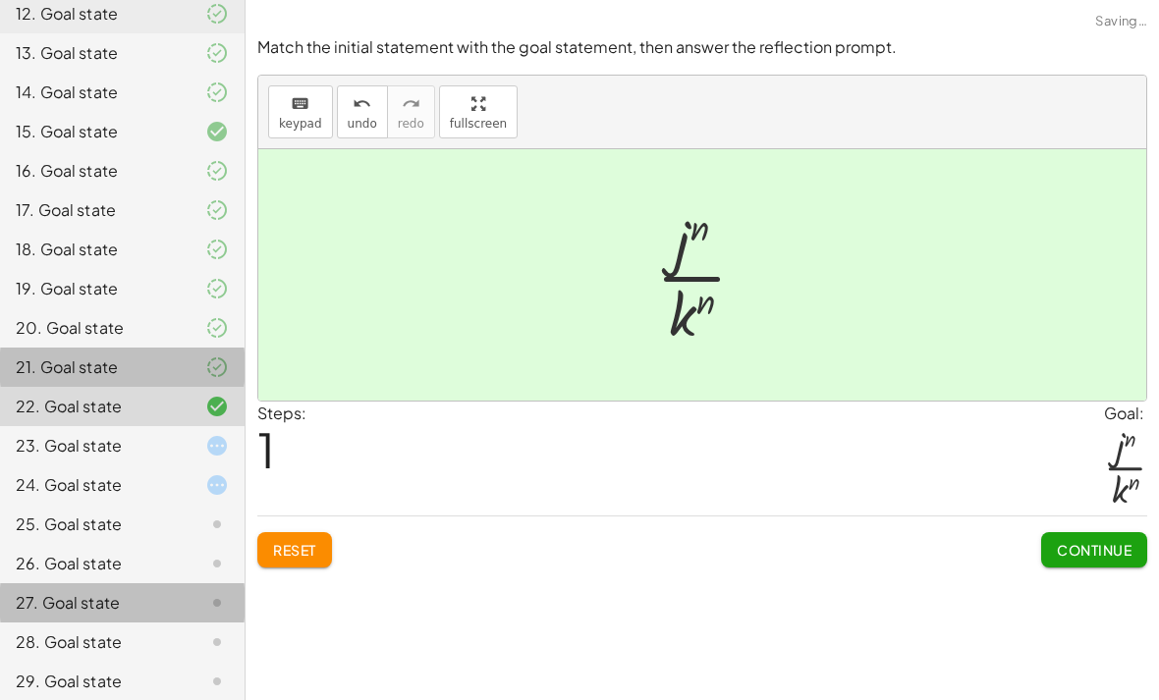
click at [97, 374] on div "21. Goal state" at bounding box center [95, 368] width 158 height 24
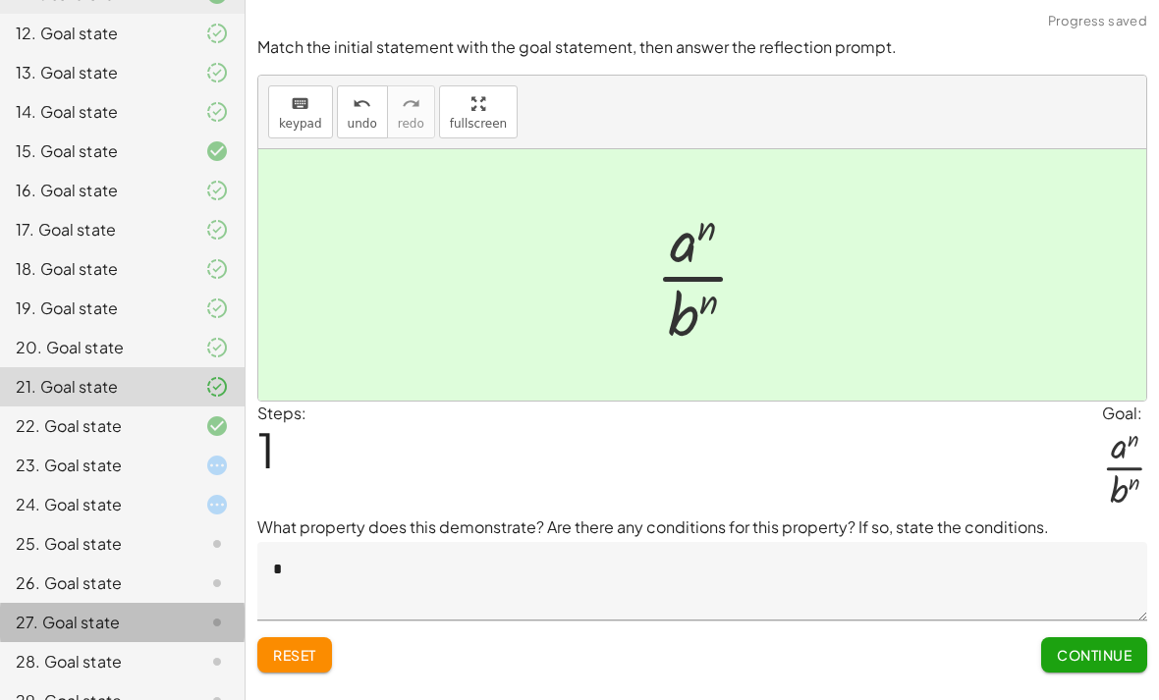
scroll to position [608, 0]
click at [127, 526] on div "23. Goal state" at bounding box center [122, 545] width 245 height 39
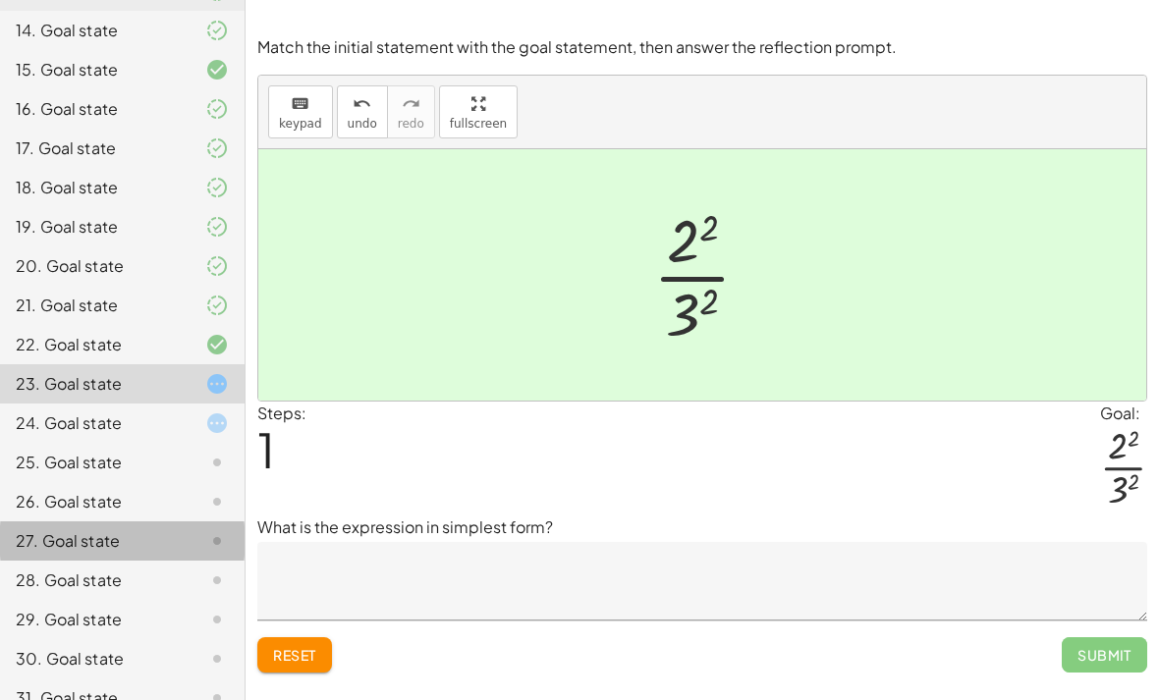
scroll to position [19, 0]
click at [1083, 1] on div at bounding box center [703, 12] width 914 height 25
click at [174, 394] on div at bounding box center [201, 384] width 55 height 24
click at [415, 542] on textarea at bounding box center [702, 581] width 890 height 79
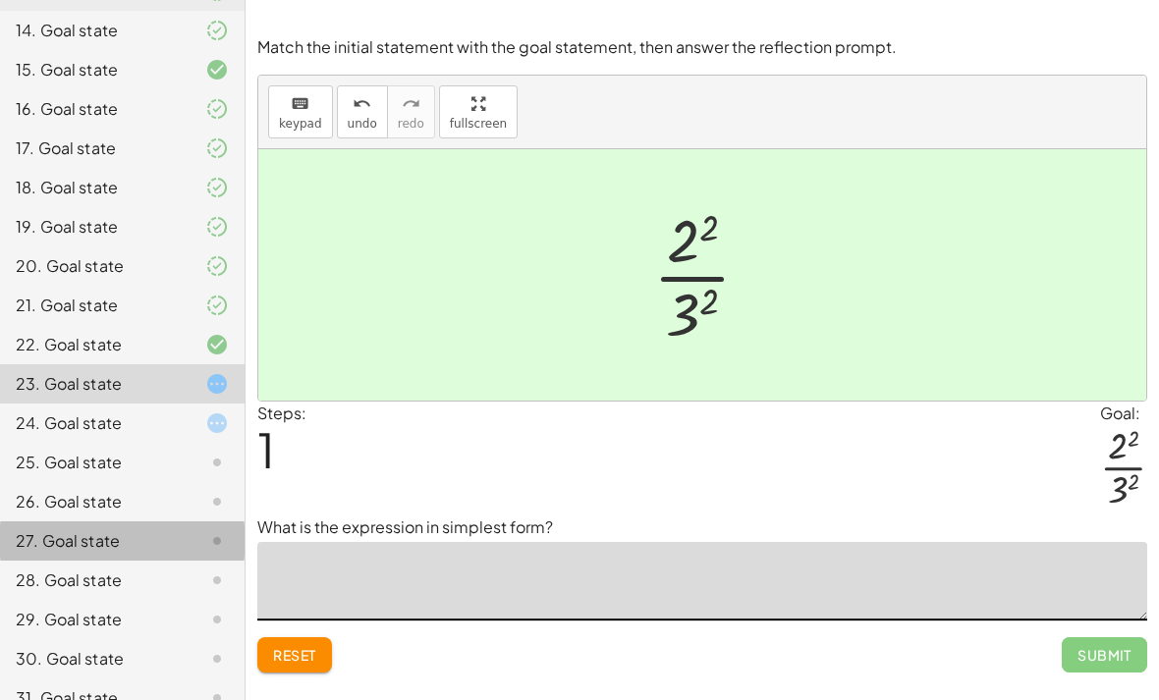
scroll to position [24, 0]
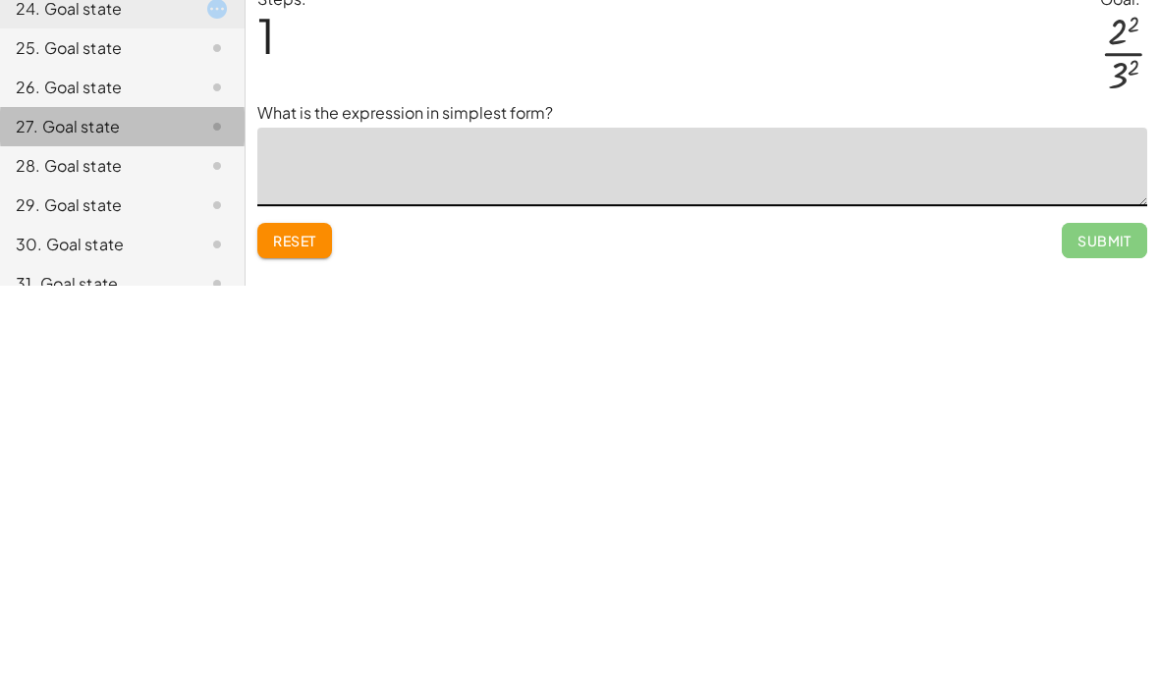
click at [367, 542] on textarea at bounding box center [702, 581] width 890 height 79
paste textarea "* *"
type textarea "*"
click at [305, 542] on textarea "*" at bounding box center [702, 581] width 890 height 79
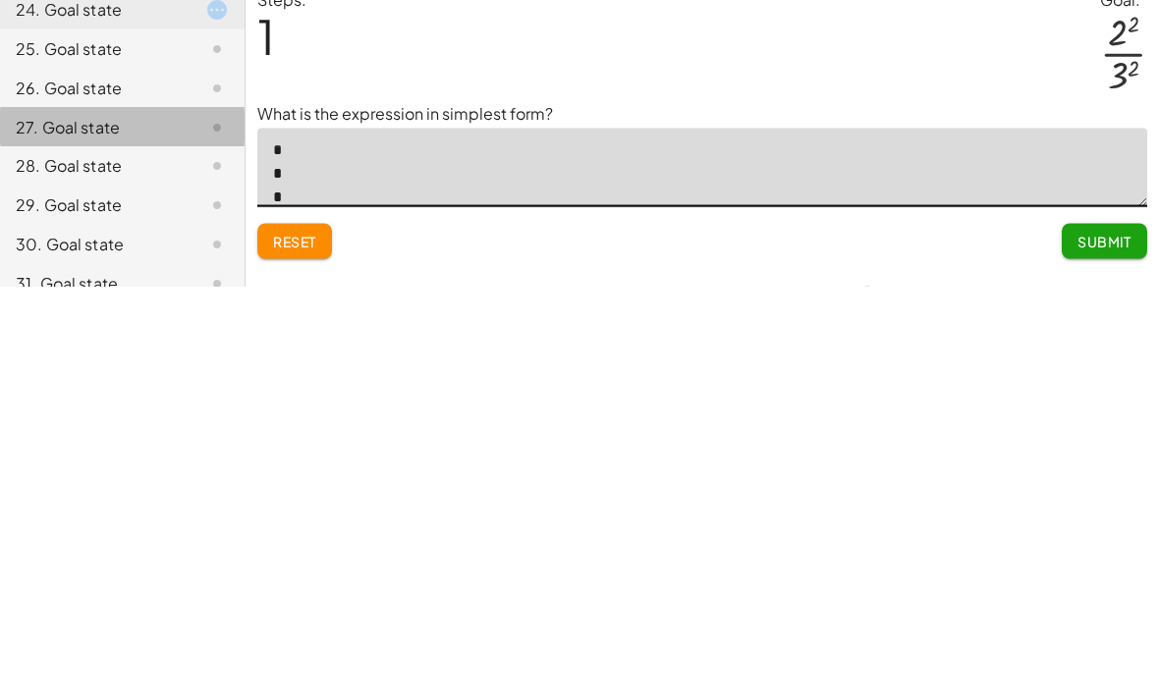
click at [911, 282] on div "Make the expression match the goal! keyboard keypad undo undo redo redo fullscr…" at bounding box center [703, 350] width 914 height 700
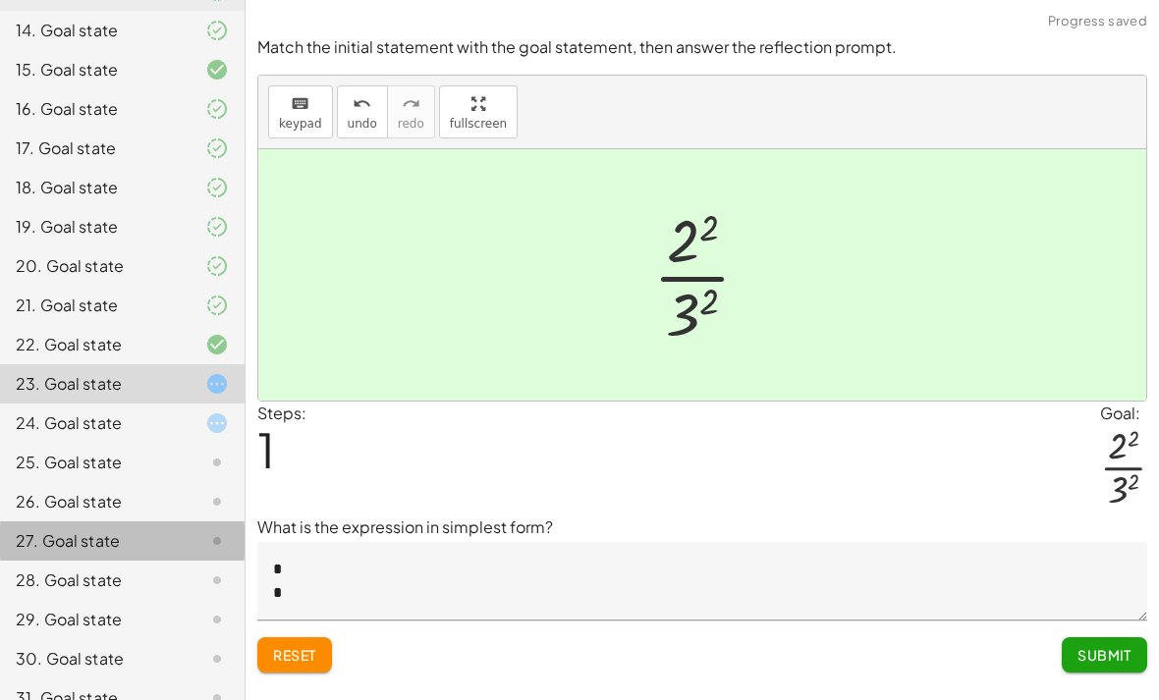
scroll to position [24, 0]
click at [318, 542] on textarea "* * *" at bounding box center [702, 581] width 890 height 79
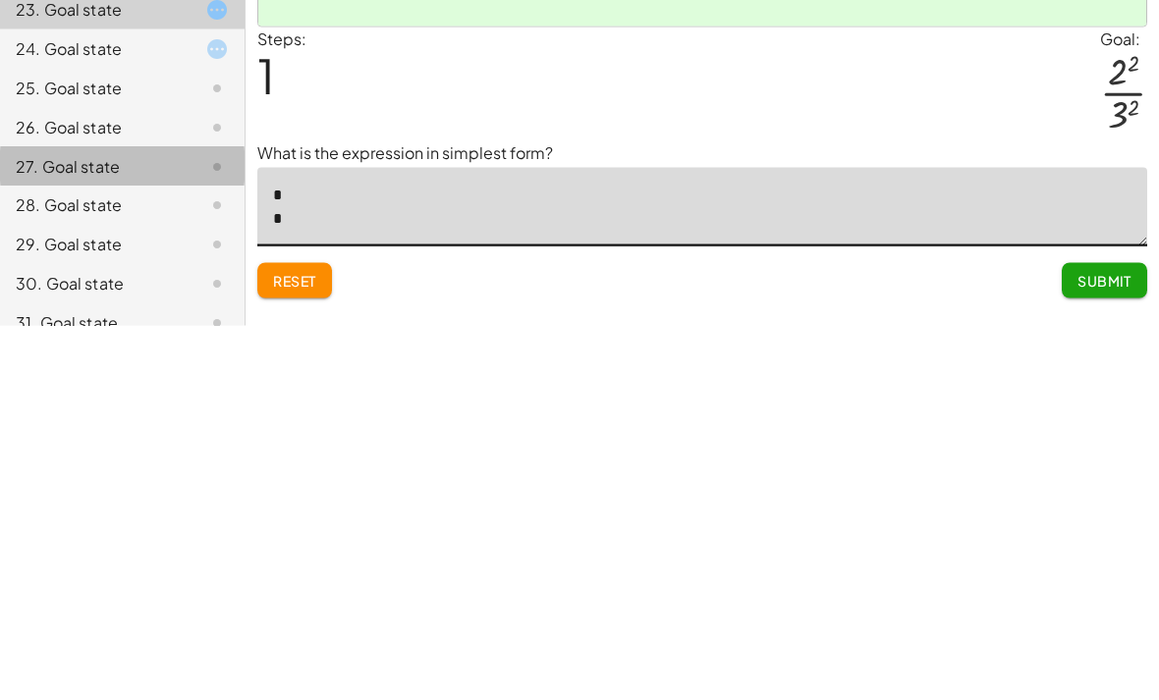
scroll to position [0, 0]
type textarea "*"
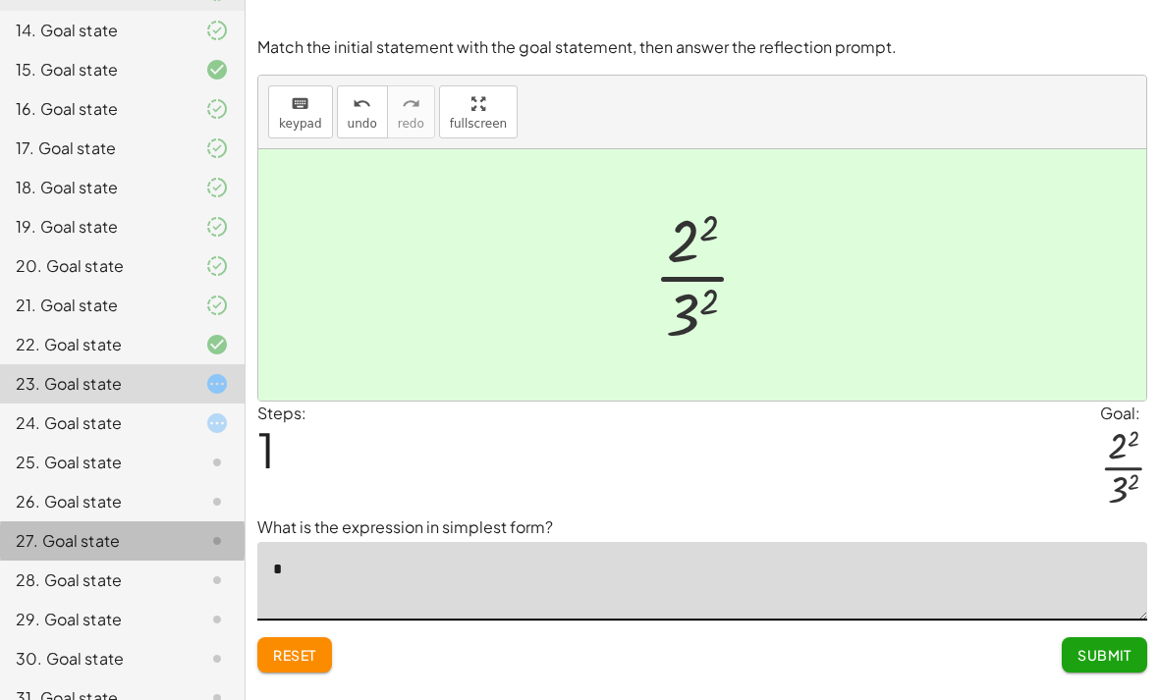
click at [1050, 76] on div "keyboard keypad undo [PERSON_NAME] redo fullscreen" at bounding box center [702, 113] width 888 height 74
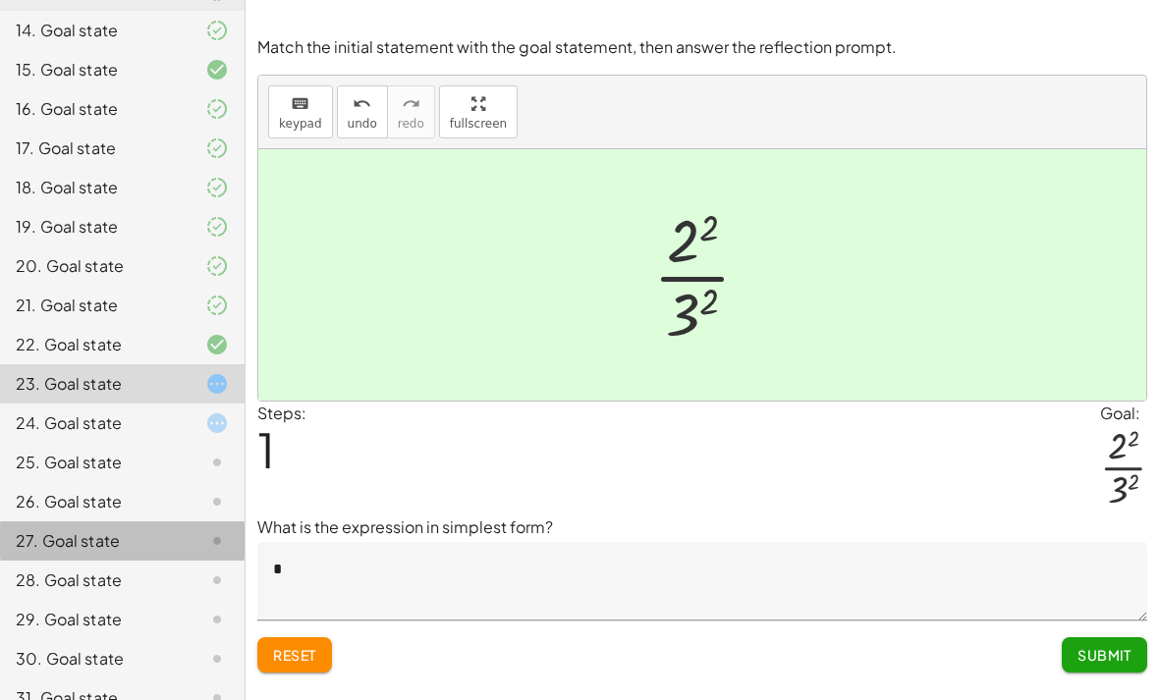
click at [553, 542] on textarea "*" at bounding box center [702, 581] width 890 height 79
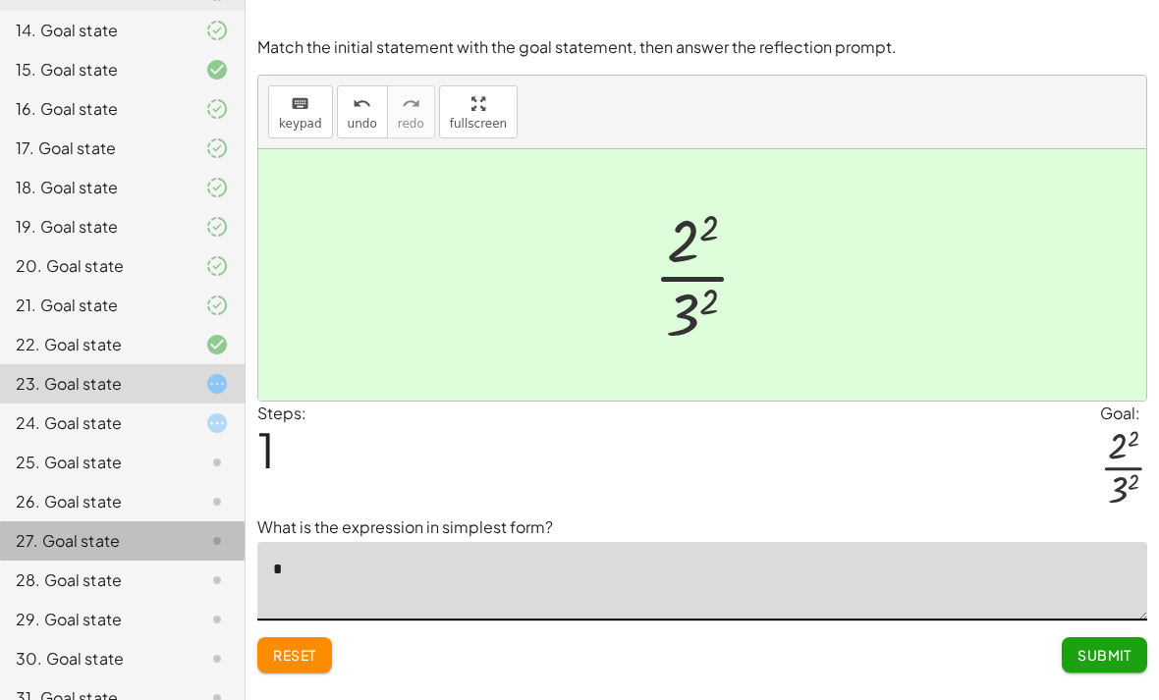
click at [1089, 81] on div "keyboard keypad undo [PERSON_NAME] redo fullscreen" at bounding box center [702, 113] width 888 height 74
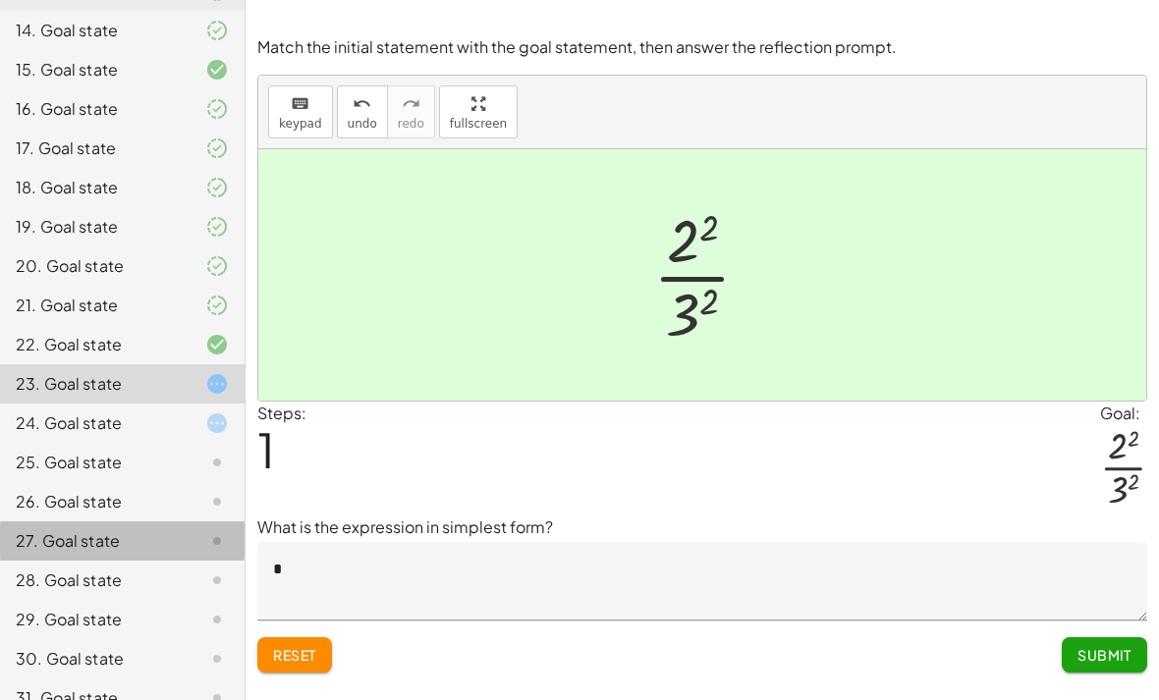
click at [1041, 76] on div "keyboard keypad undo [PERSON_NAME] redo fullscreen" at bounding box center [702, 113] width 888 height 74
click at [694, 542] on textarea "*" at bounding box center [702, 581] width 890 height 79
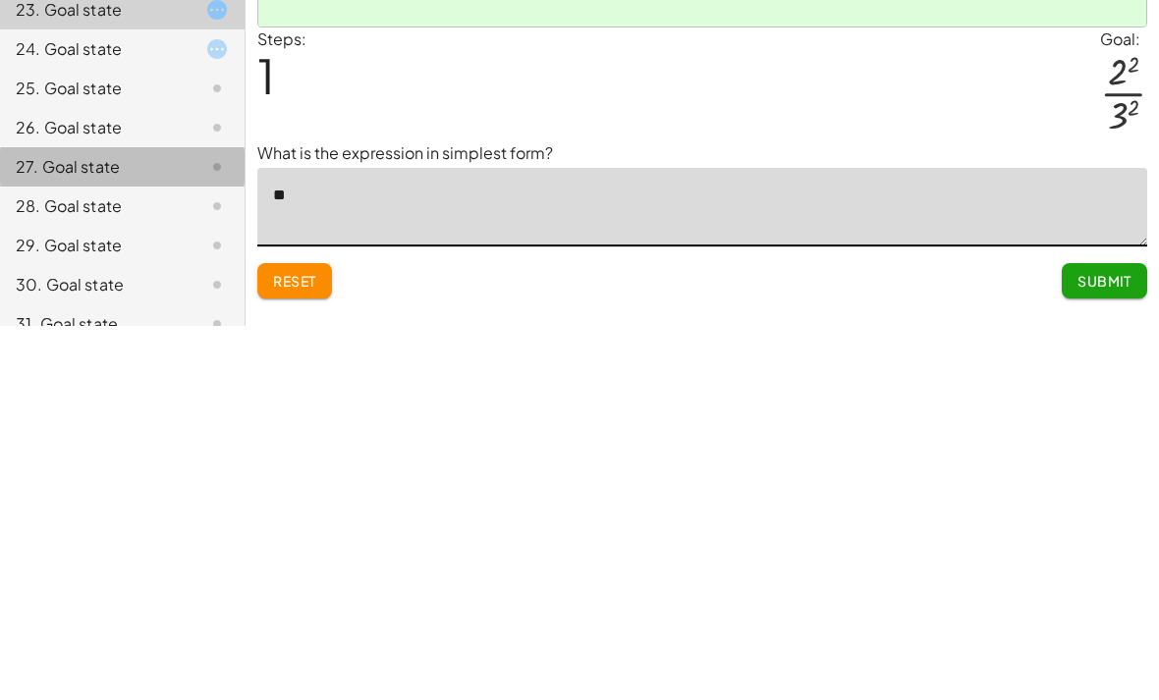
type textarea "*"
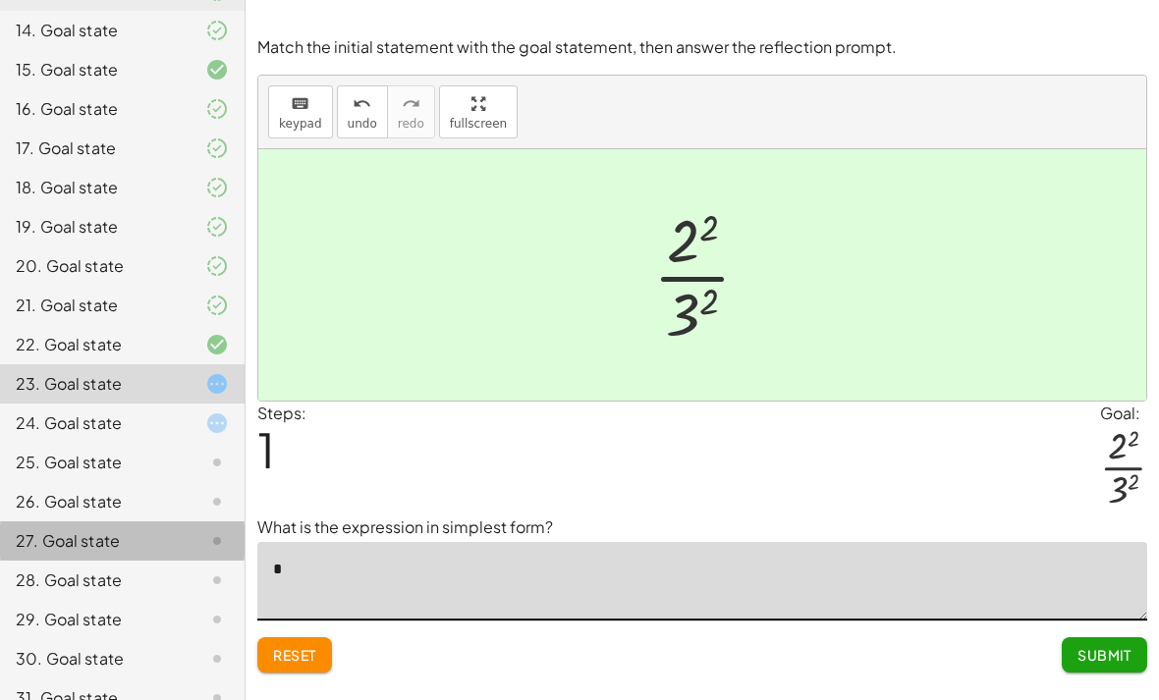
click at [605, 542] on textarea "*" at bounding box center [702, 581] width 890 height 79
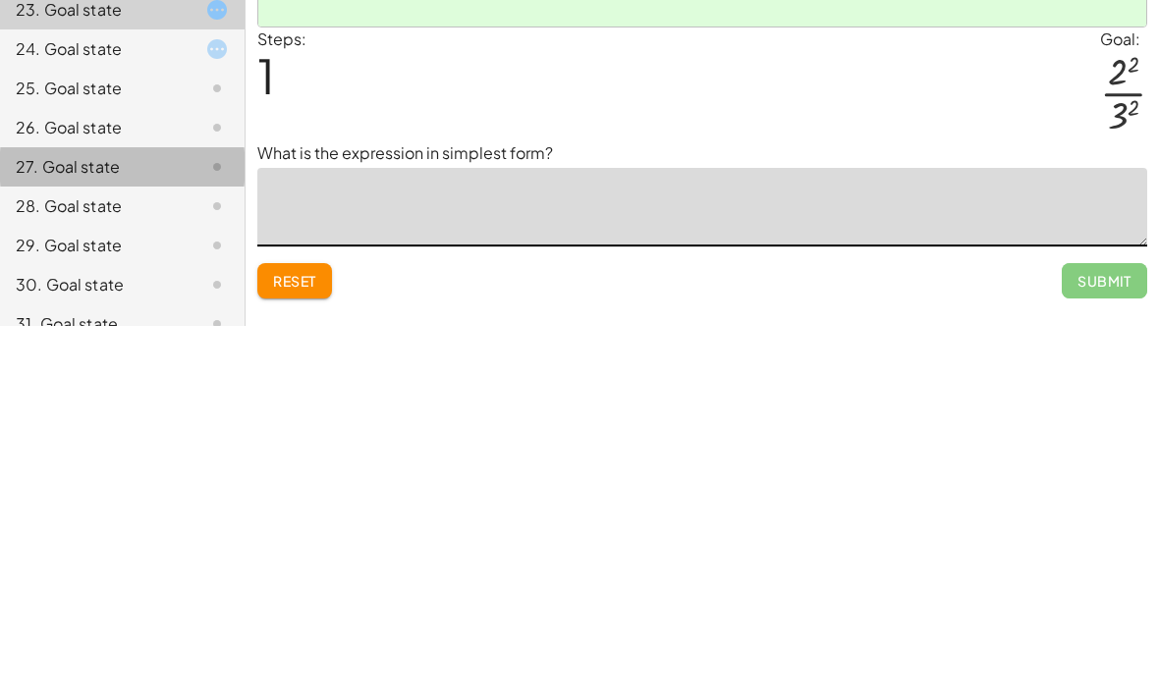
click at [294, 542] on textarea at bounding box center [702, 581] width 890 height 79
paste textarea "***"
type textarea "***"
click at [1115, 646] on span "Submit" at bounding box center [1105, 655] width 54 height 18
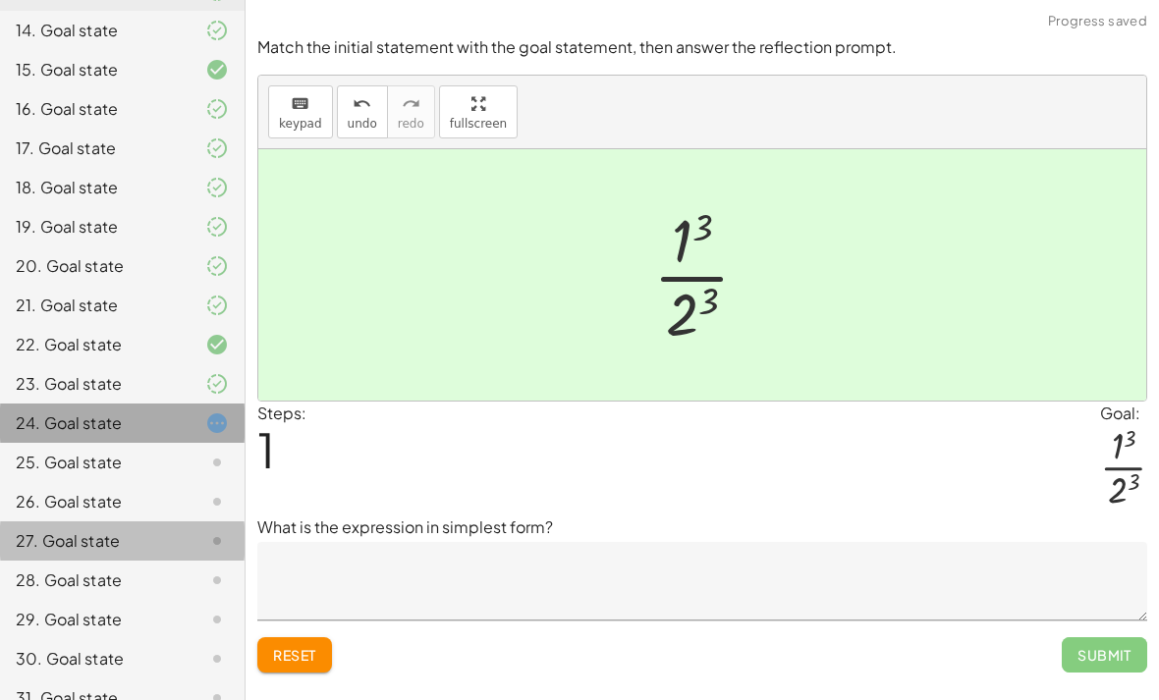
click at [134, 429] on div "24. Goal state" at bounding box center [95, 424] width 158 height 24
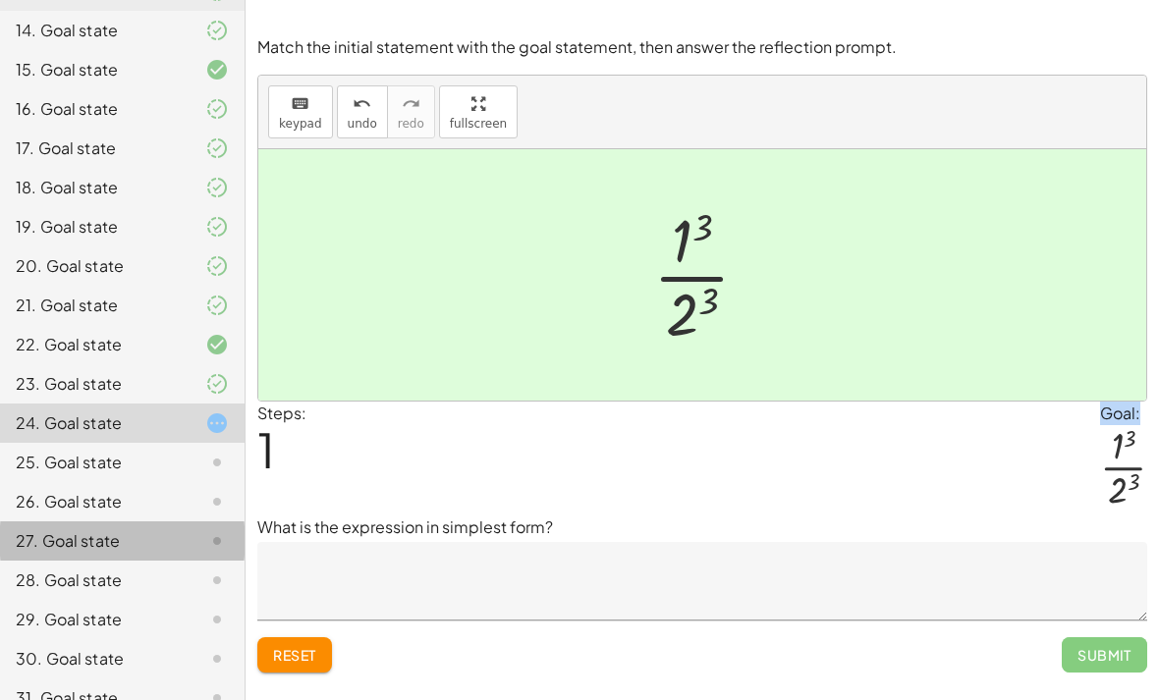
click at [0, 0] on div "Match the initial statement with the goal statement, then answer the reflection…" at bounding box center [0, 0] width 0 height 0
click at [1119, 425] on div at bounding box center [1123, 467] width 47 height 85
copy div "Goal:"
click at [919, 415] on div "Steps: 1 Goal: · 1 3 · 2 3" at bounding box center [702, 459] width 890 height 115
click at [0, 0] on div "Match the initial statement with the goal statement, then answer the reflection…" at bounding box center [0, 0] width 0 height 0
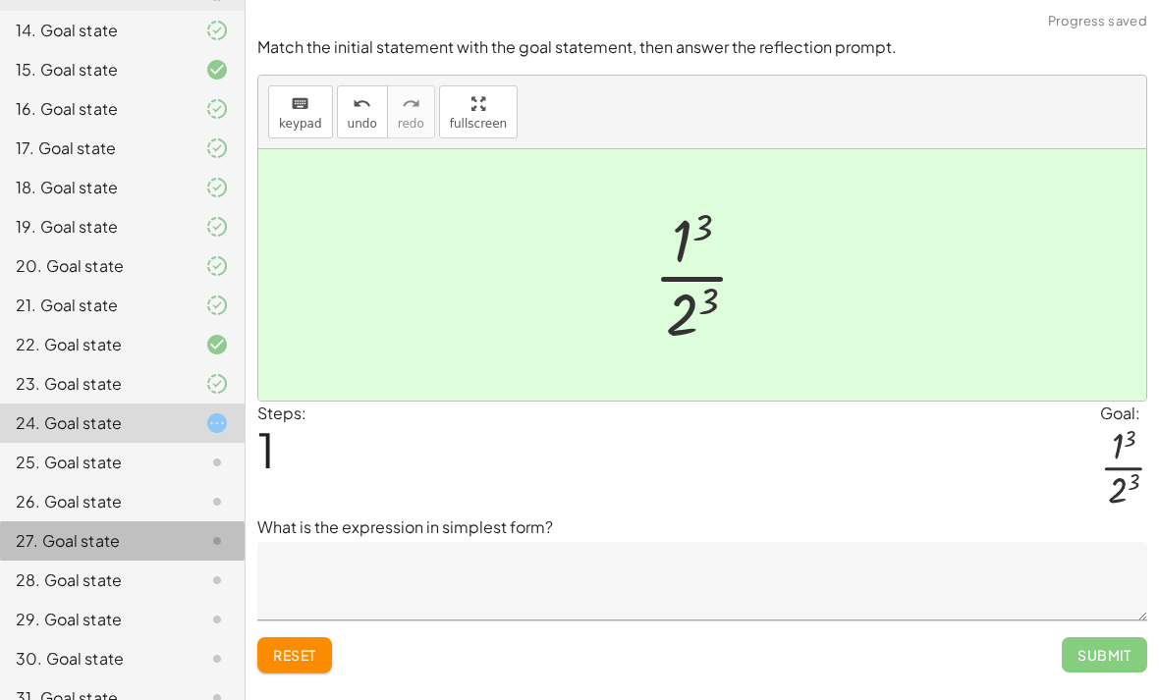
click at [0, 0] on div "Match the initial statement with the goal statement, then answer the reflection…" at bounding box center [0, 0] width 0 height 0
click at [468, 542] on textarea at bounding box center [702, 581] width 890 height 79
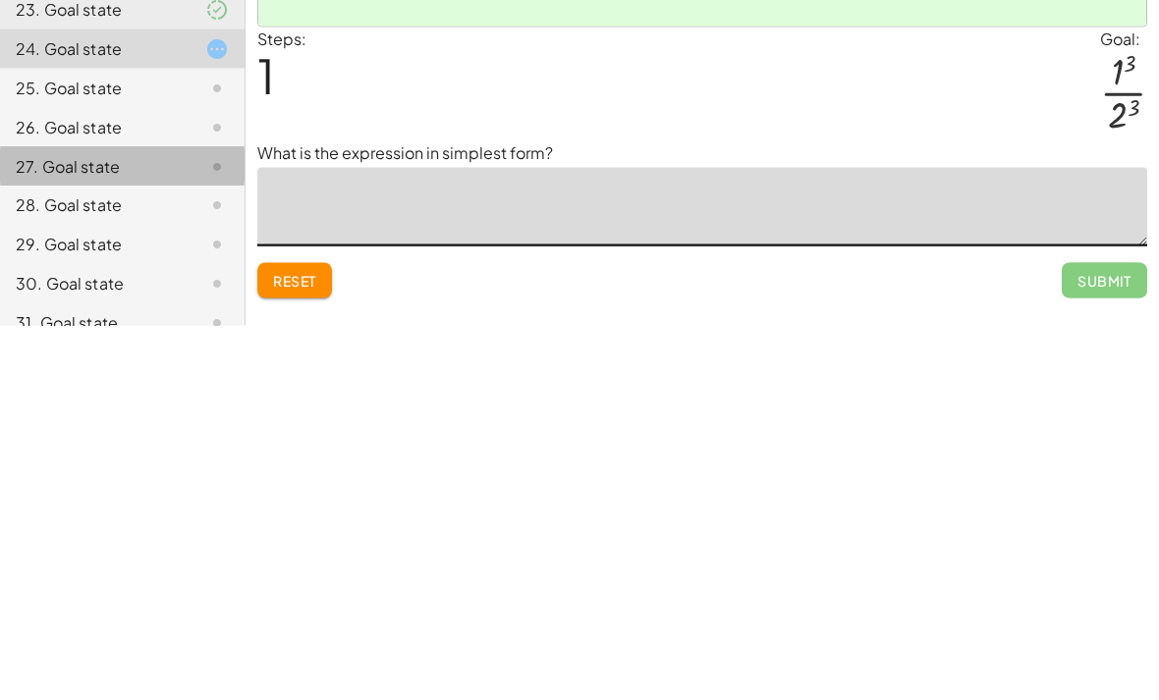
click at [382, 542] on textarea at bounding box center [702, 581] width 890 height 79
paste textarea "***"
type textarea "***"
click at [1094, 646] on span "Submit" at bounding box center [1105, 655] width 54 height 18
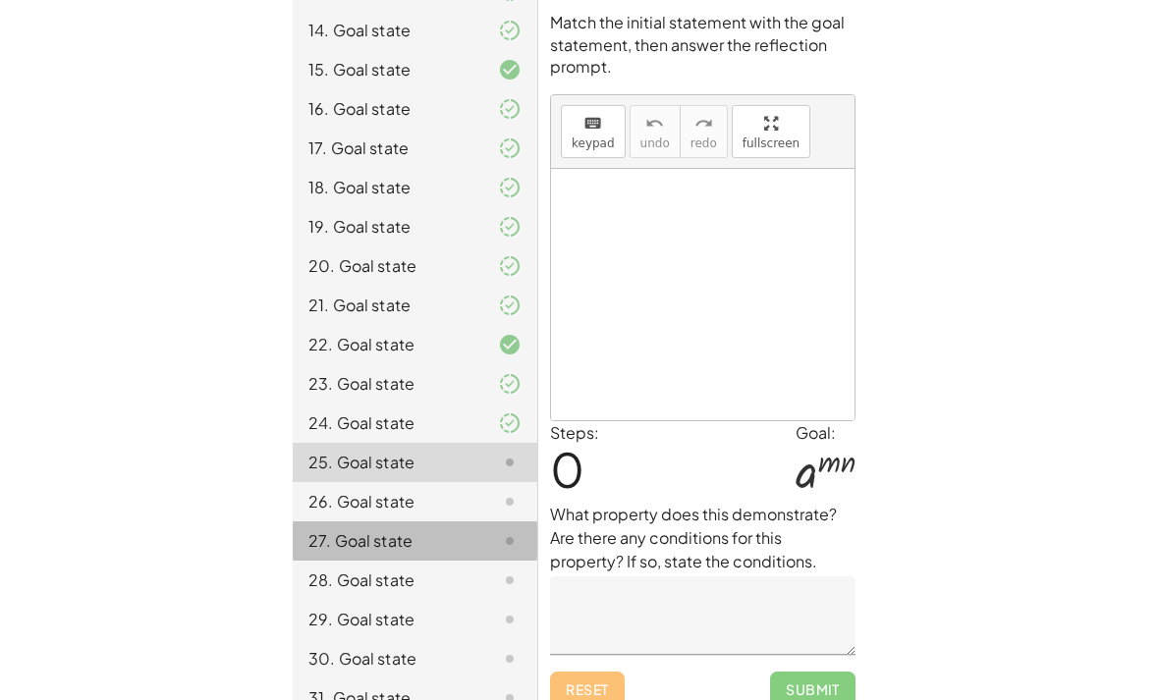
scroll to position [64, 0]
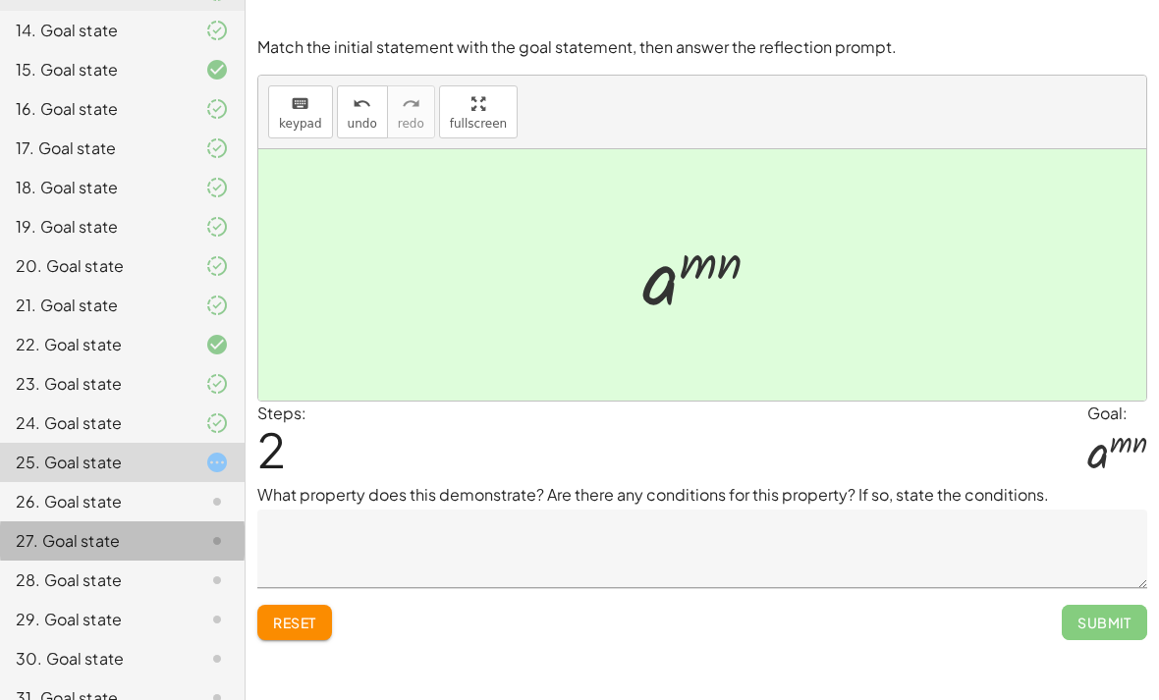
click at [157, 529] on div "27. Goal state" at bounding box center [95, 541] width 158 height 24
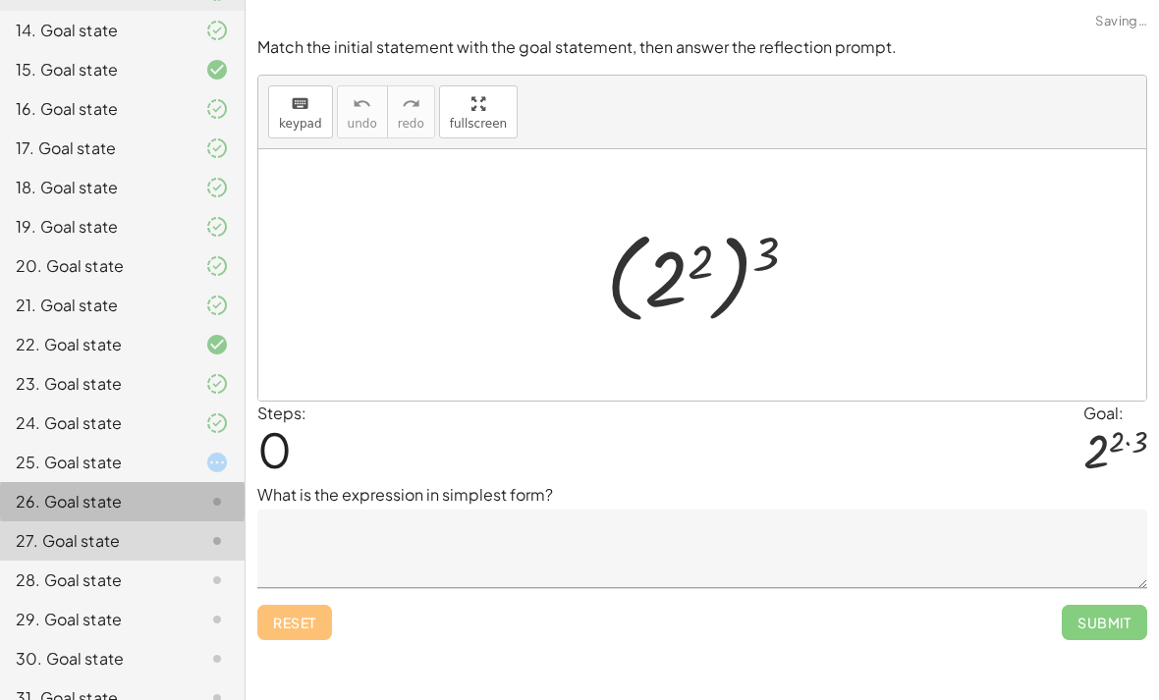
click at [196, 509] on div at bounding box center [201, 502] width 55 height 24
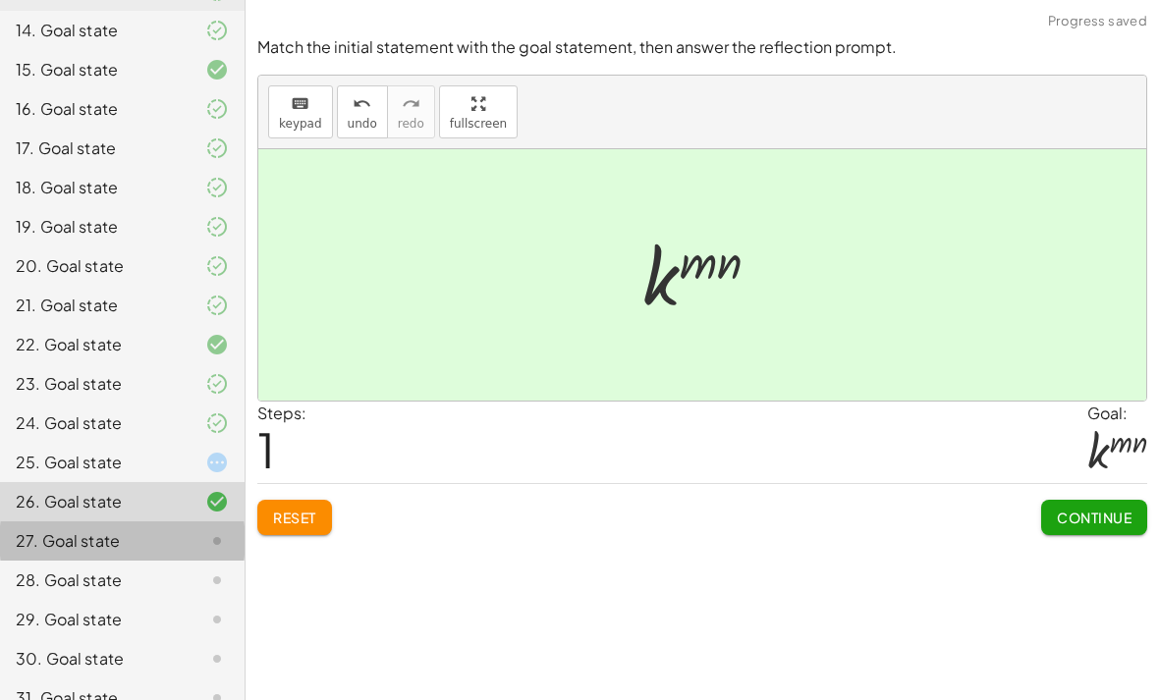
click at [204, 550] on div at bounding box center [201, 541] width 55 height 24
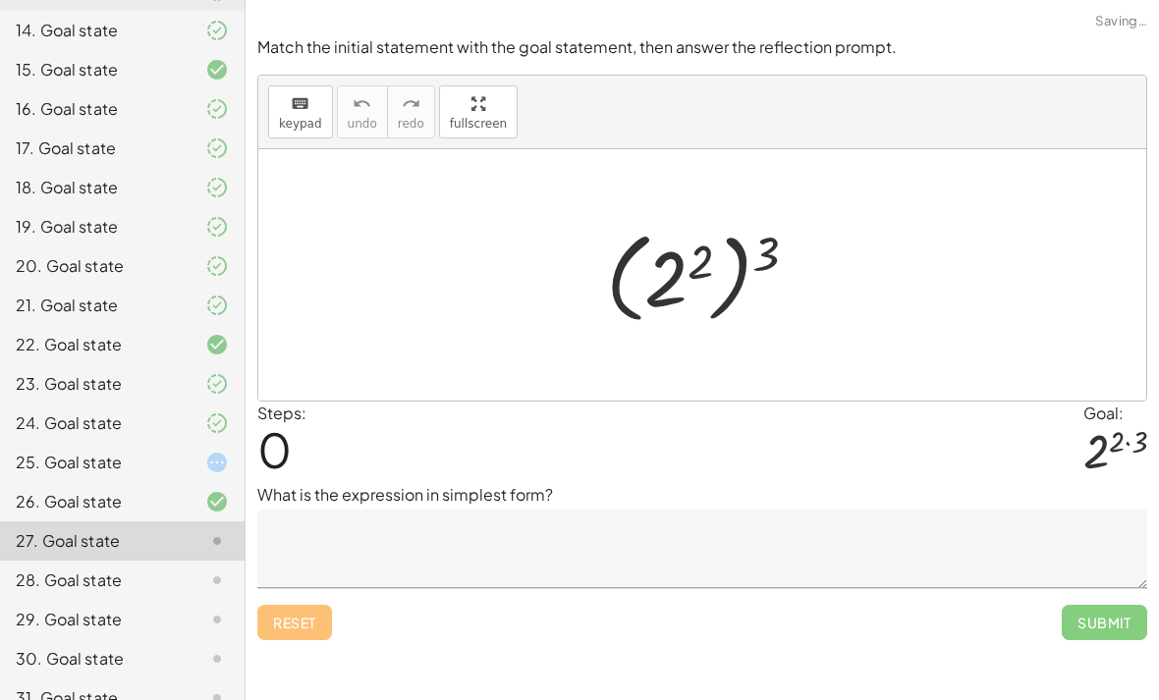
scroll to position [689, 0]
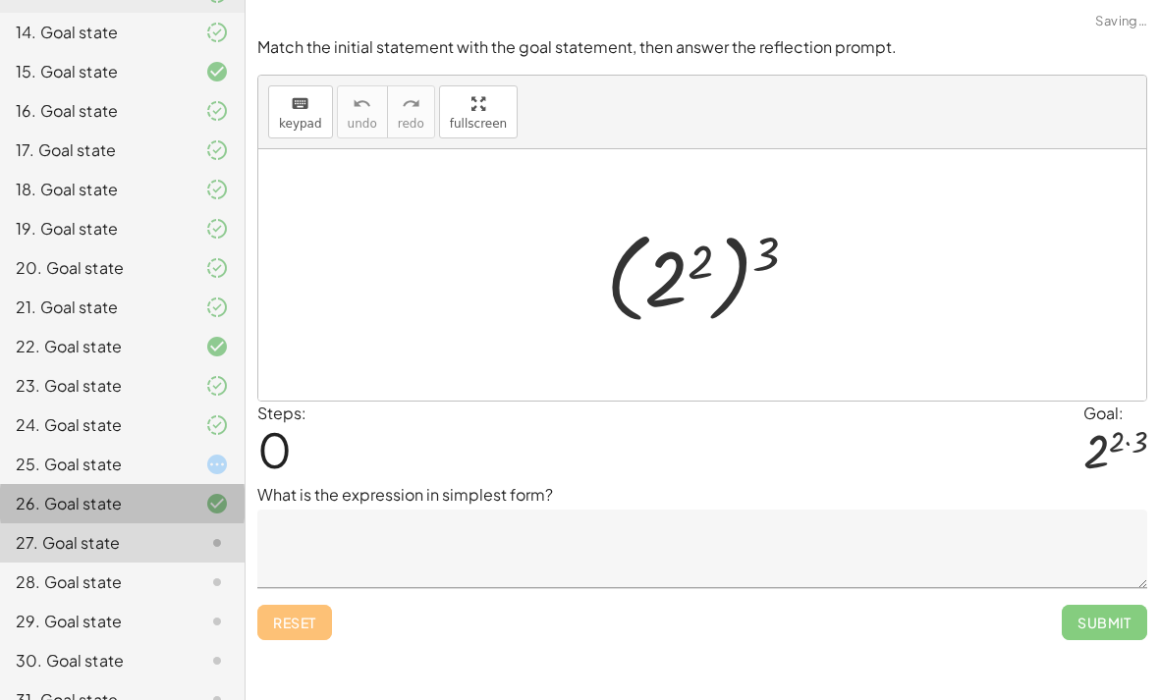
click at [184, 563] on div "26. Goal state" at bounding box center [122, 582] width 245 height 39
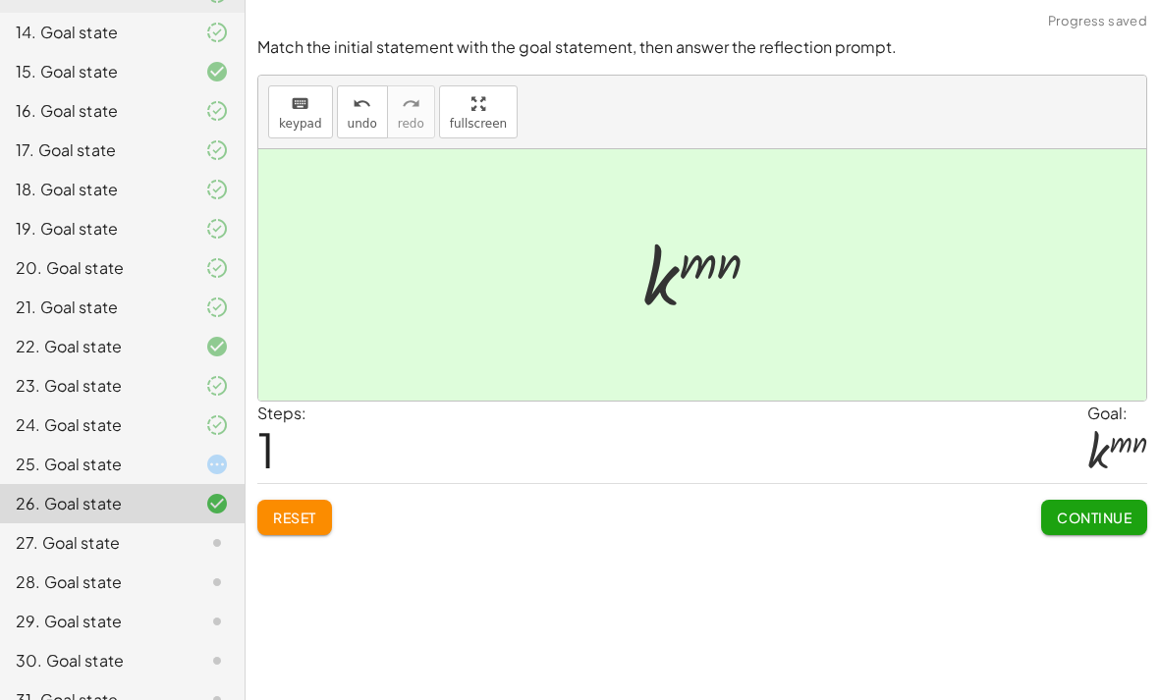
click at [181, 535] on div at bounding box center [201, 543] width 55 height 24
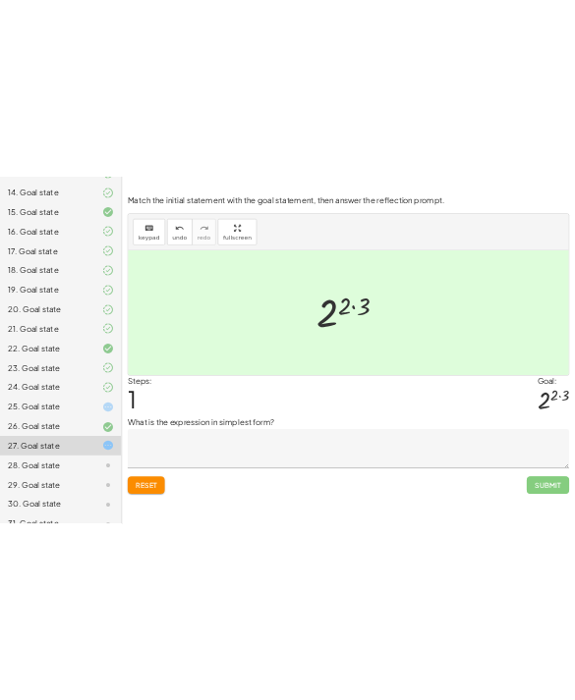
scroll to position [0, 0]
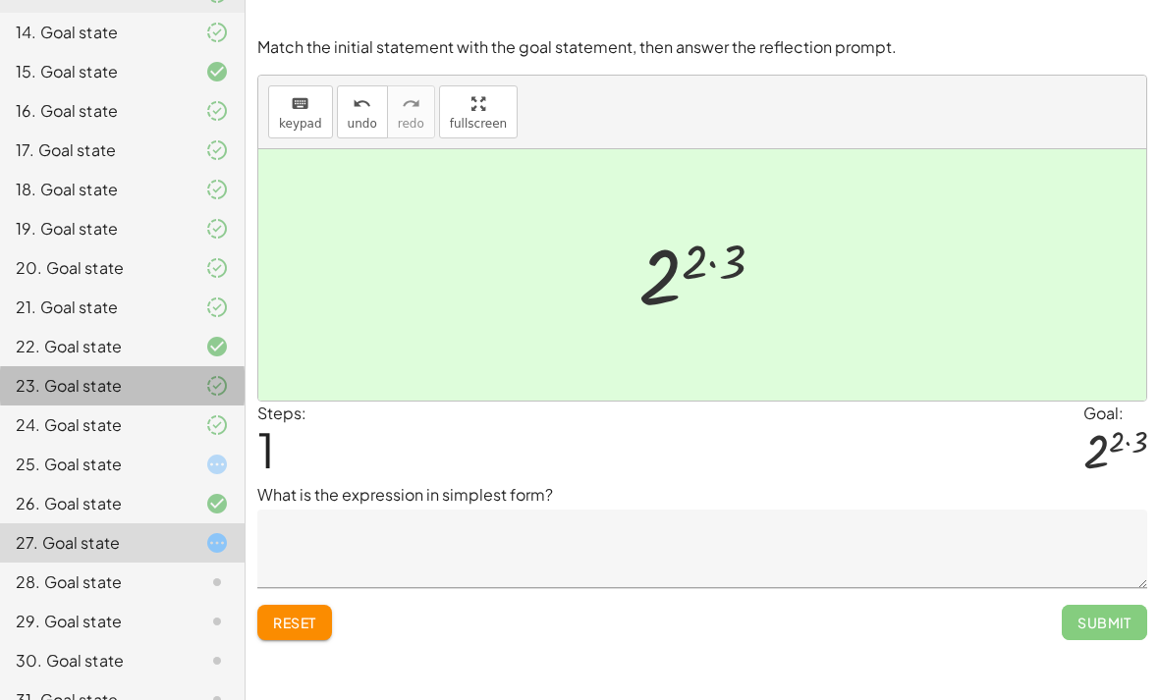
click at [197, 389] on div at bounding box center [201, 386] width 55 height 24
